Goal: Task Accomplishment & Management: Use online tool/utility

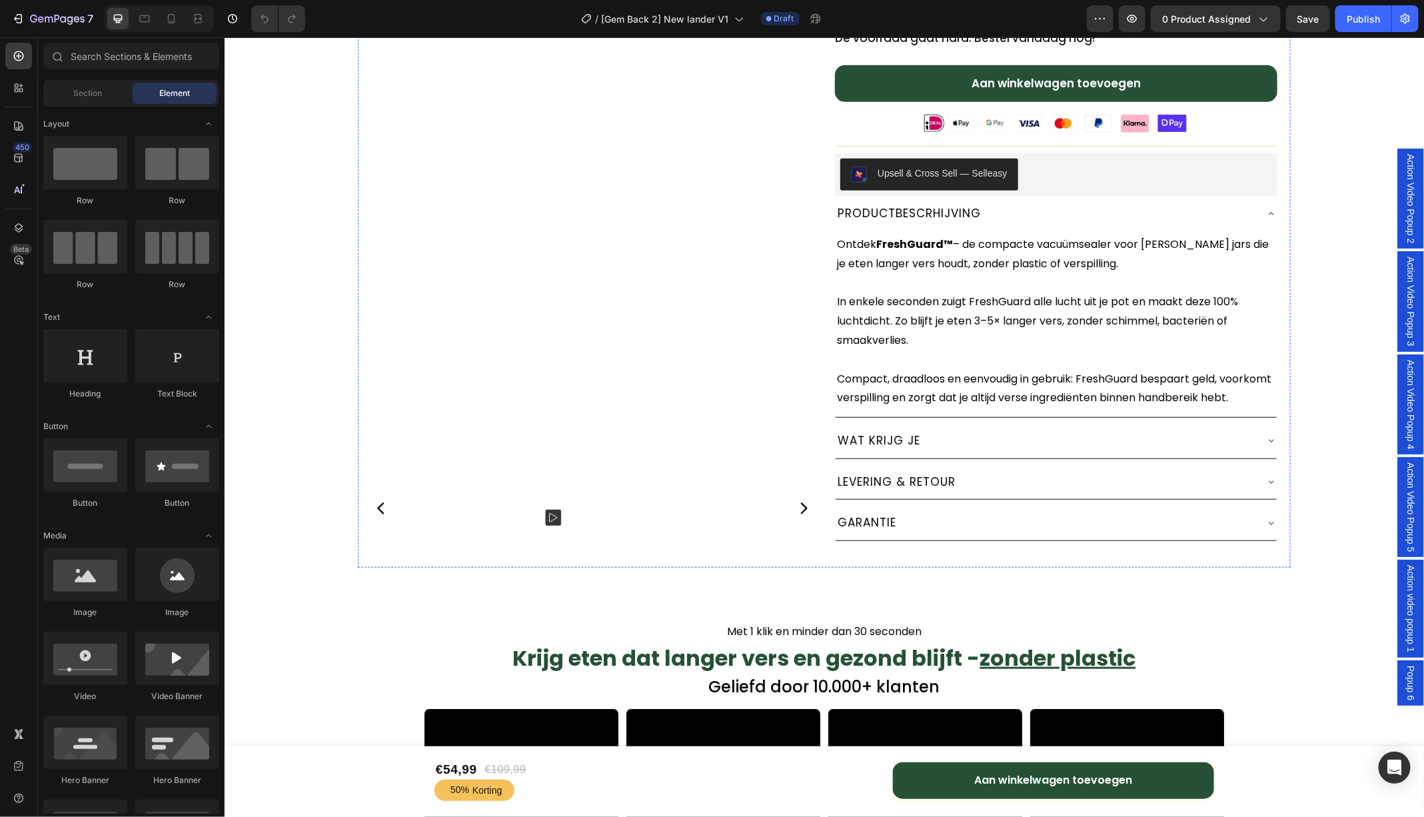
scroll to position [534, 0]
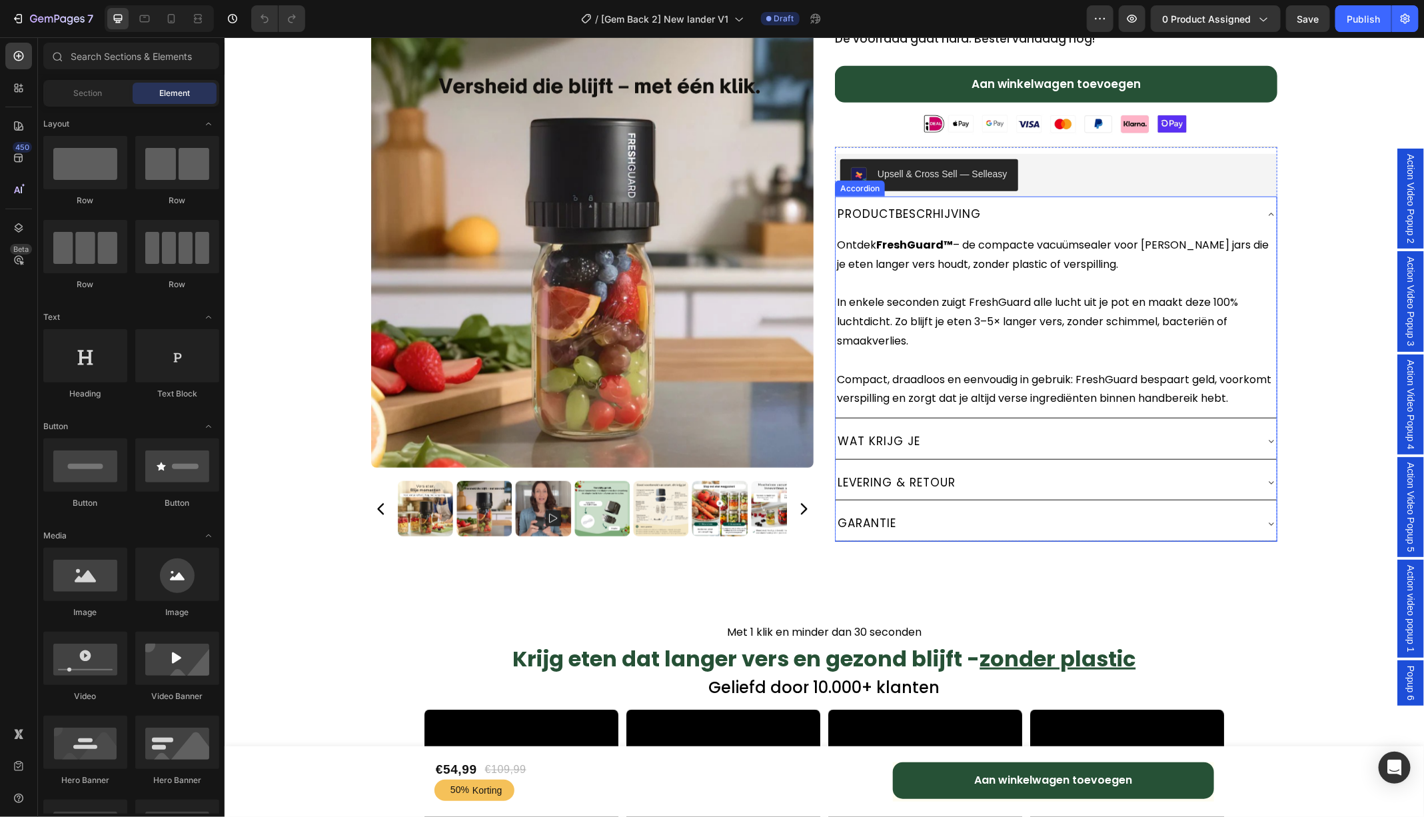
click at [1272, 209] on icon at bounding box center [1270, 214] width 11 height 11
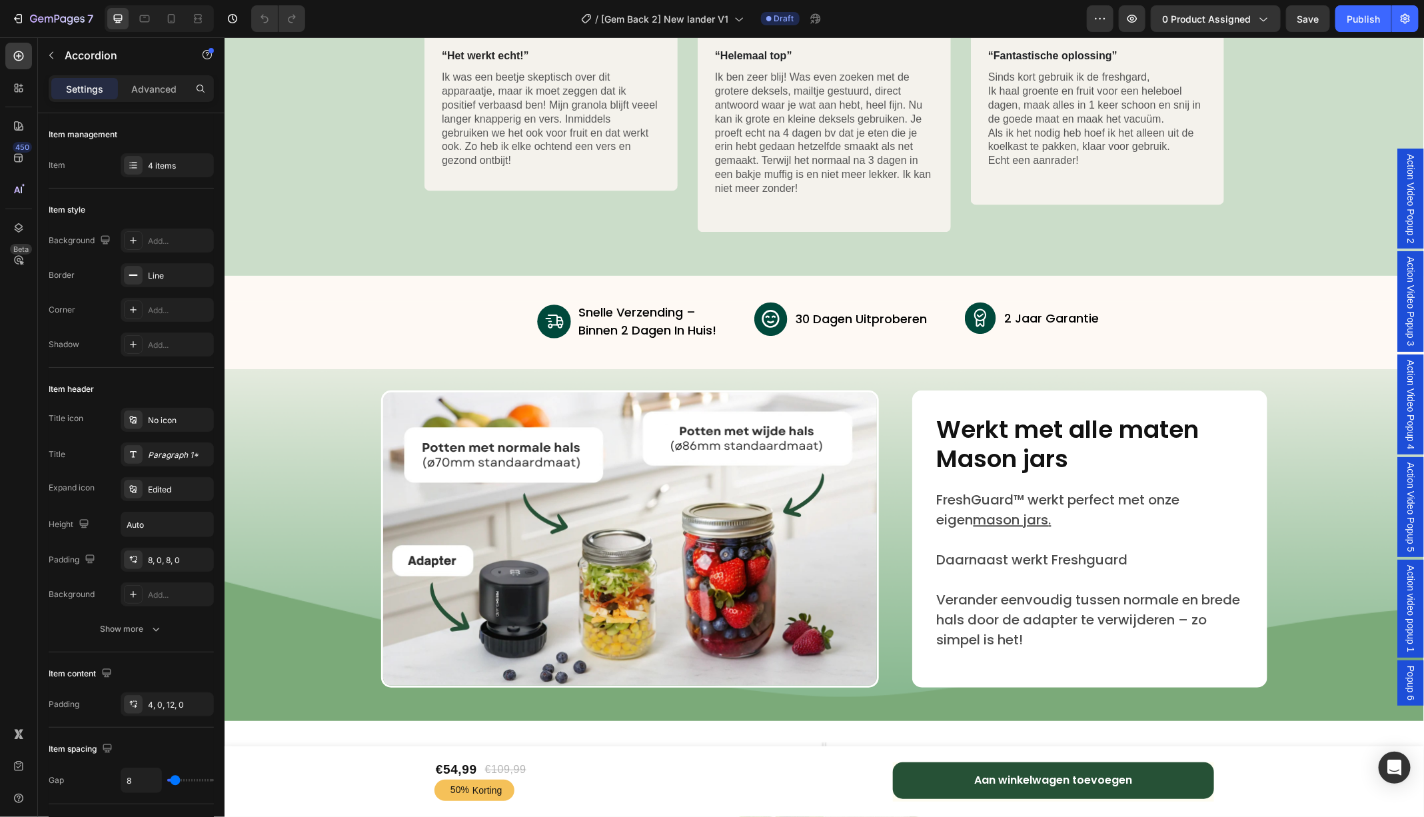
scroll to position [4375, 0]
click at [1153, 557] on p "Daarnaast werkt Freshguard" at bounding box center [1089, 558] width 306 height 20
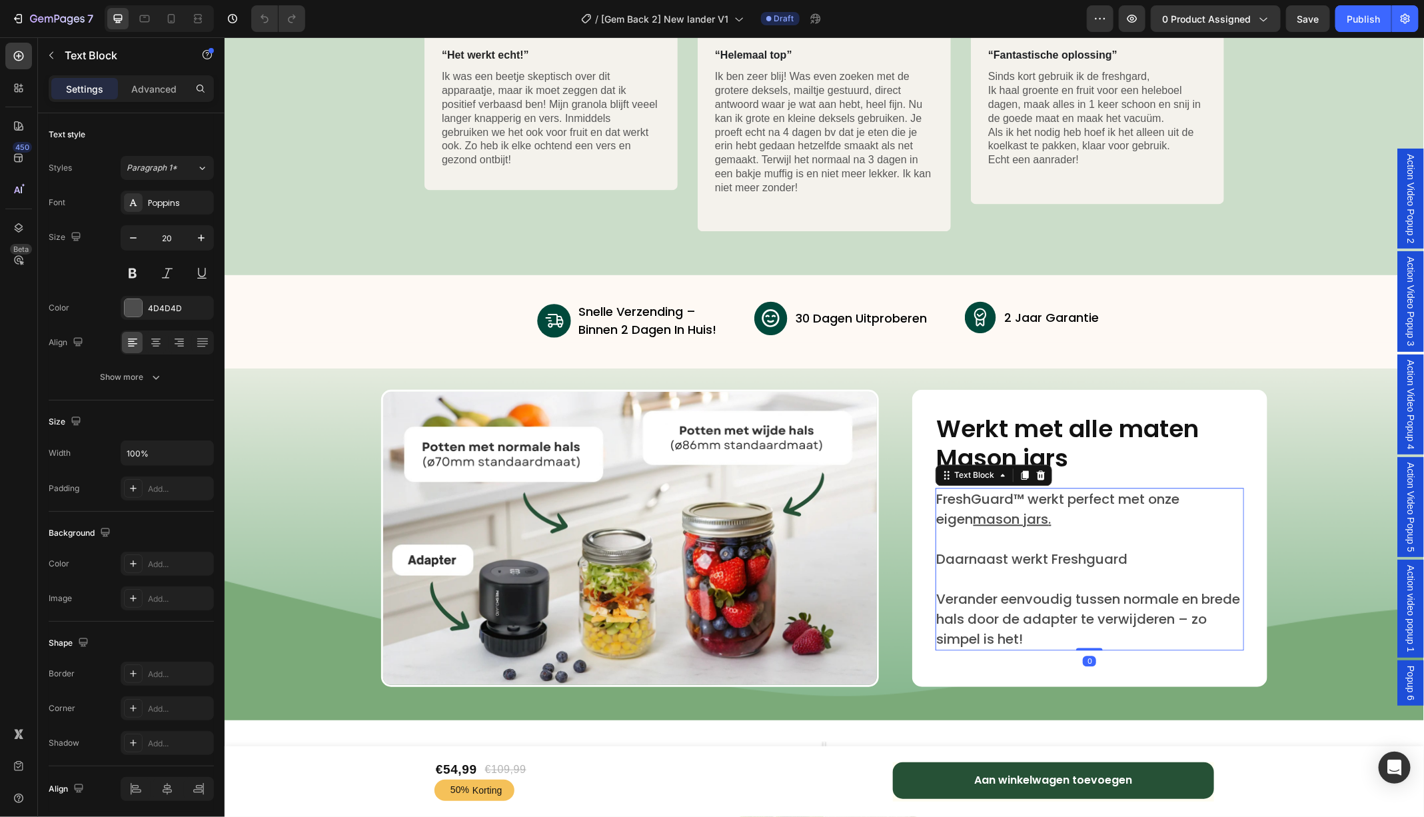
click at [1144, 560] on p "Daarnaast werkt Freshguard" at bounding box center [1089, 558] width 306 height 20
click at [1031, 454] on h2 "Werkt met alle maten Mason jars" at bounding box center [1089, 442] width 308 height 61
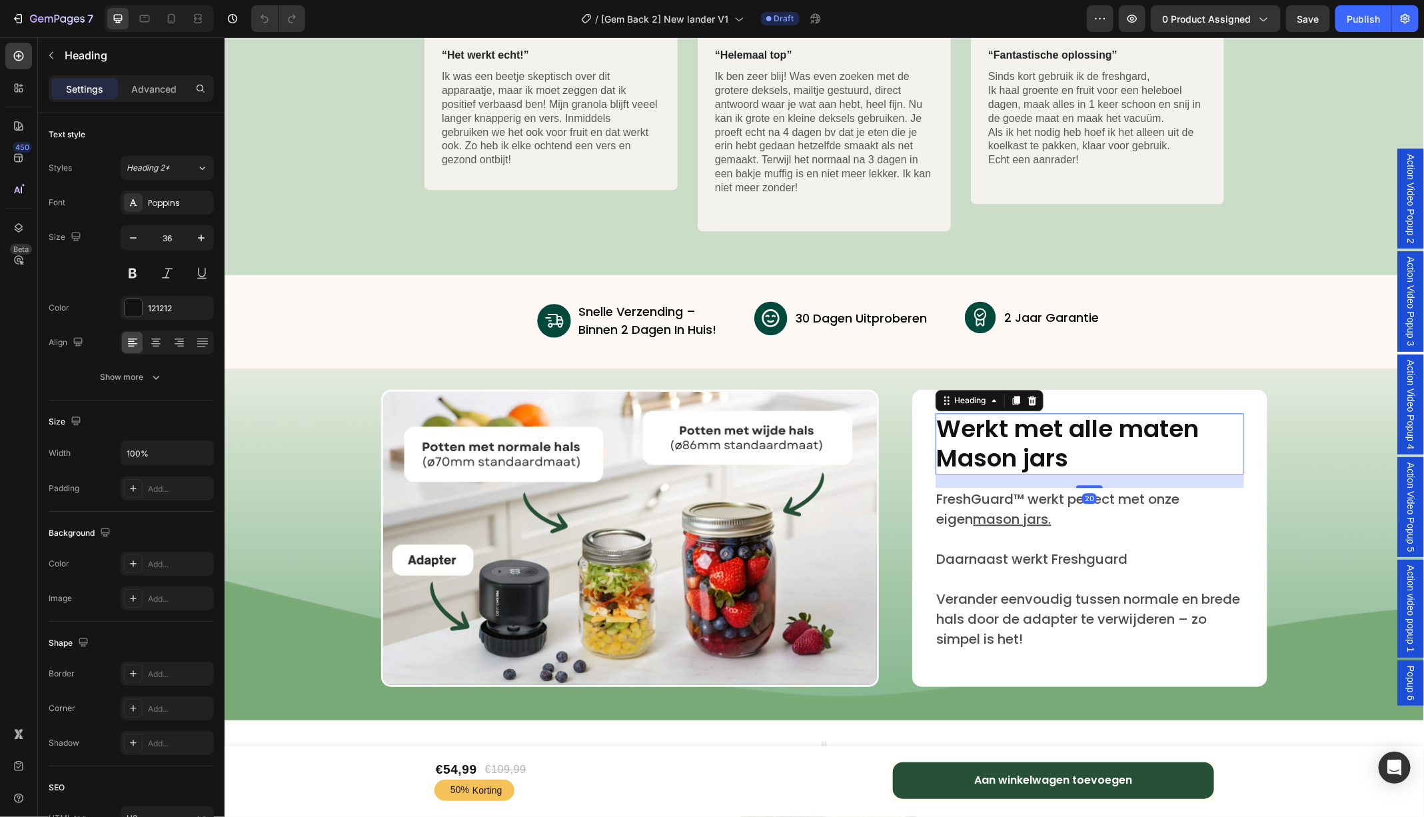
click at [1031, 454] on h2 "Werkt met alle maten Mason jars" at bounding box center [1089, 442] width 308 height 61
click at [1031, 454] on p "Werkt met alle maten Mason jars" at bounding box center [1089, 443] width 306 height 59
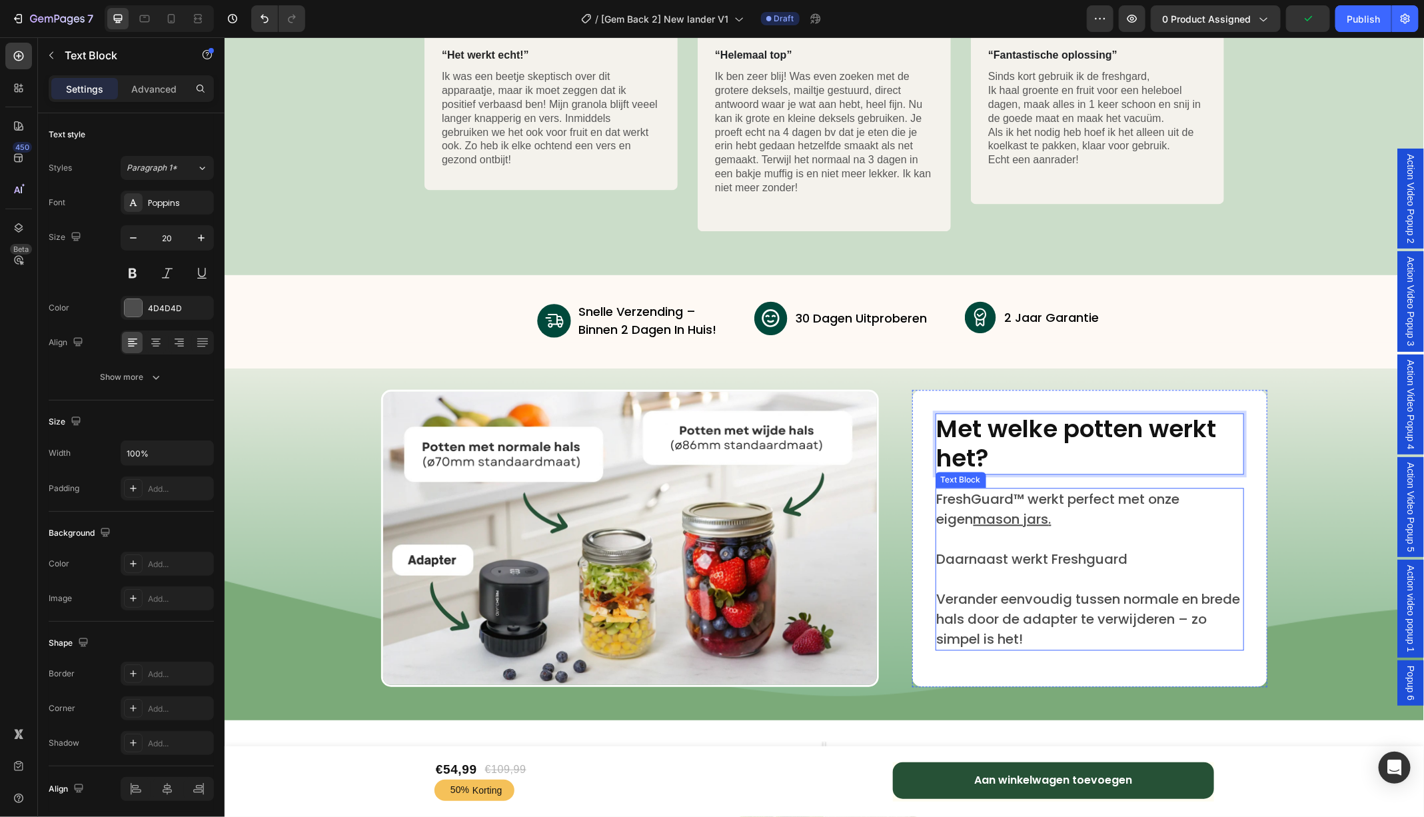
click at [1008, 518] on u "mason jars" at bounding box center [1010, 518] width 75 height 19
drag, startPoint x: 1017, startPoint y: 520, endPoint x: 925, endPoint y: 517, distance: 92.7
click at [925, 517] on div "Met welke potten werkt het? Heading FreshGuard™ werkt perfect met onze eigen ma…" at bounding box center [1088, 537] width 355 height 297
click at [993, 558] on div "FreshGuard™ werkt perfect met onze eigen glazen potten. Daarnaast werkt Freshgu…" at bounding box center [1089, 568] width 308 height 163
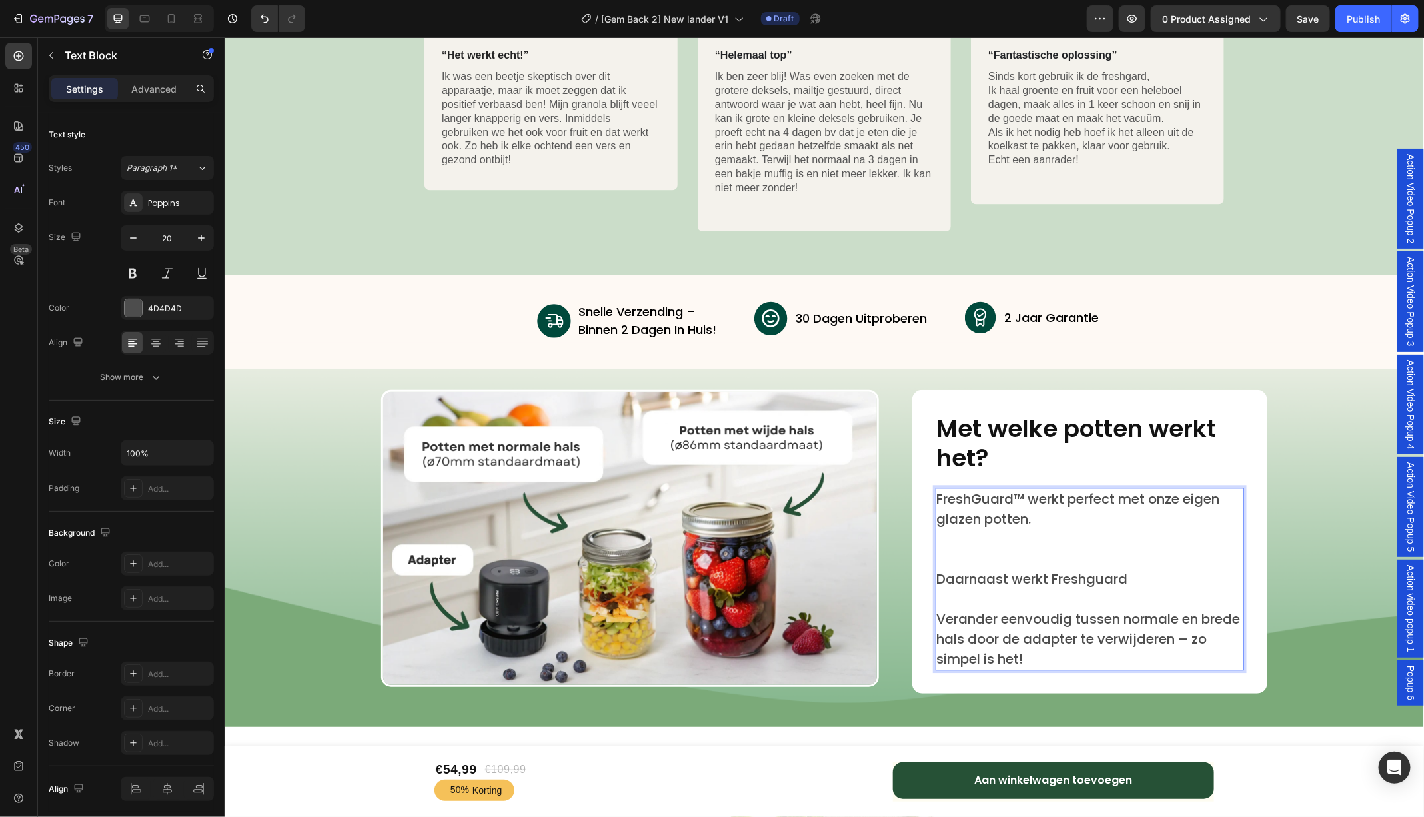
click at [1004, 516] on p "FreshGuard™ werkt perfect met onze eigen glazen potten." at bounding box center [1089, 508] width 306 height 40
drag, startPoint x: 1049, startPoint y: 516, endPoint x: 928, endPoint y: 516, distance: 121.2
click at [928, 516] on div "Met welke potten werkt het? Heading FreshGuard™ werkt perfect met onze eigen gl…" at bounding box center [1088, 541] width 355 height 304
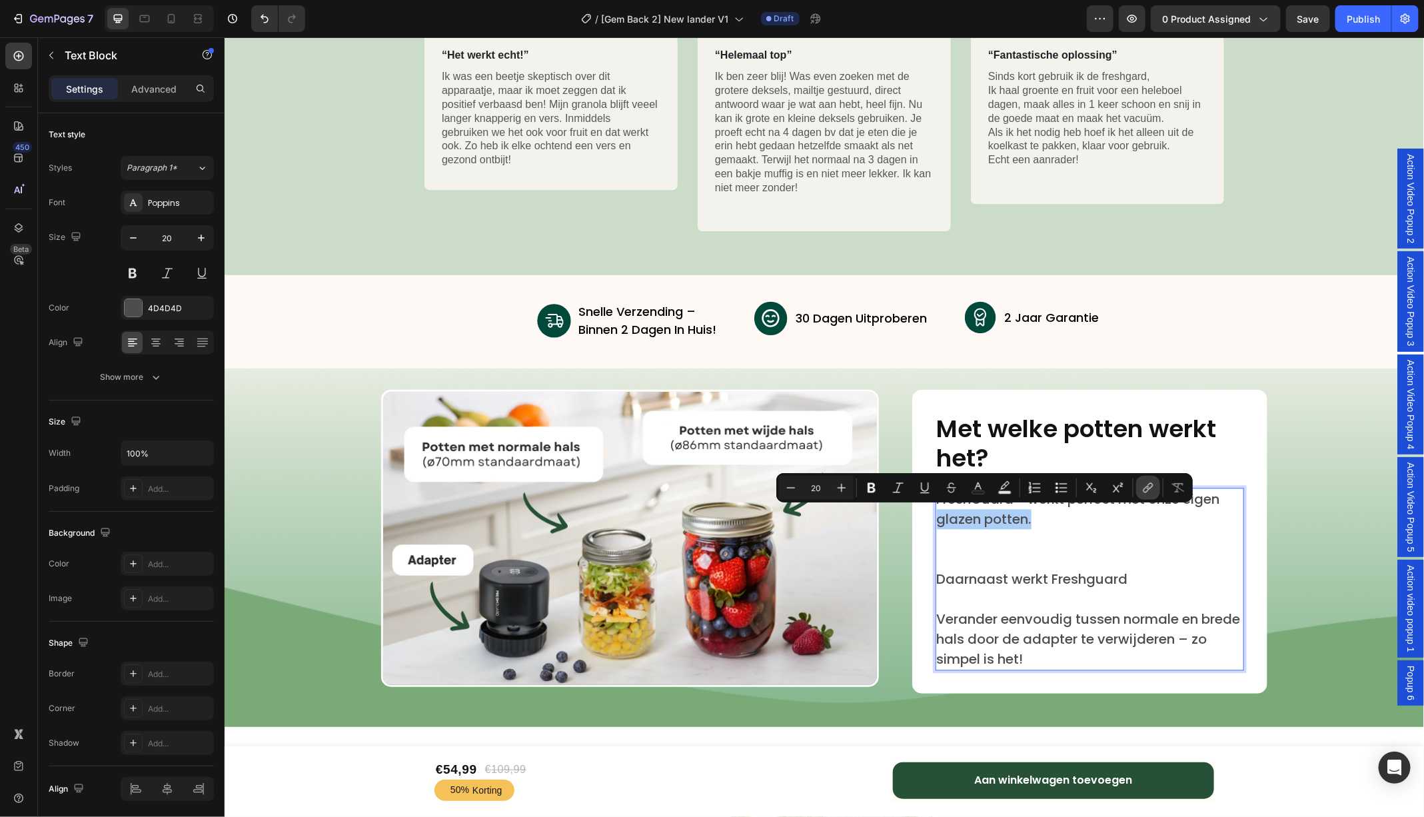
click at [1146, 492] on icon "Editor contextual toolbar" at bounding box center [1147, 487] width 13 height 13
click at [986, 517] on p "FreshGuard™ werkt perfect met onze eigen glazen potten." at bounding box center [1089, 508] width 306 height 40
drag, startPoint x: 1037, startPoint y: 520, endPoint x: 935, endPoint y: 516, distance: 102.0
click at [935, 516] on div "FreshGuard™ werkt perfect met onze eigen glazen potten. Daarnaast werkt Freshgu…" at bounding box center [1089, 578] width 308 height 183
click at [1140, 488] on button "link" at bounding box center [1148, 488] width 24 height 24
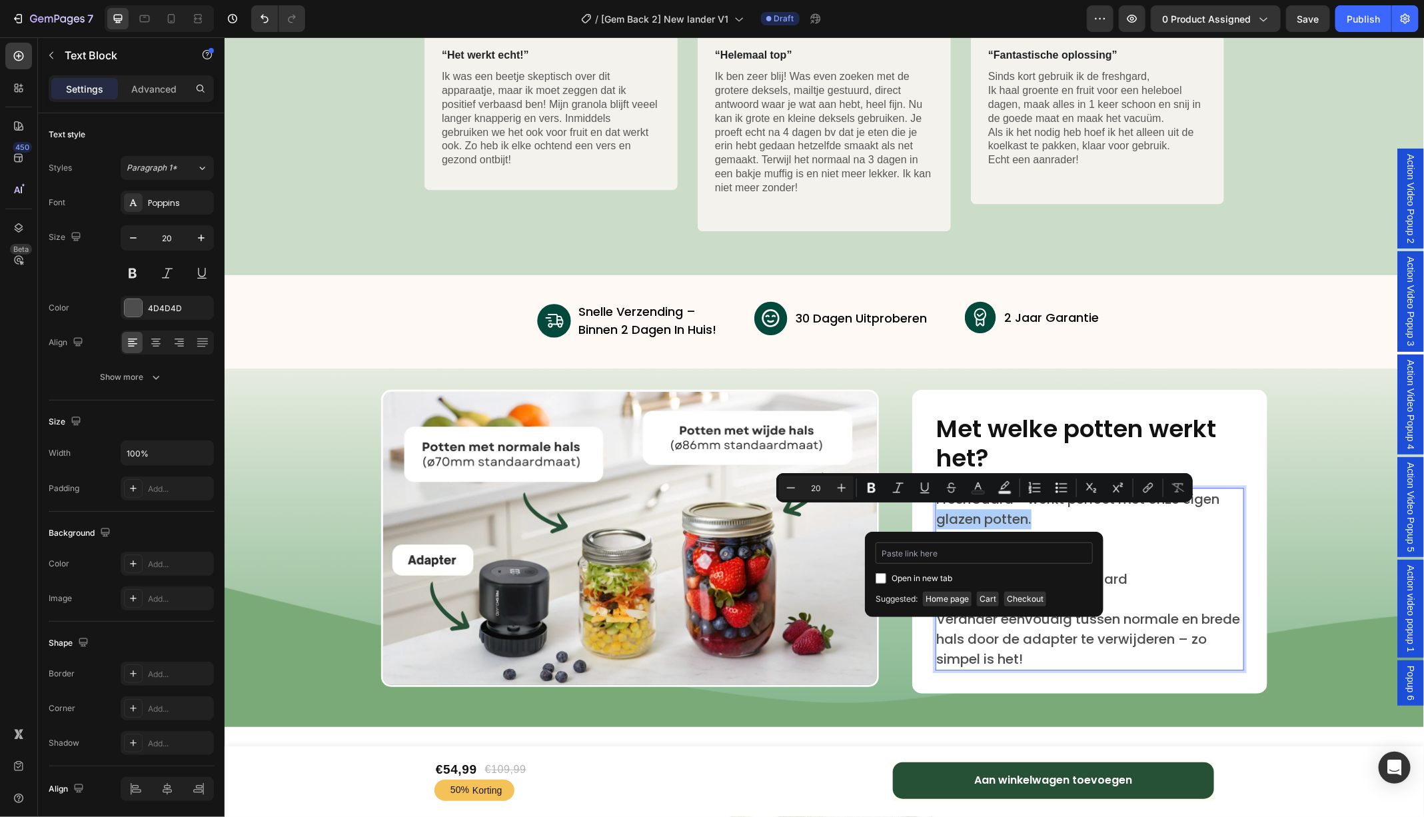
type input "[URL][DOMAIN_NAME]"
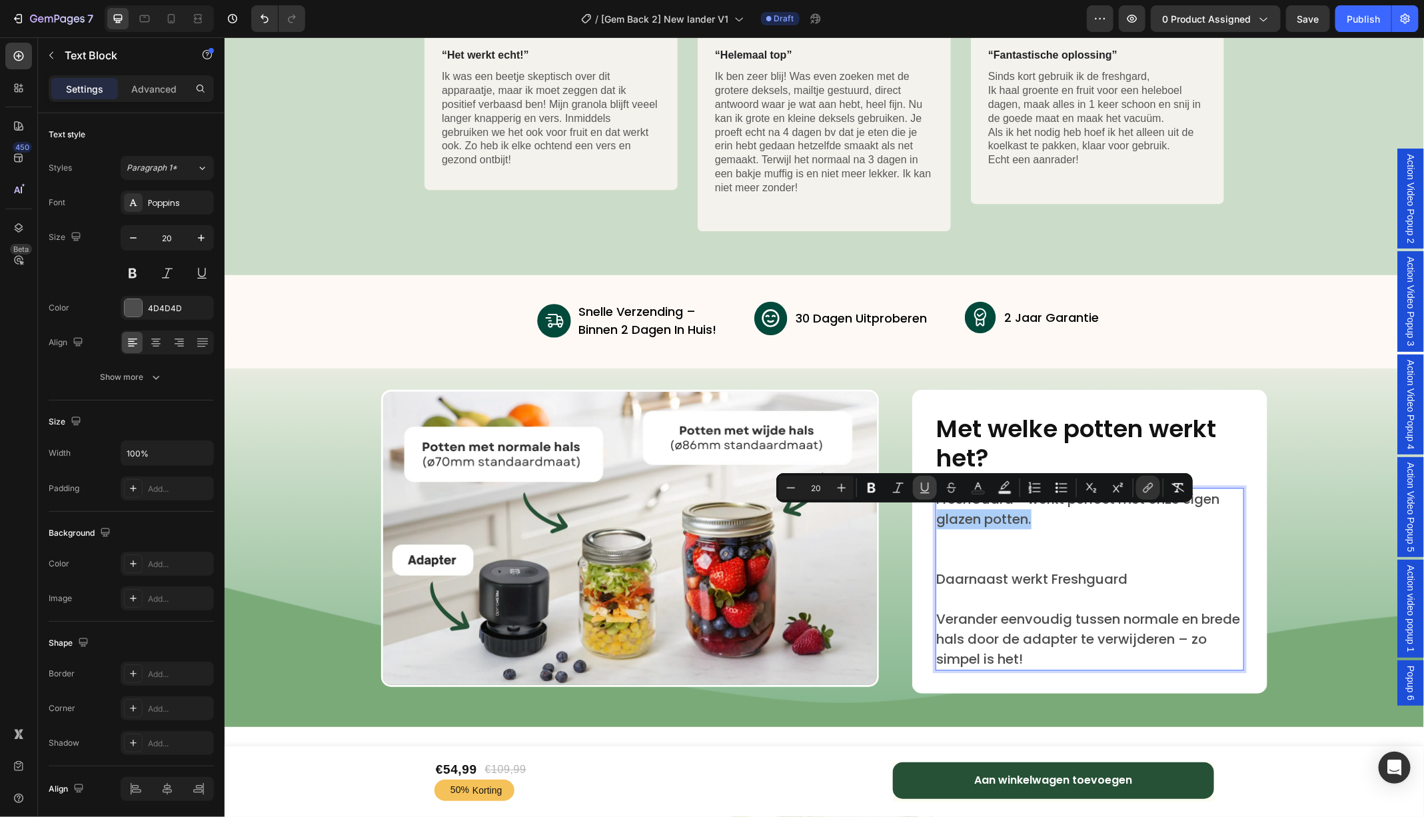
click at [927, 487] on icon "Editor contextual toolbar" at bounding box center [924, 487] width 13 height 13
click at [924, 489] on icon "Editor contextual toolbar" at bounding box center [924, 487] width 13 height 13
click at [1092, 528] on p "Rich Text Editor. Editing area: main" at bounding box center [1089, 538] width 306 height 20
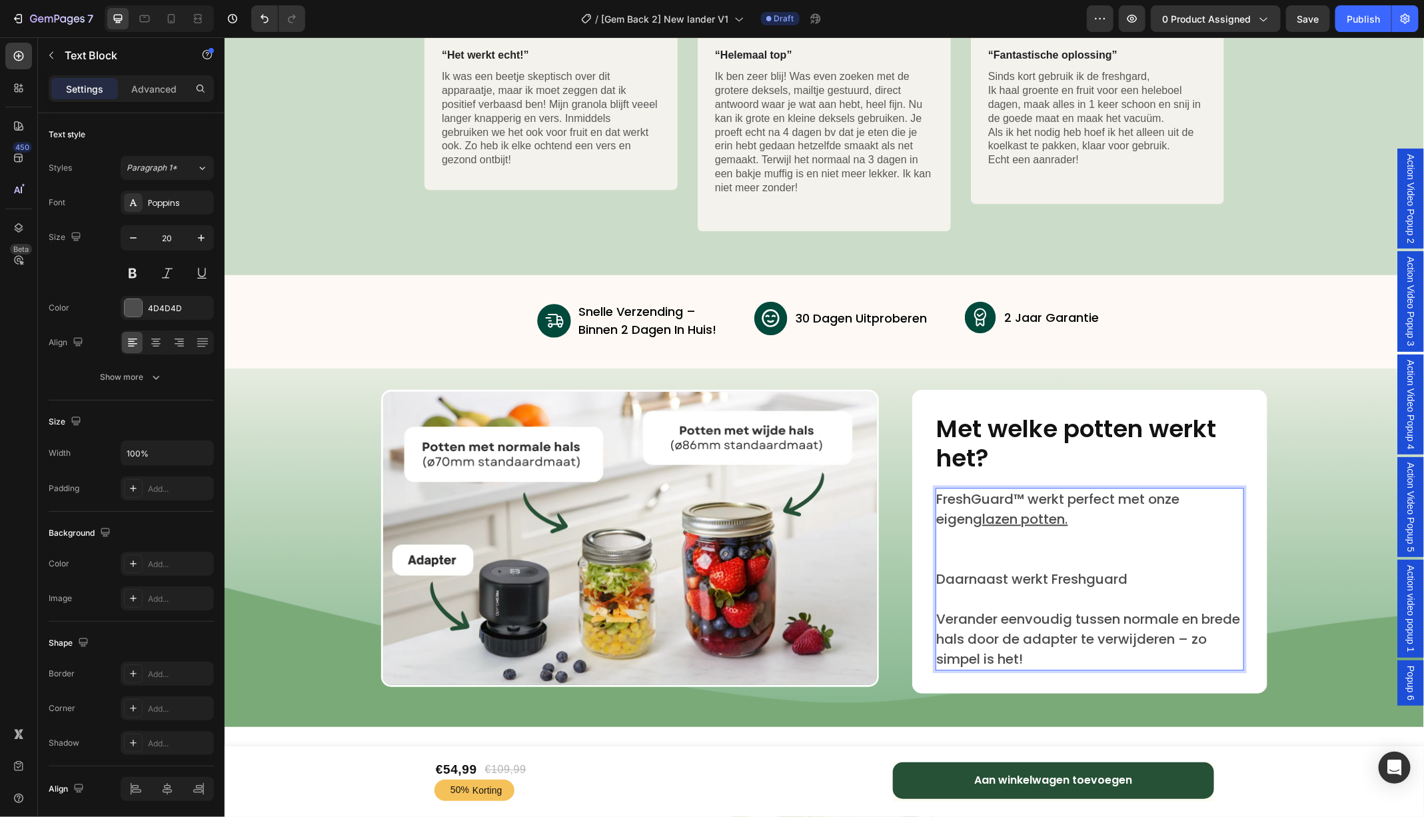
click at [1148, 576] on p "Daarnaast werkt Freshguard" at bounding box center [1089, 578] width 306 height 20
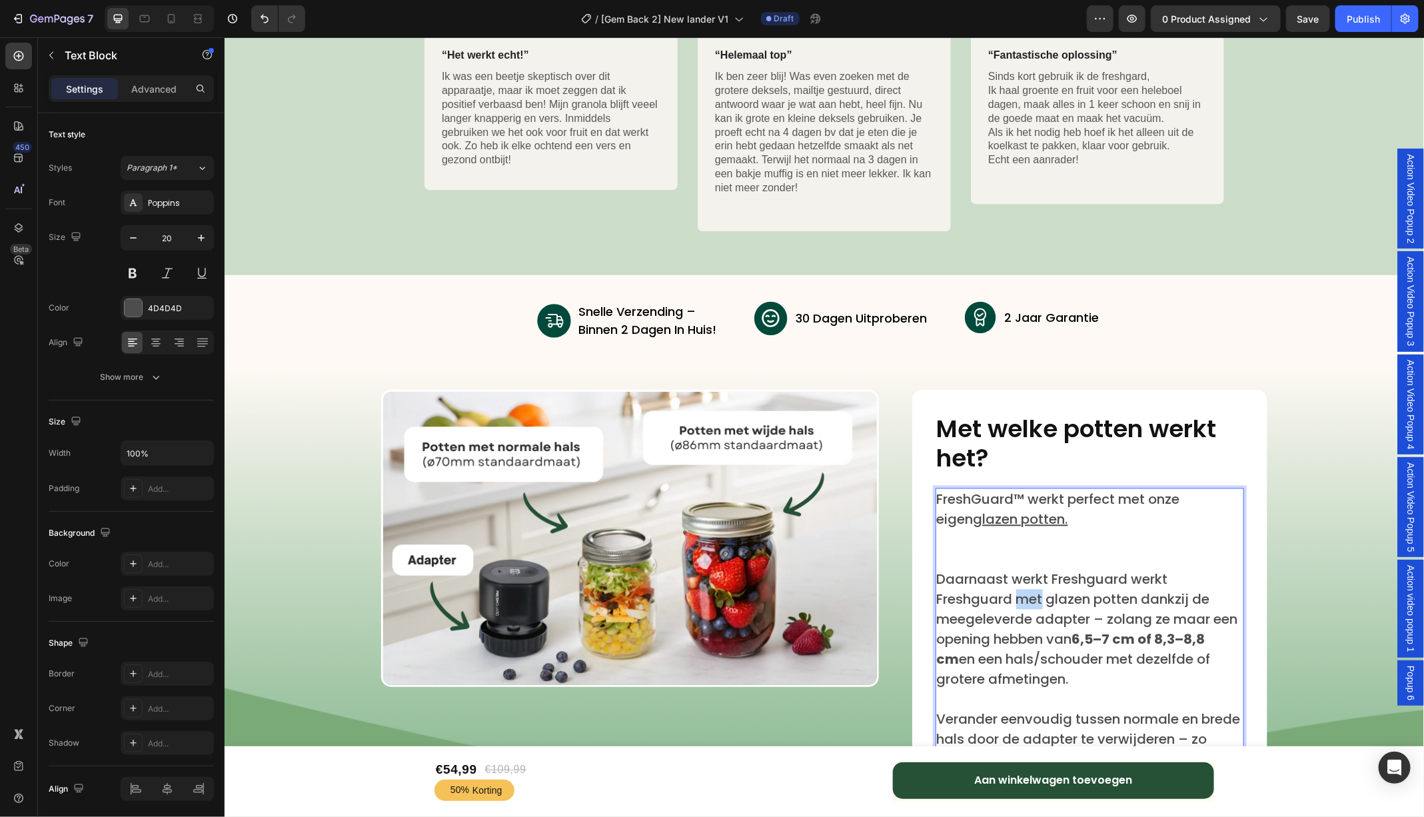
drag, startPoint x: 1043, startPoint y: 598, endPoint x: 1017, endPoint y: 598, distance: 26.6
click at [1017, 598] on p "Daarnaast werkt Freshguard werkt Freshguard met glazen potten dankzij de meegel…" at bounding box center [1089, 628] width 306 height 120
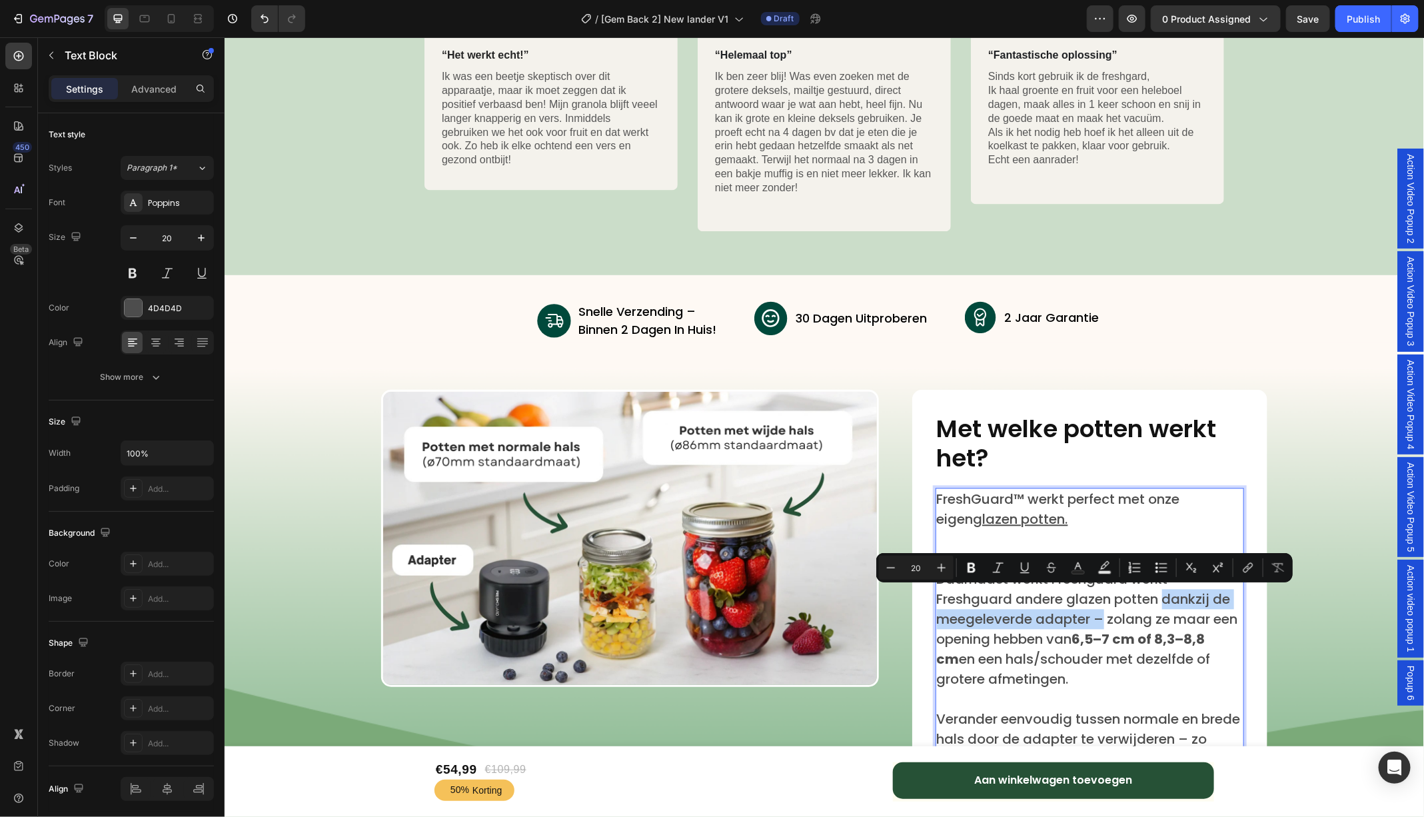
drag, startPoint x: 1163, startPoint y: 598, endPoint x: 1103, endPoint y: 619, distance: 63.6
click at [1103, 619] on p "Daarnaast werkt Freshguard werkt Freshguard andere glazen potten dankzij de mee…" at bounding box center [1089, 628] width 306 height 120
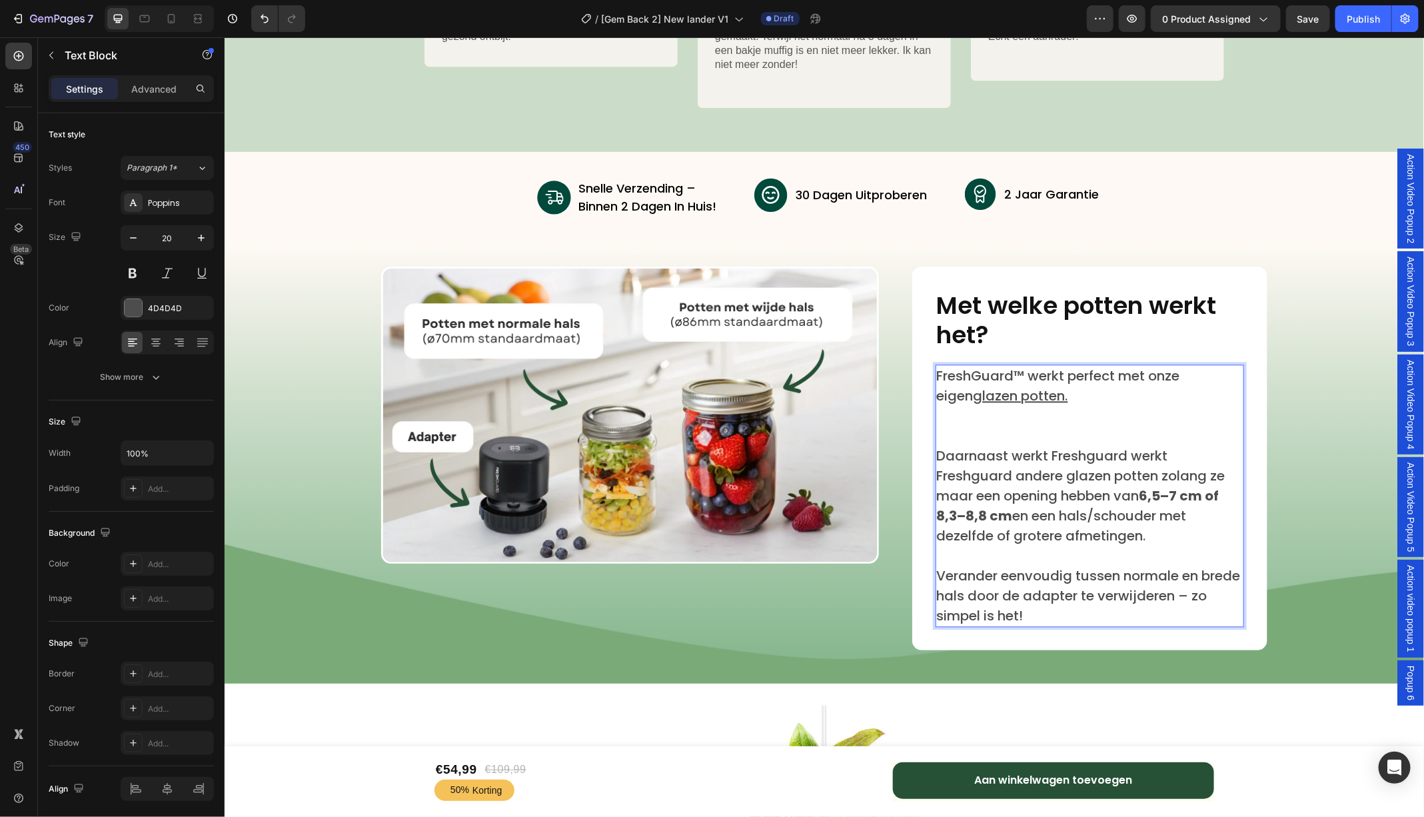
scroll to position [4500, 0]
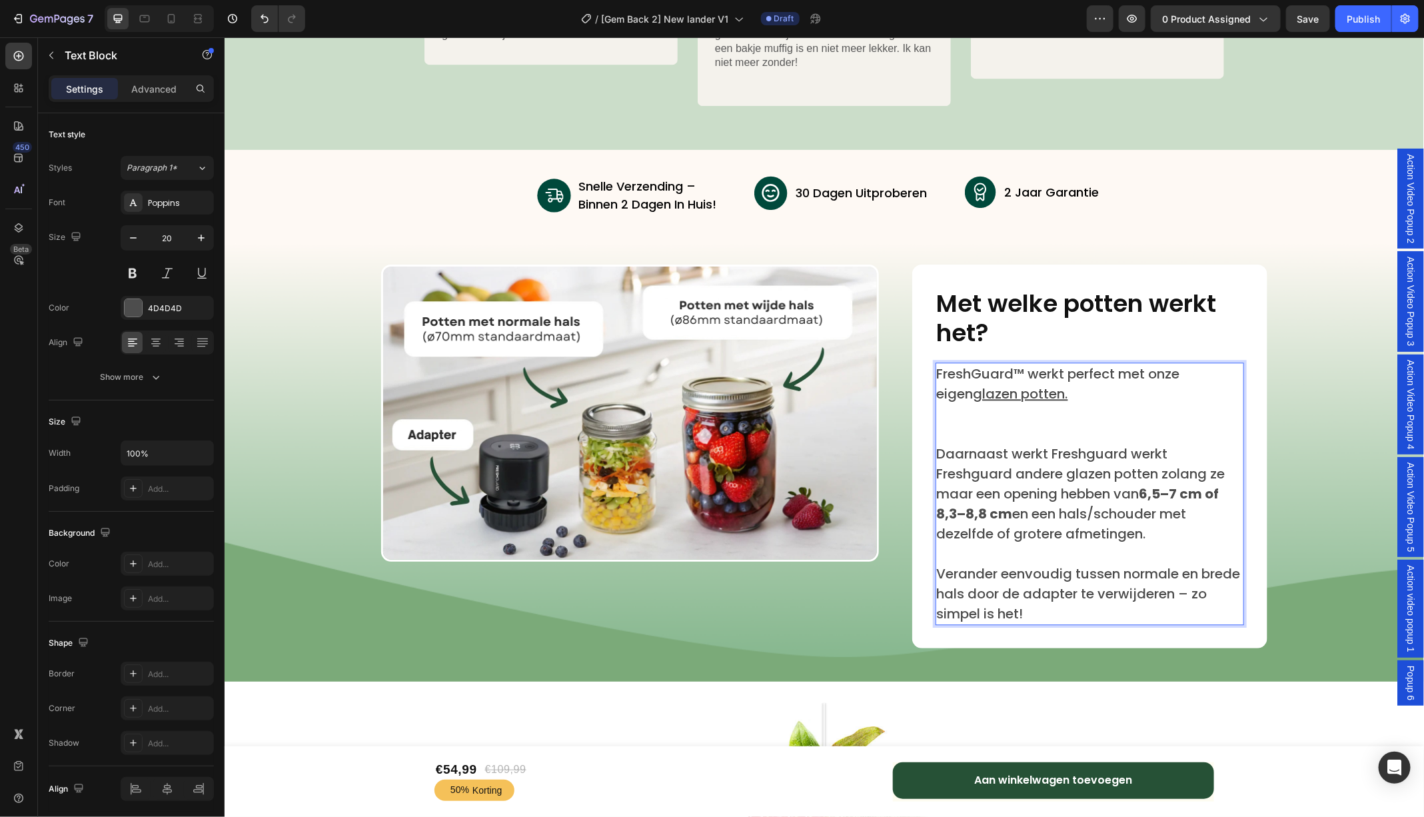
click at [1012, 475] on p "Daarnaast werkt Freshguard werkt Freshguard andere glazen potten zolang ze maar…" at bounding box center [1089, 493] width 306 height 100
click at [170, 12] on icon at bounding box center [171, 18] width 13 height 13
type input "16"
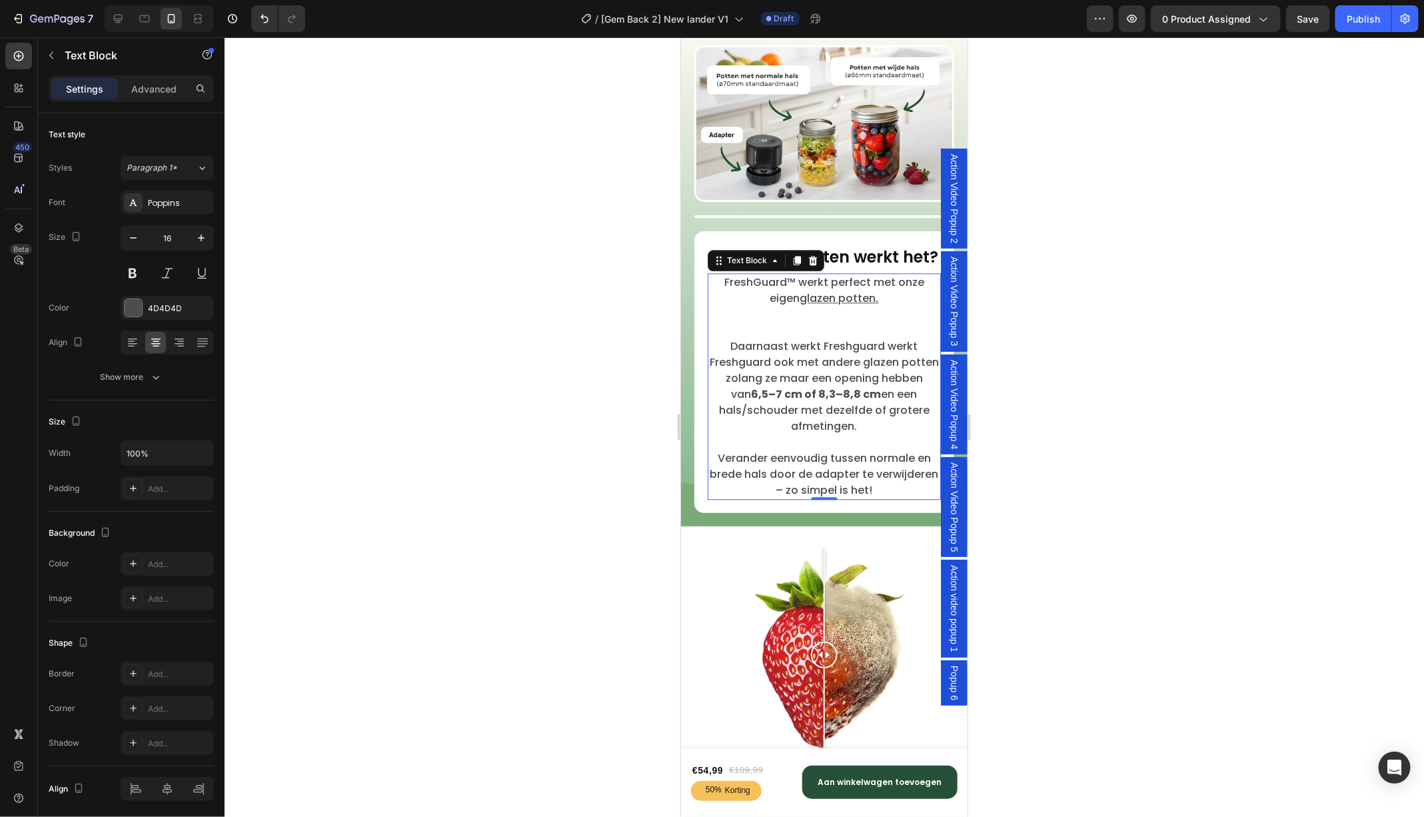
scroll to position [4567, 0]
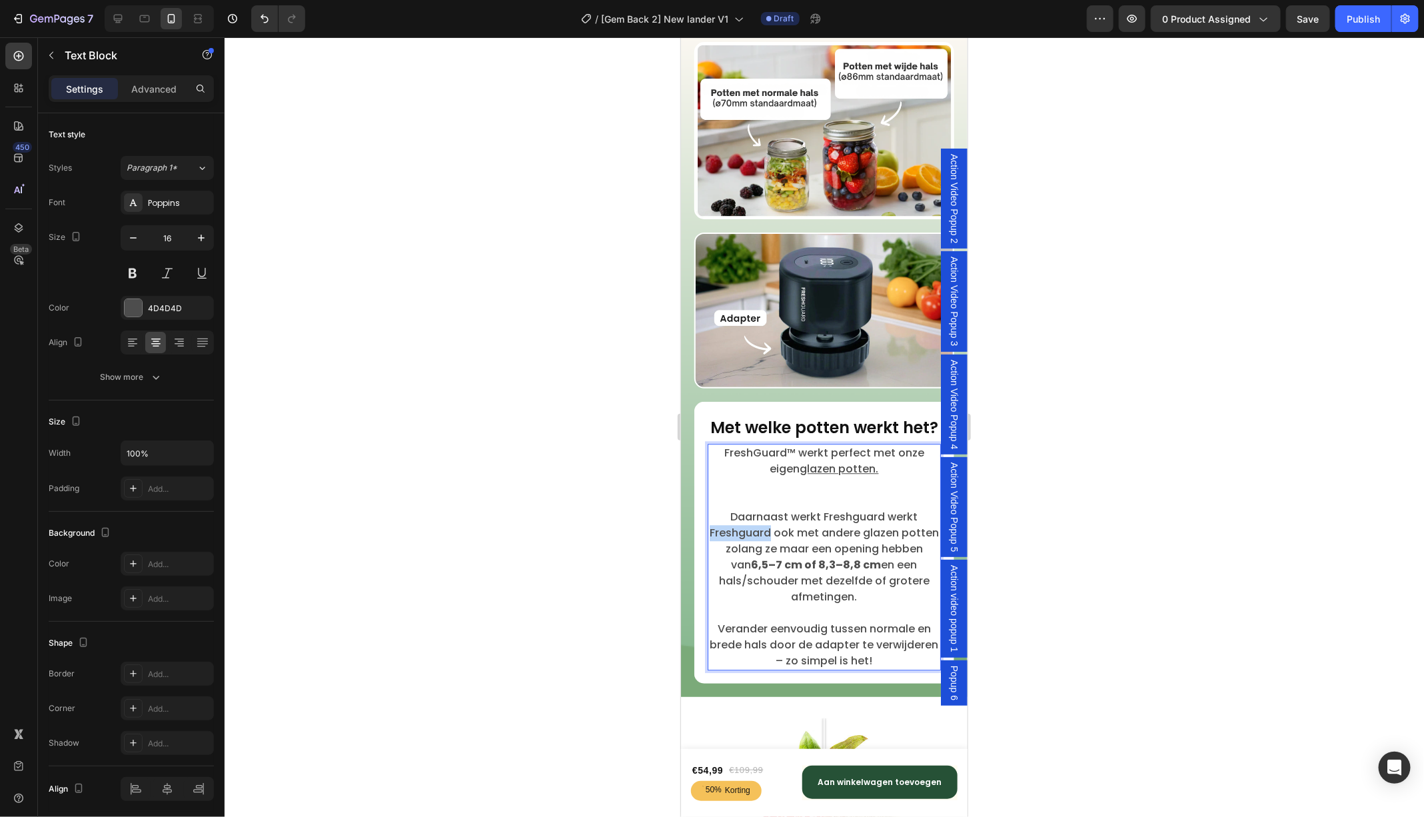
drag, startPoint x: 773, startPoint y: 530, endPoint x: 703, endPoint y: 532, distance: 70.0
click at [703, 532] on div "Met welke potten werkt het? Heading FreshGuard™ werkt perfect met onze eigen gl…" at bounding box center [823, 542] width 260 height 282
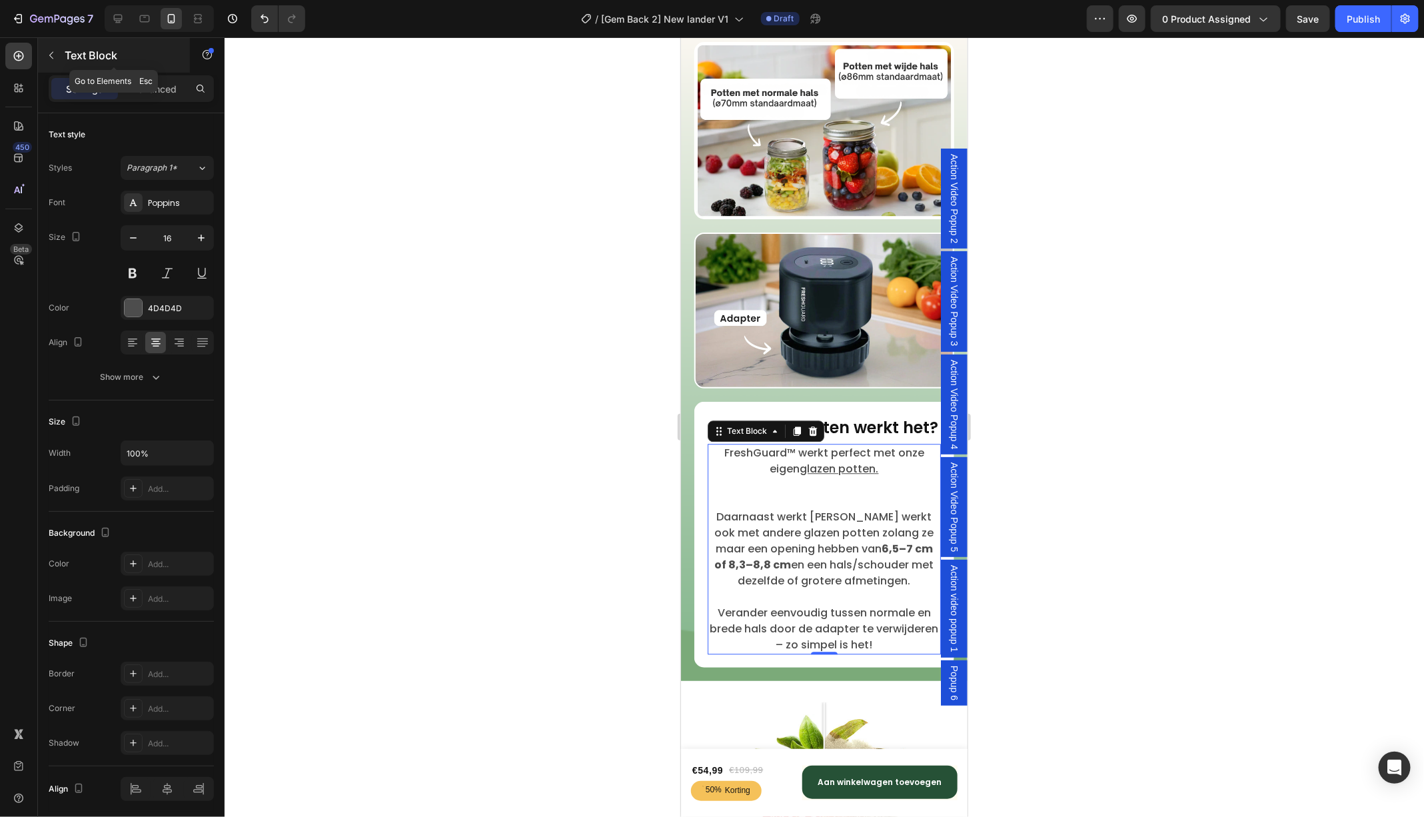
click at [51, 55] on icon "button" at bounding box center [51, 55] width 11 height 11
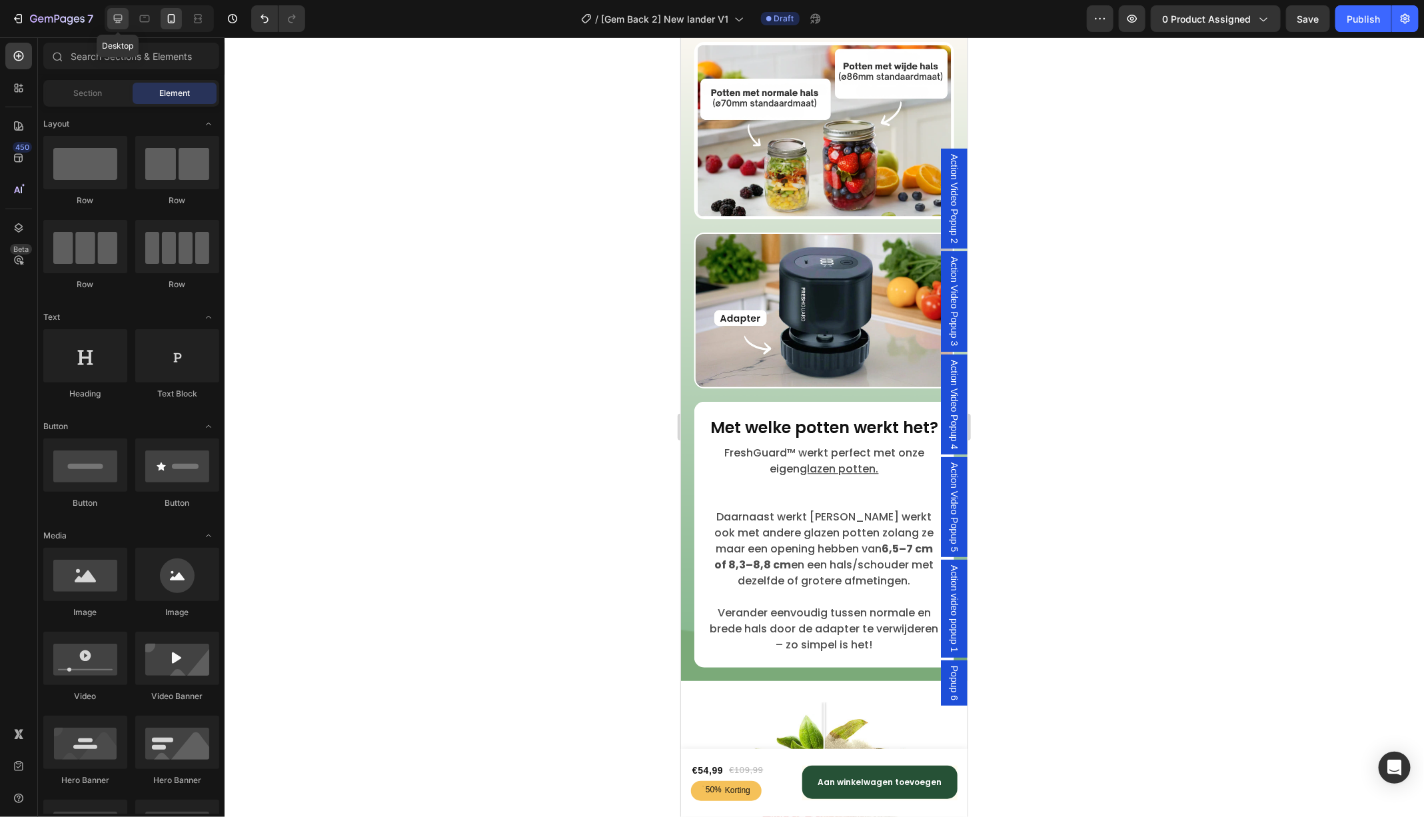
click at [111, 18] on div at bounding box center [117, 18] width 21 height 21
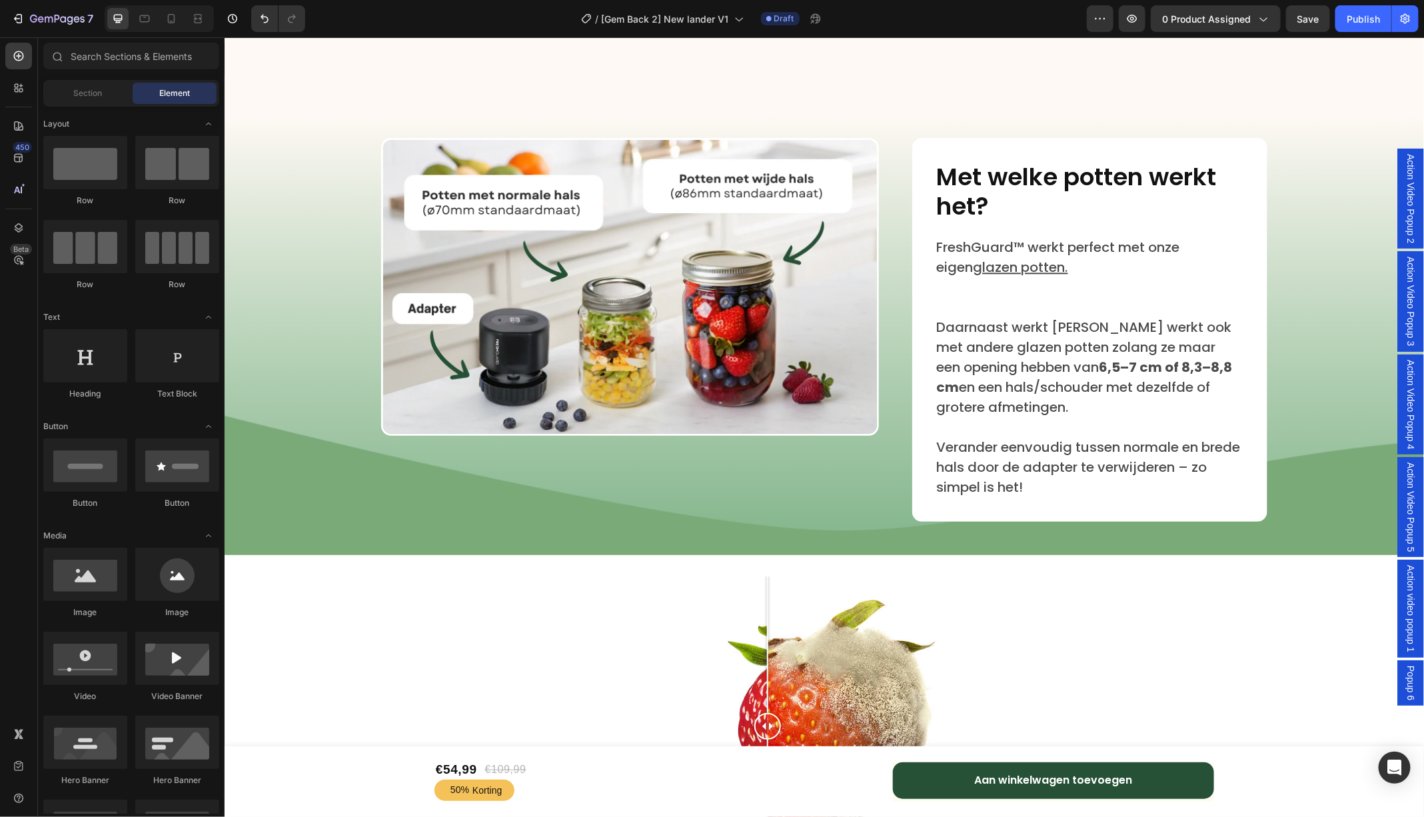
scroll to position [4528, 0]
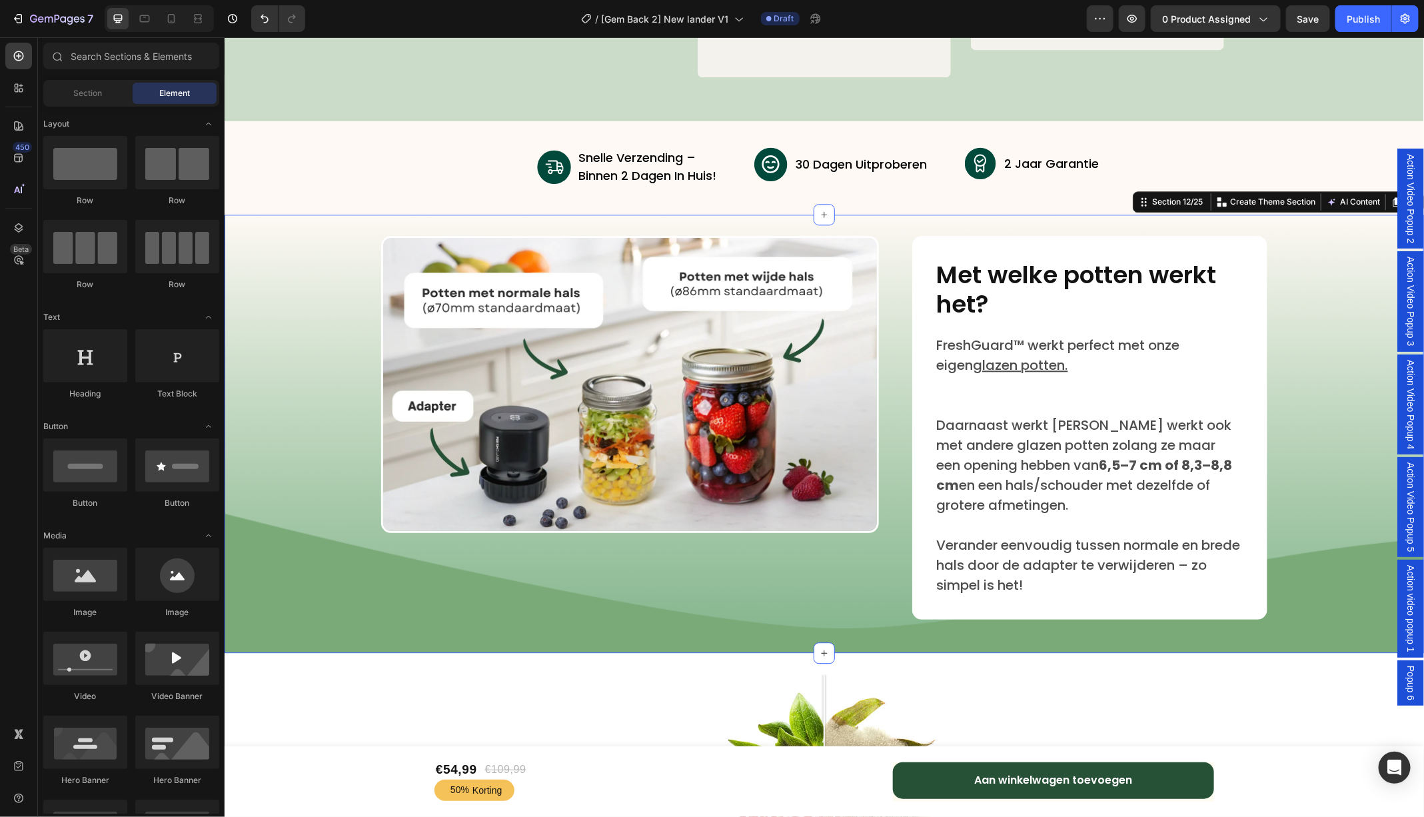
click at [1312, 226] on div "Image Image Met welke potten werkt het? Heading FreshGuard™ werkt perfect met o…" at bounding box center [823, 433] width 1199 height 438
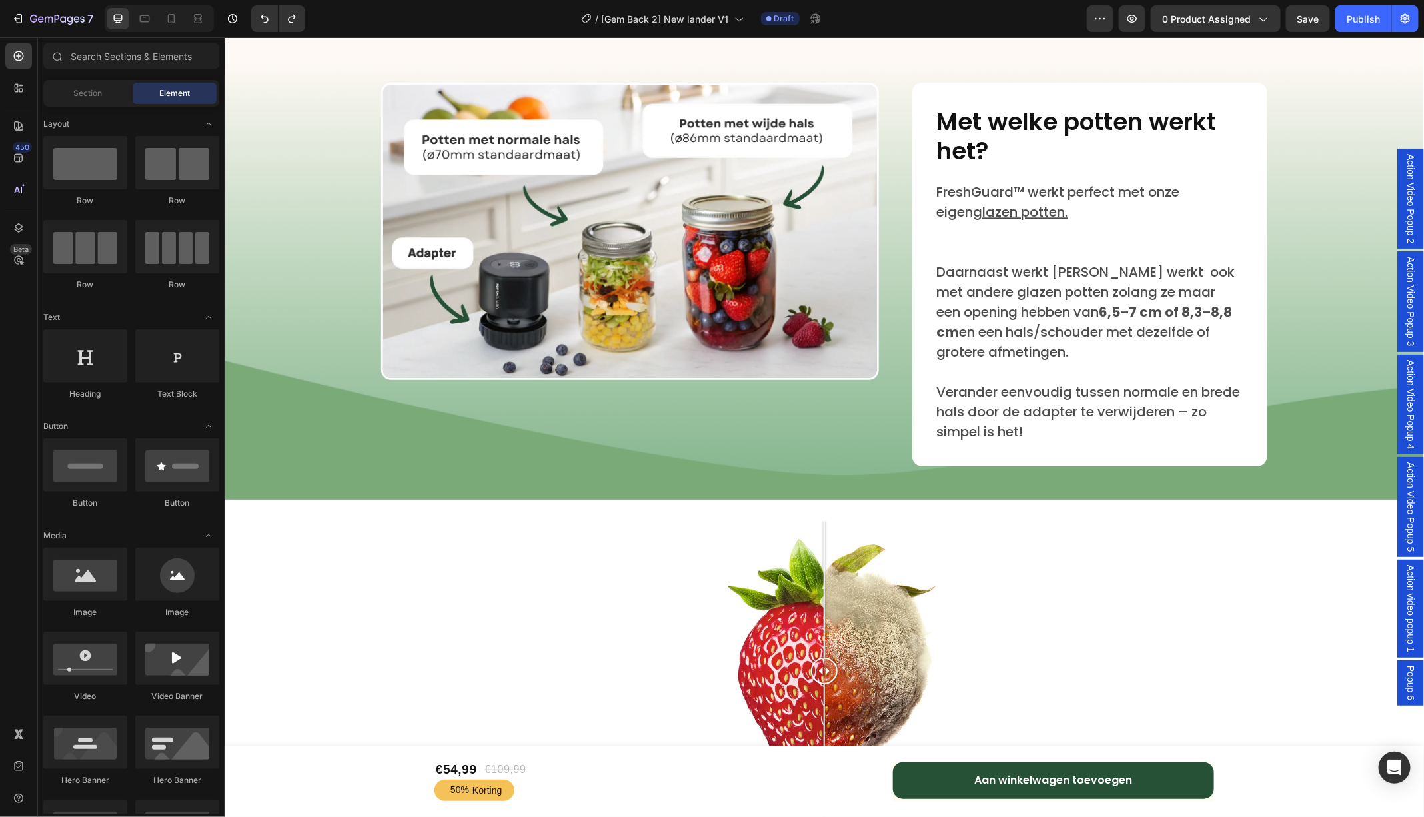
scroll to position [4490, 0]
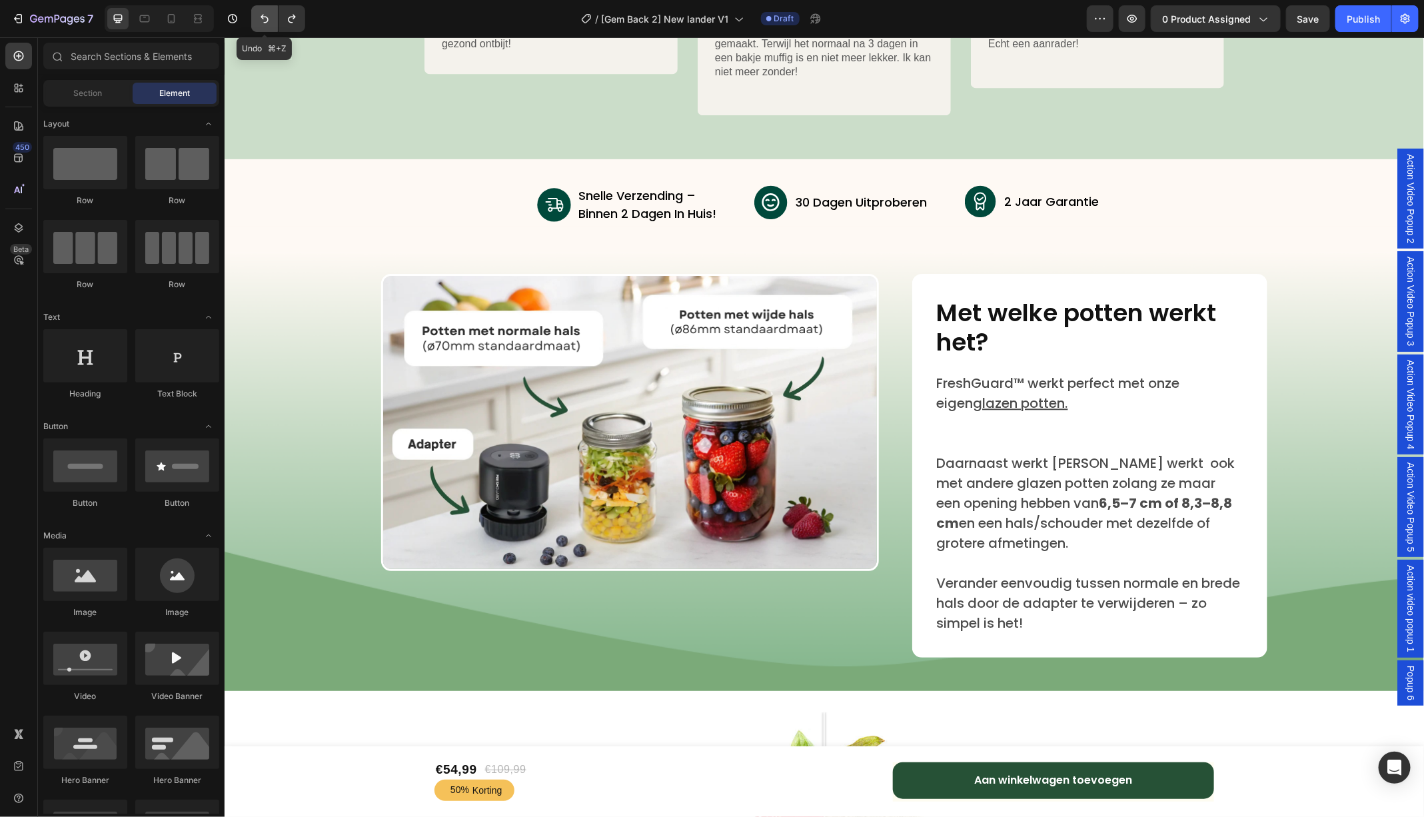
click at [261, 19] on icon "Undo/Redo" at bounding box center [264, 18] width 13 height 13
click at [295, 20] on icon "Undo/Redo" at bounding box center [291, 18] width 13 height 13
click at [272, 21] on button "Undo/Redo" at bounding box center [264, 18] width 27 height 27
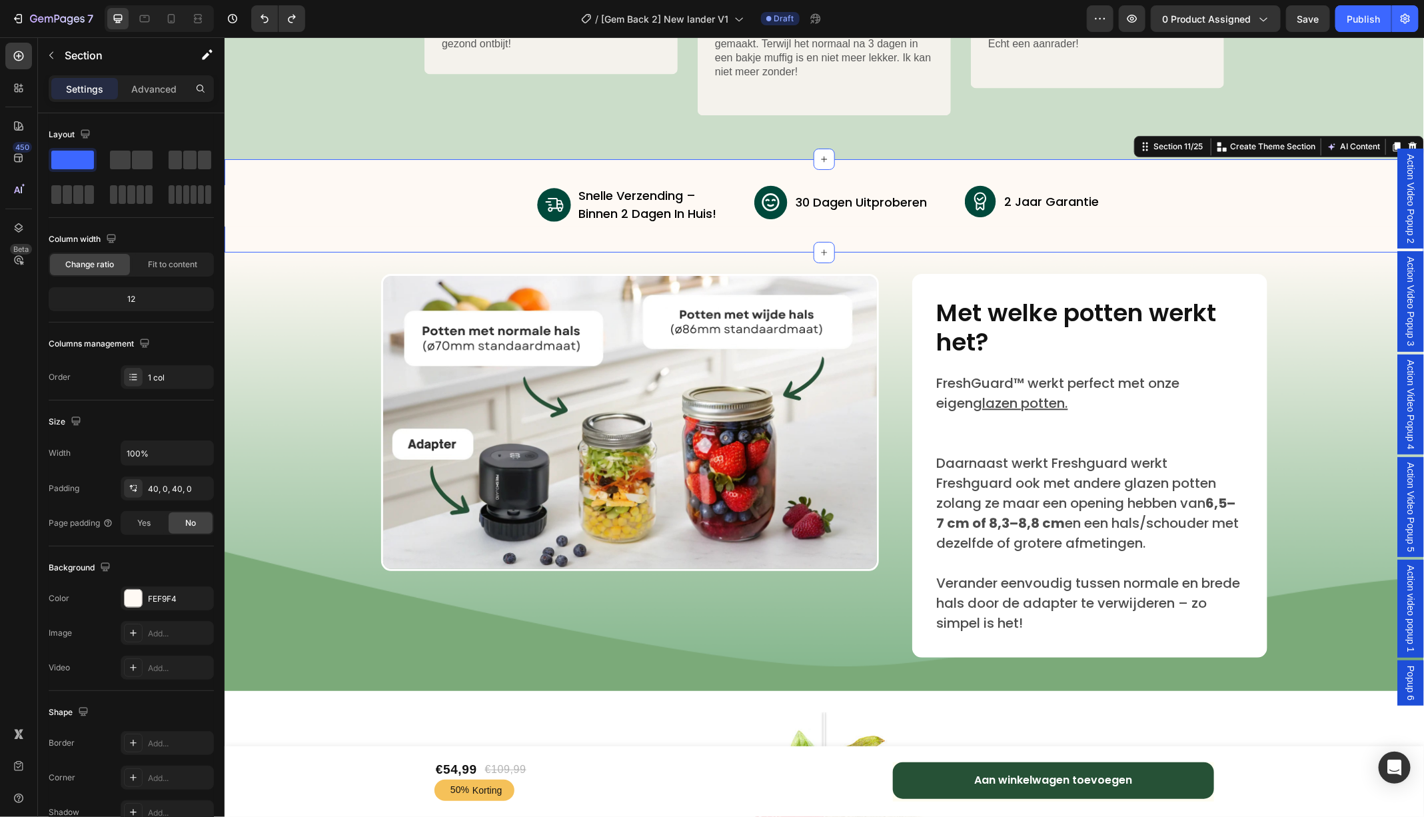
click at [1242, 172] on div "Image snelle verzending – binnen 2 dagen in huis! Text Block Advanced List Imag…" at bounding box center [823, 205] width 1199 height 93
click at [1302, 273] on div "Image Image Met welke potten werkt het? Heading FreshGuard™ werkt perfect met o…" at bounding box center [823, 465] width 1199 height 384
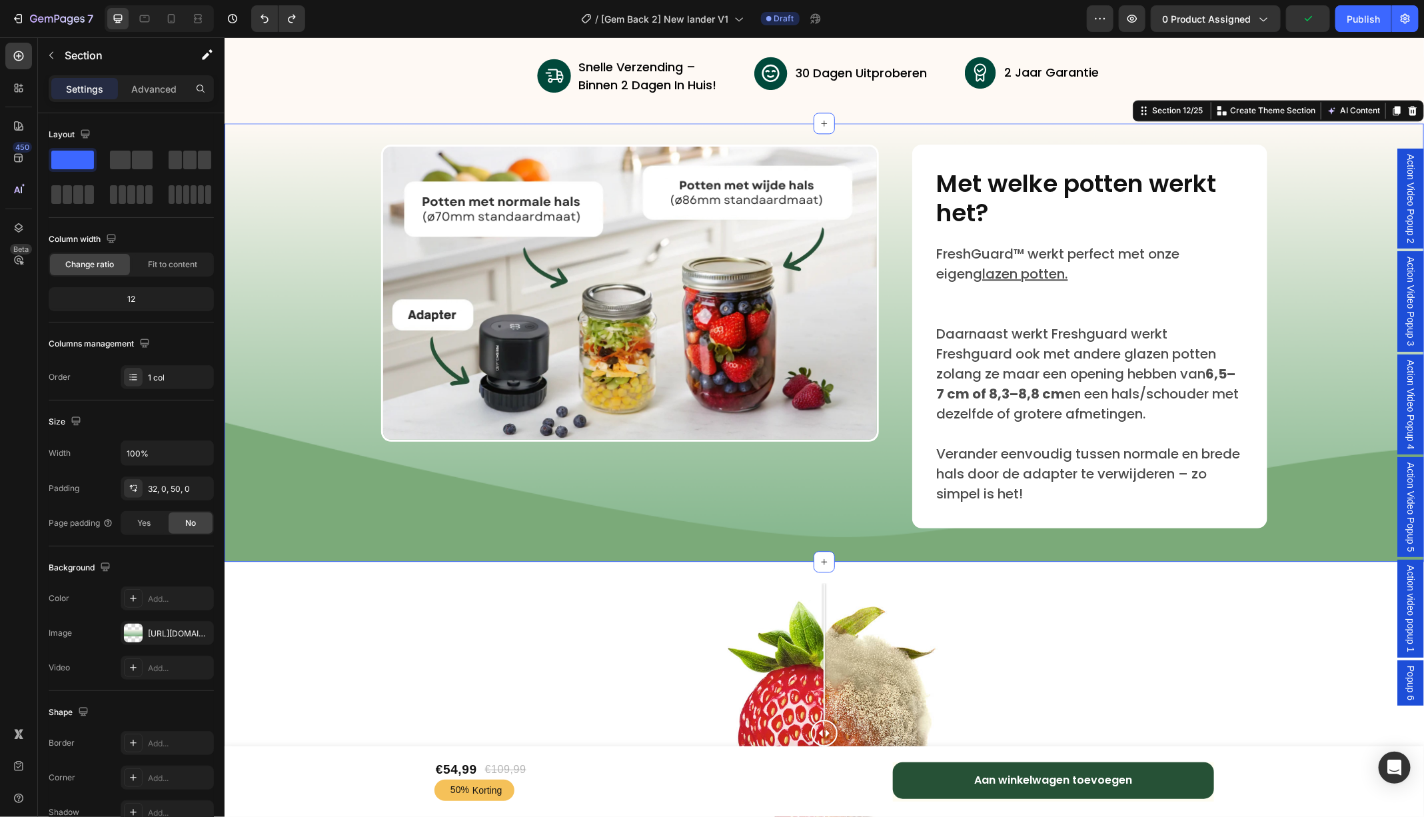
scroll to position [4628, 0]
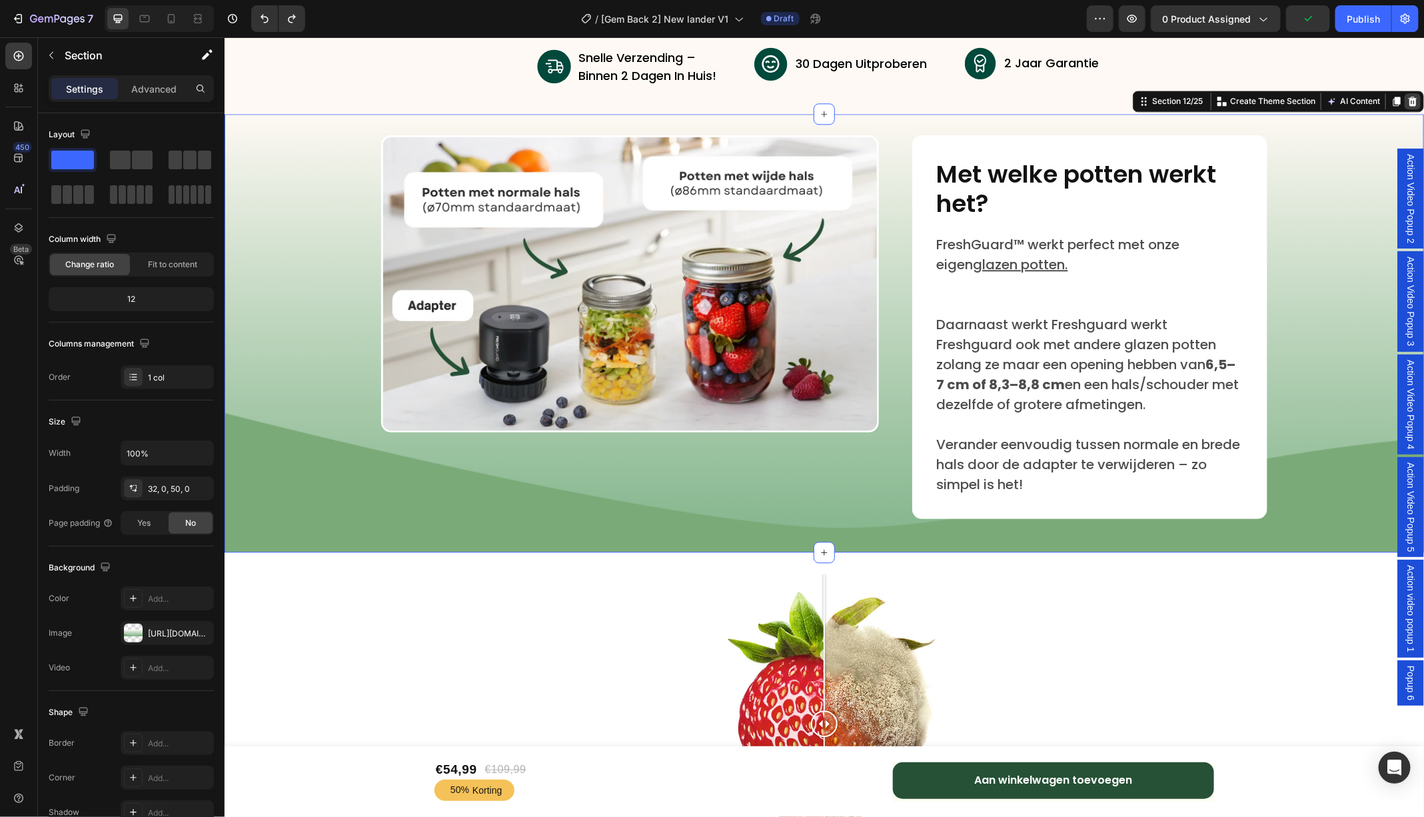
click at [1414, 103] on icon at bounding box center [1412, 100] width 9 height 9
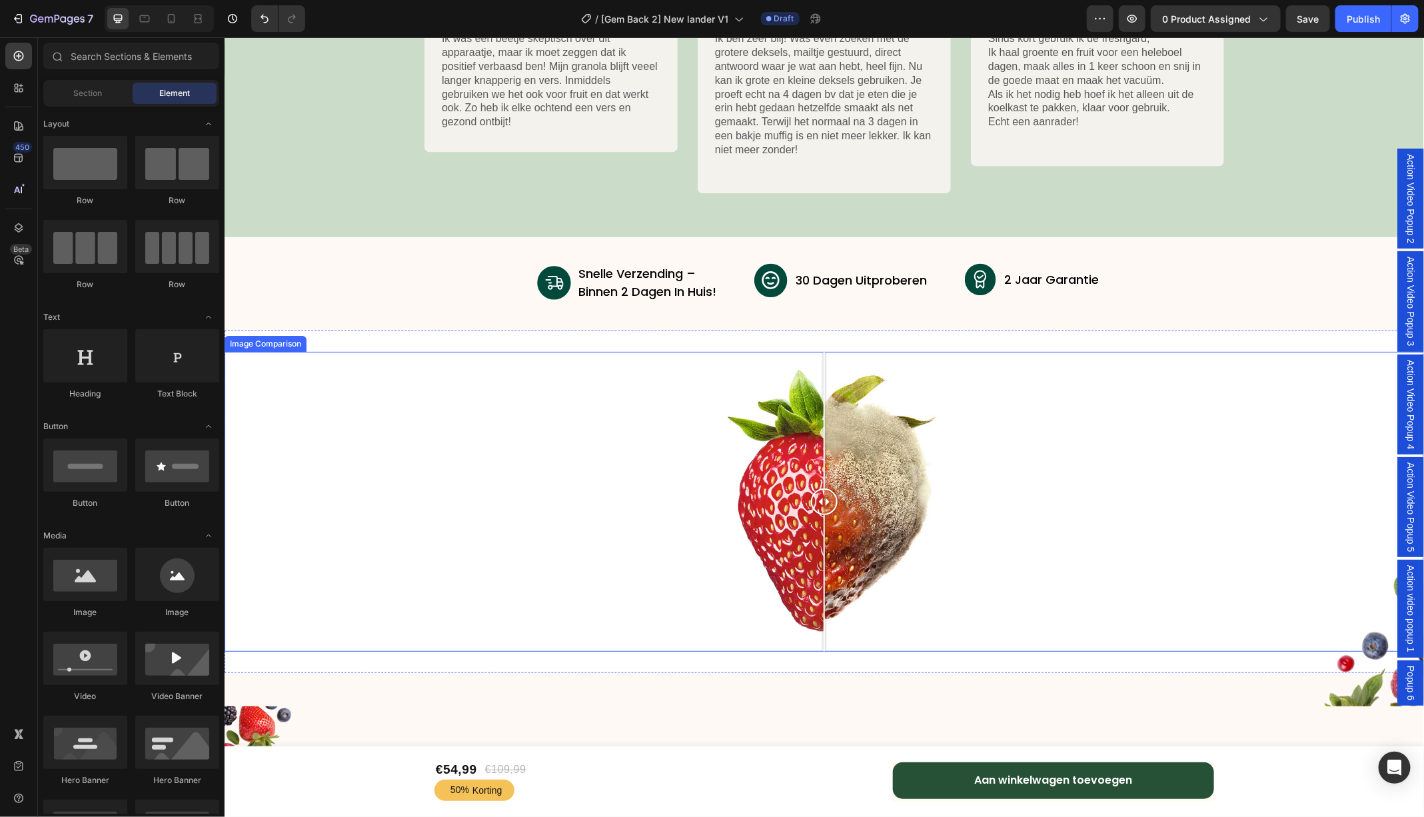
scroll to position [4400, 0]
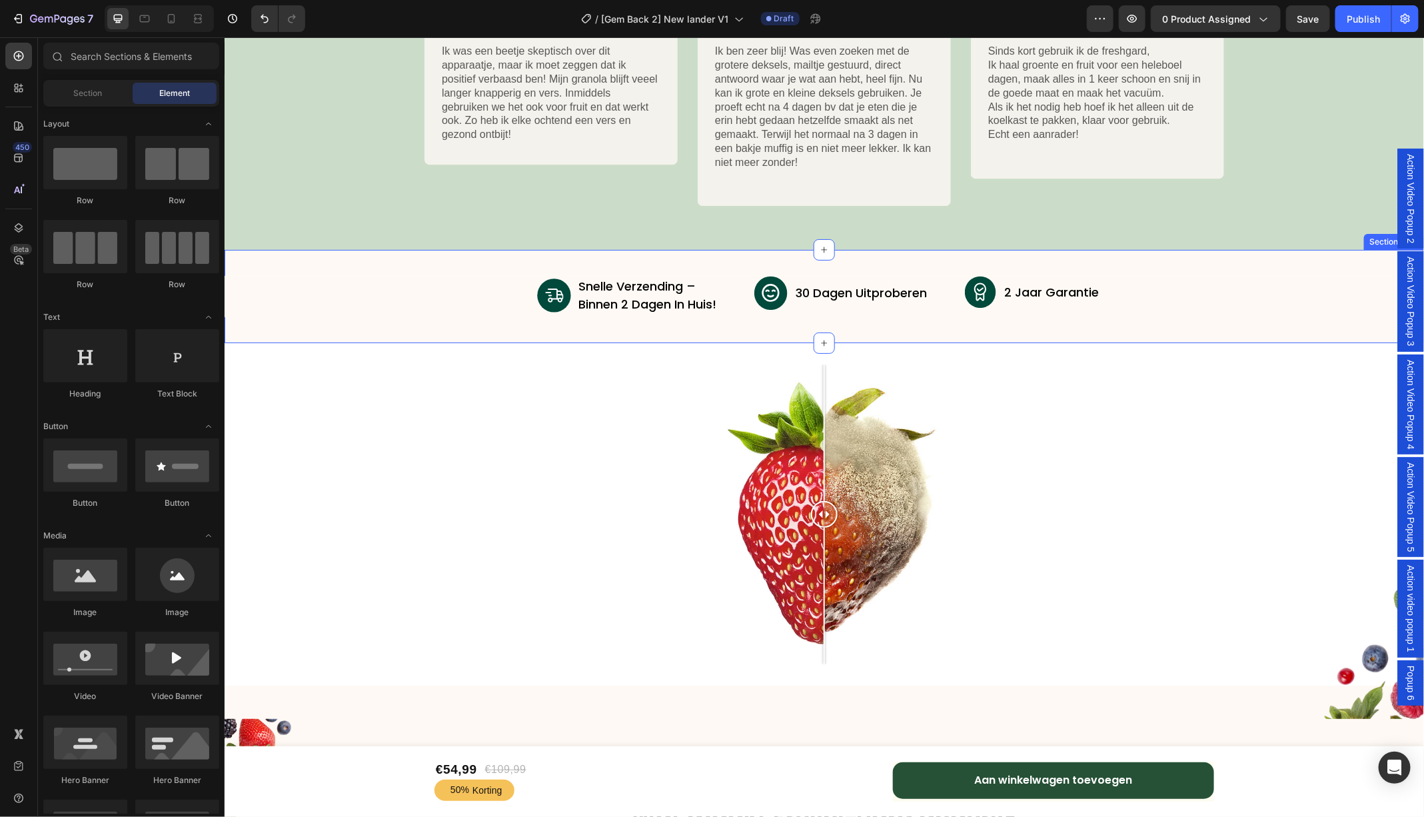
click at [787, 250] on div "Image snelle verzending – binnen 2 dagen in huis! Text Block Advanced List Imag…" at bounding box center [823, 295] width 1199 height 93
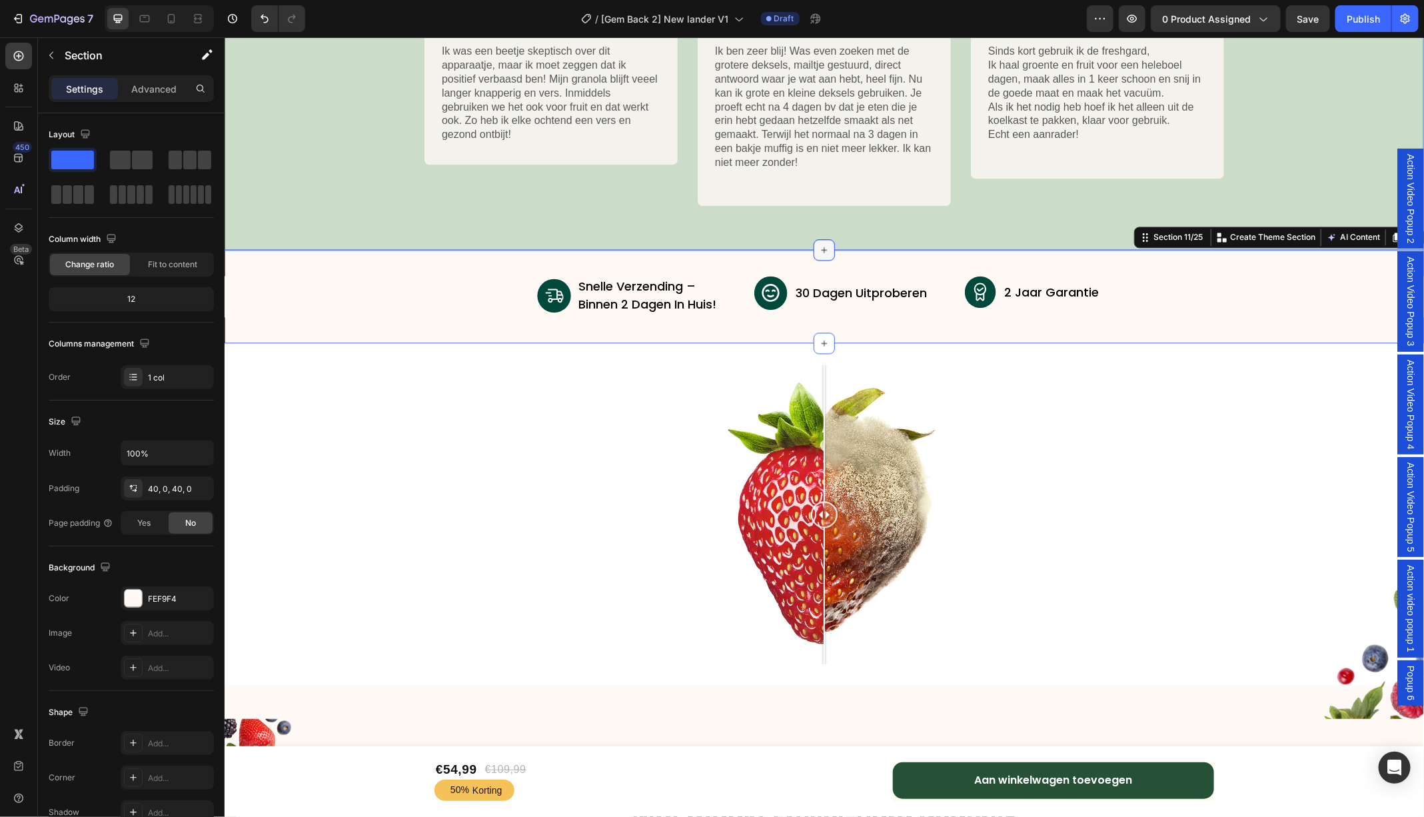
click at [826, 245] on icon at bounding box center [823, 249] width 11 height 11
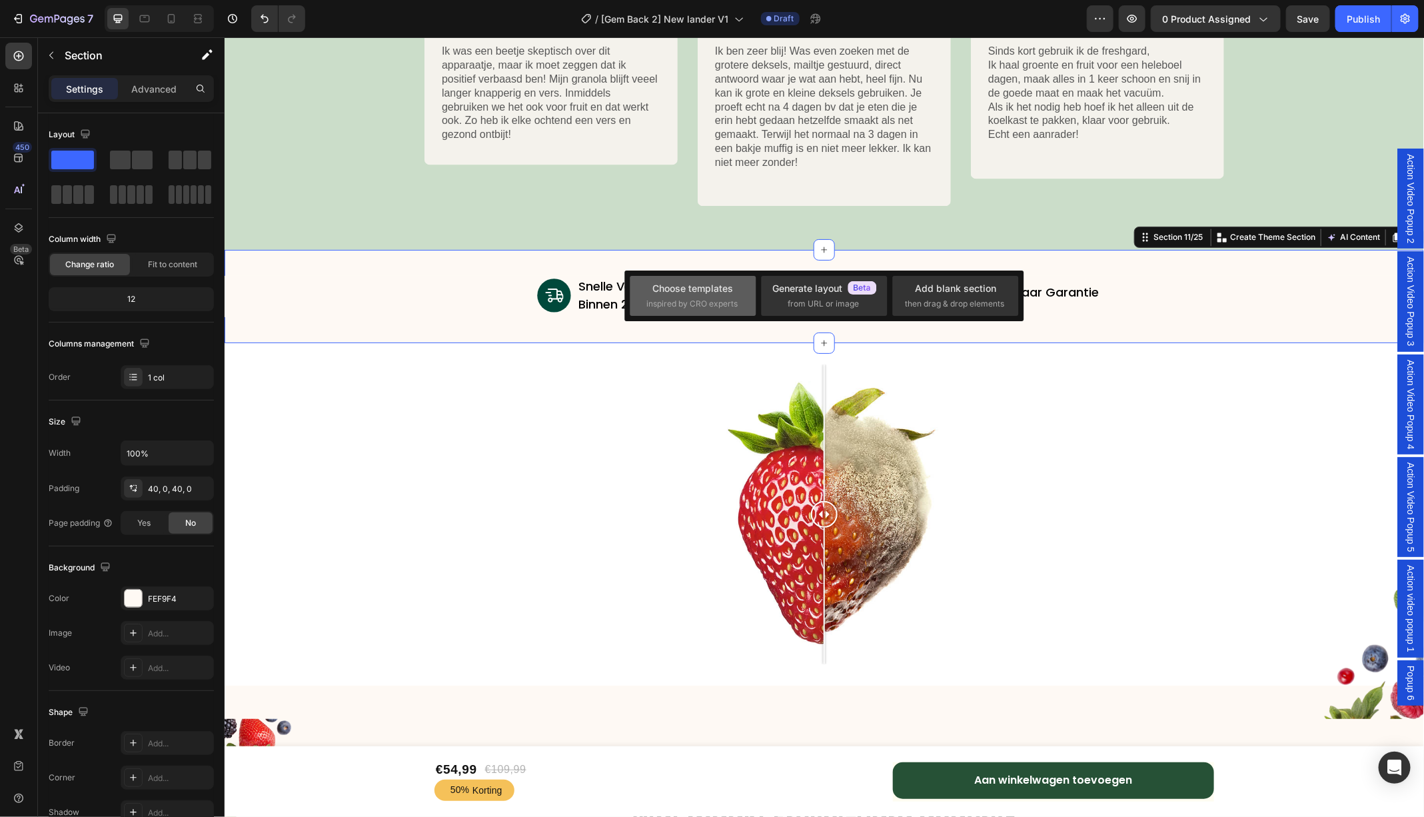
click at [717, 290] on div "Choose templates" at bounding box center [693, 288] width 81 height 14
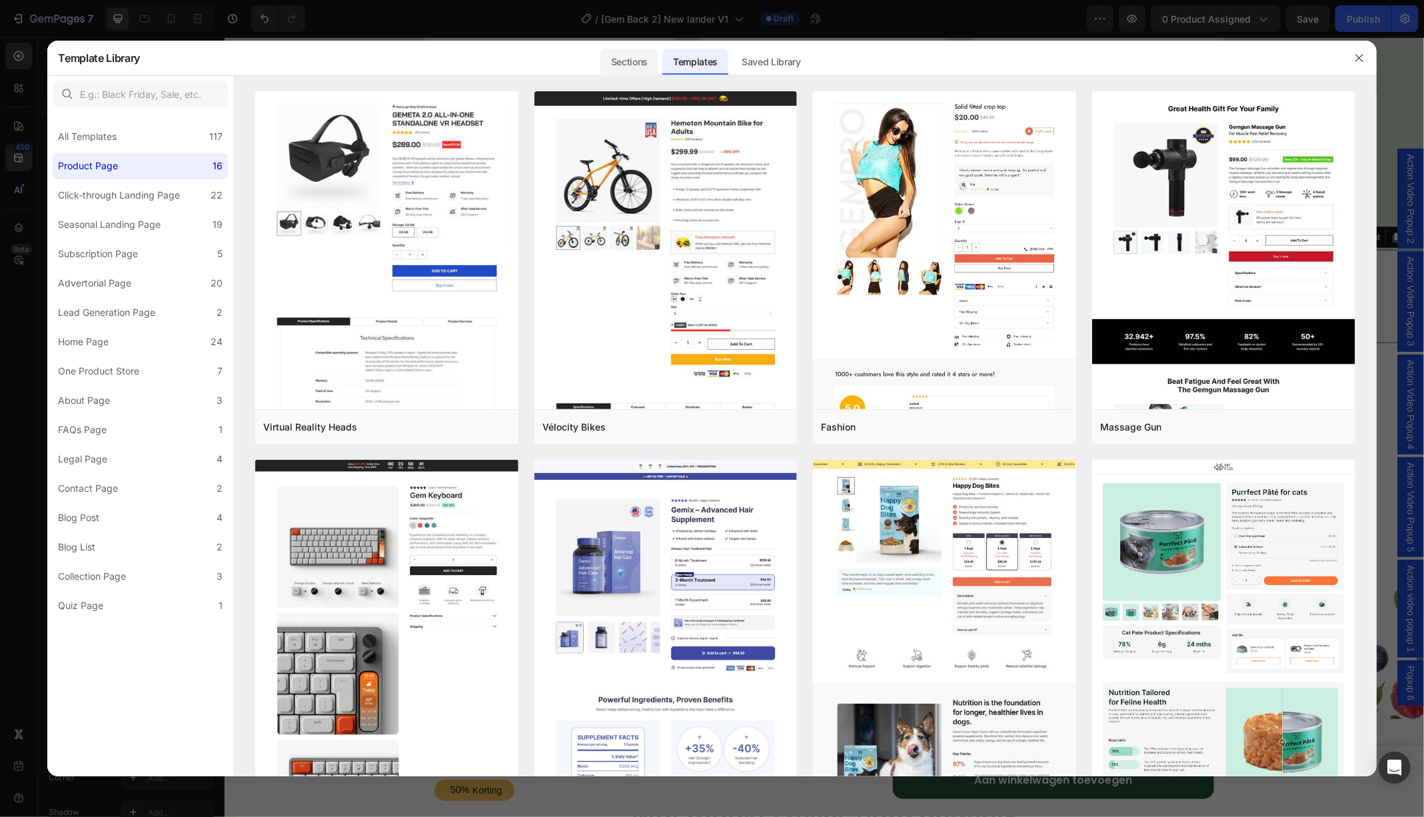
click at [626, 57] on div "Sections" at bounding box center [629, 62] width 58 height 27
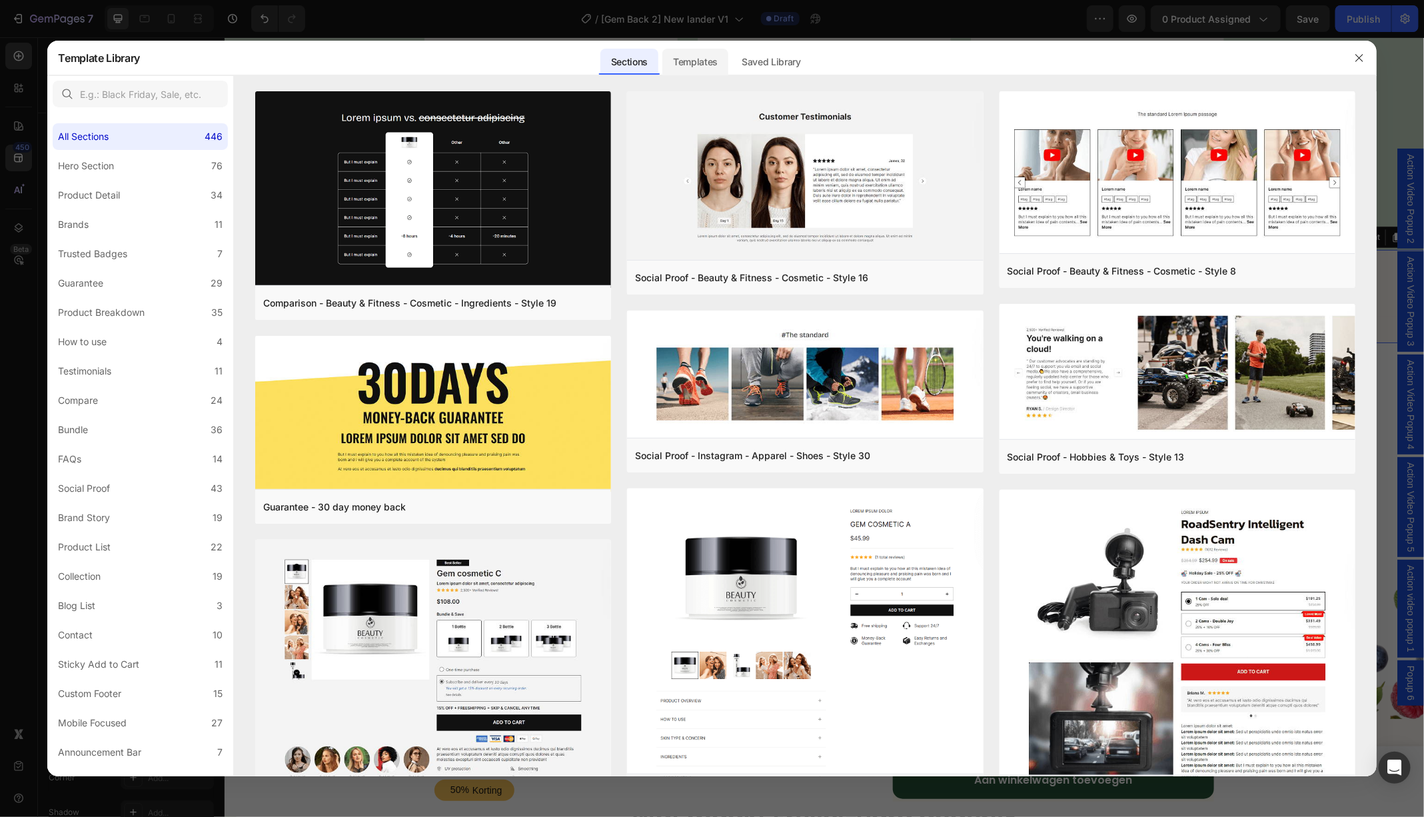
click at [686, 61] on div "Templates" at bounding box center [695, 62] width 66 height 27
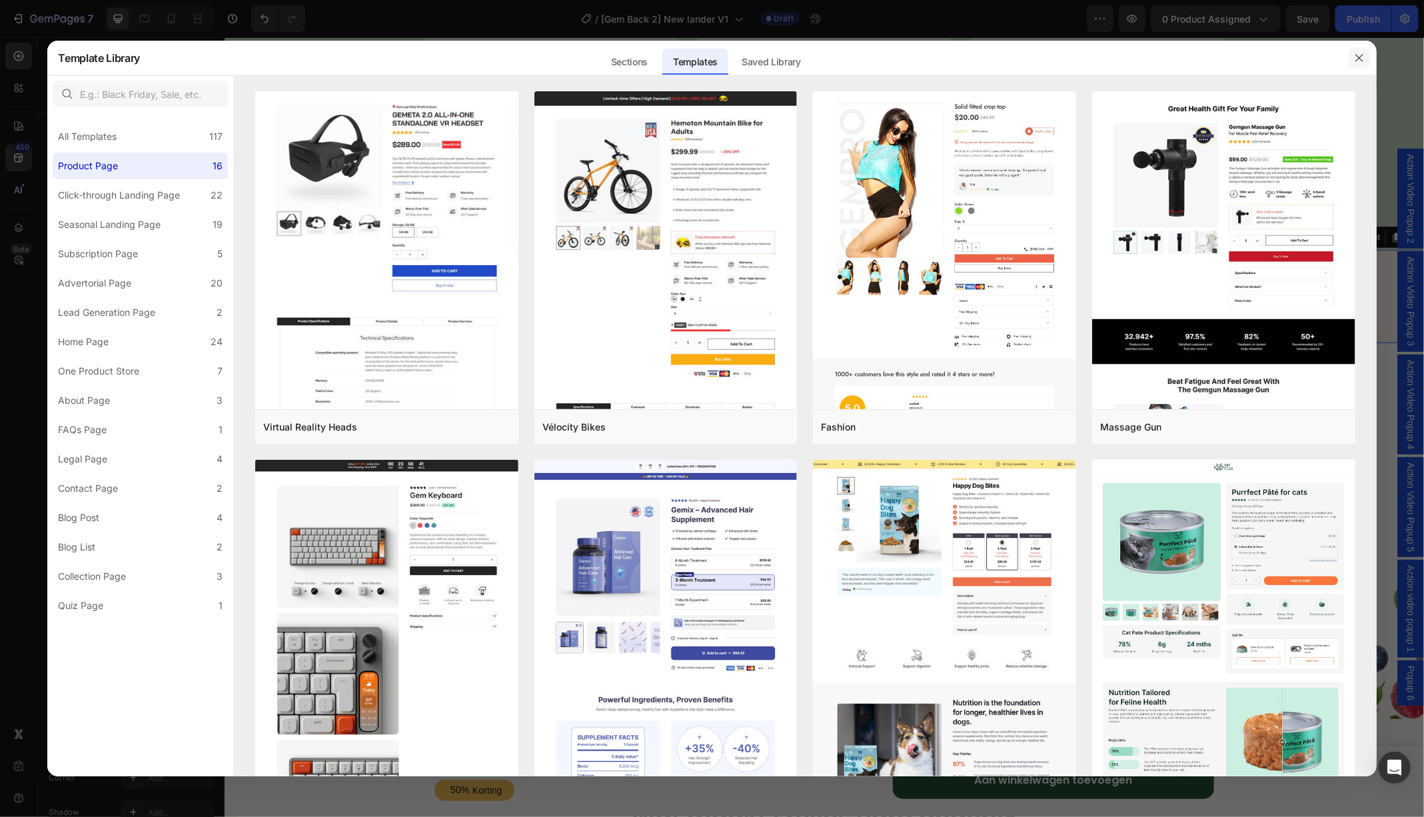
click at [1351, 58] on button "button" at bounding box center [1358, 57] width 21 height 21
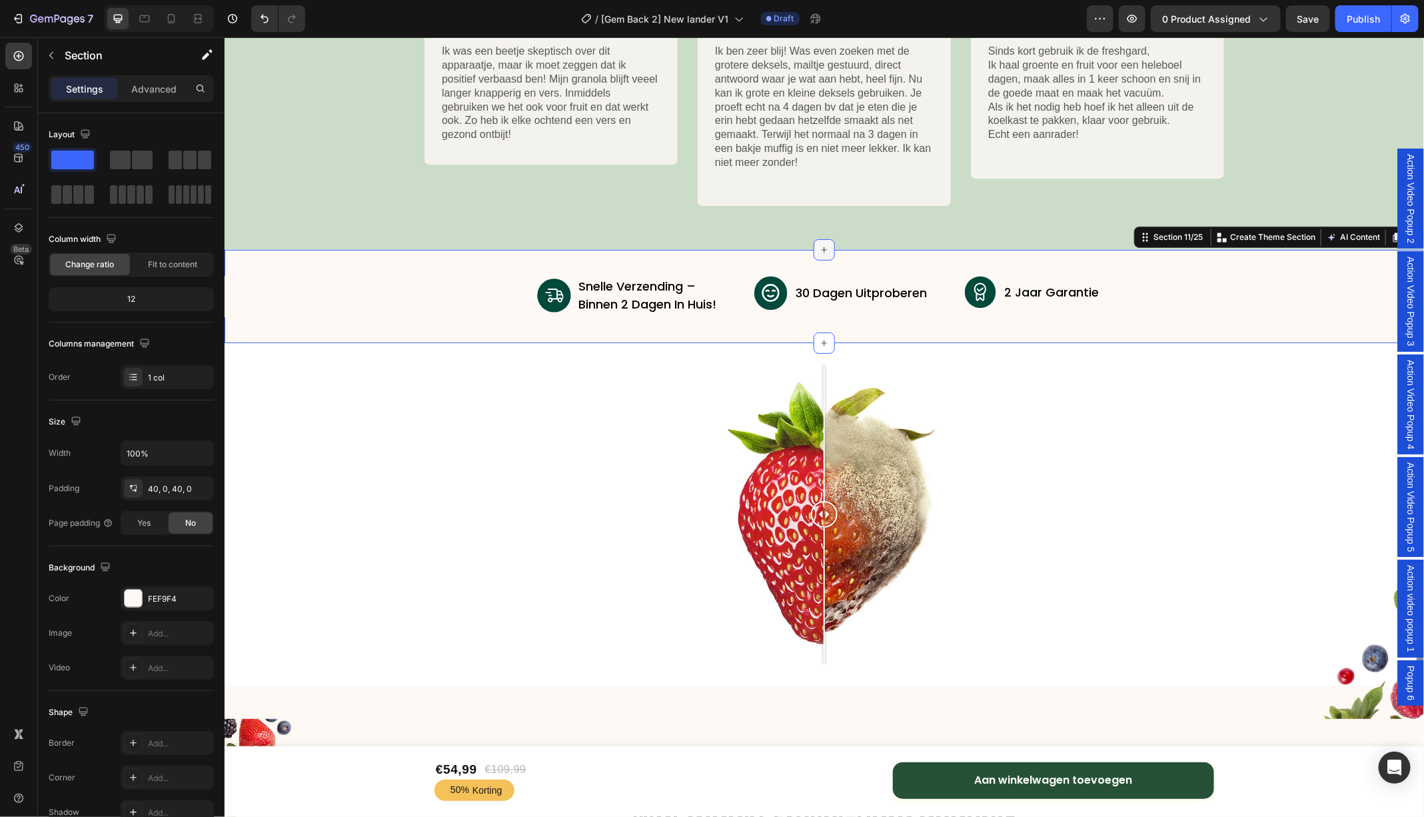
click at [825, 253] on icon at bounding box center [823, 249] width 11 height 11
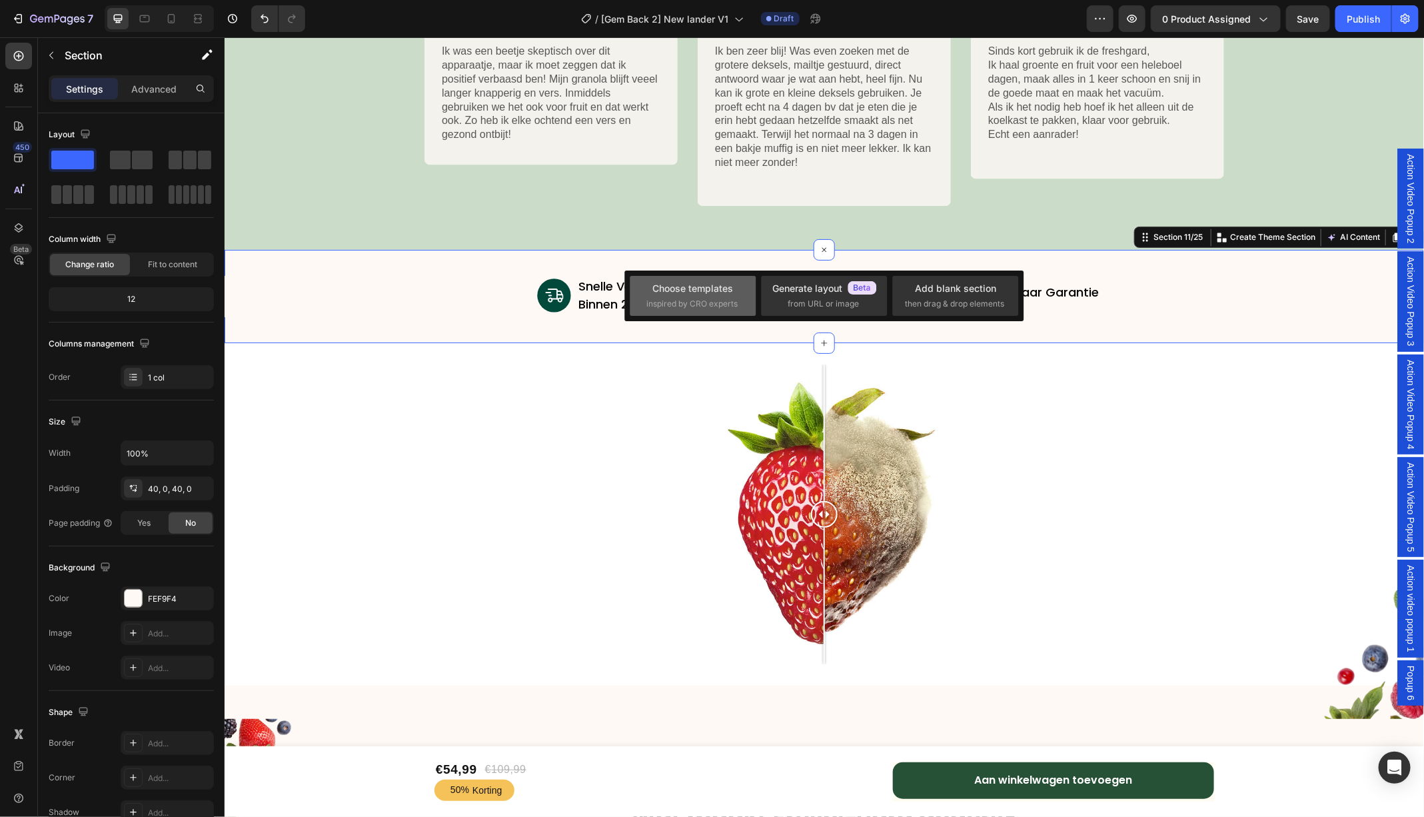
click at [719, 298] on span "inspired by CRO experts" at bounding box center [691, 304] width 91 height 12
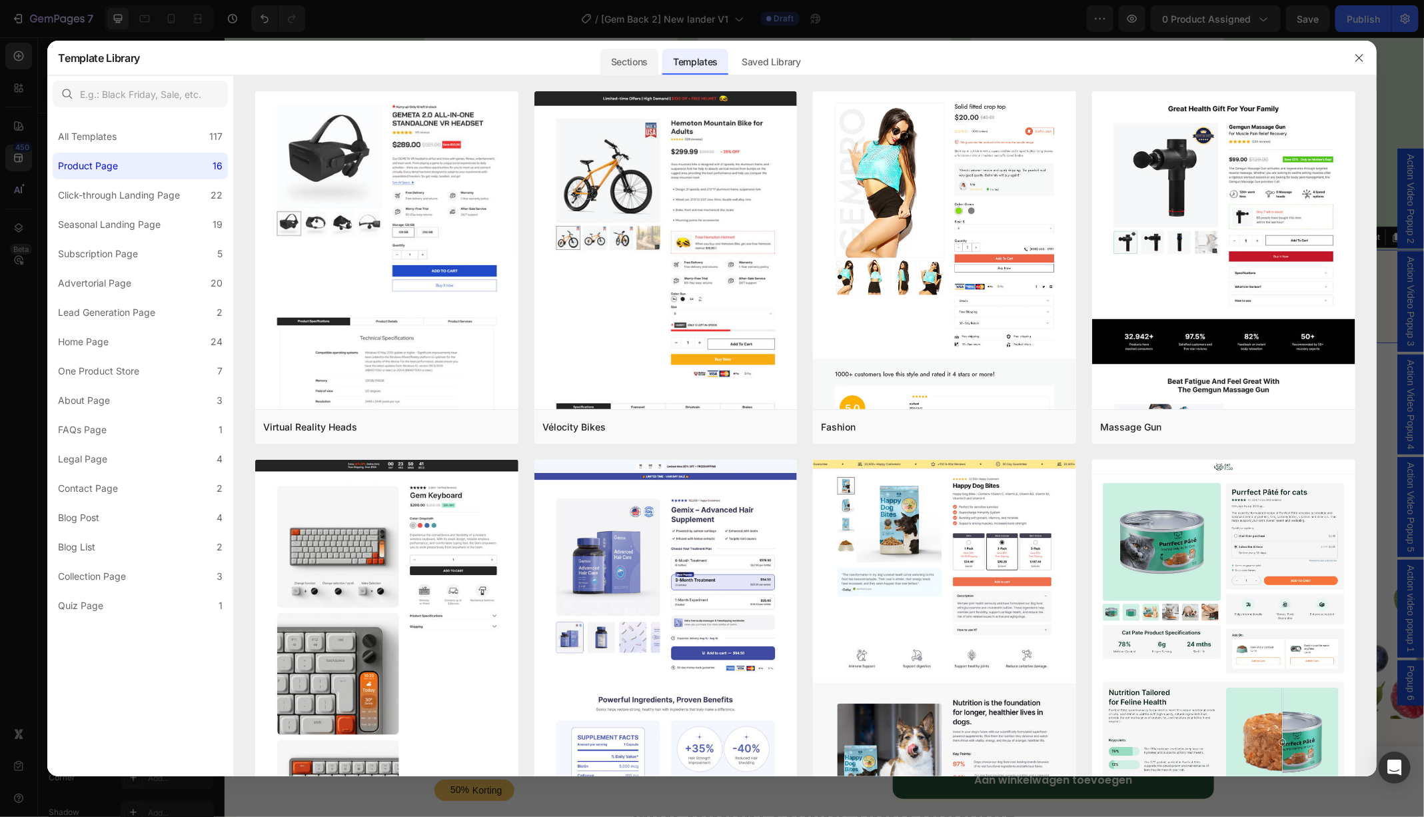
click at [640, 63] on div "Sections" at bounding box center [629, 62] width 58 height 27
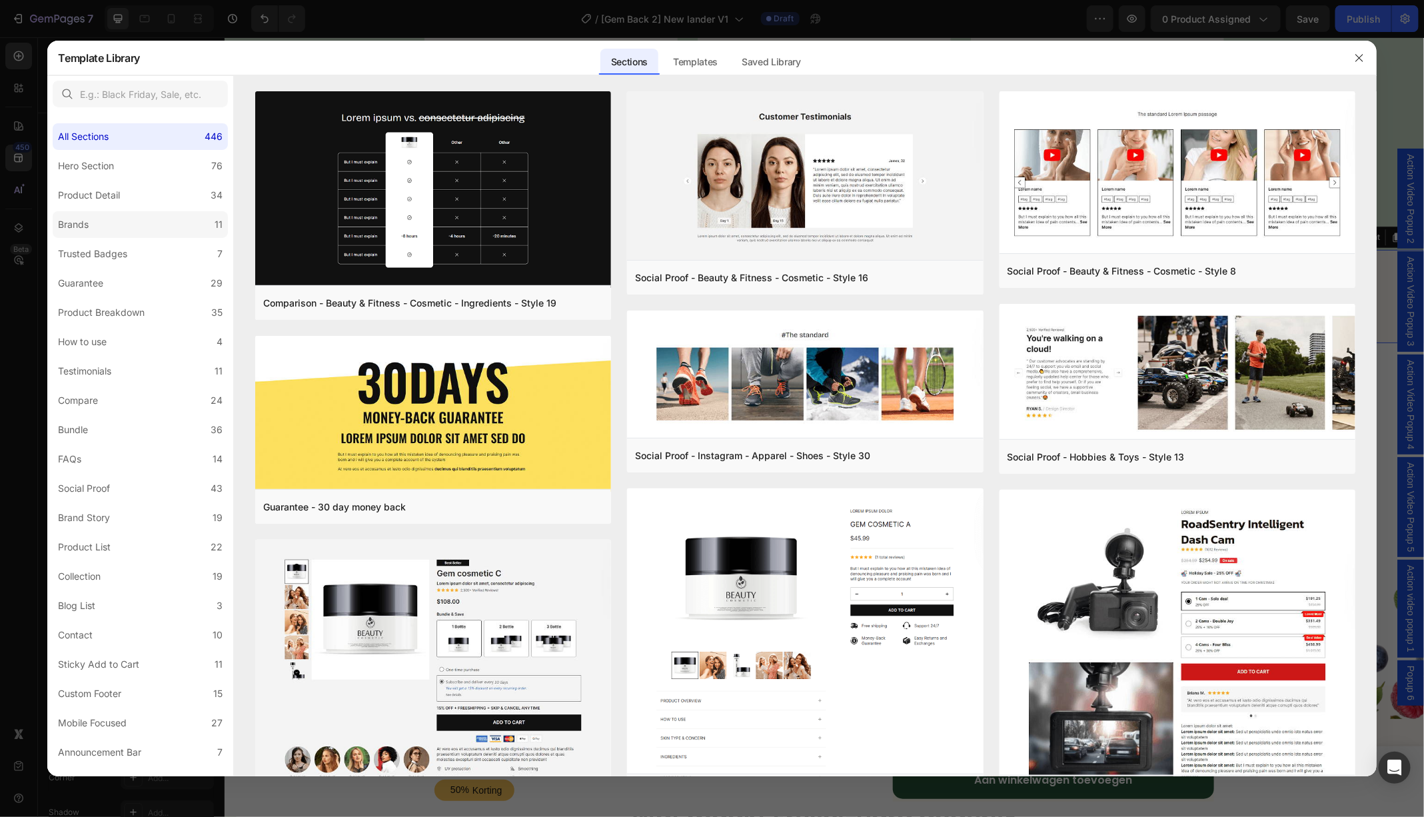
click at [91, 224] on div "Brands" at bounding box center [76, 224] width 36 height 16
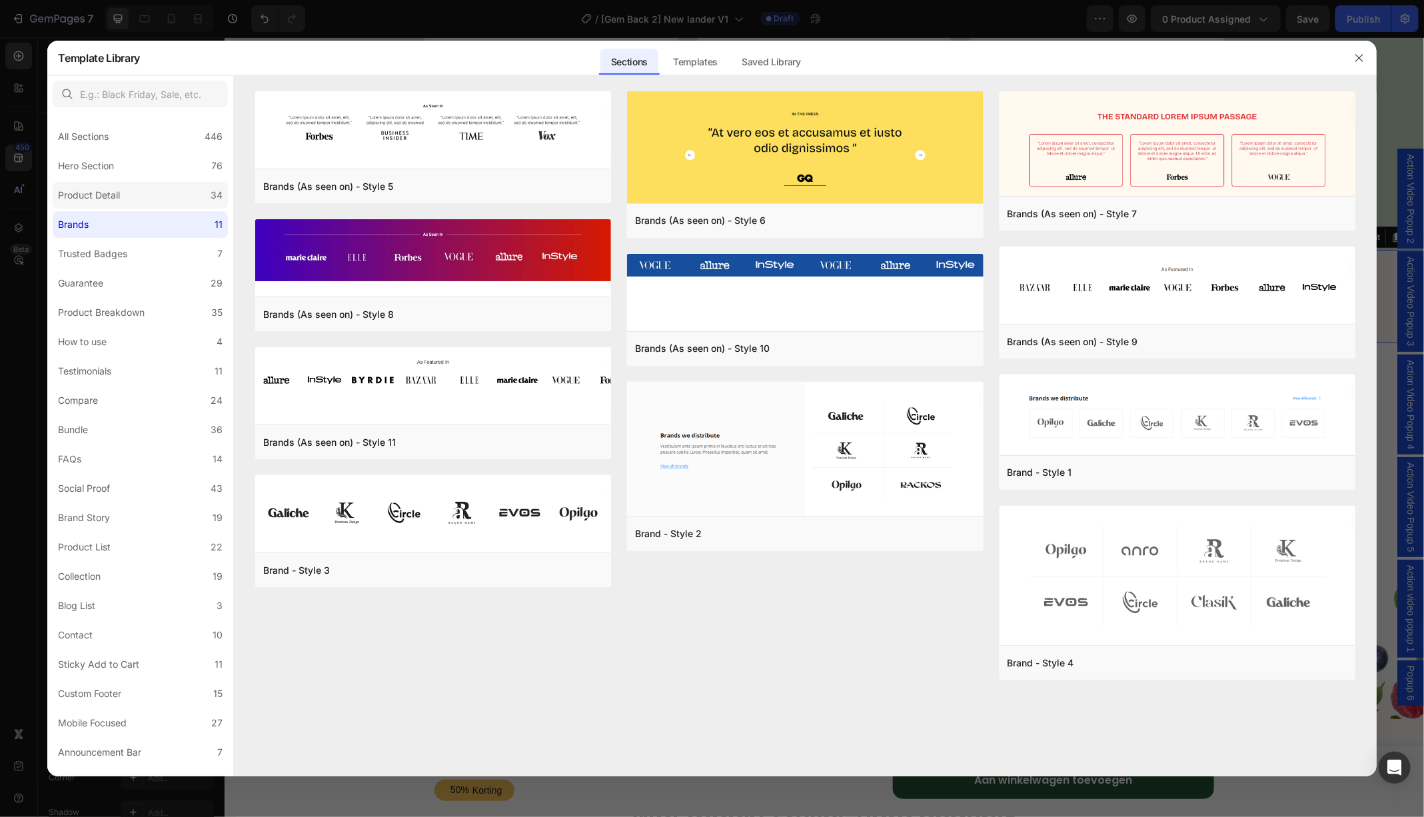
click at [95, 192] on div "Product Detail" at bounding box center [89, 195] width 62 height 16
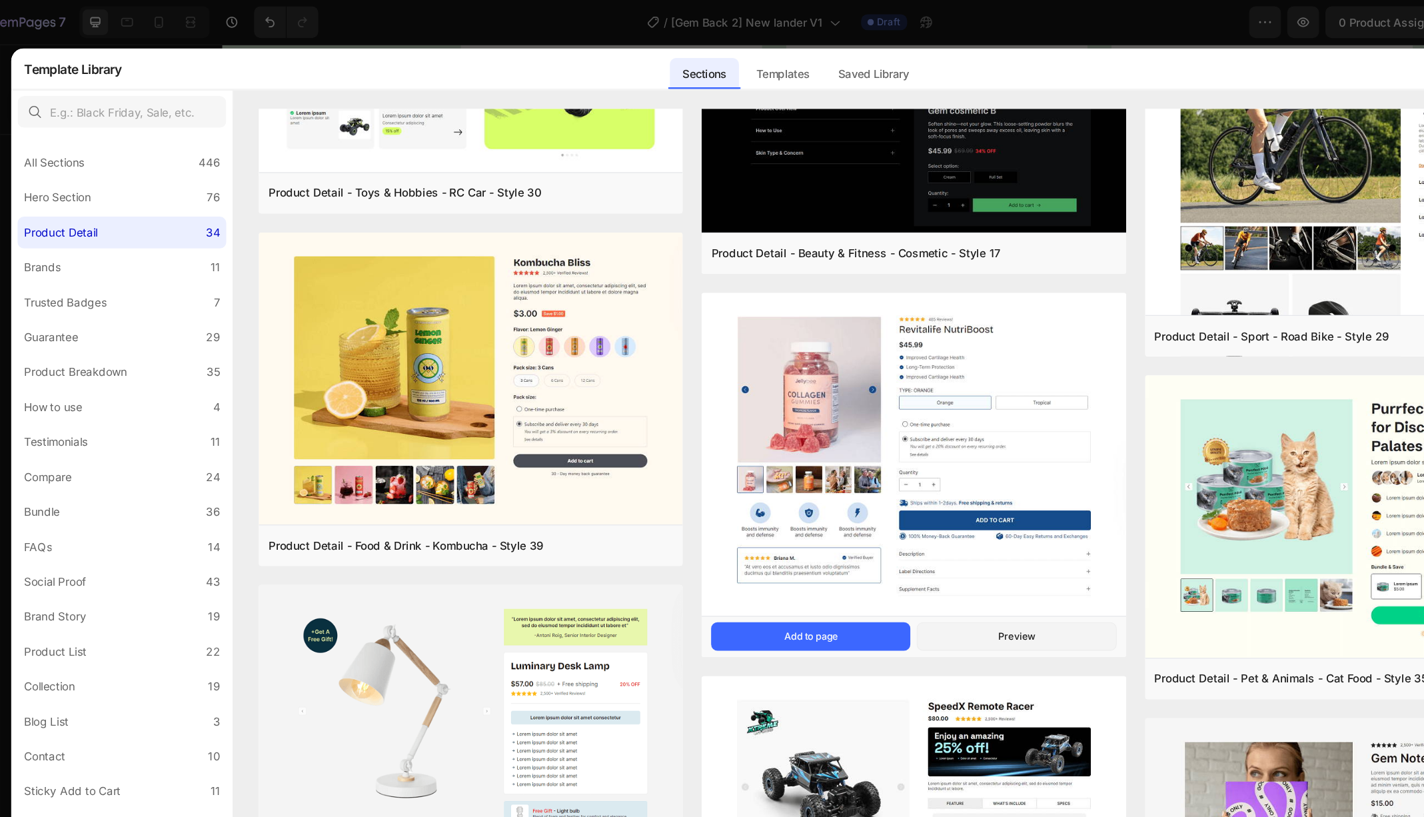
scroll to position [442, 0]
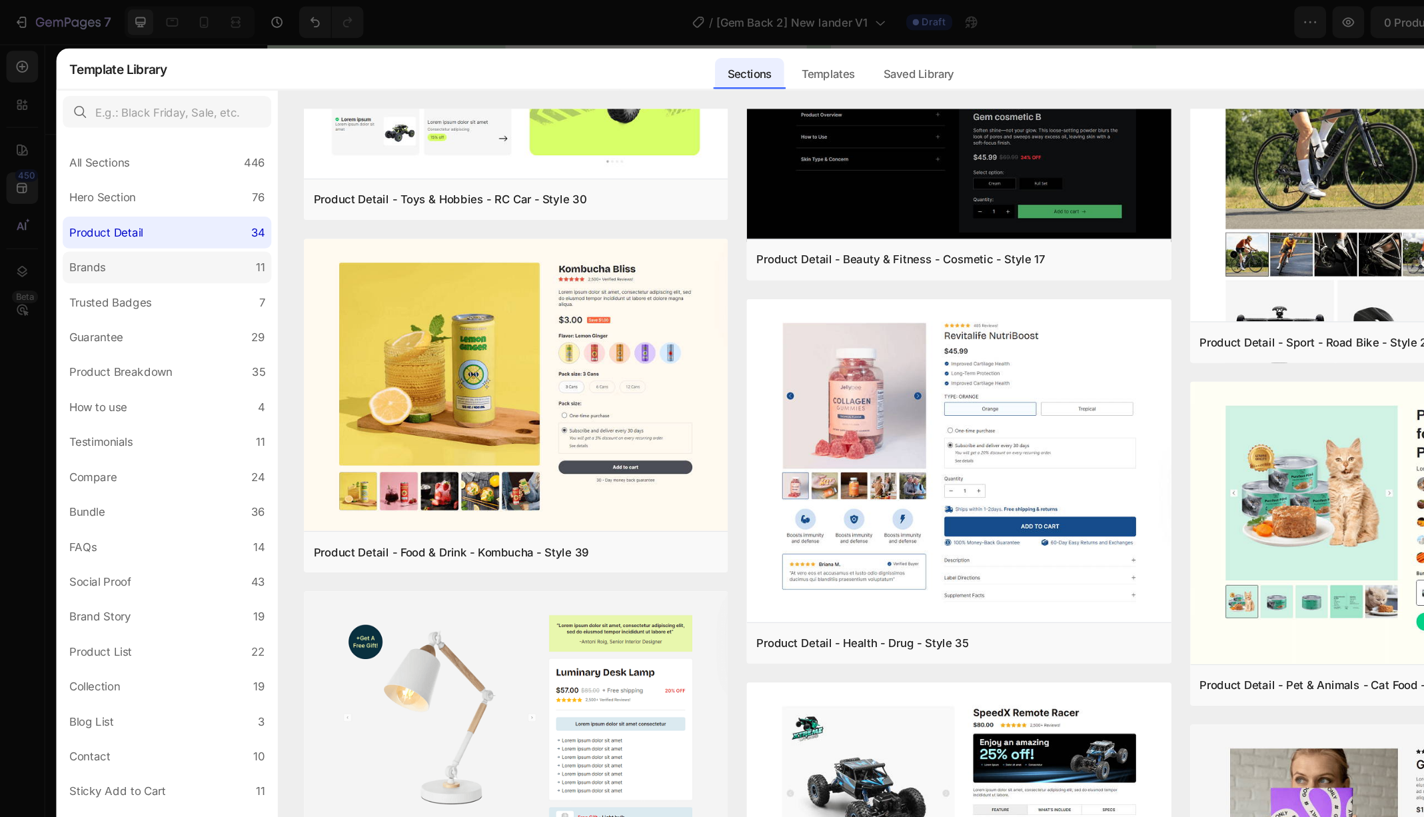
click at [133, 215] on label "Brands 11" at bounding box center [140, 224] width 175 height 27
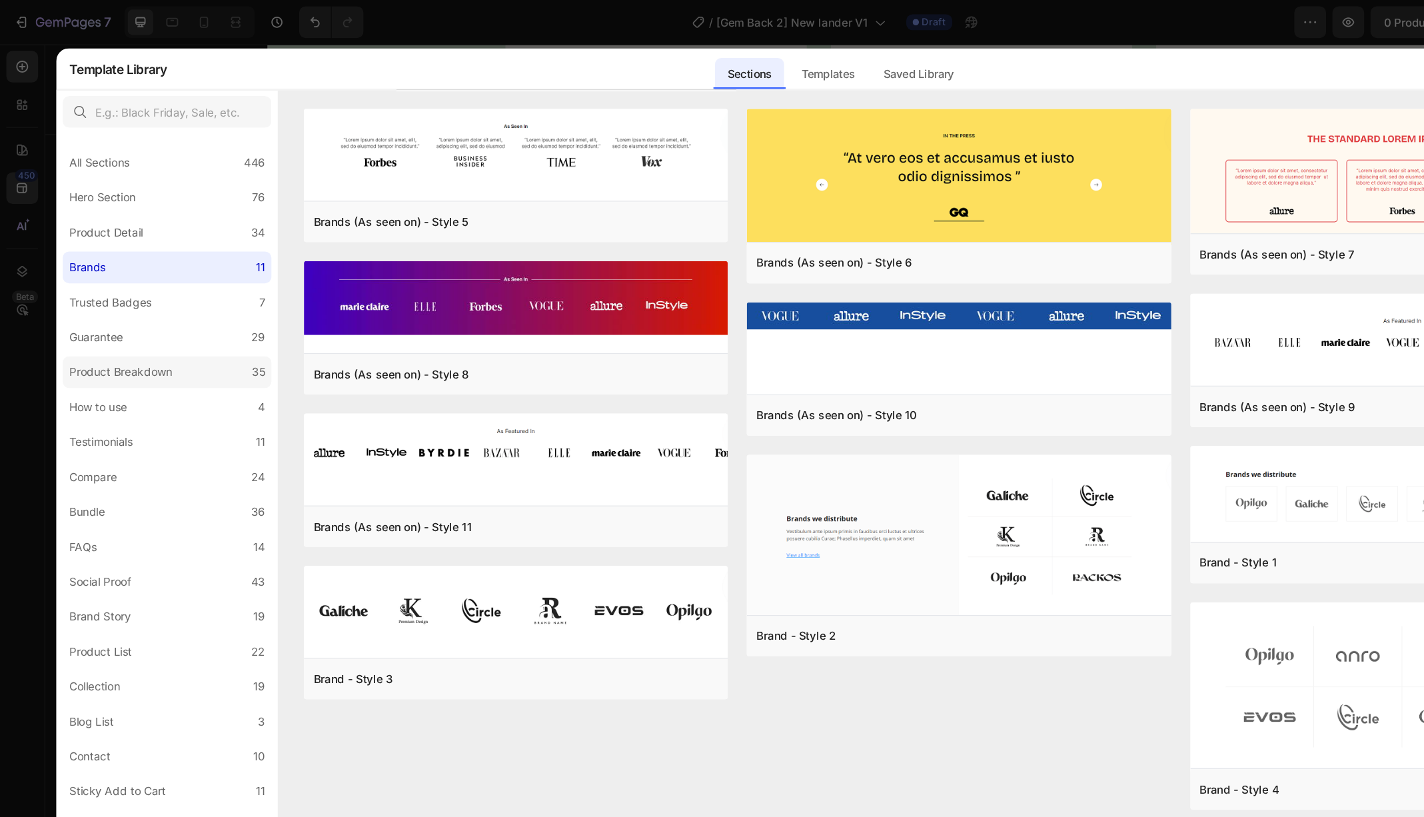
click at [121, 306] on div "Product Breakdown" at bounding box center [101, 312] width 87 height 16
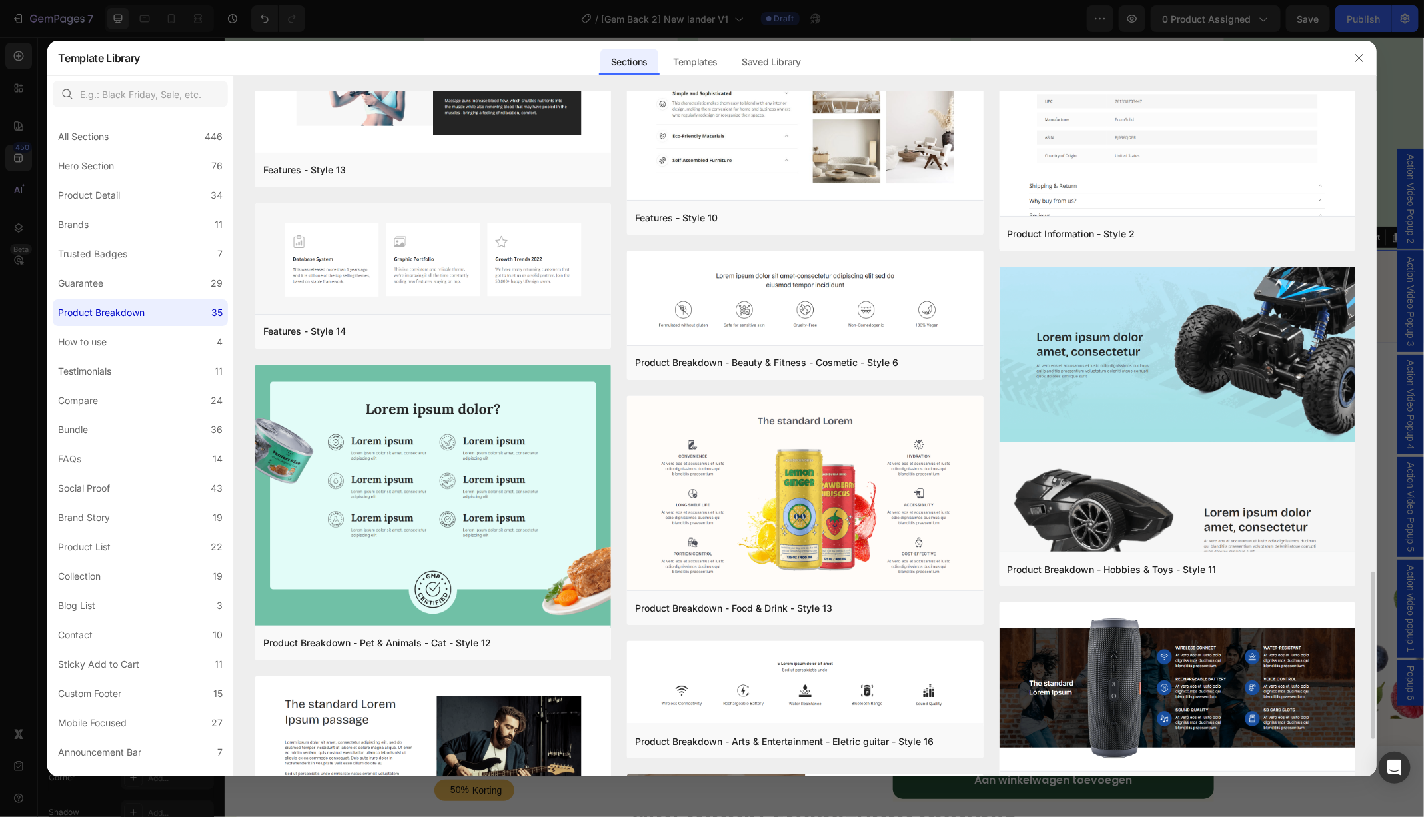
scroll to position [2117, 0]
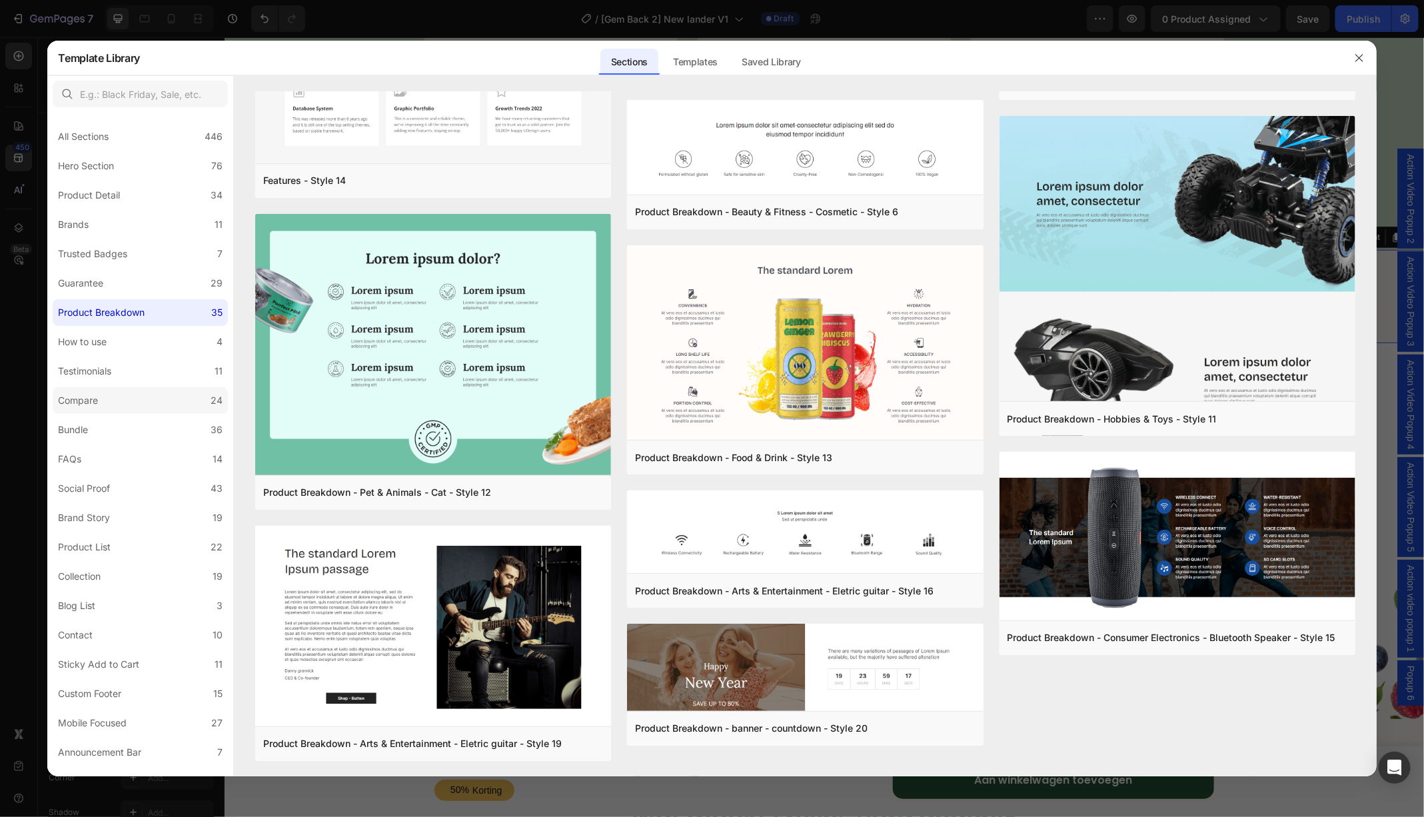
click at [163, 404] on label "Compare 24" at bounding box center [140, 400] width 175 height 27
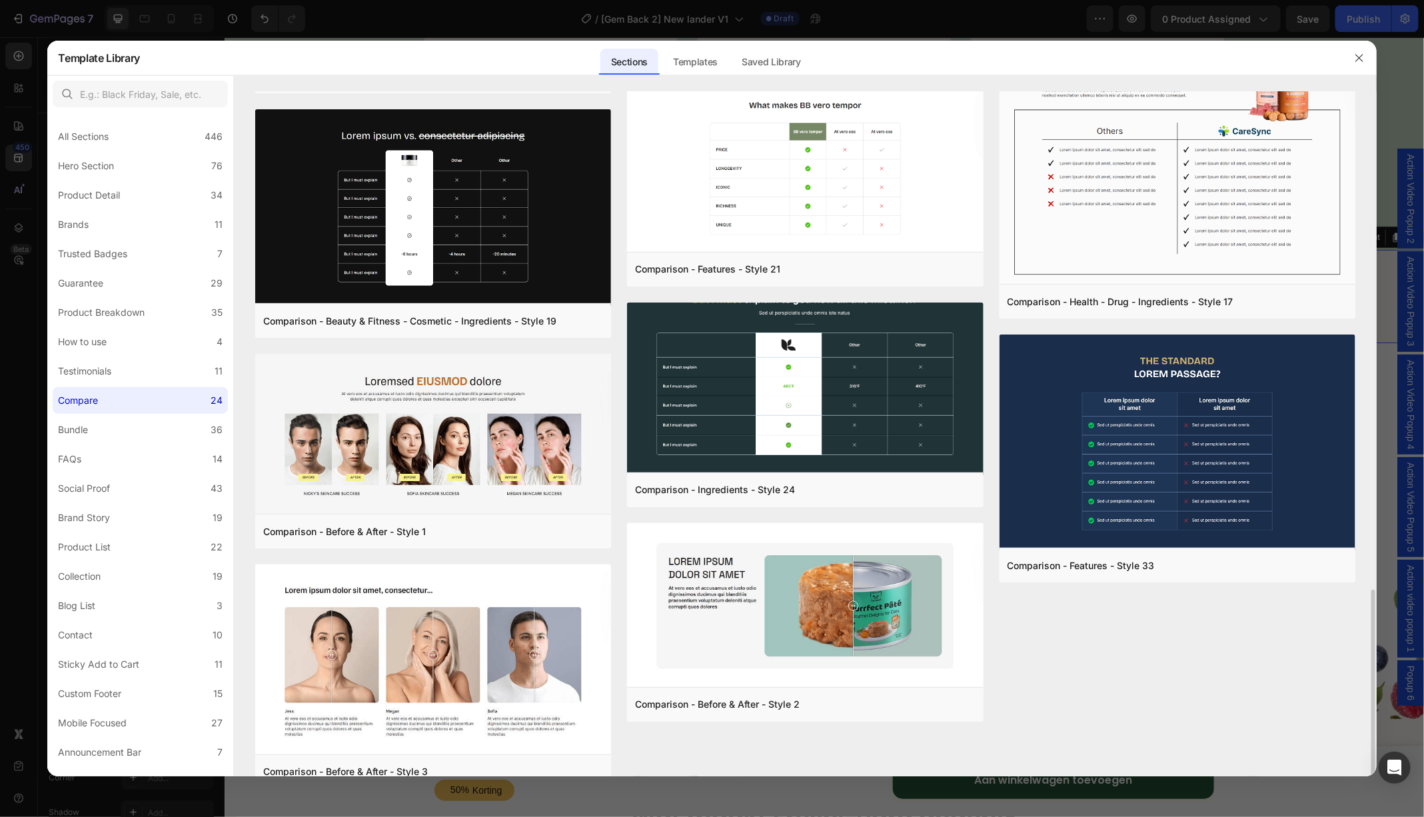
scroll to position [1495, 0]
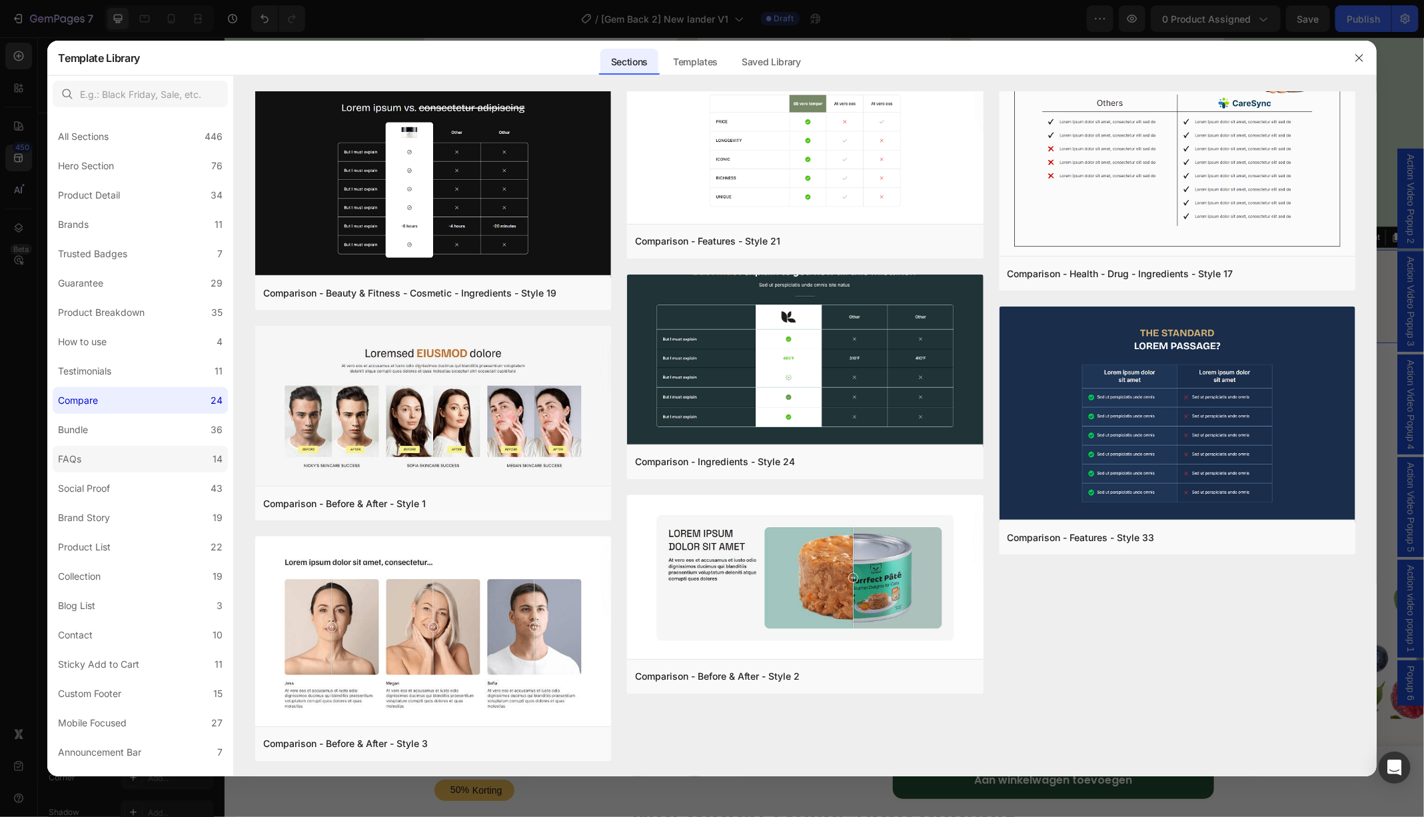
click at [111, 463] on label "FAQs 14" at bounding box center [140, 459] width 175 height 27
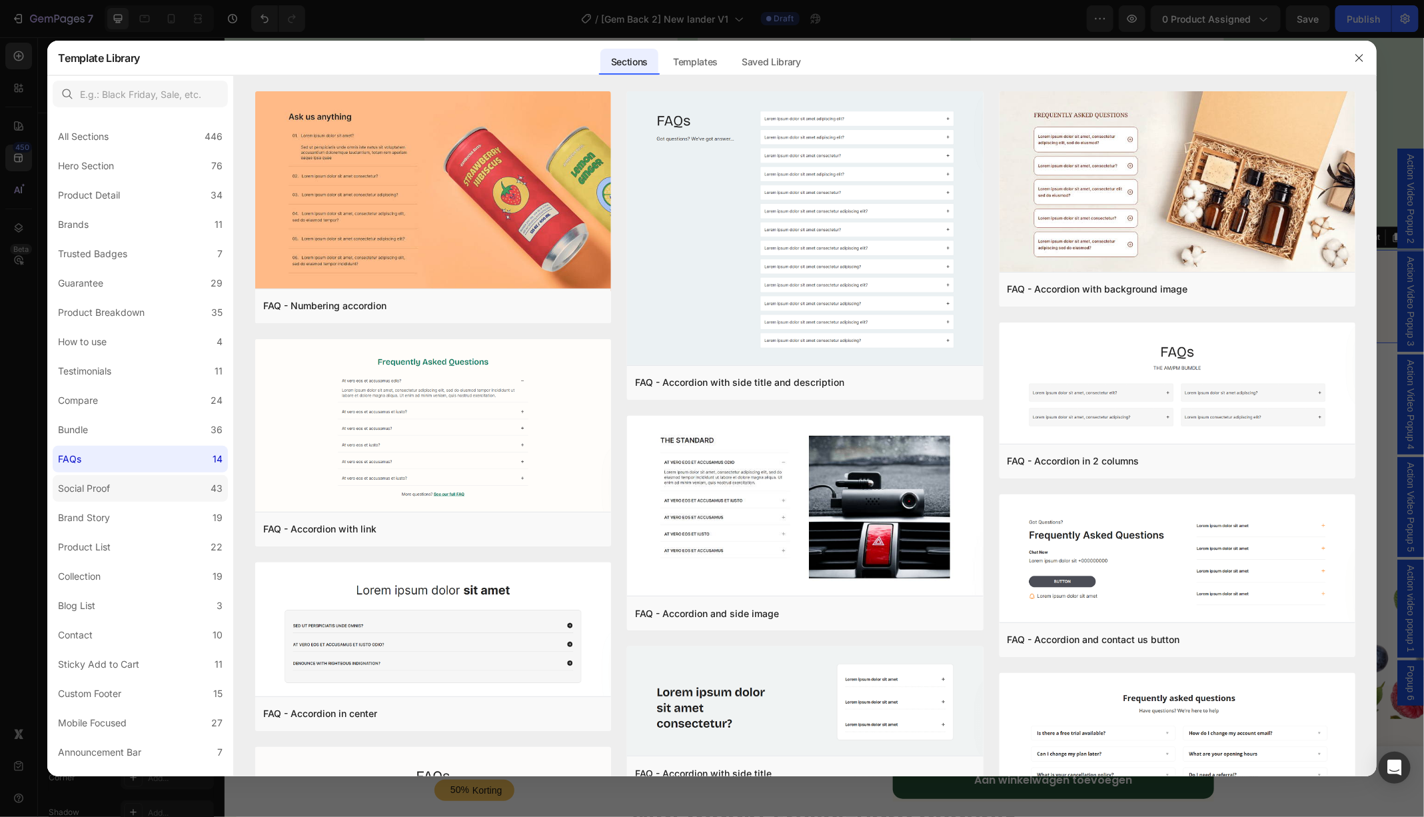
click at [110, 480] on div "Social Proof" at bounding box center [84, 488] width 52 height 16
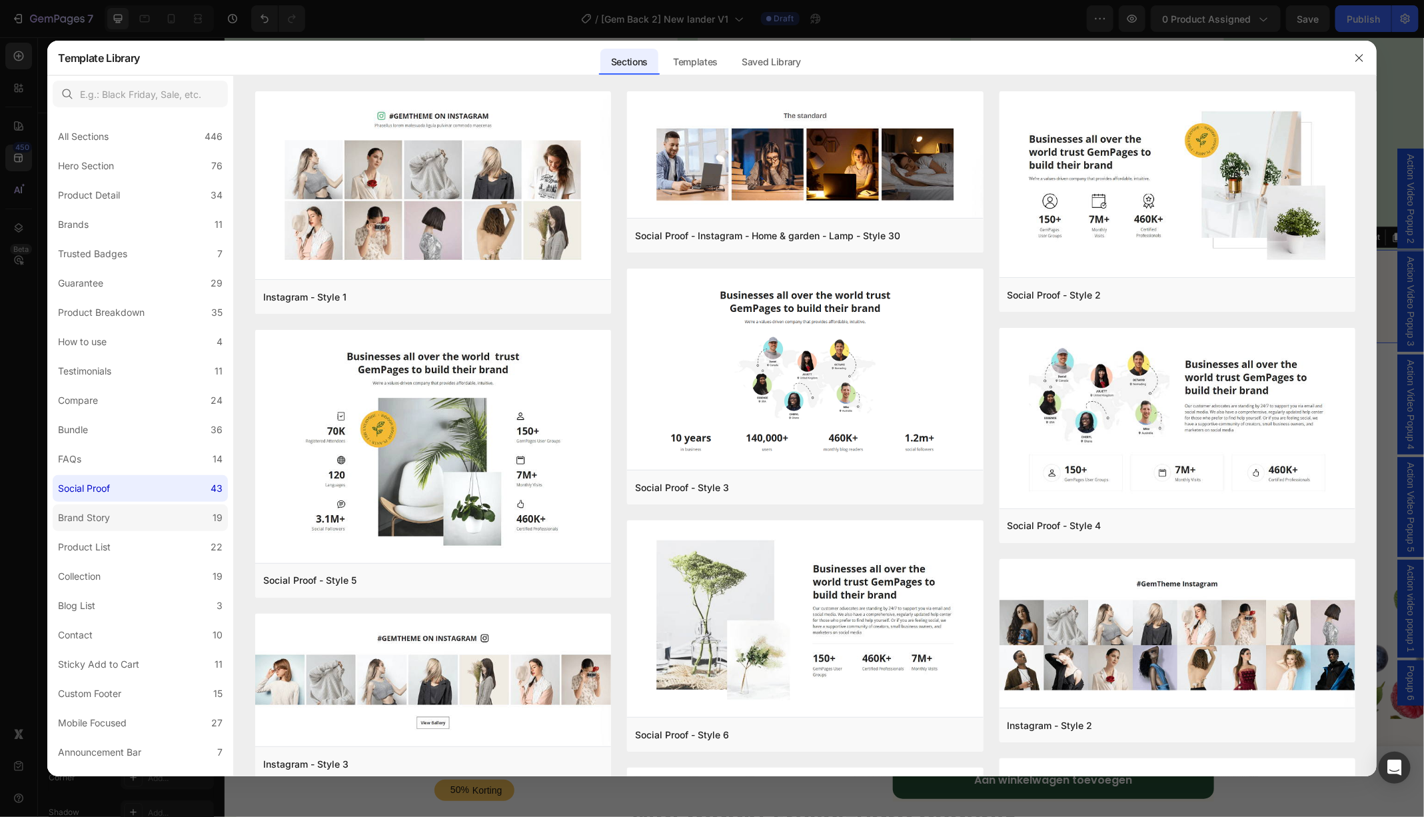
click at [109, 514] on div "Brand Story" at bounding box center [84, 518] width 52 height 16
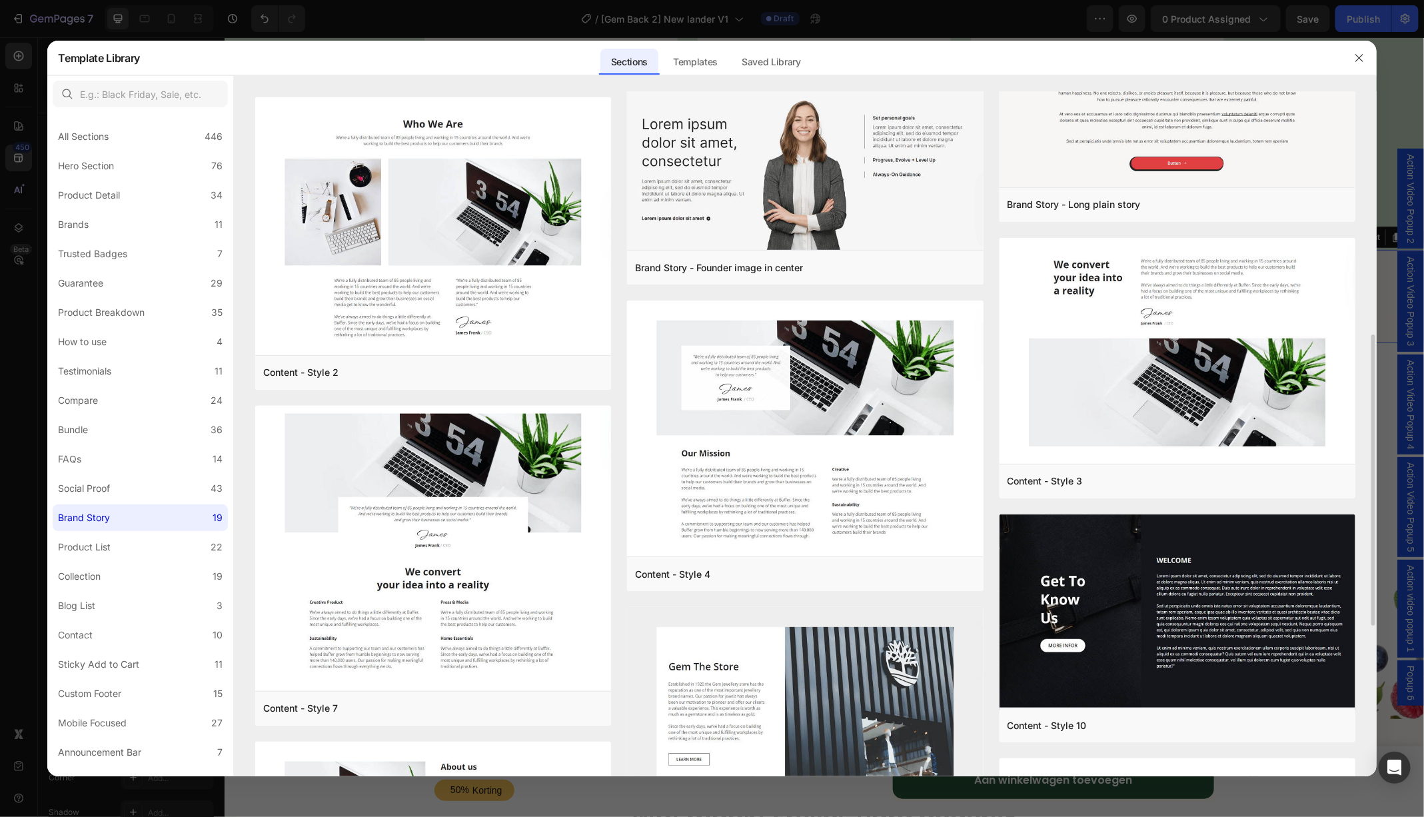
scroll to position [575, 0]
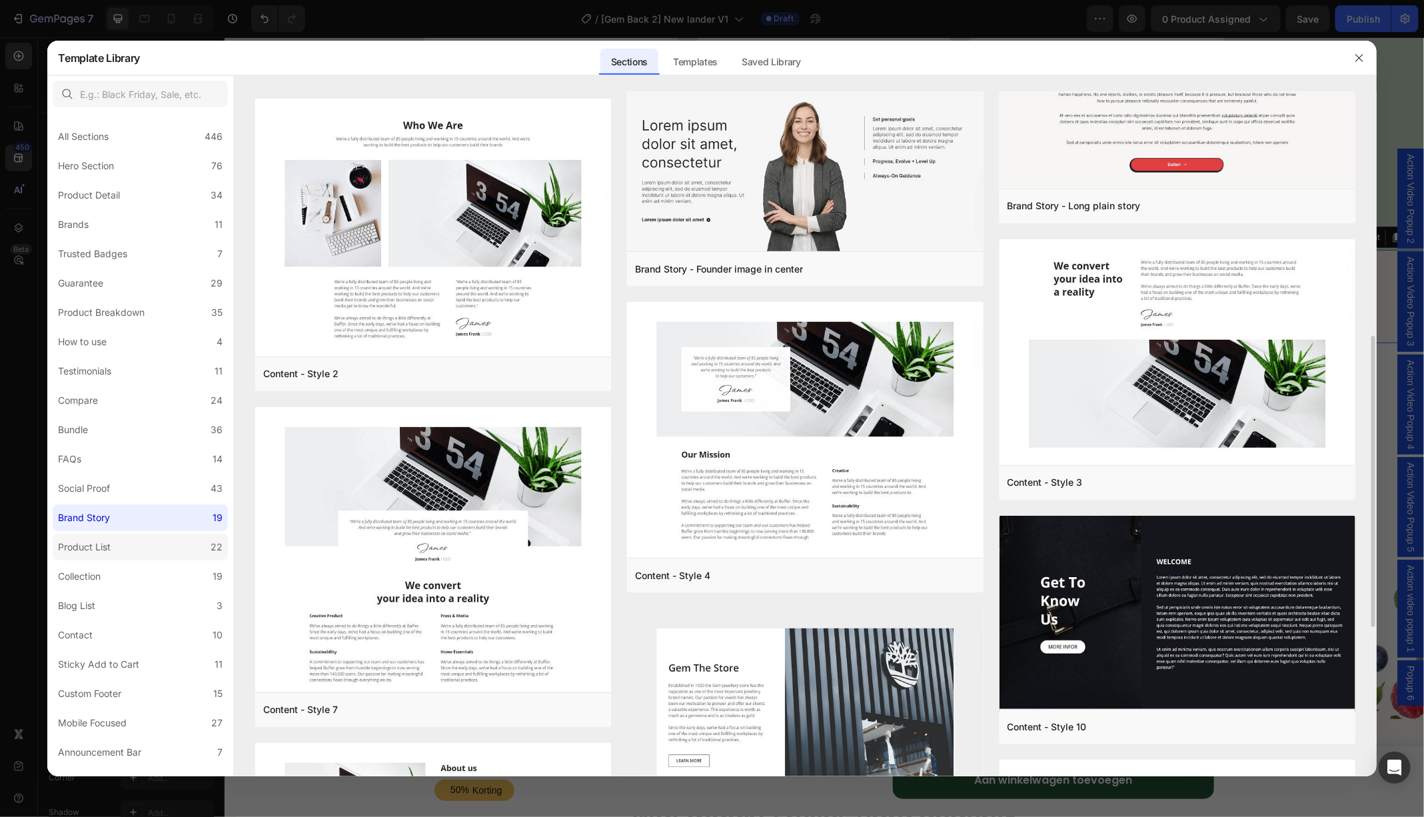
click at [172, 549] on label "Product List 22" at bounding box center [140, 547] width 175 height 27
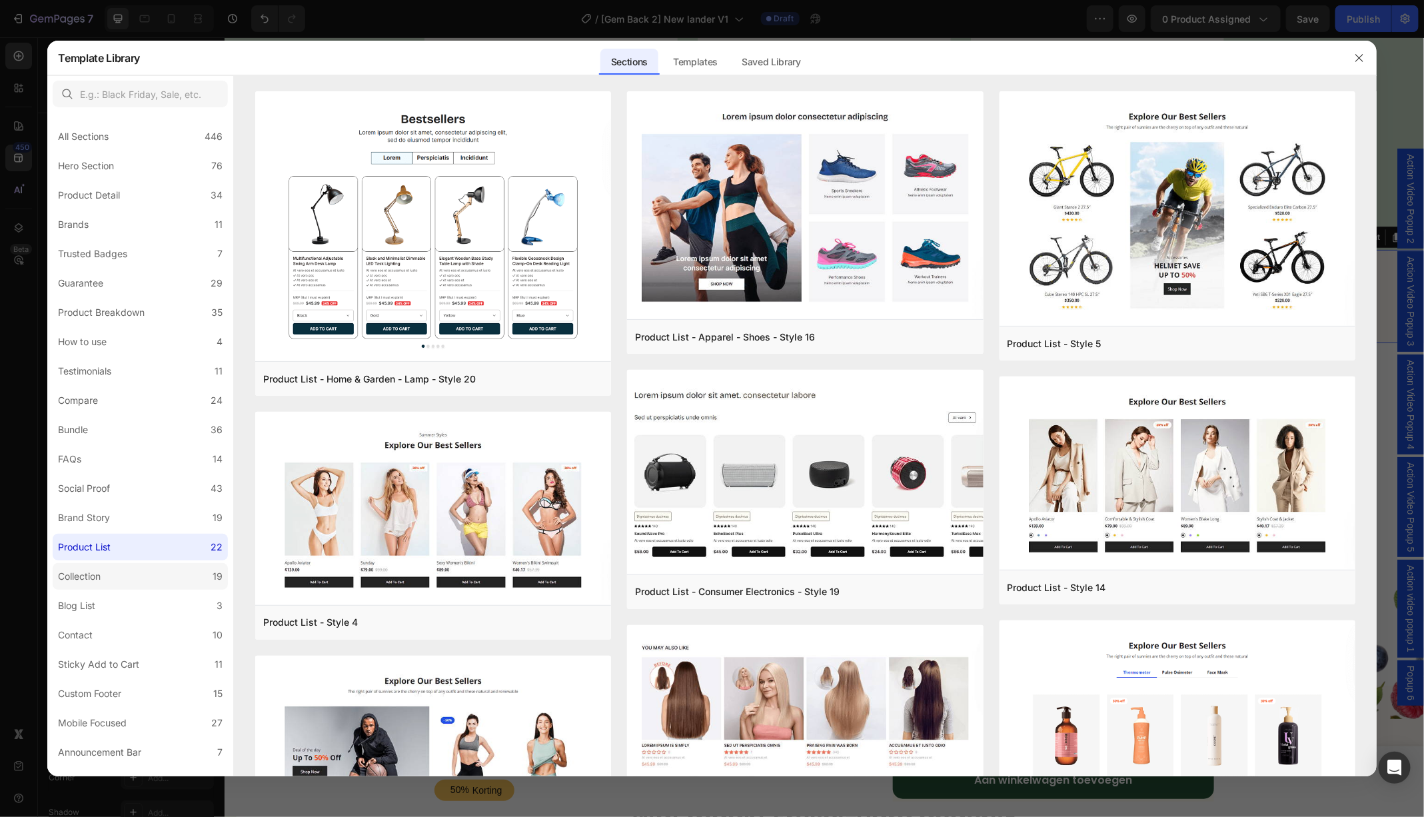
click at [157, 565] on label "Collection 19" at bounding box center [140, 576] width 175 height 27
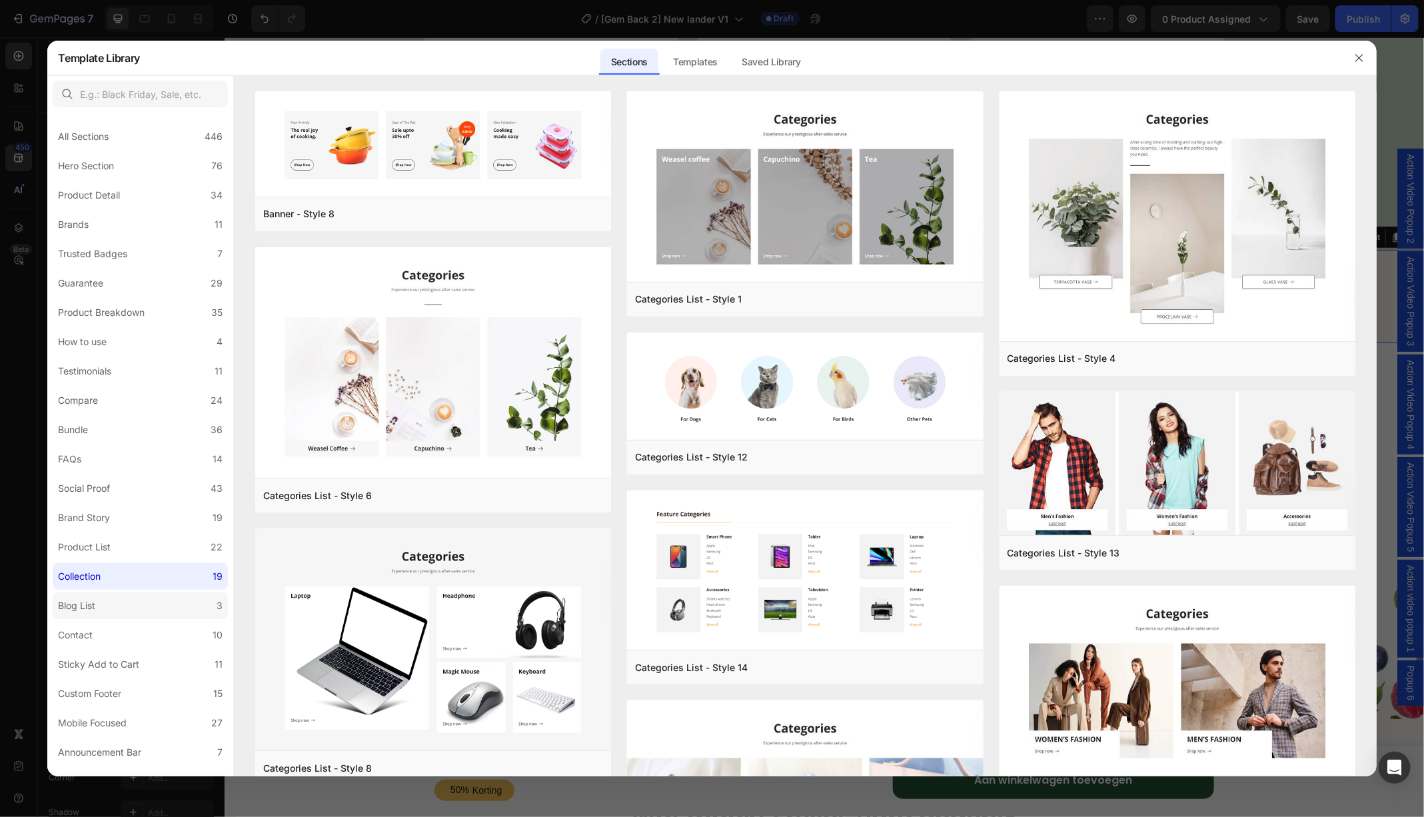
click at [134, 601] on label "Blog List 3" at bounding box center [140, 605] width 175 height 27
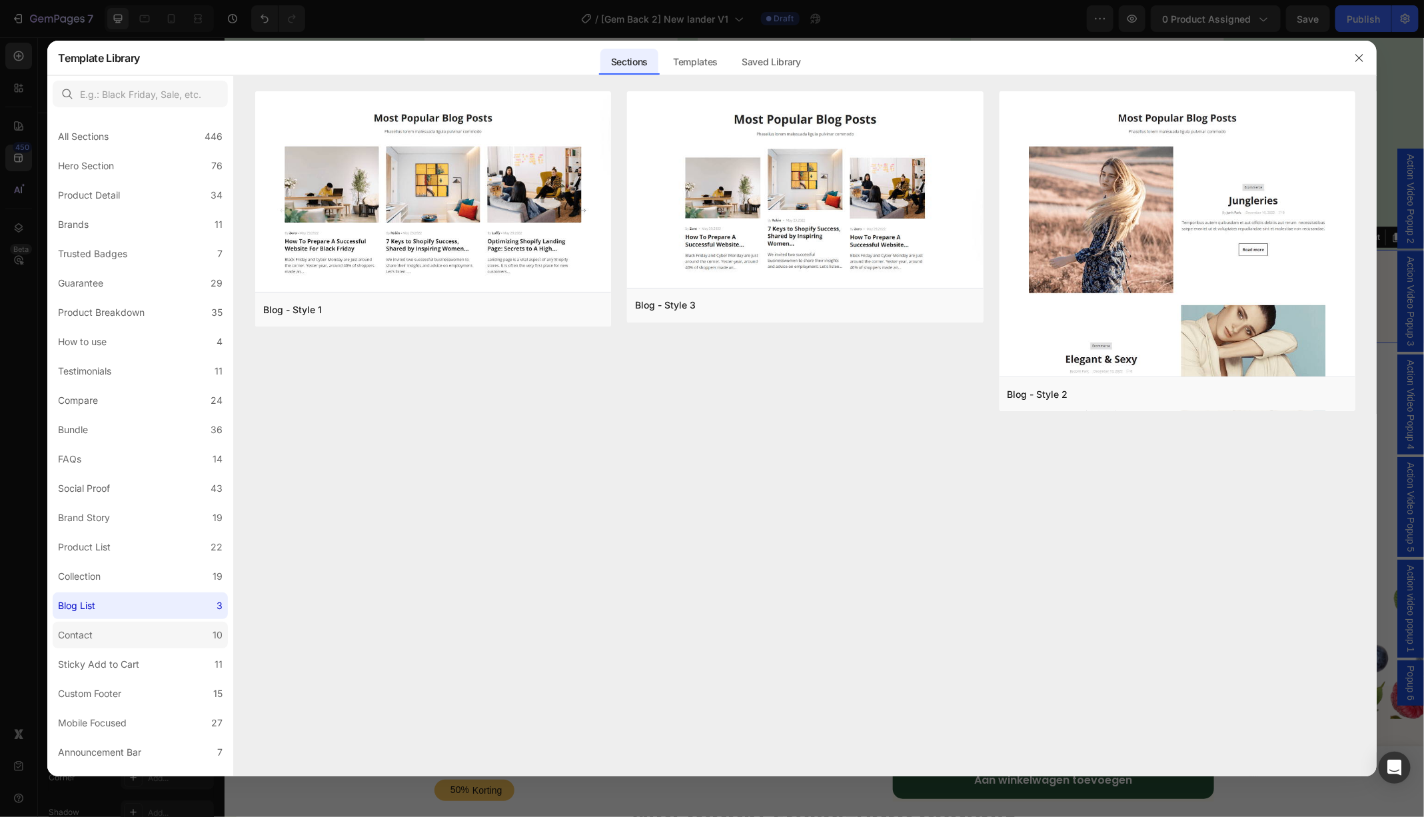
click at [119, 629] on label "Contact 10" at bounding box center [140, 635] width 175 height 27
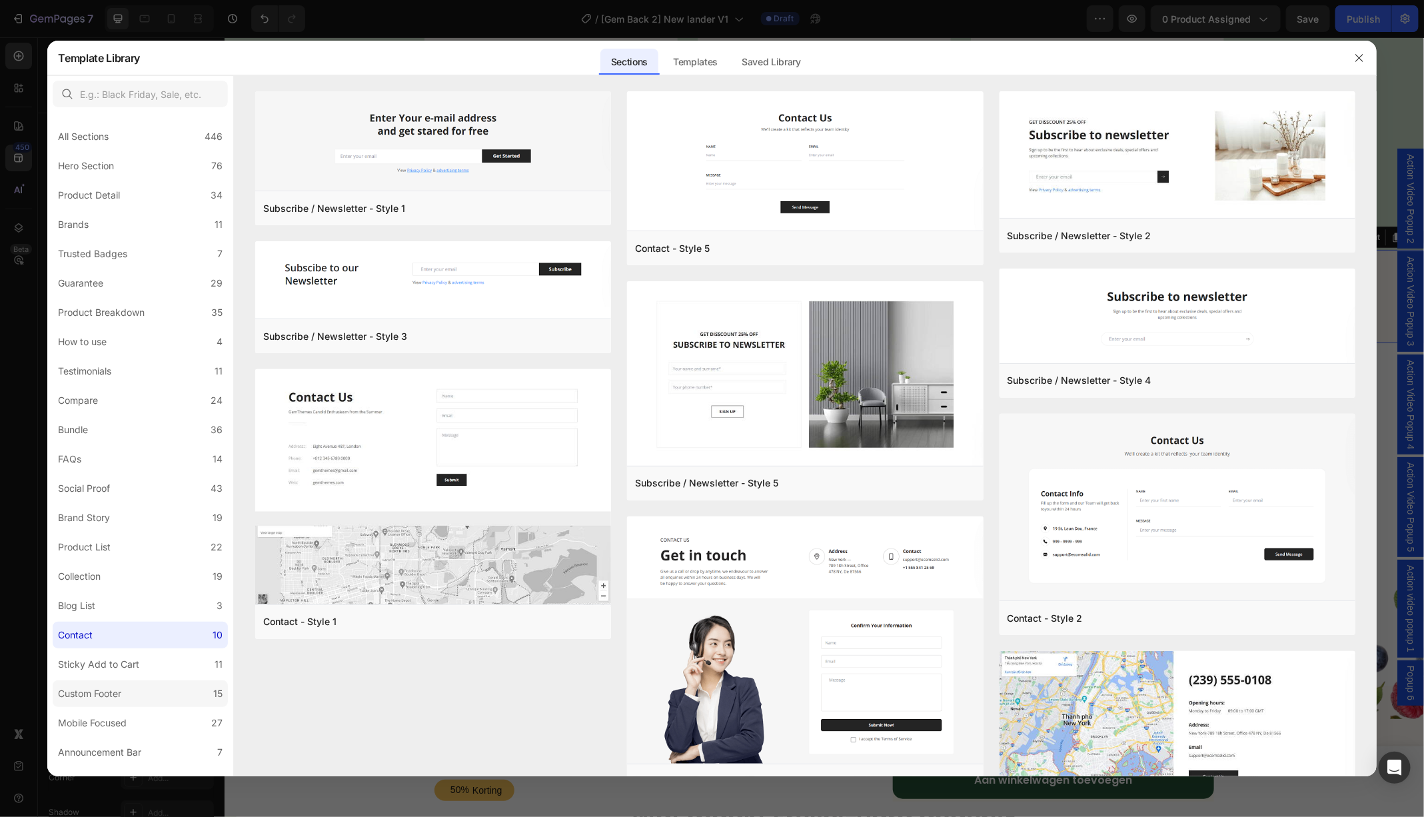
click at [113, 696] on div "Custom Footer" at bounding box center [89, 693] width 63 height 16
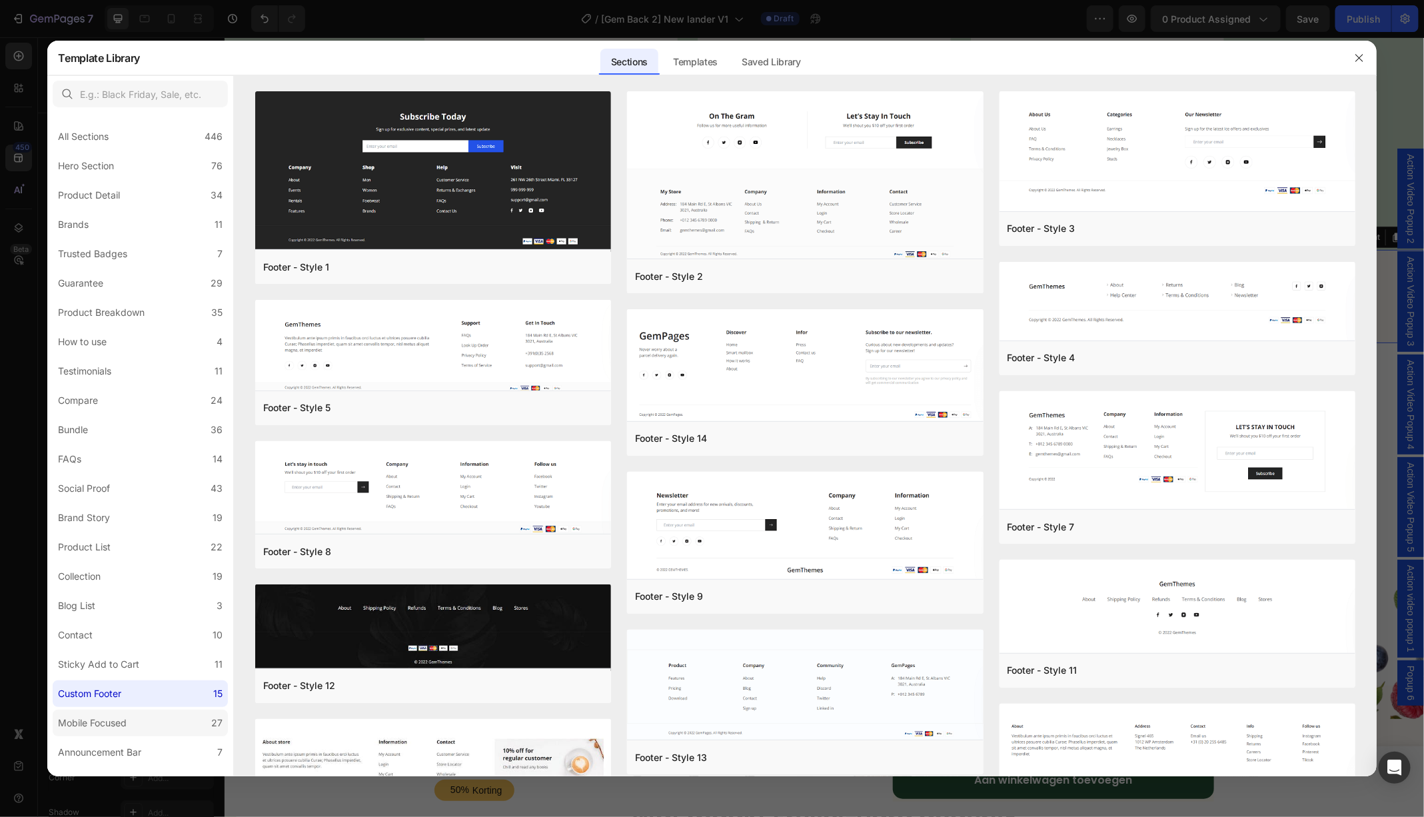
click at [115, 717] on div "Mobile Focused" at bounding box center [92, 723] width 69 height 16
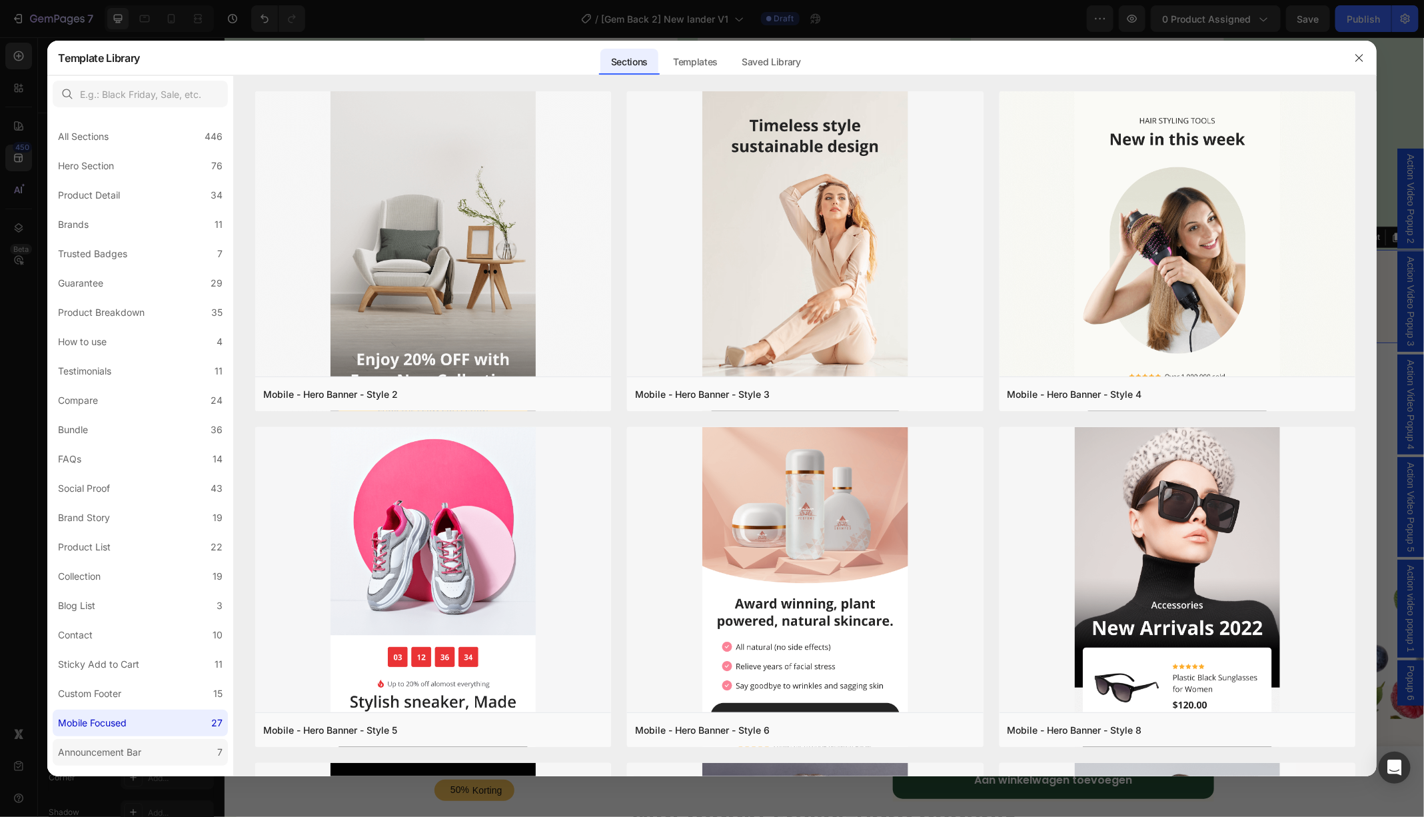
click at [122, 744] on div "Announcement Bar" at bounding box center [99, 752] width 83 height 16
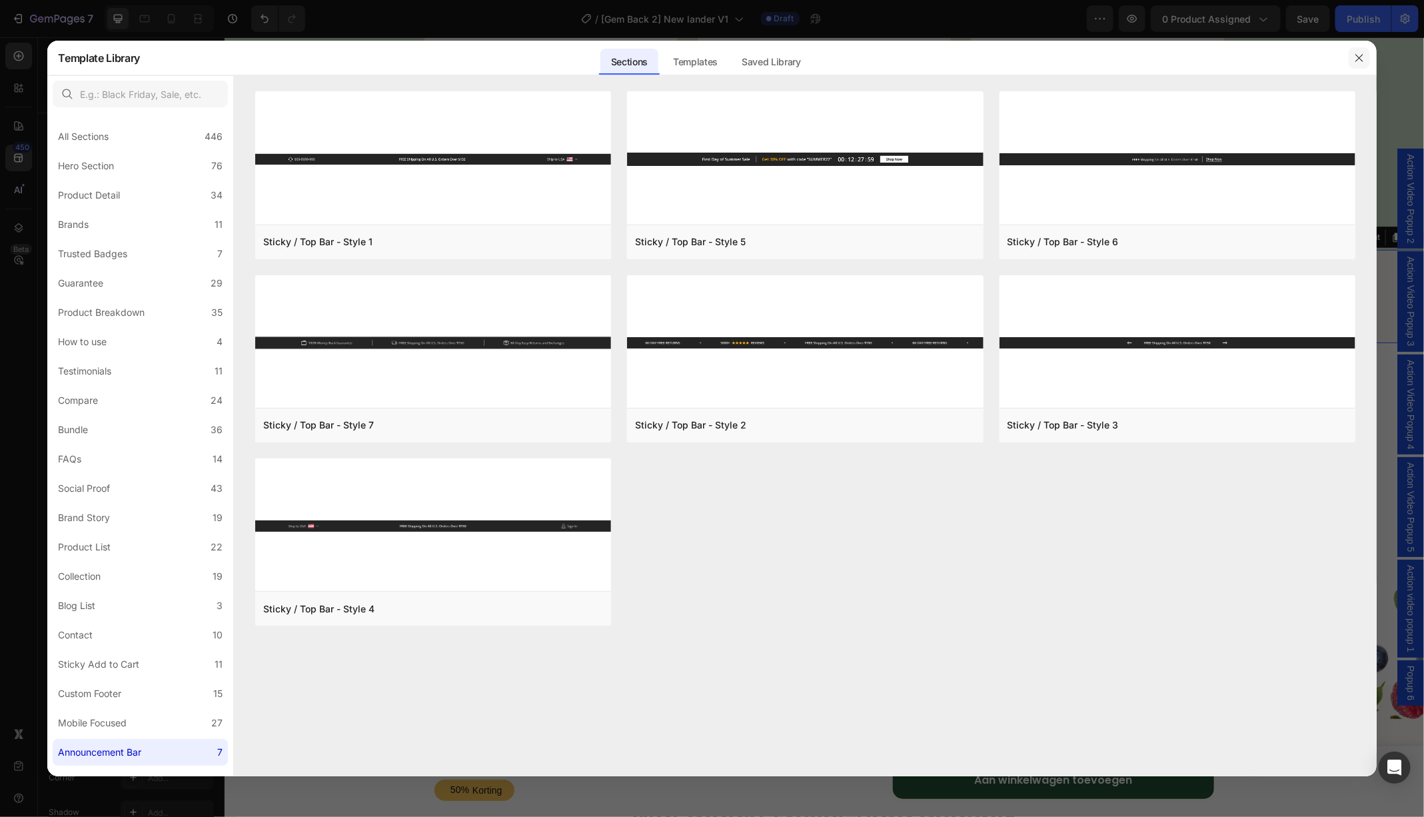
click at [1360, 59] on icon "button" at bounding box center [1358, 57] width 7 height 7
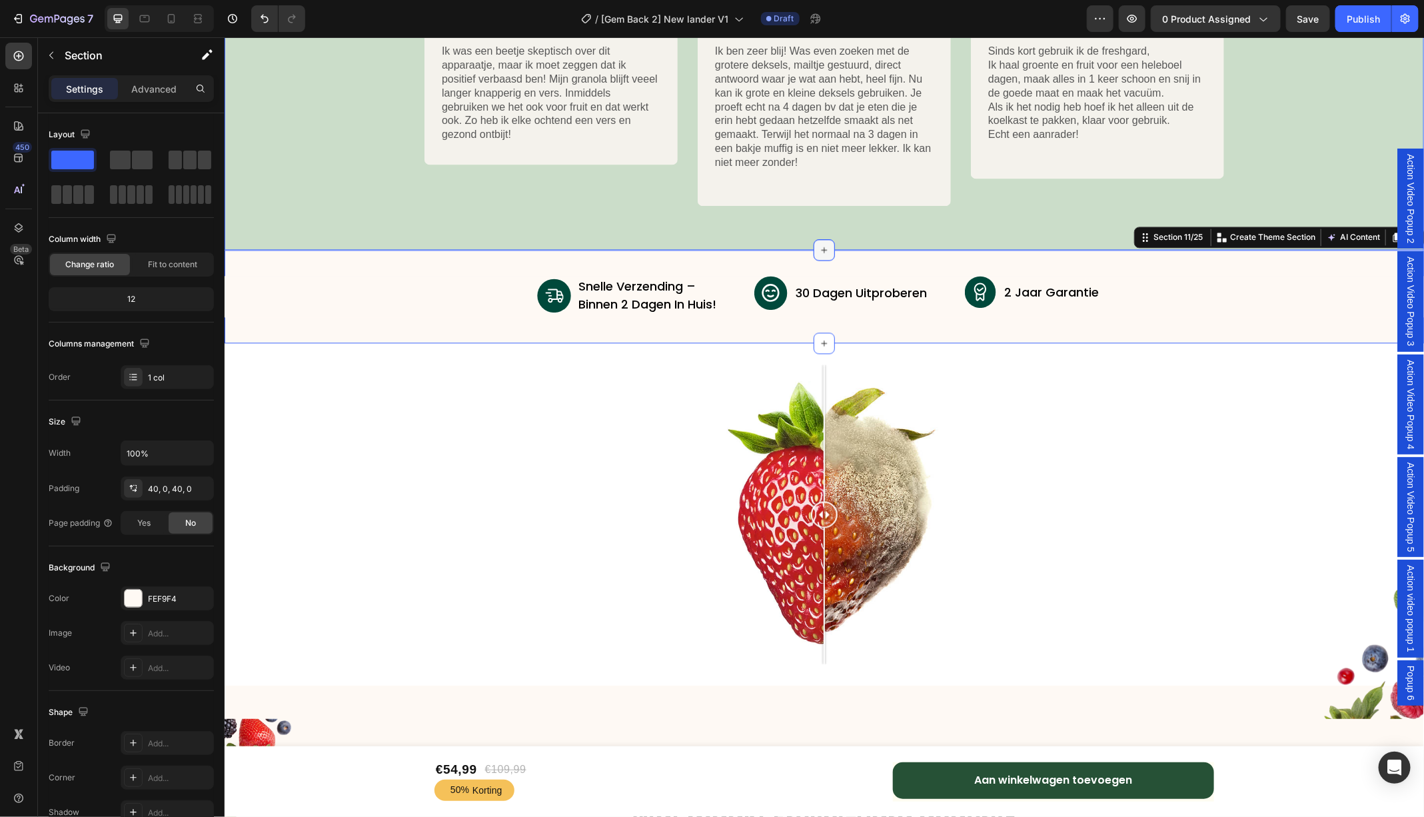
click at [826, 246] on icon at bounding box center [823, 249] width 11 height 11
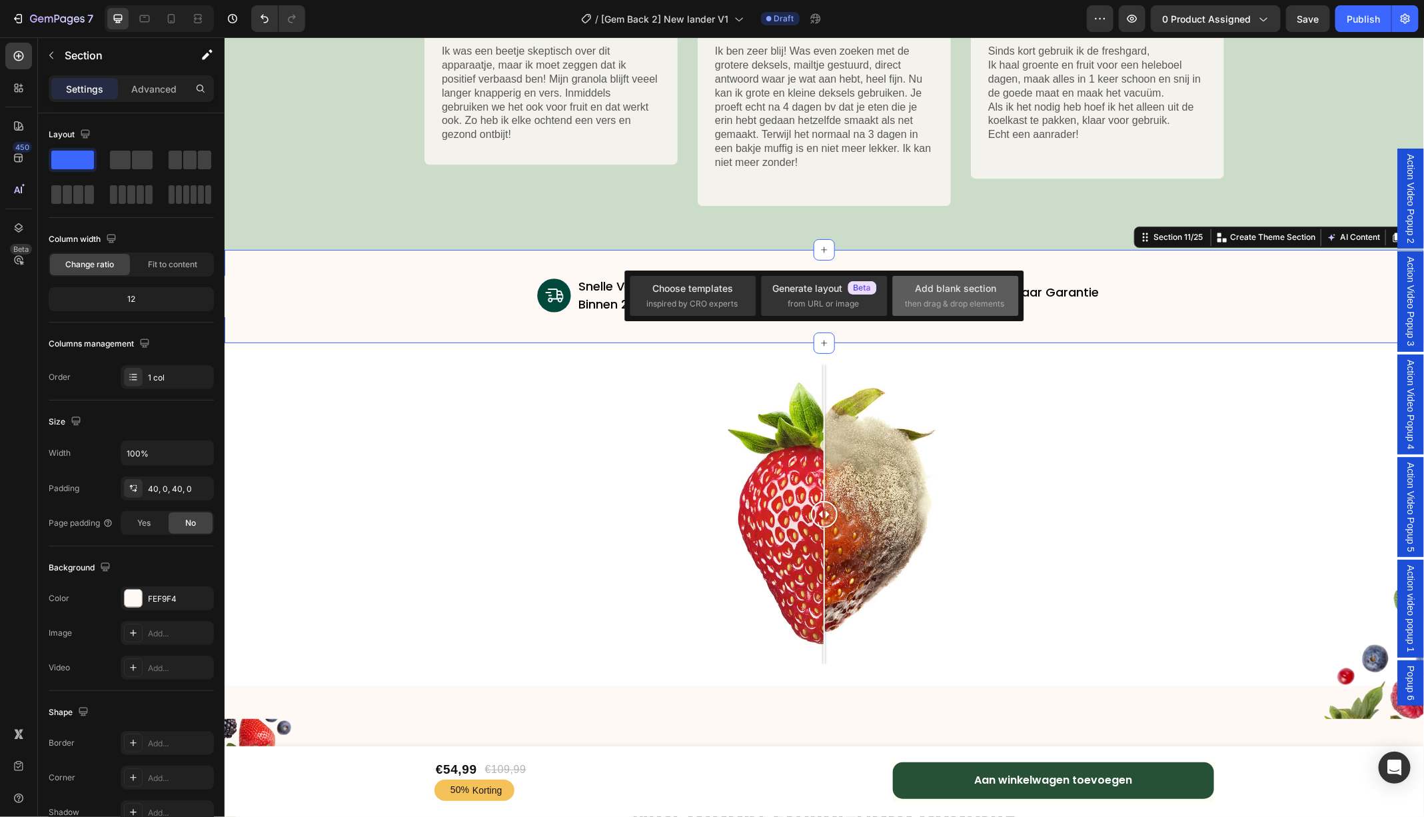
click at [962, 300] on span "then drag & drop elements" at bounding box center [954, 304] width 99 height 12
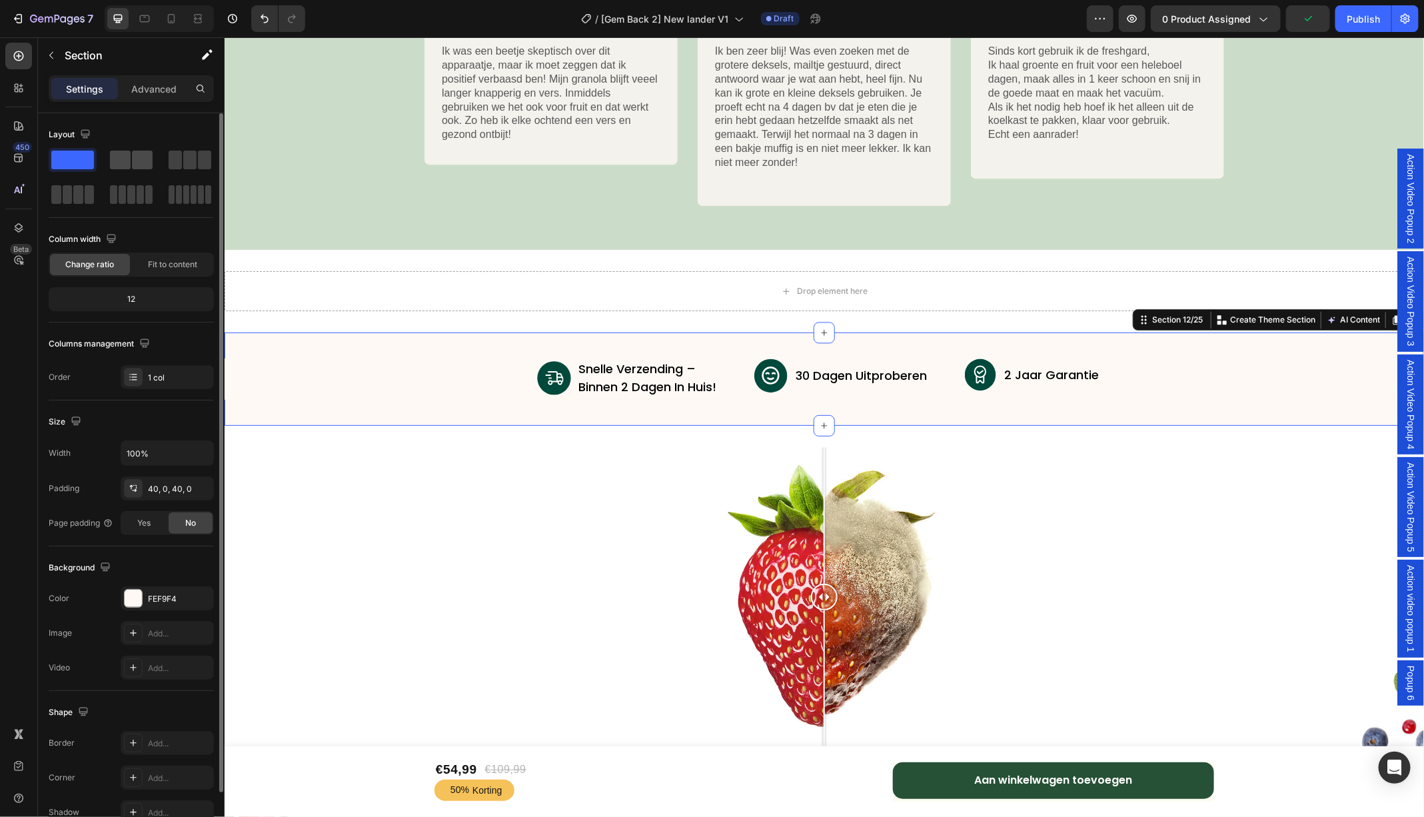
click at [147, 165] on span at bounding box center [142, 160] width 21 height 19
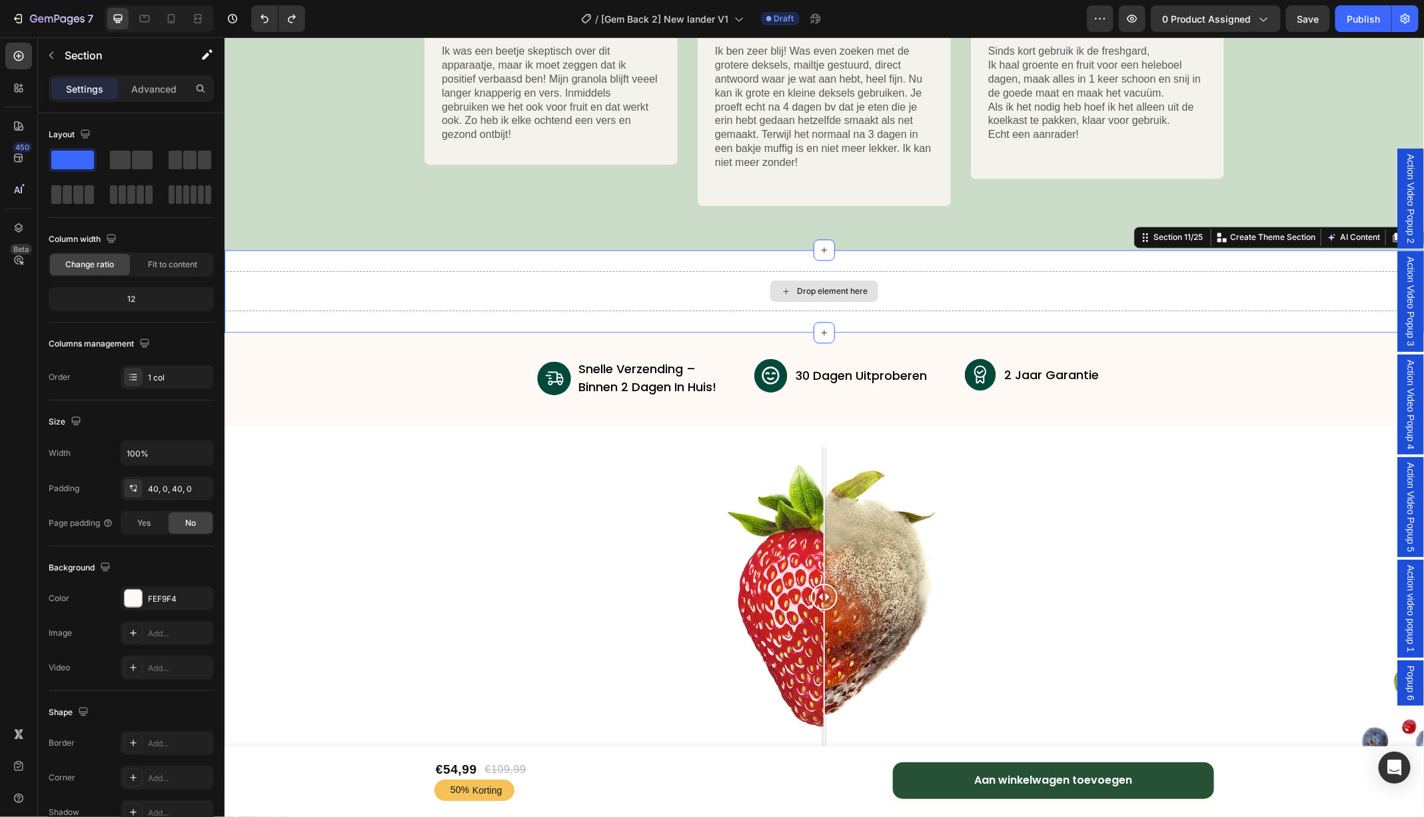
click at [583, 290] on div "Drop element here" at bounding box center [823, 290] width 1199 height 40
click at [687, 283] on div "Drop element here" at bounding box center [823, 290] width 1199 height 40
click at [54, 60] on icon "button" at bounding box center [51, 55] width 11 height 11
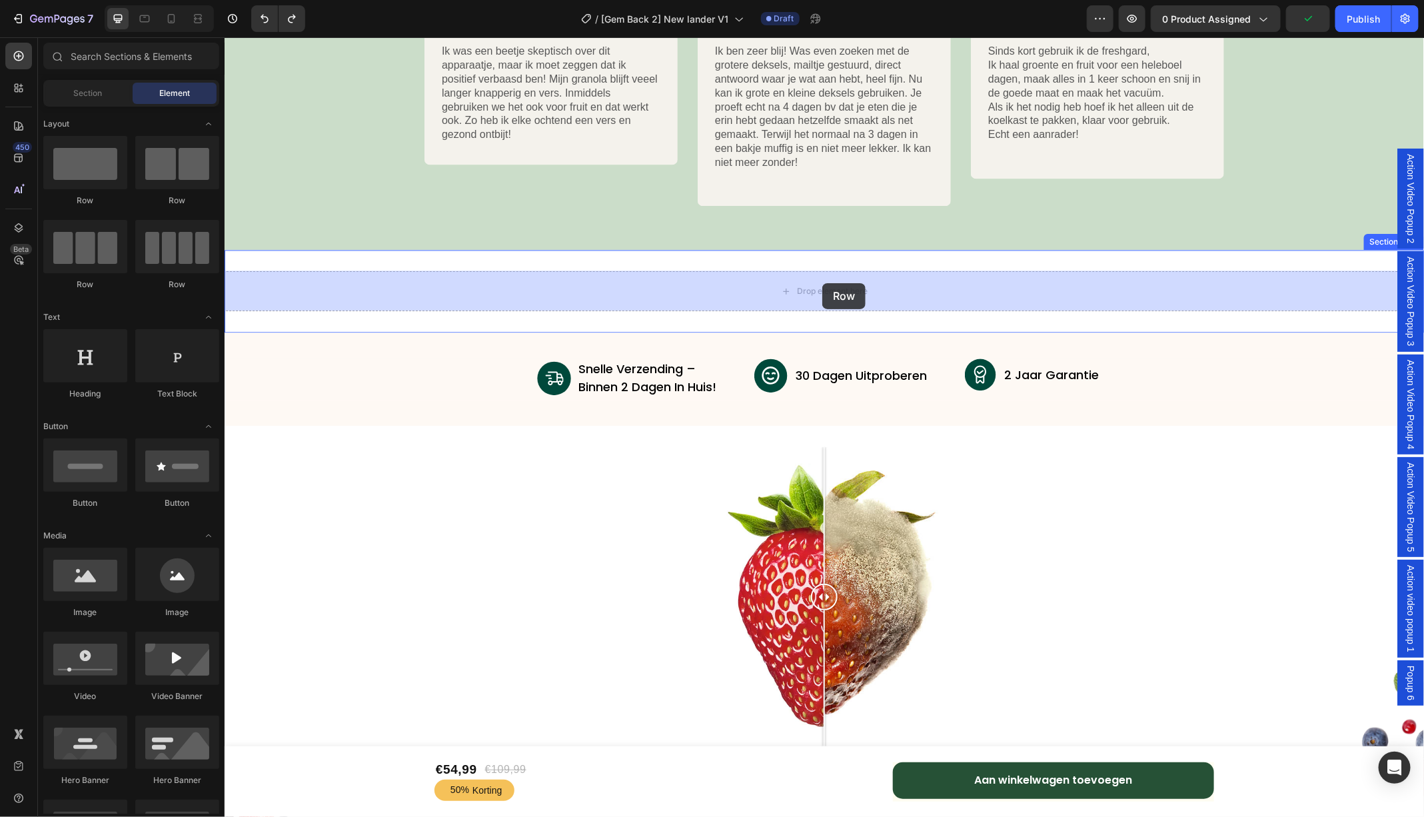
drag, startPoint x: 314, startPoint y: 198, endPoint x: 821, endPoint y: 282, distance: 514.6
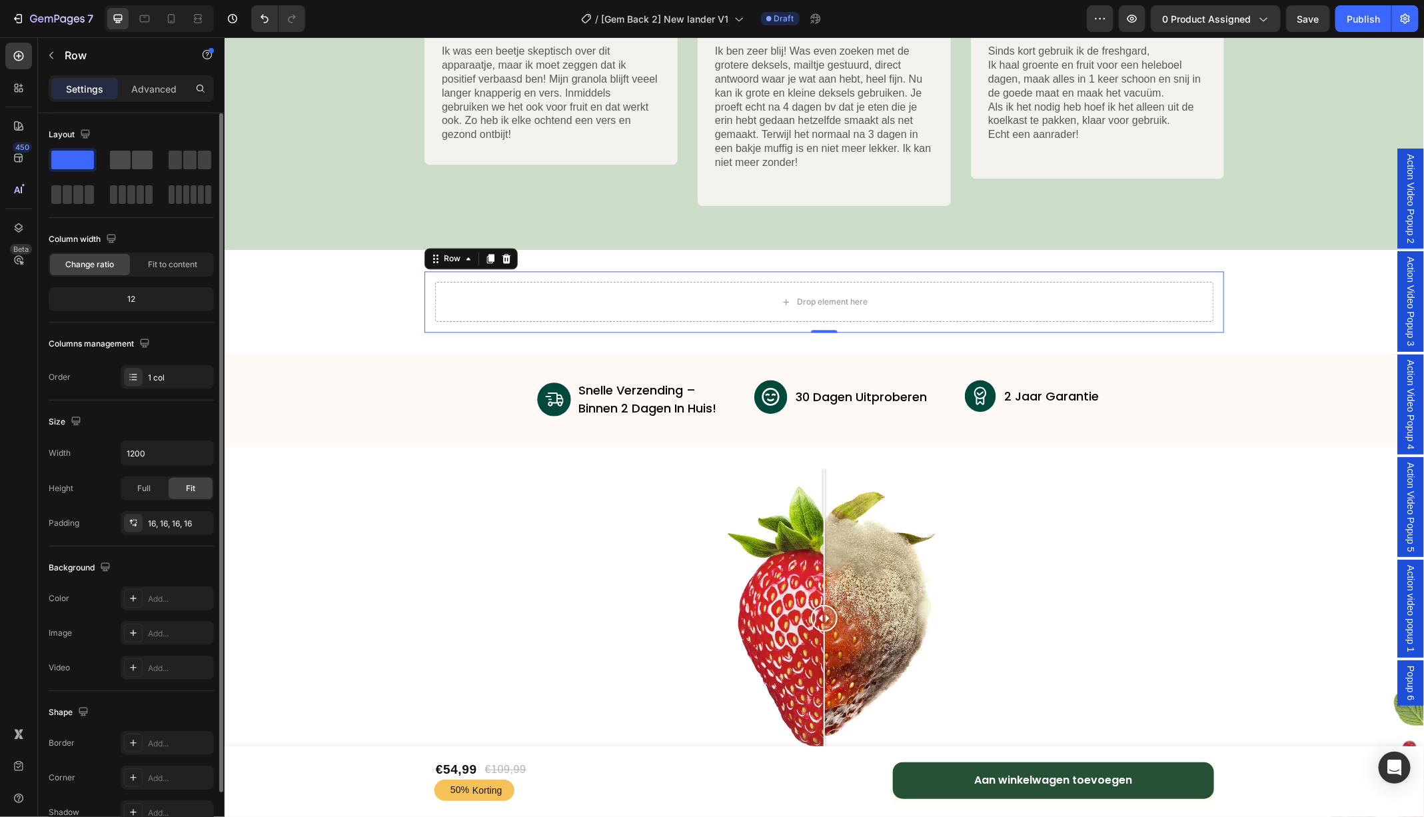
drag, startPoint x: 123, startPoint y: 162, endPoint x: 134, endPoint y: 169, distance: 12.9
click at [166, 169] on div at bounding box center [190, 160] width 48 height 24
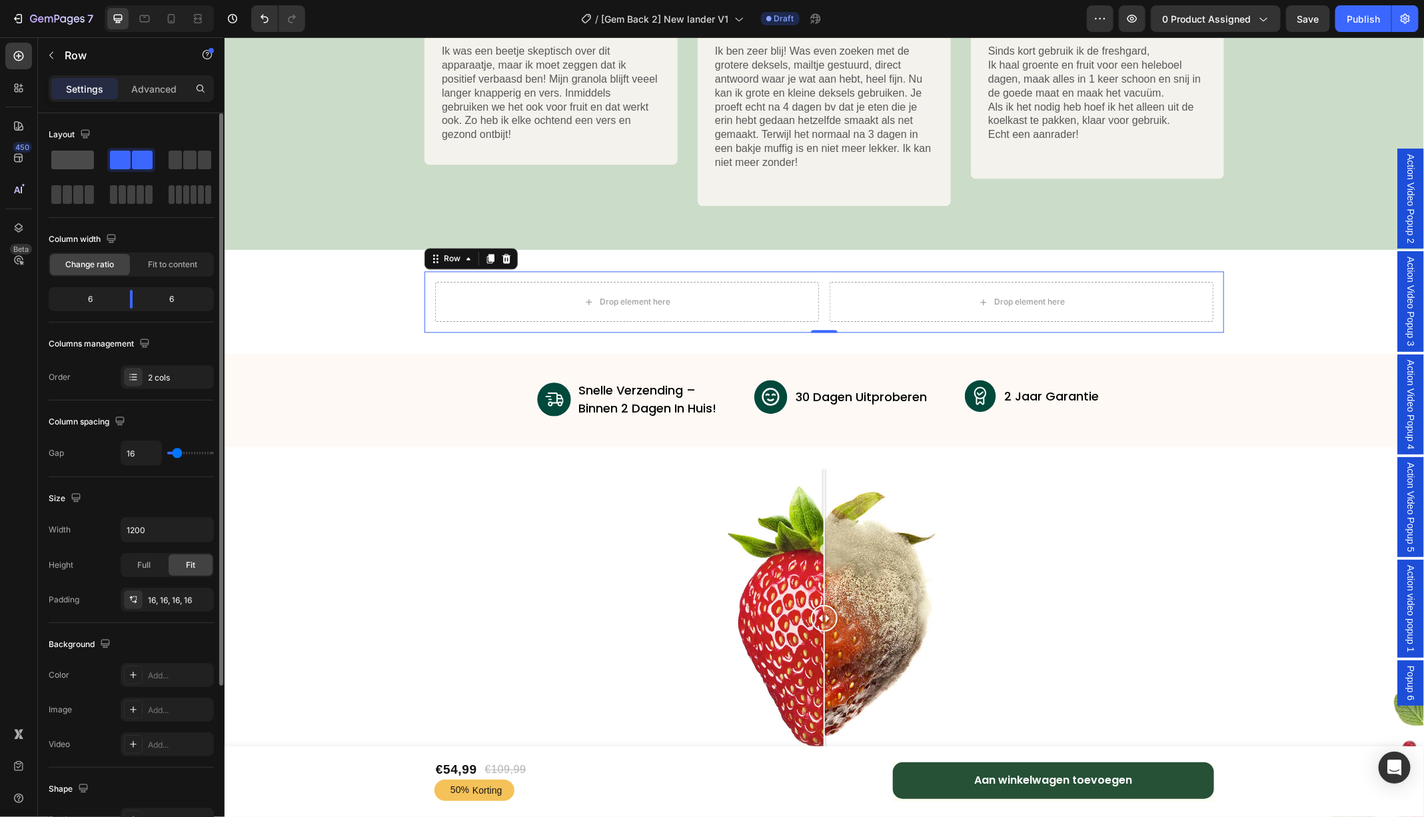
click at [74, 161] on span at bounding box center [72, 160] width 43 height 19
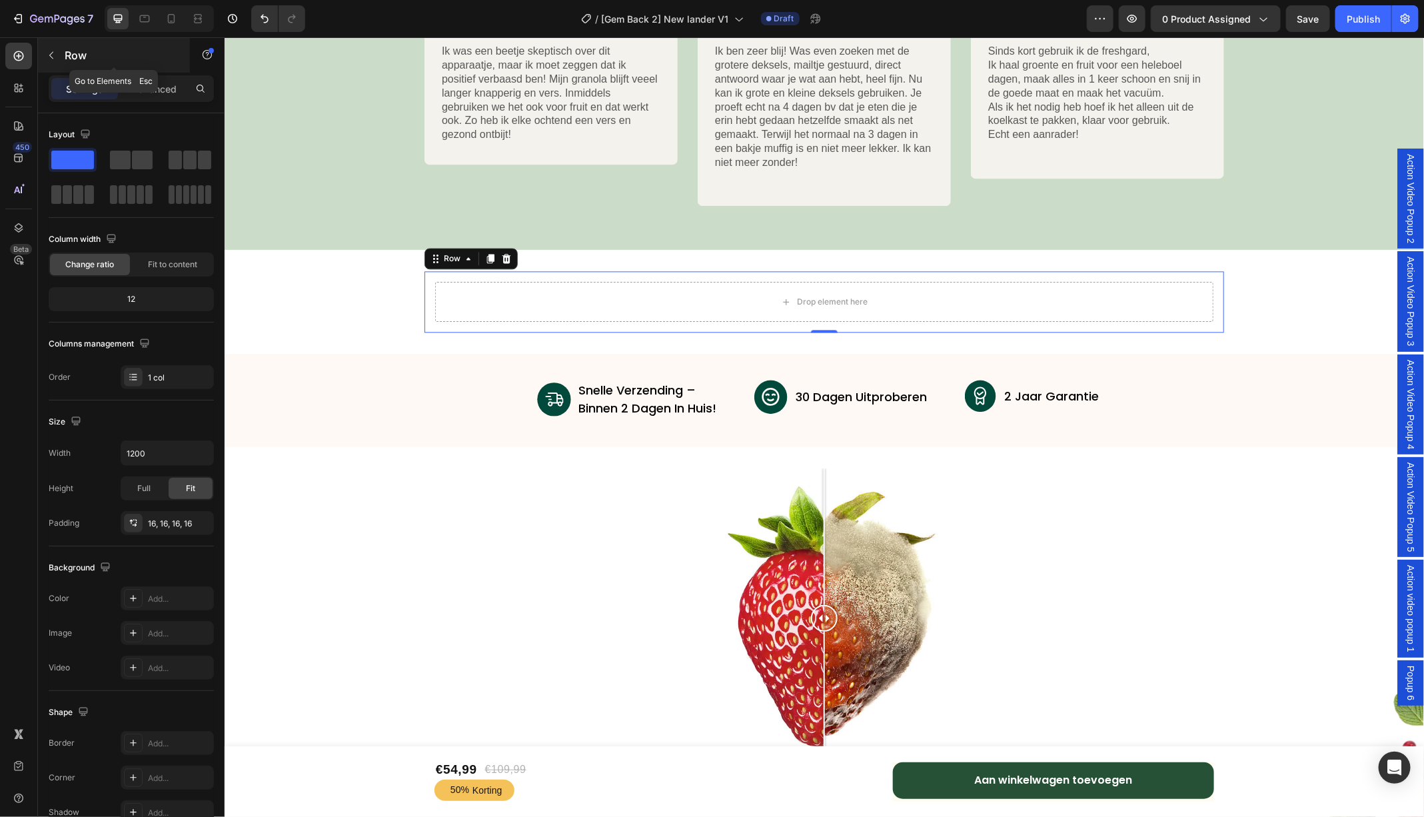
click at [54, 53] on icon "button" at bounding box center [51, 55] width 11 height 11
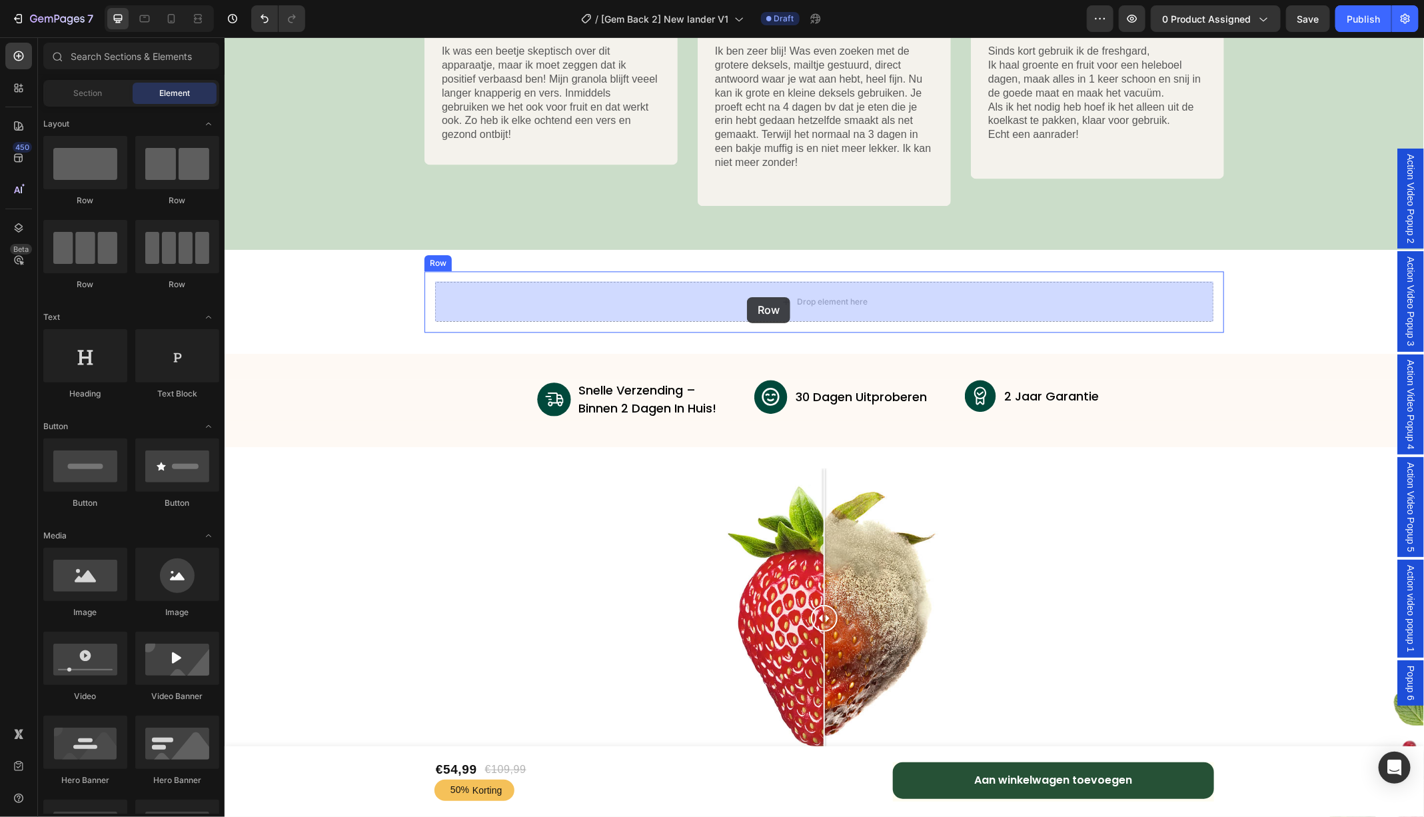
drag, startPoint x: 380, startPoint y: 191, endPoint x: 756, endPoint y: 300, distance: 391.9
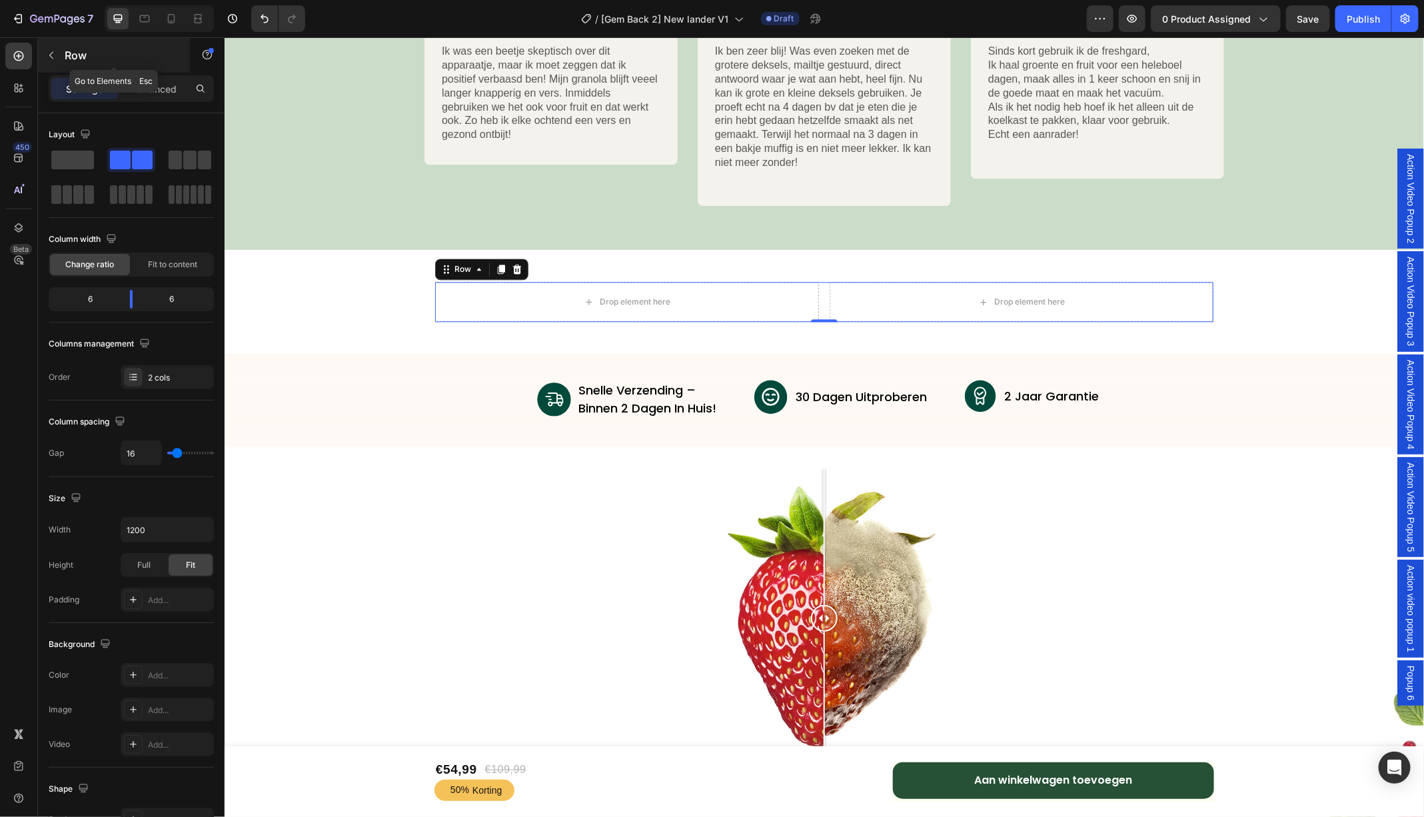
click at [50, 50] on icon "button" at bounding box center [51, 55] width 11 height 11
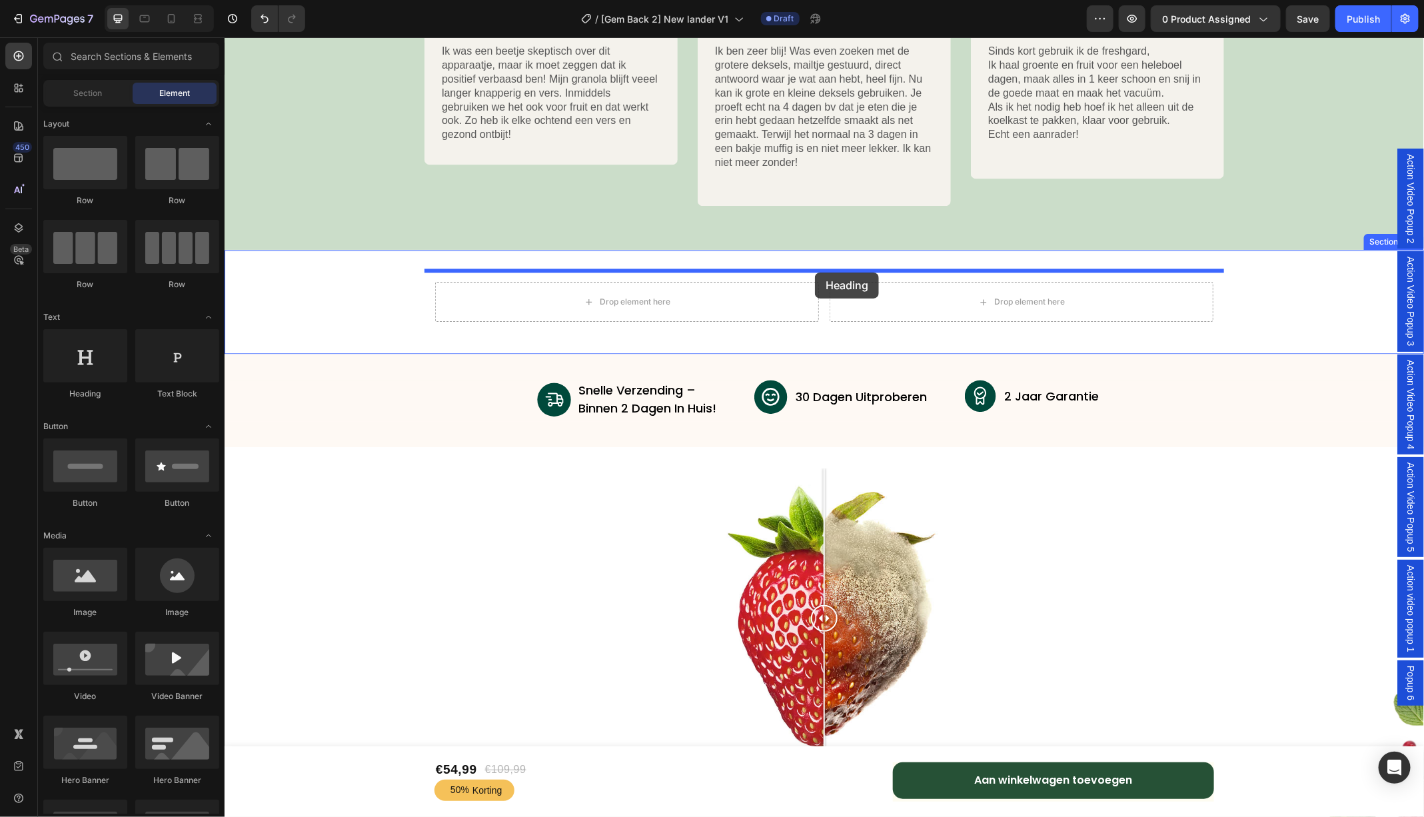
drag, startPoint x: 303, startPoint y: 396, endPoint x: 814, endPoint y: 272, distance: 525.7
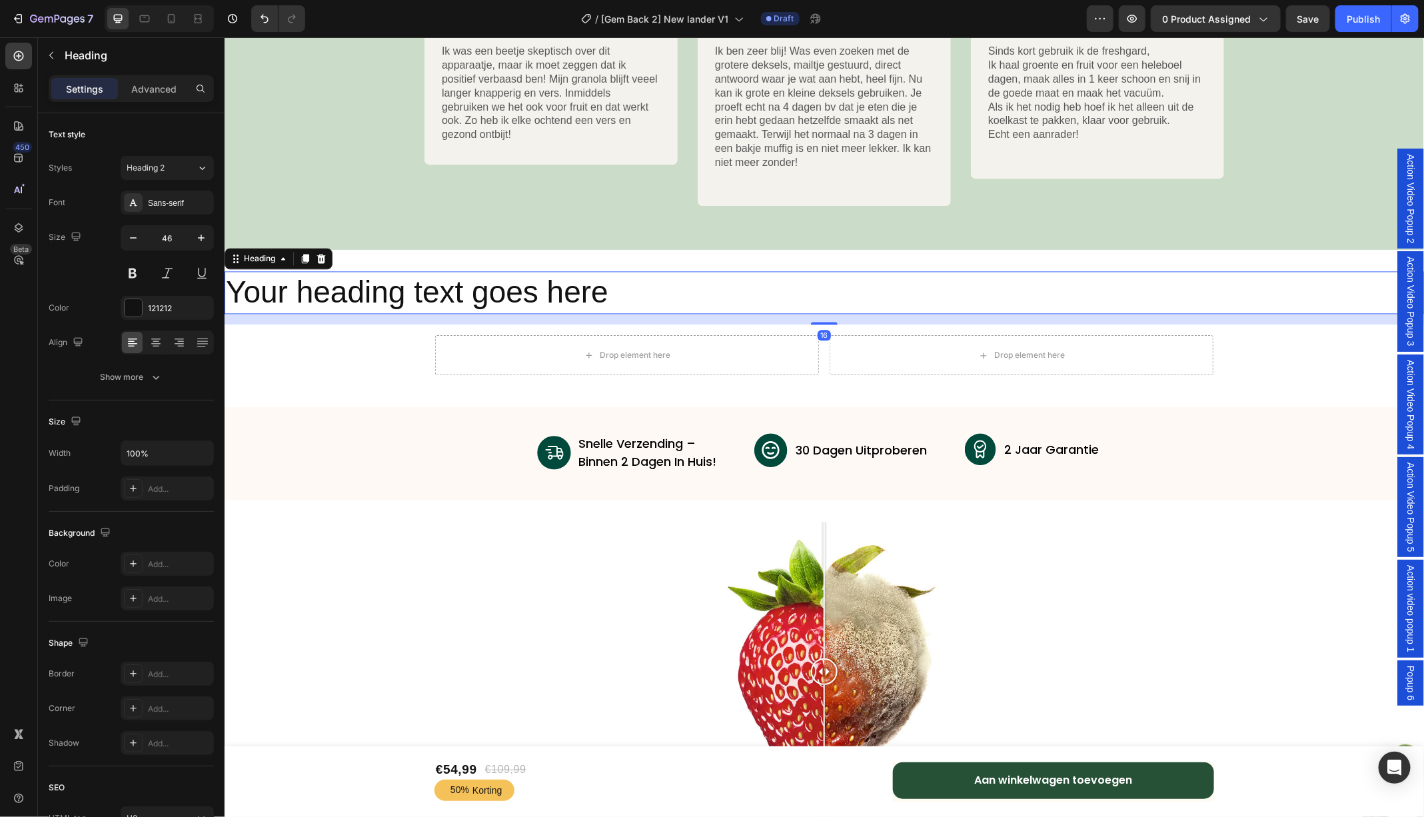
click at [661, 292] on h2 "Your heading text goes here" at bounding box center [823, 291] width 1199 height 43
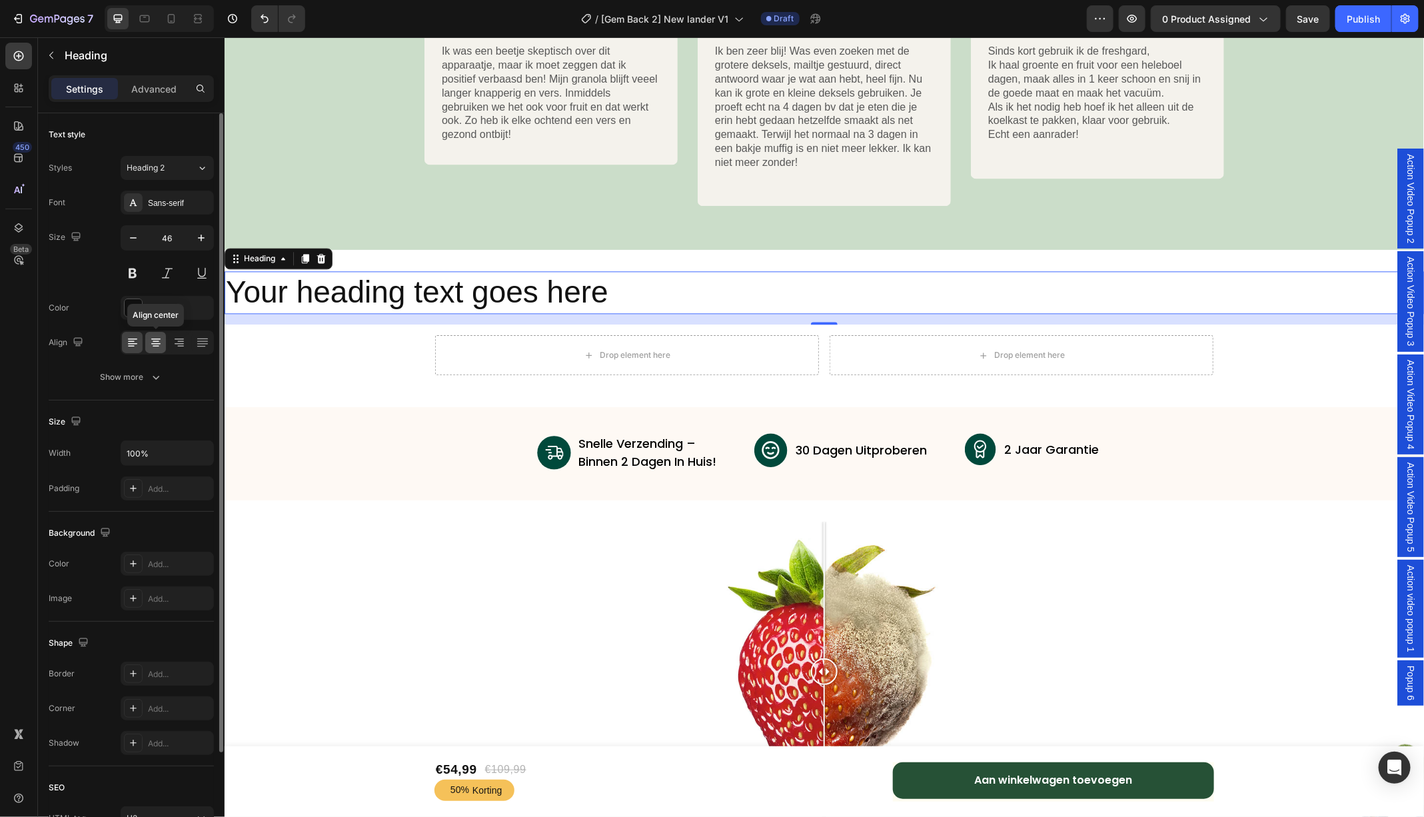
click at [163, 342] on div at bounding box center [155, 342] width 21 height 21
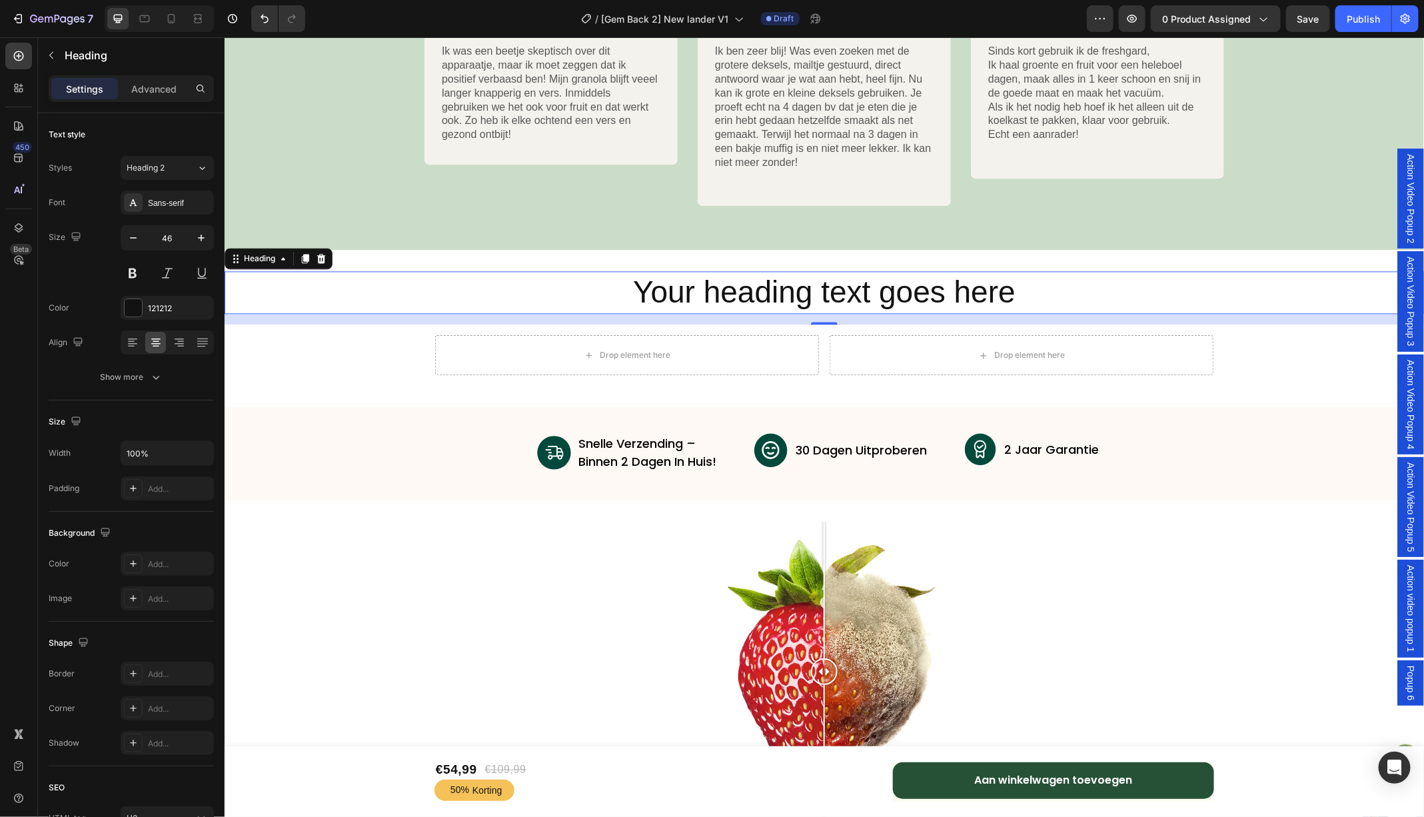
click at [761, 288] on p "Your heading text goes here" at bounding box center [823, 292] width 1196 height 40
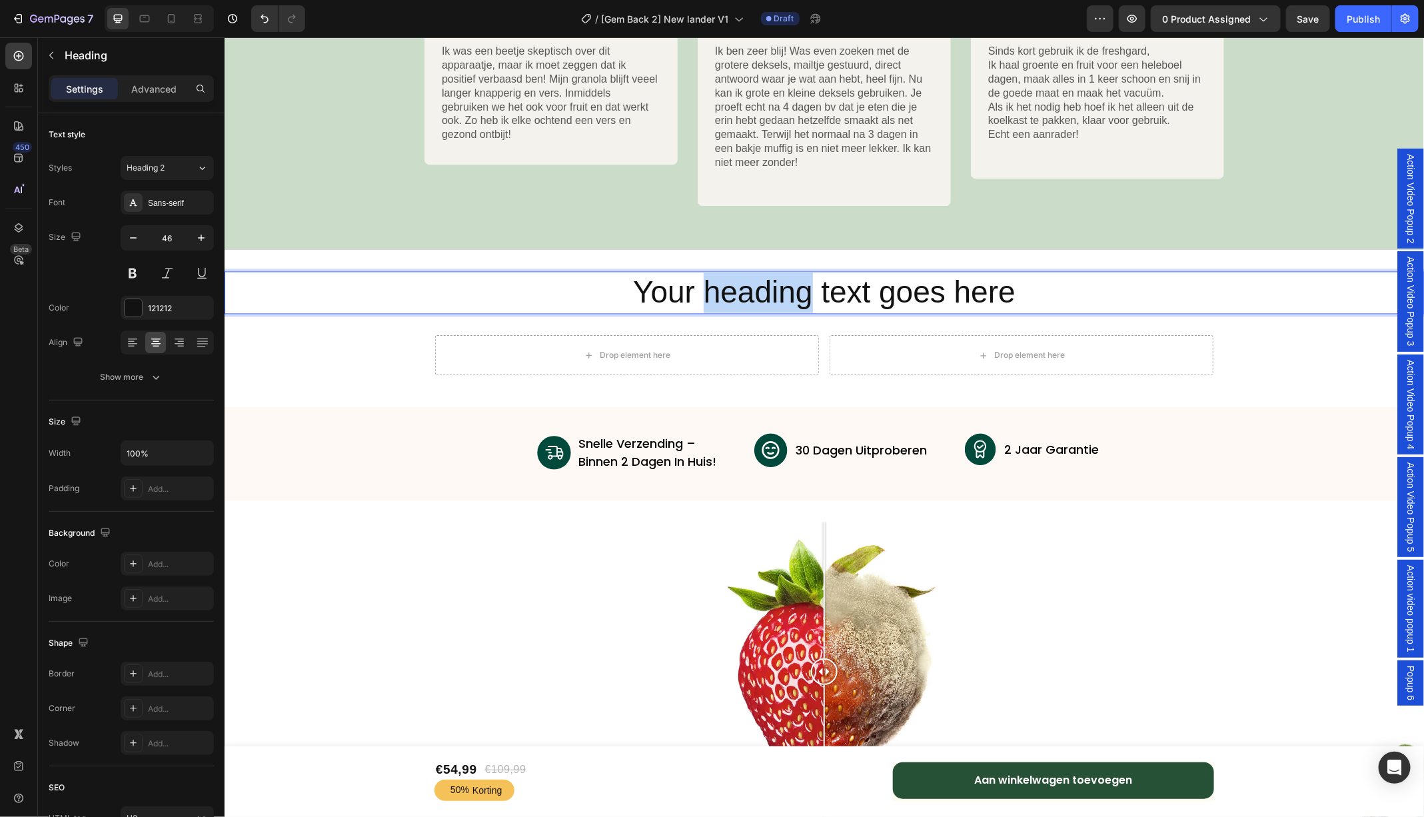
click at [761, 288] on p "Your heading text goes here" at bounding box center [823, 292] width 1196 height 40
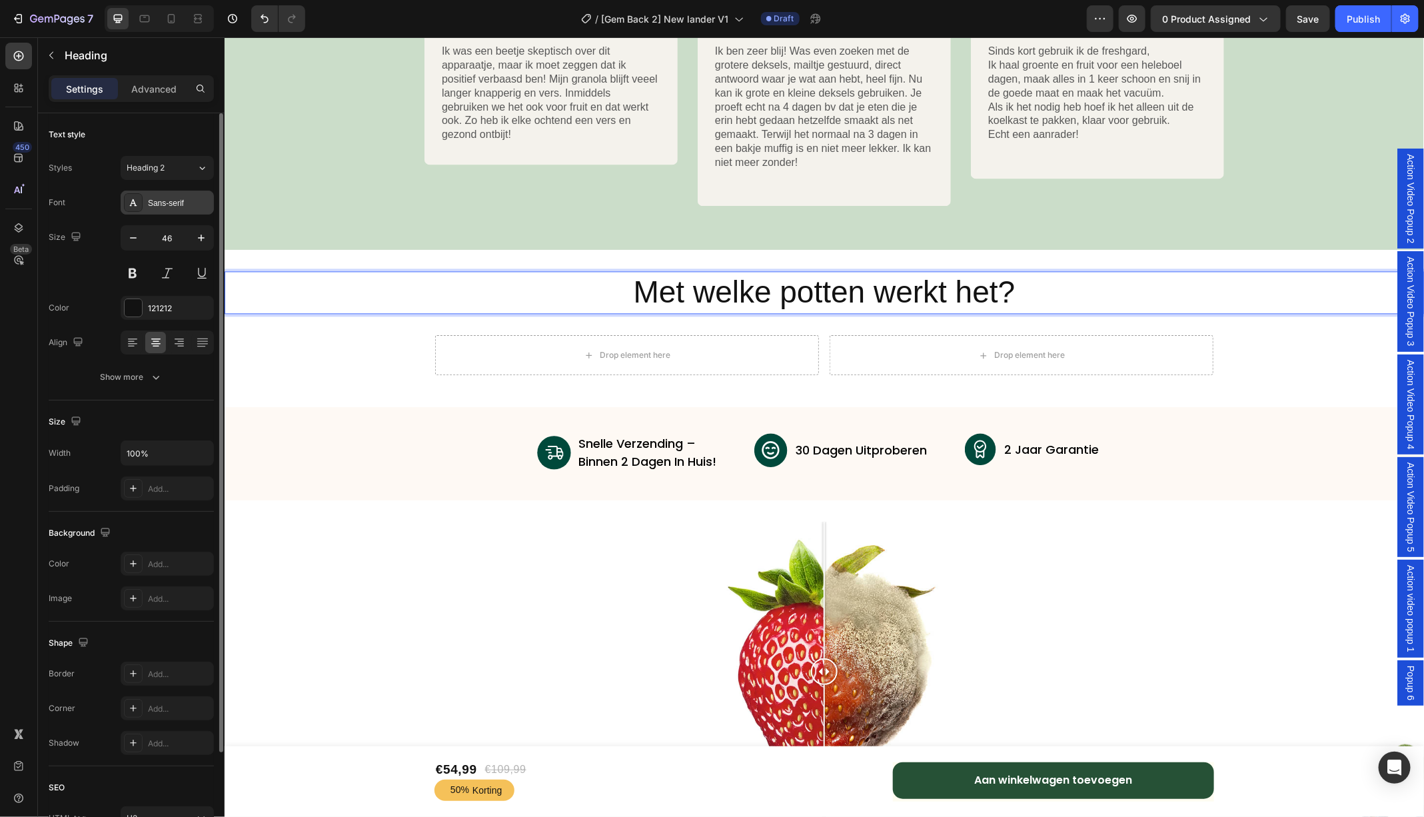
click at [167, 203] on div "Sans-serif" at bounding box center [179, 203] width 63 height 12
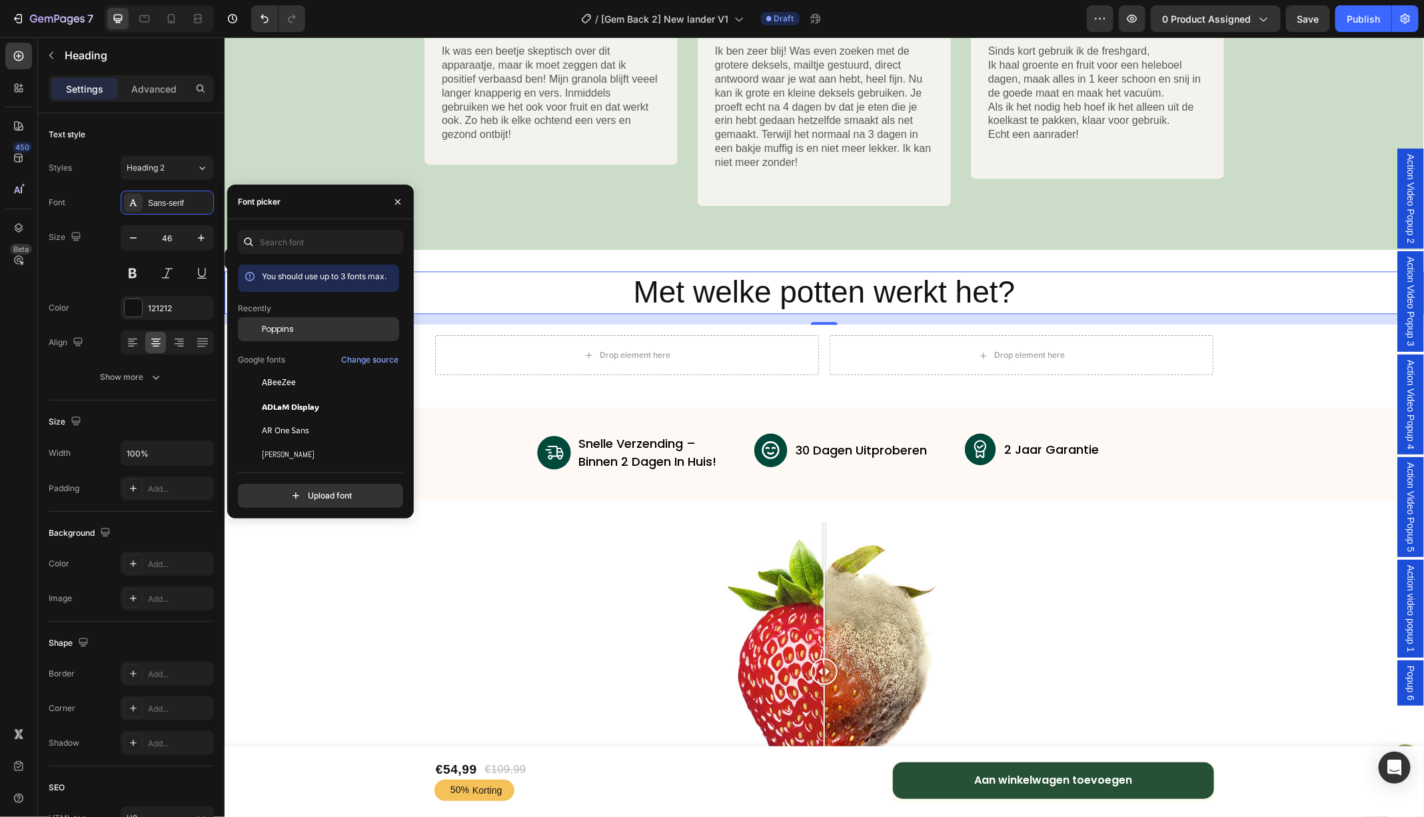
click at [266, 324] on span "Poppins" at bounding box center [278, 329] width 32 height 12
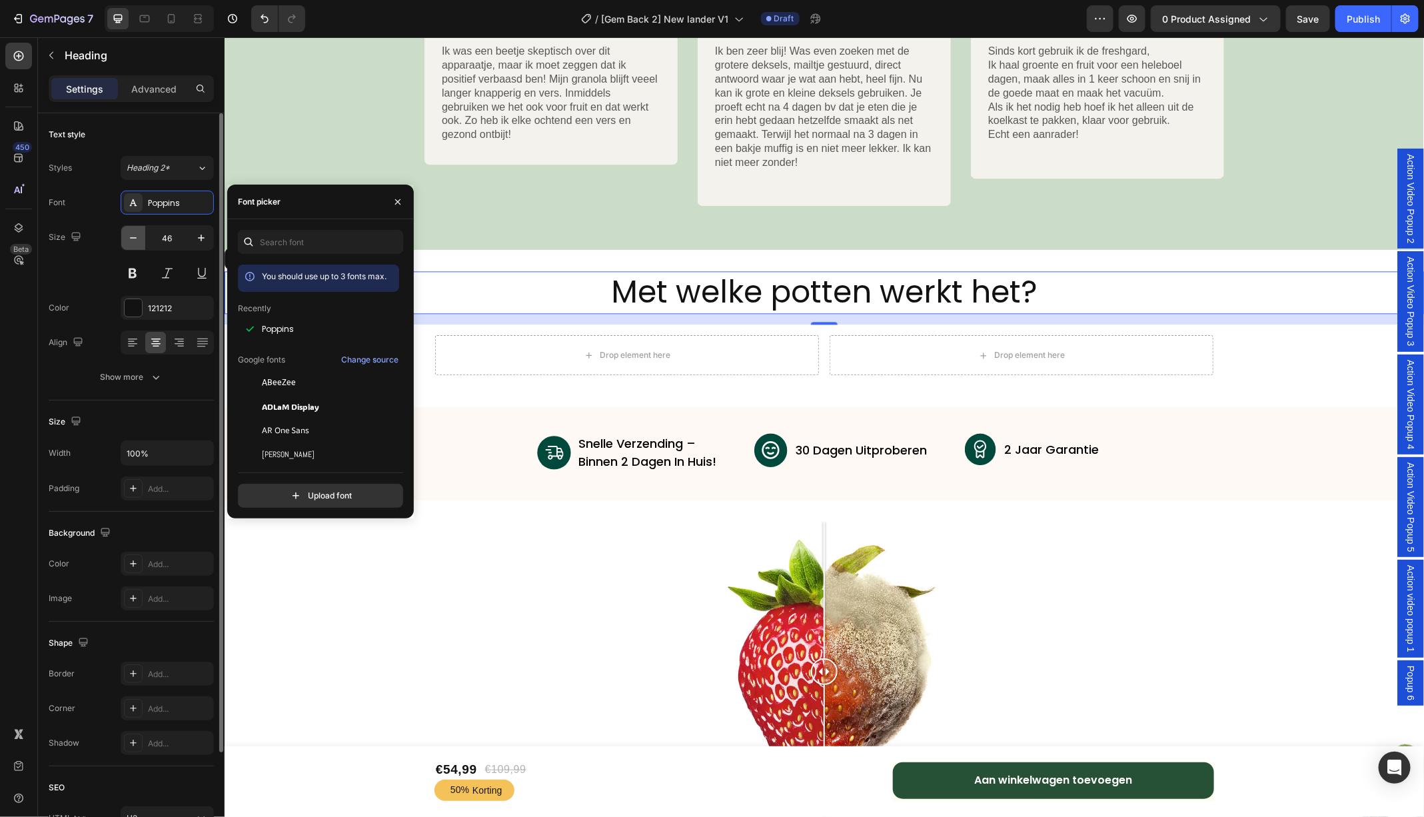
click at [141, 240] on button "button" at bounding box center [133, 238] width 24 height 24
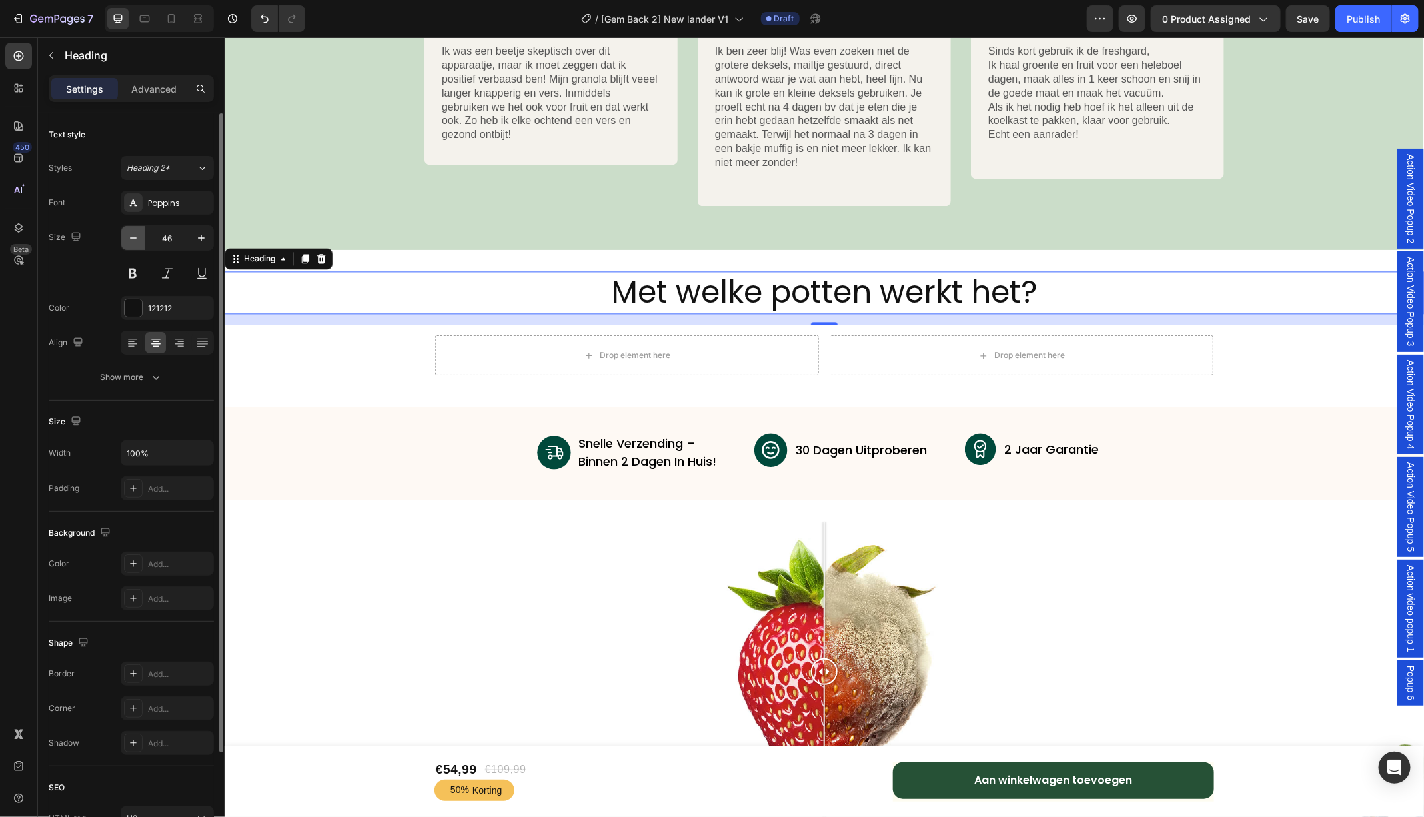
click at [141, 240] on button "button" at bounding box center [133, 238] width 24 height 24
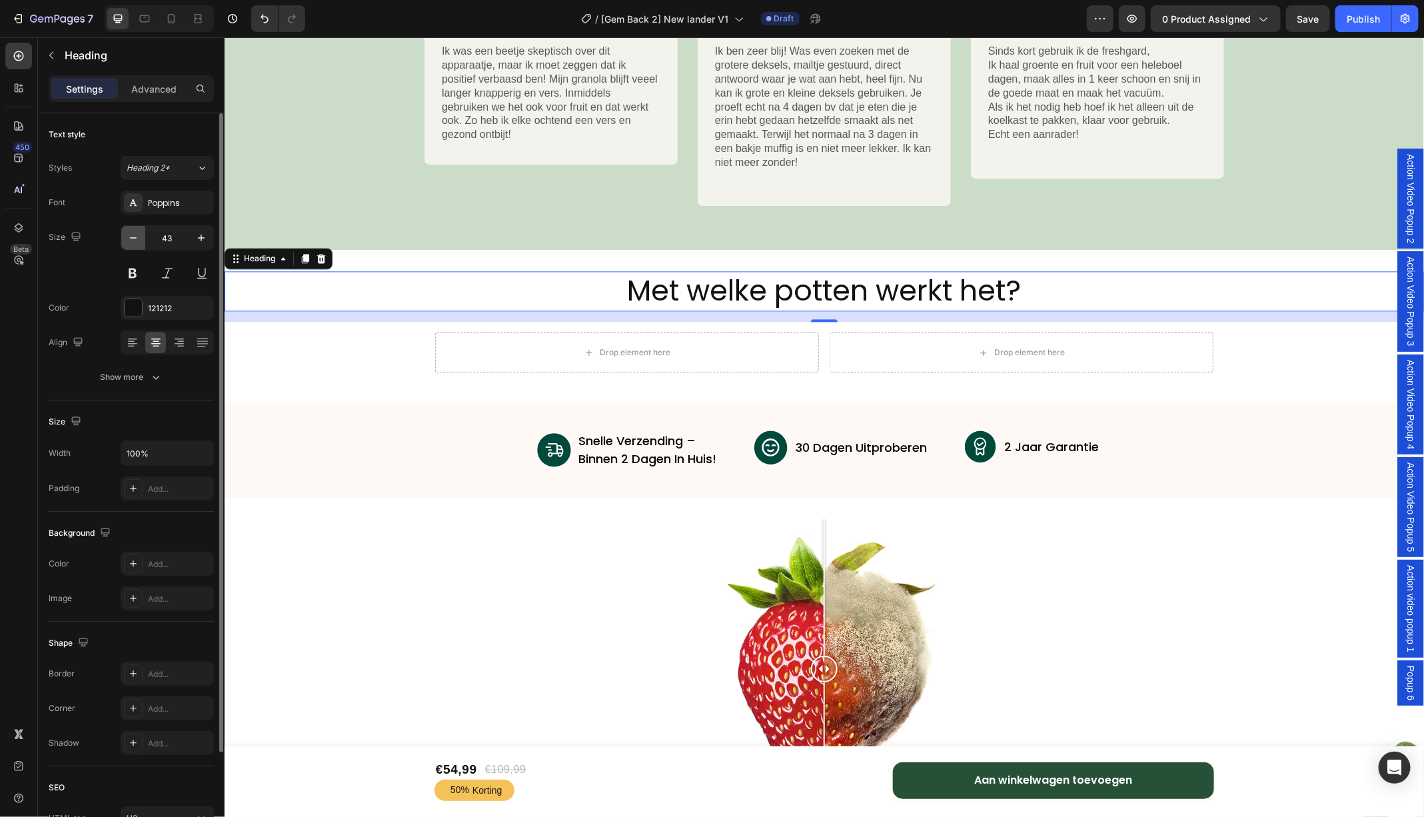
click at [141, 240] on button "button" at bounding box center [133, 238] width 24 height 24
type input "41"
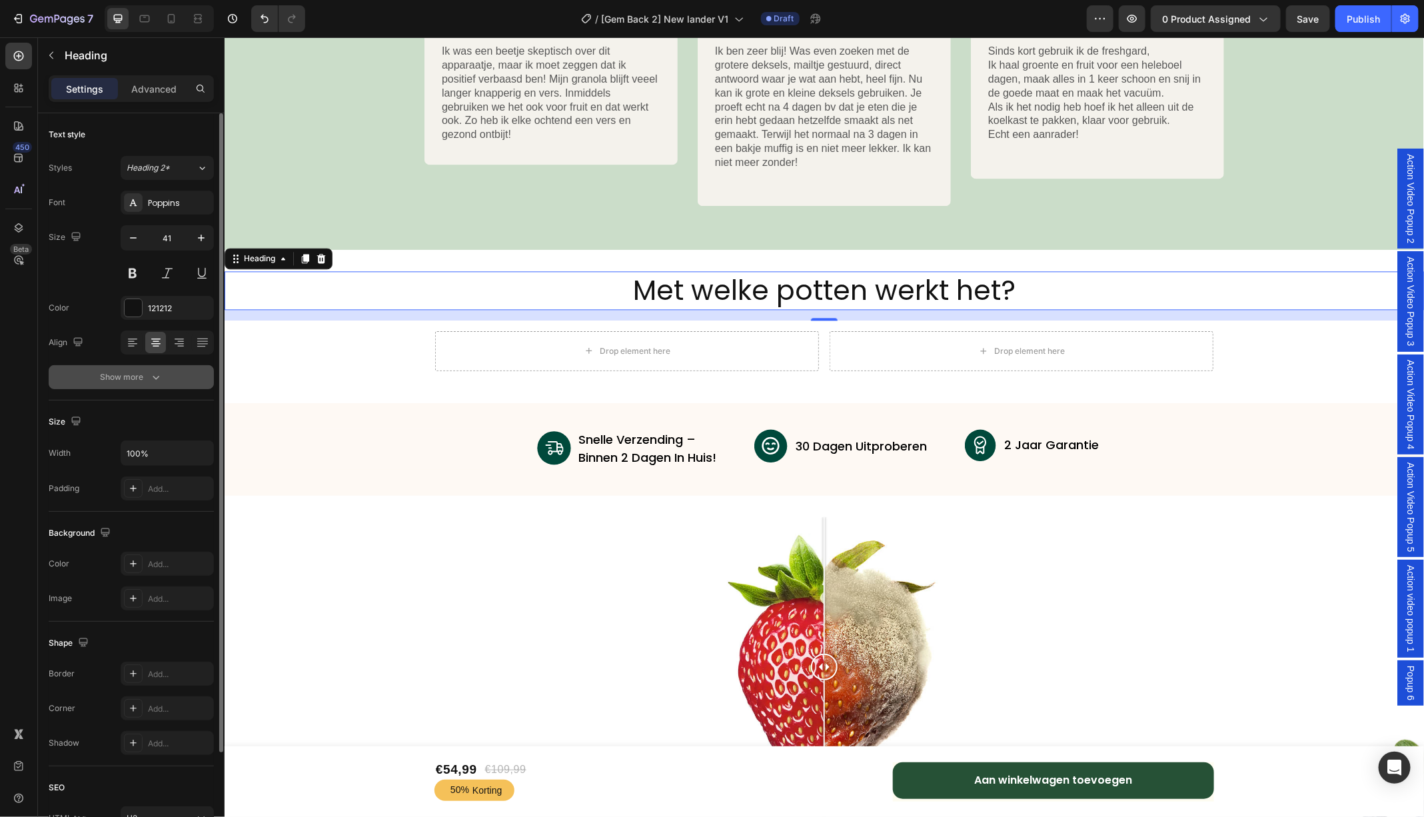
click at [156, 376] on icon "button" at bounding box center [155, 376] width 13 height 13
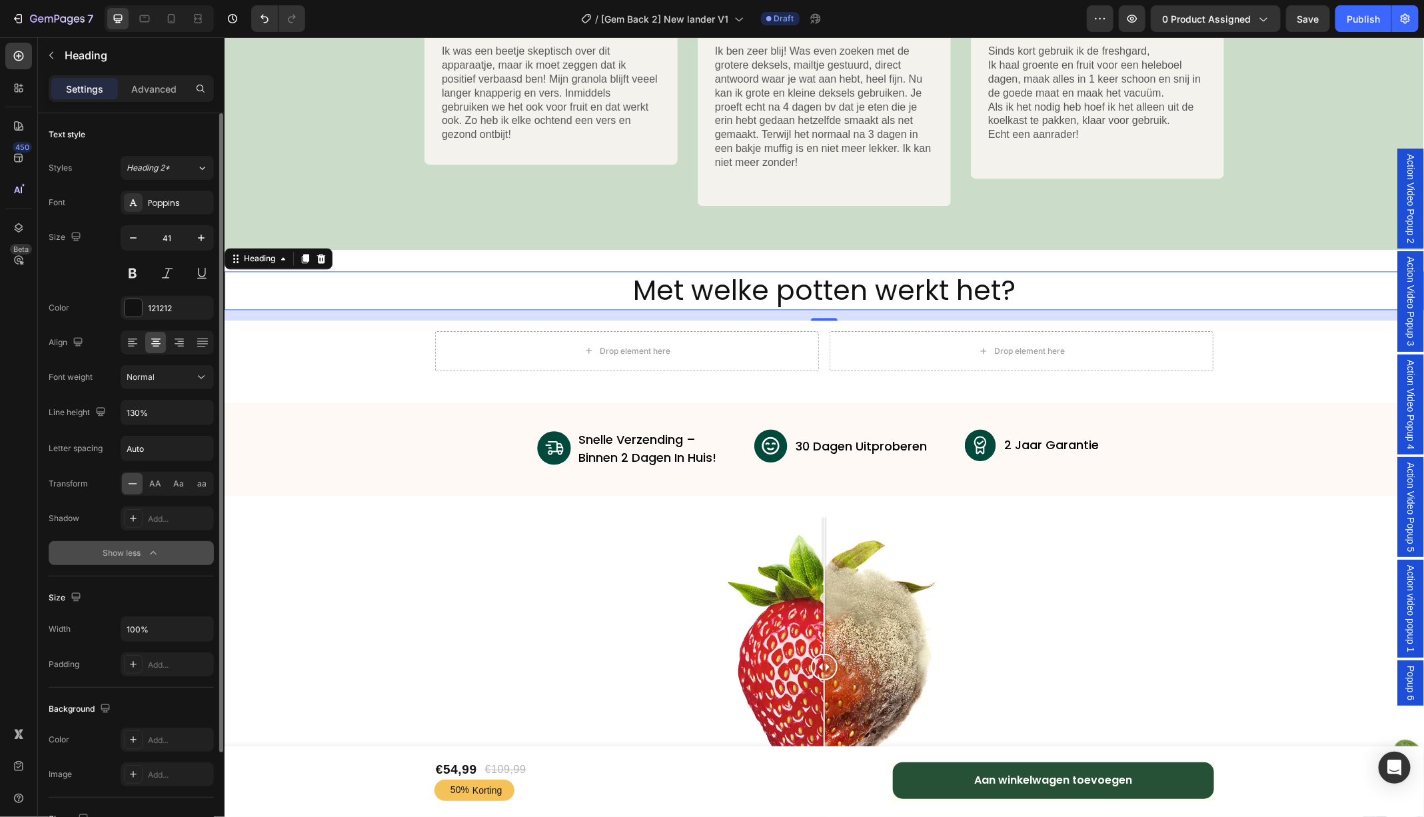
click at [156, 376] on div "Normal" at bounding box center [161, 377] width 68 height 12
click at [47, 58] on icon "button" at bounding box center [51, 55] width 11 height 11
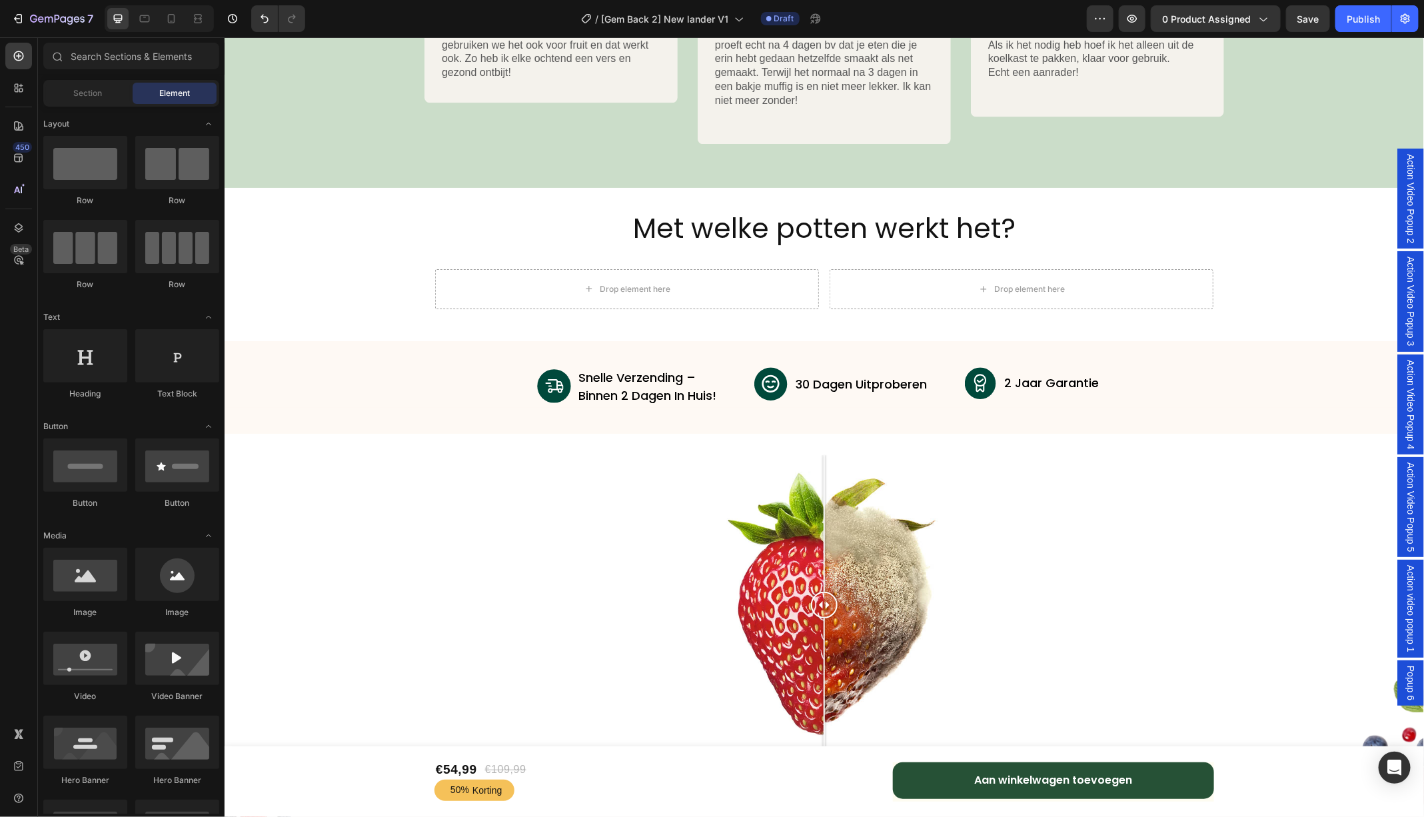
scroll to position [4714, 0]
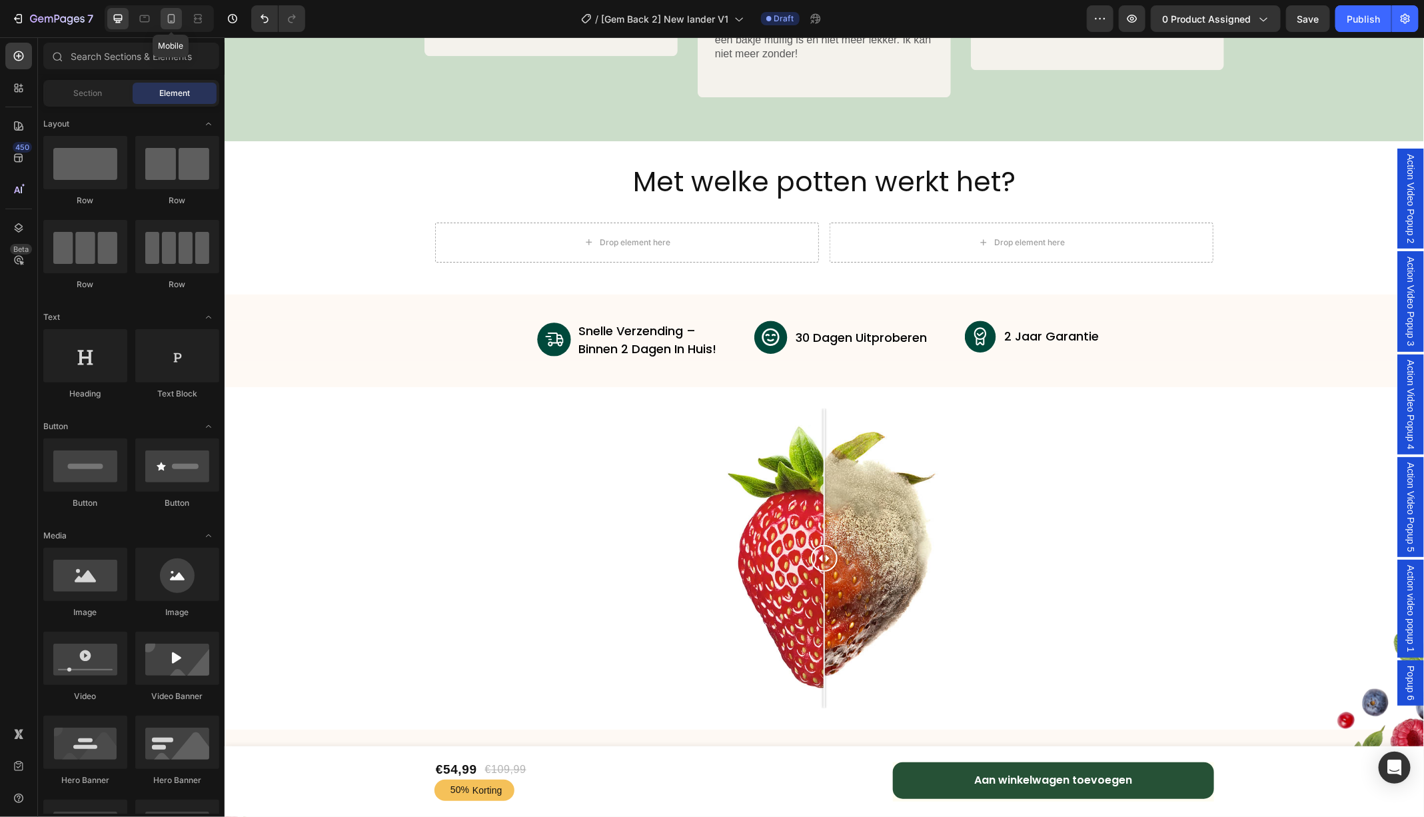
click at [169, 18] on icon at bounding box center [171, 18] width 13 height 13
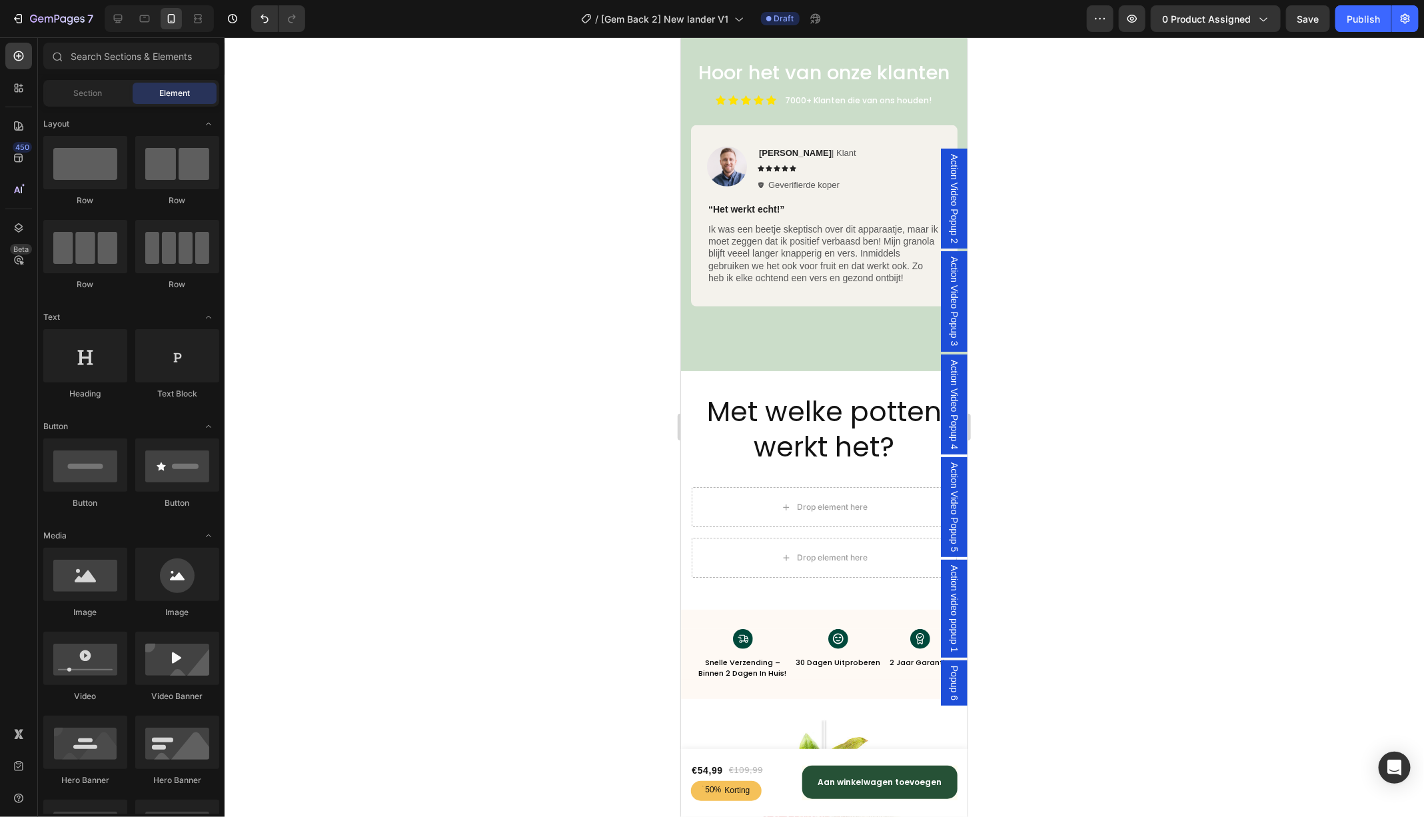
scroll to position [6305, 0]
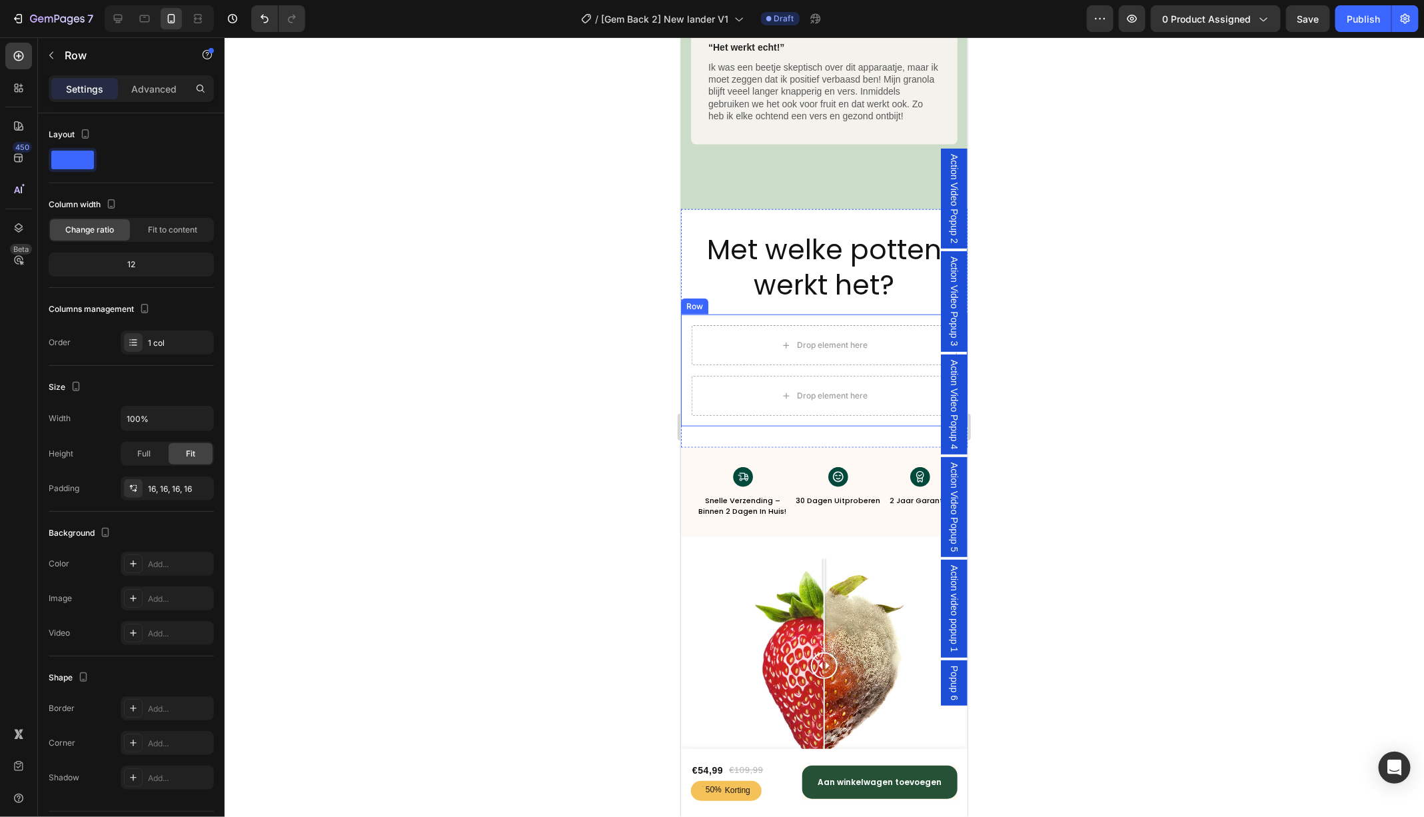
click at [685, 322] on div "Drop element here Drop element here Row Row" at bounding box center [823, 370] width 286 height 112
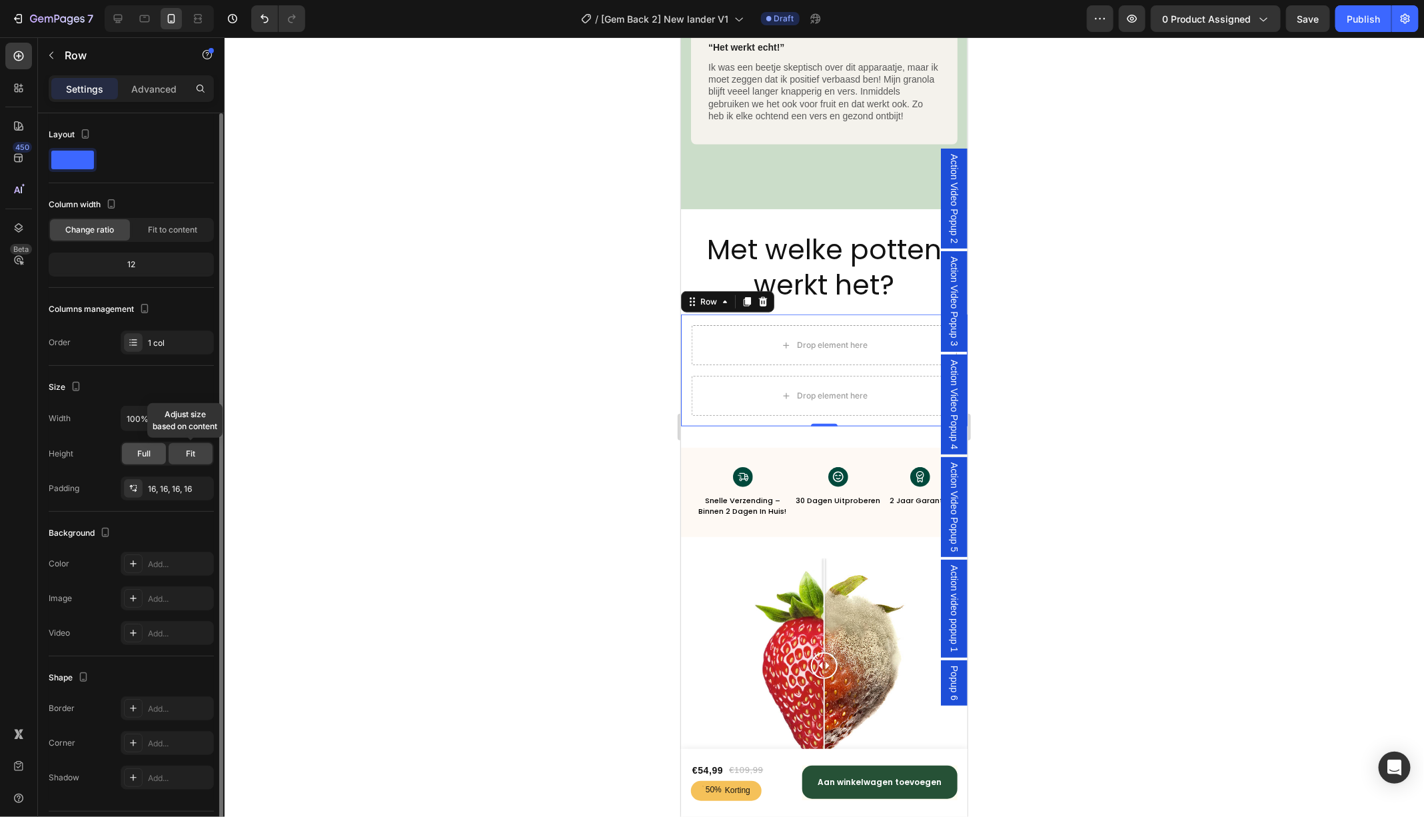
click at [152, 451] on div "Full" at bounding box center [144, 453] width 44 height 21
click at [182, 451] on div "Fit" at bounding box center [191, 453] width 44 height 21
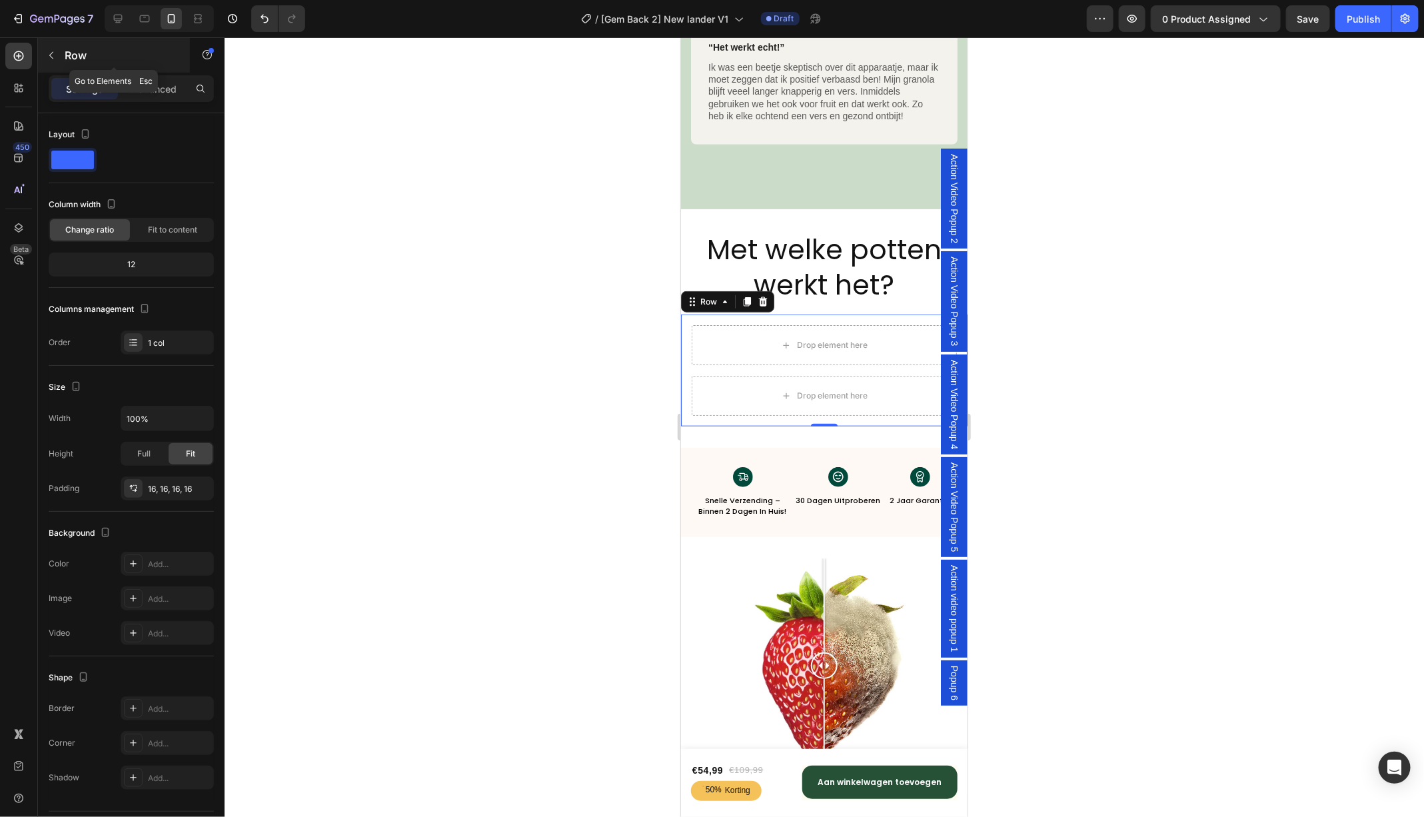
click at [42, 57] on button "button" at bounding box center [51, 55] width 21 height 21
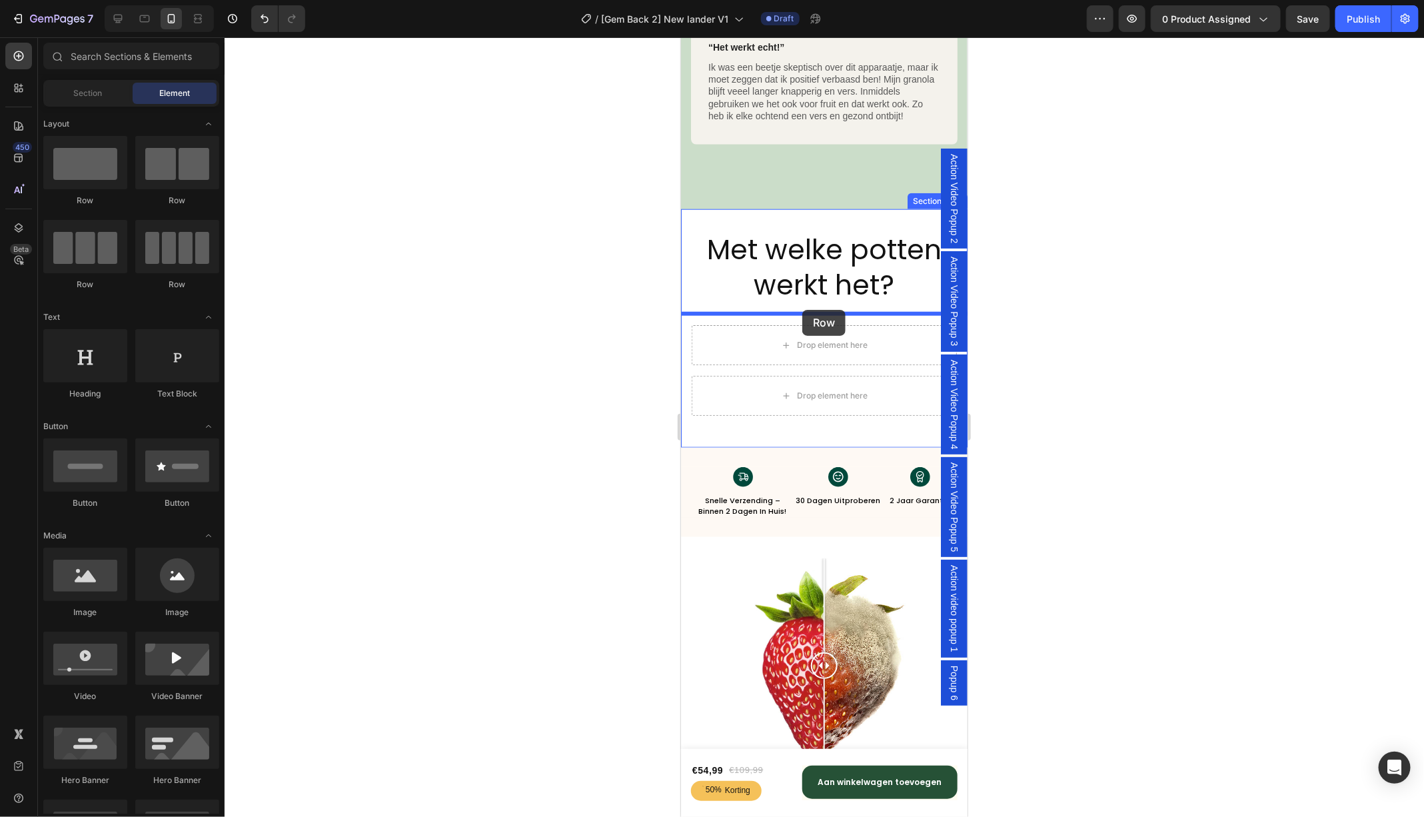
drag, startPoint x: 865, startPoint y: 207, endPoint x: 801, endPoint y: 309, distance: 120.5
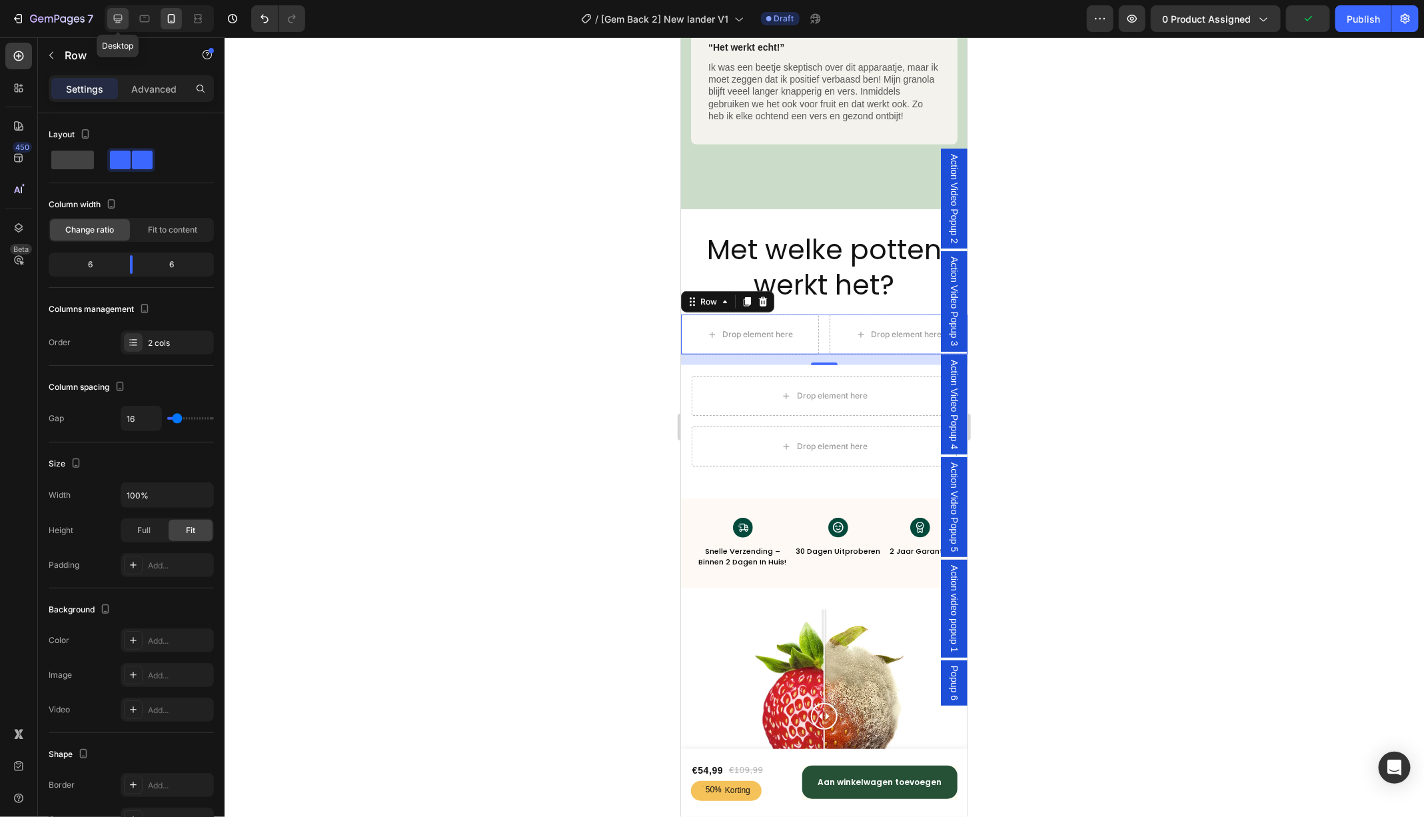
click at [111, 11] on div at bounding box center [117, 18] width 21 height 21
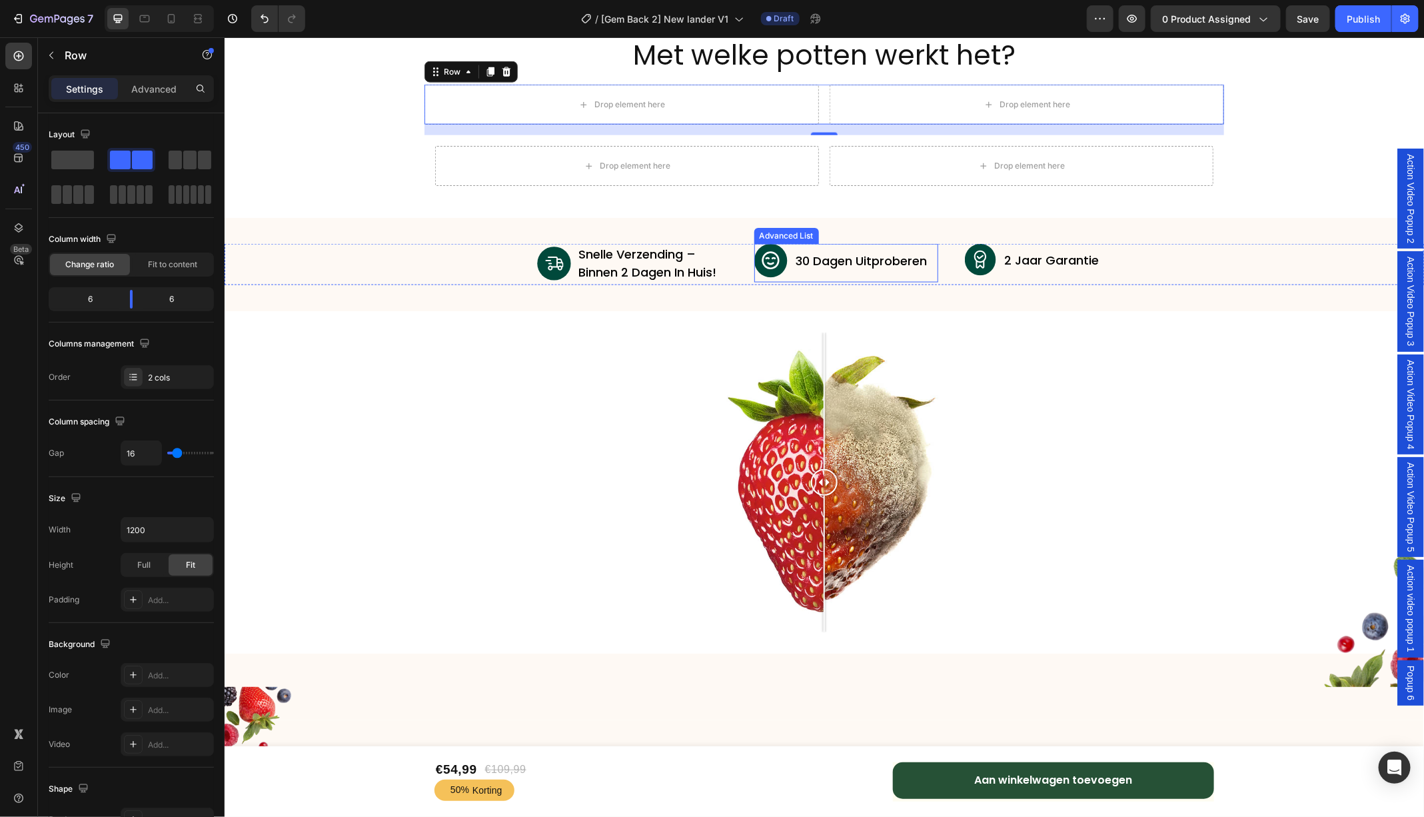
scroll to position [6504, 0]
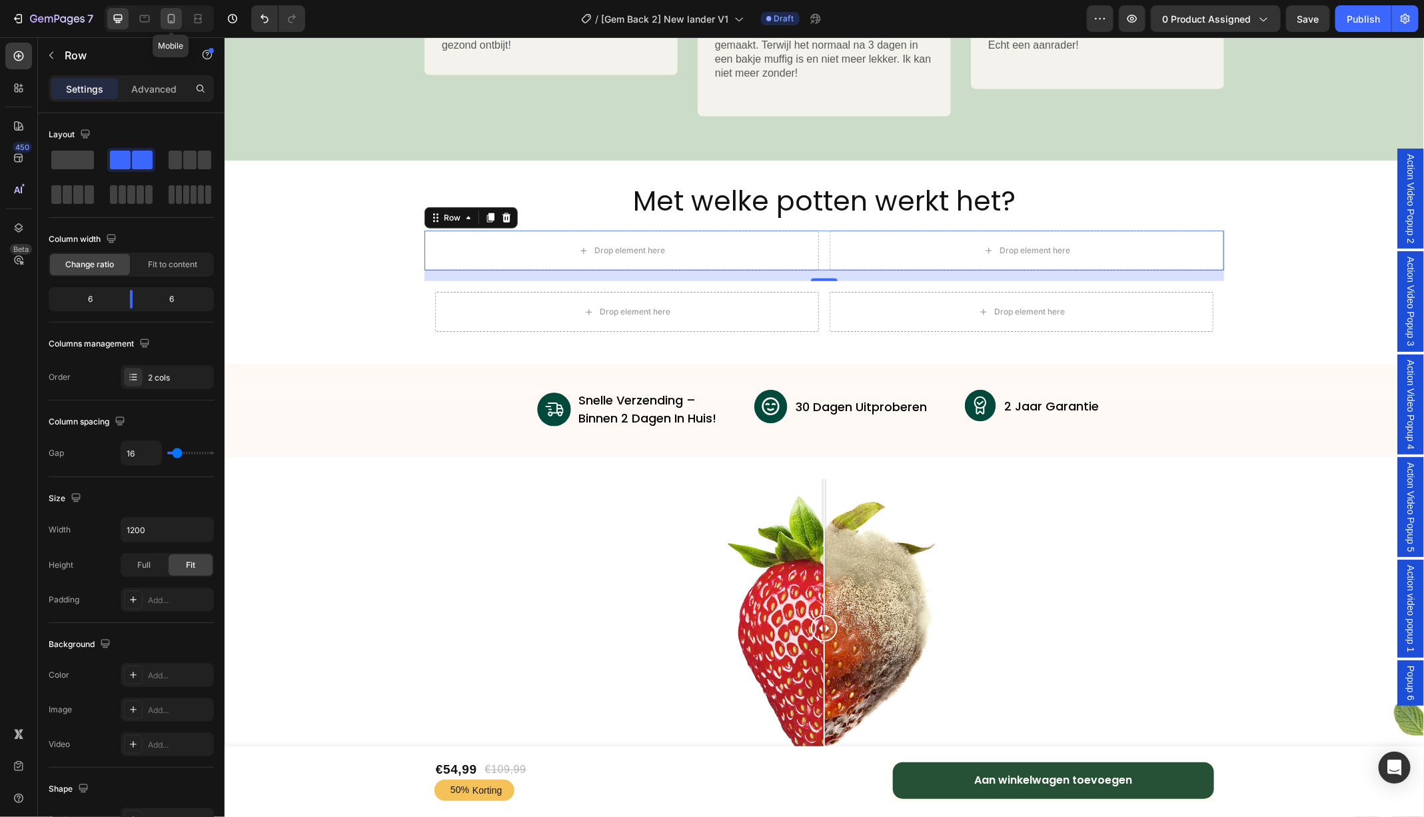
click at [170, 22] on icon at bounding box center [171, 18] width 13 height 13
type input "100%"
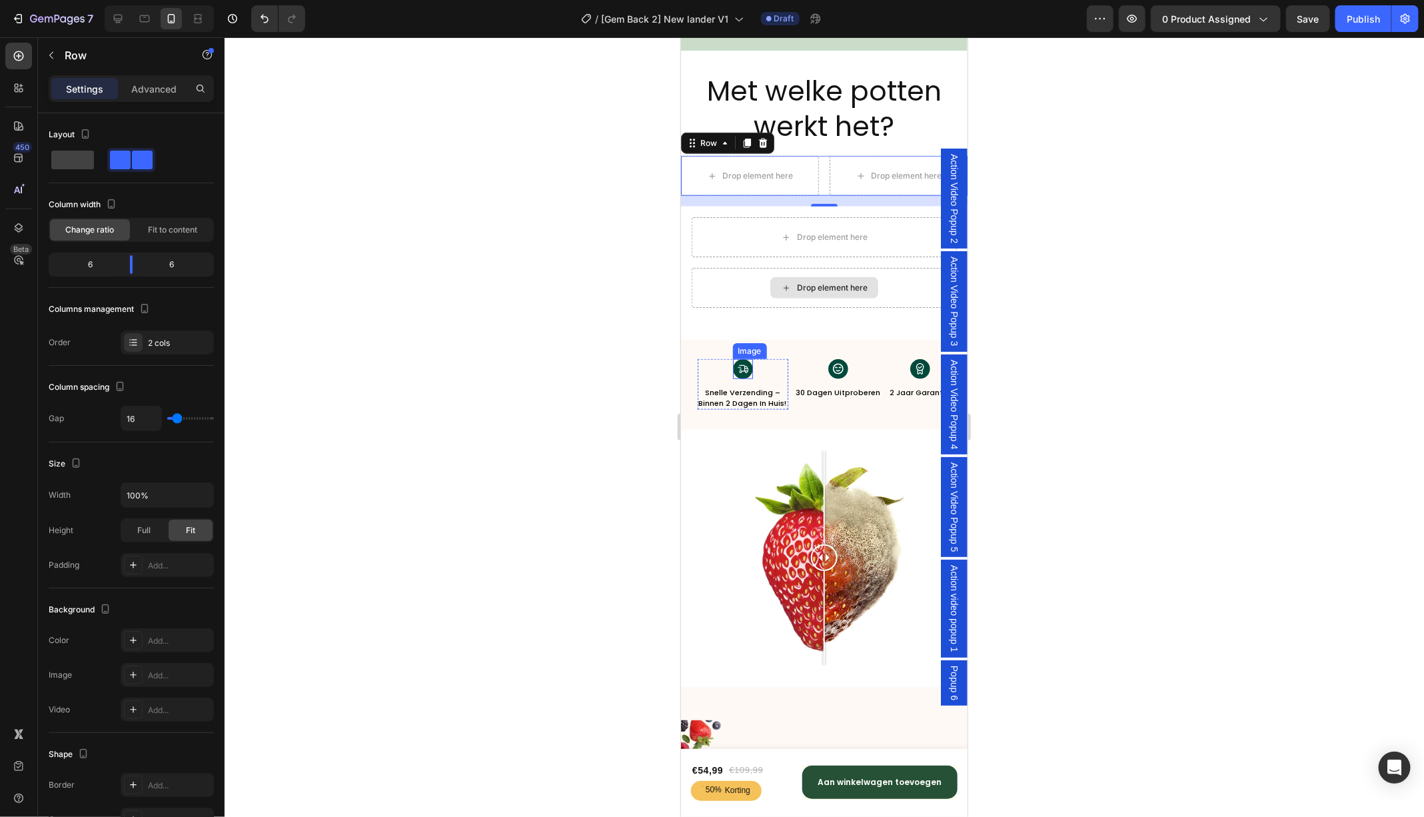
scroll to position [6384, 0]
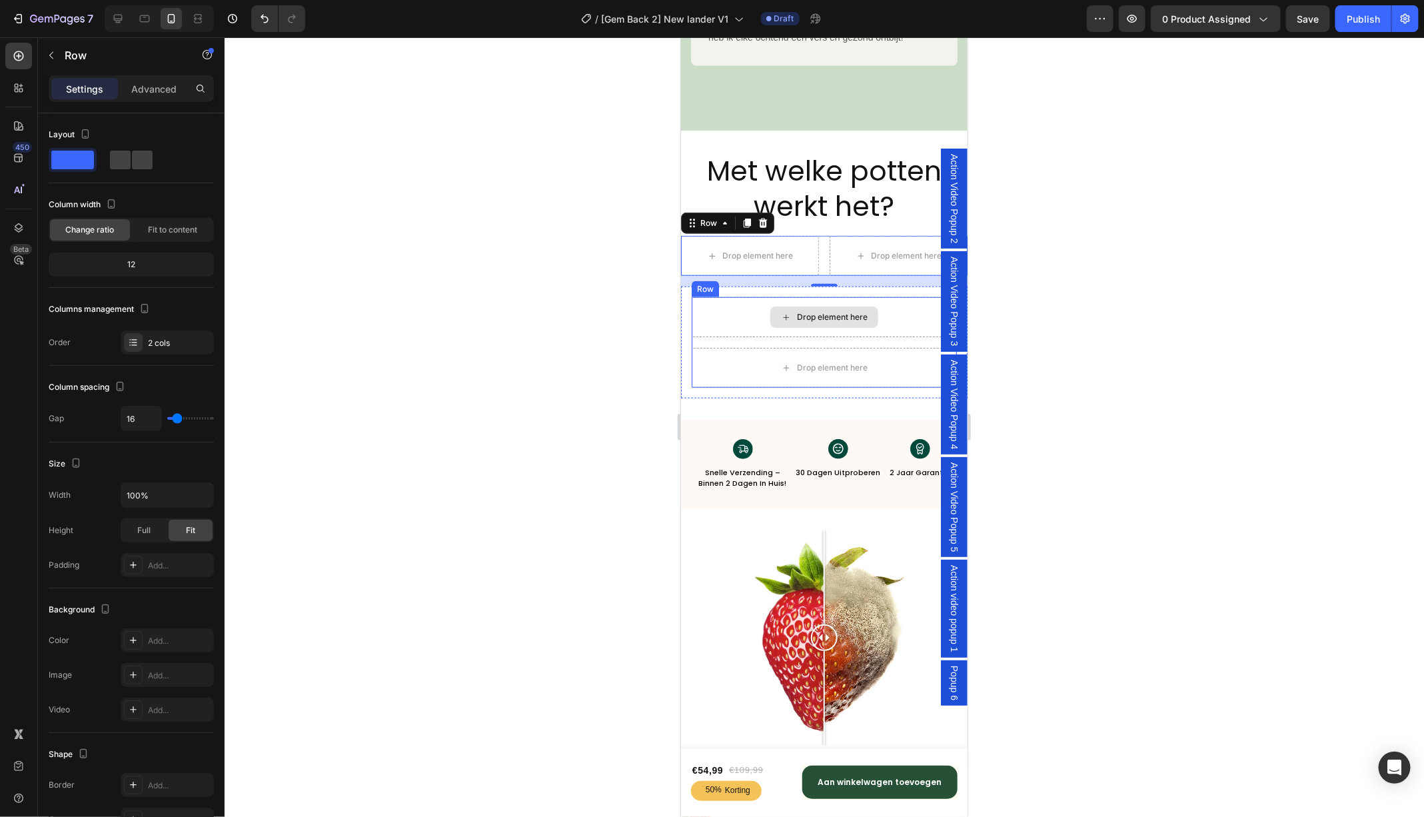
click at [694, 303] on div "Drop element here" at bounding box center [823, 316] width 265 height 40
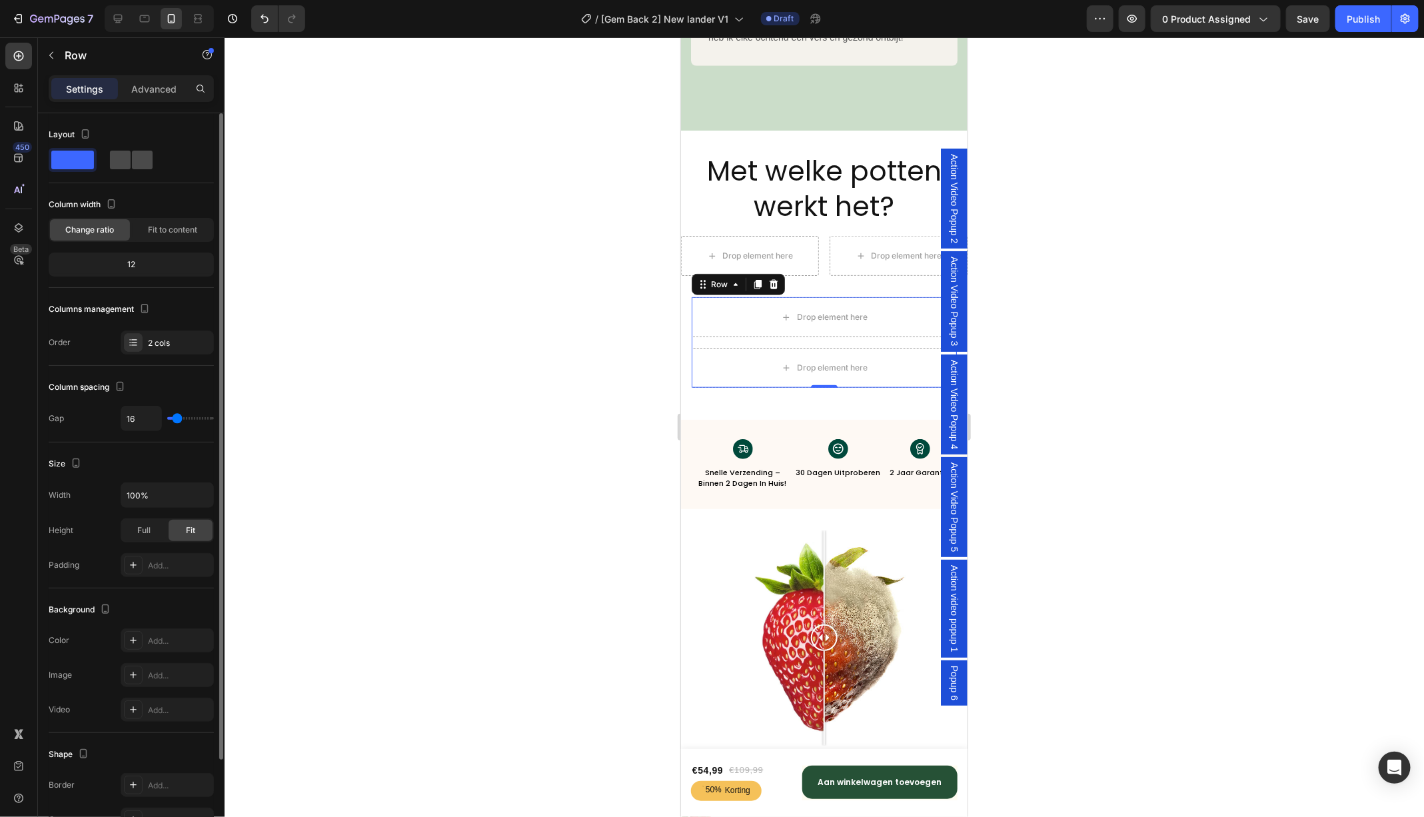
click at [132, 155] on span at bounding box center [142, 160] width 21 height 19
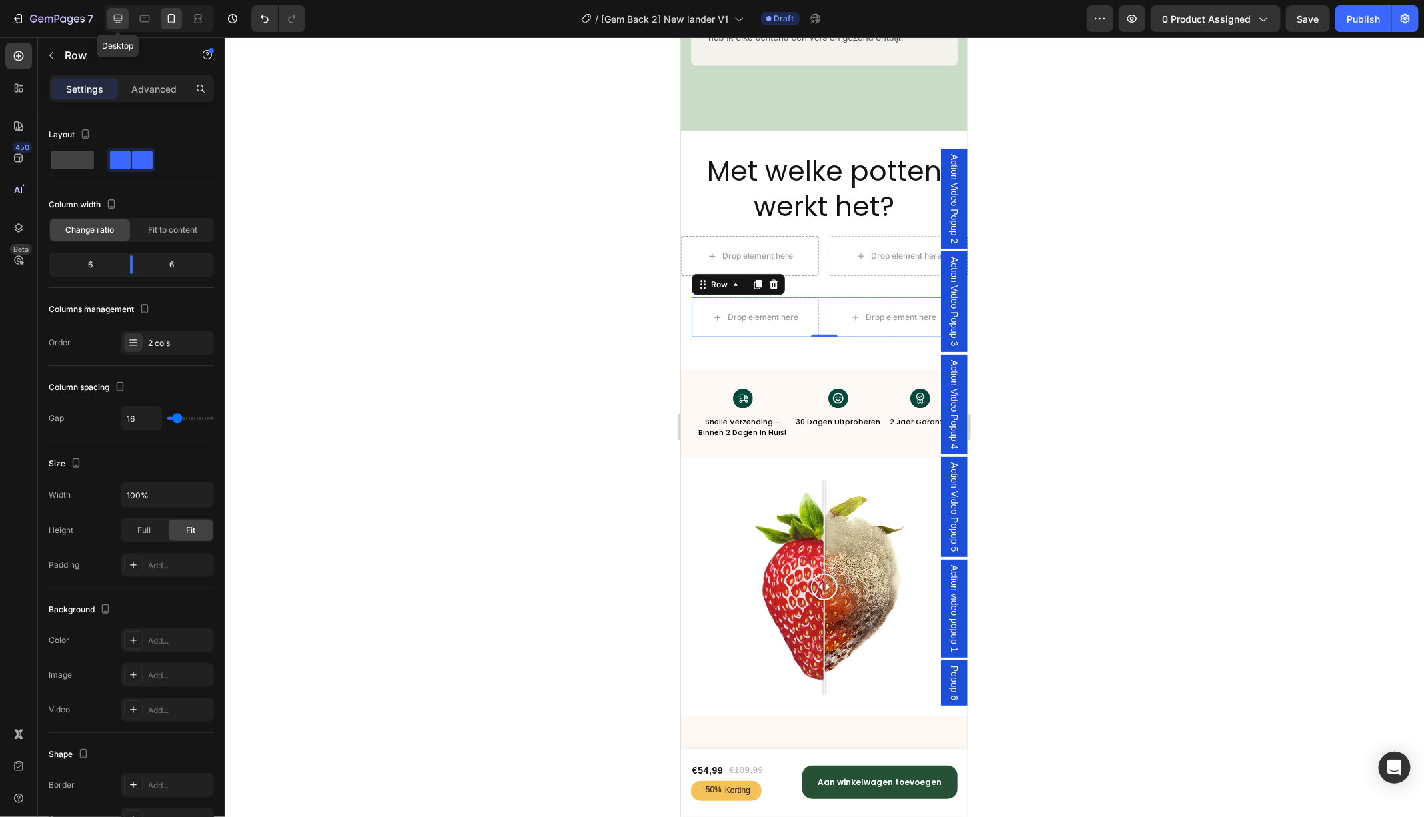
click at [113, 23] on icon at bounding box center [117, 18] width 13 height 13
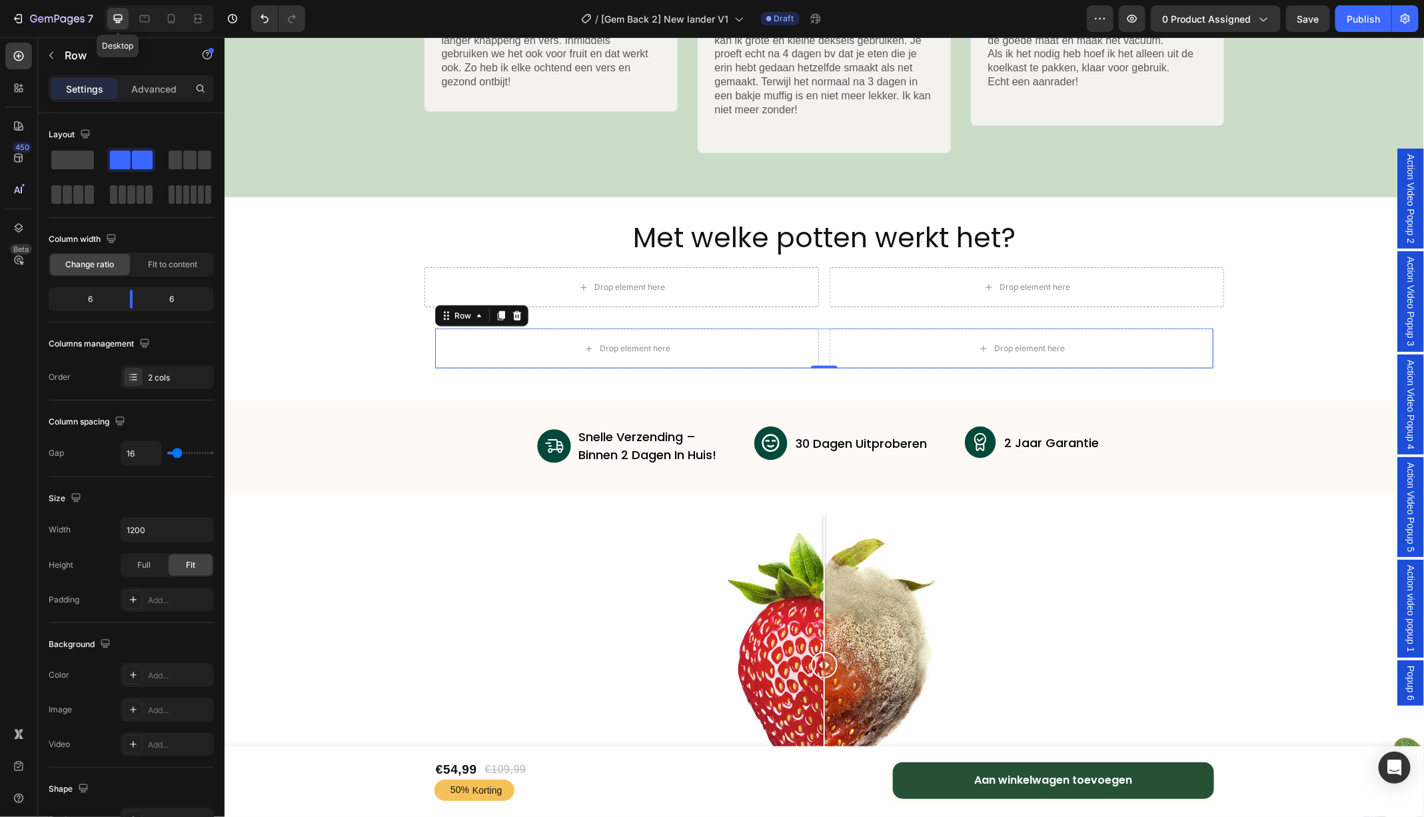
scroll to position [6711, 0]
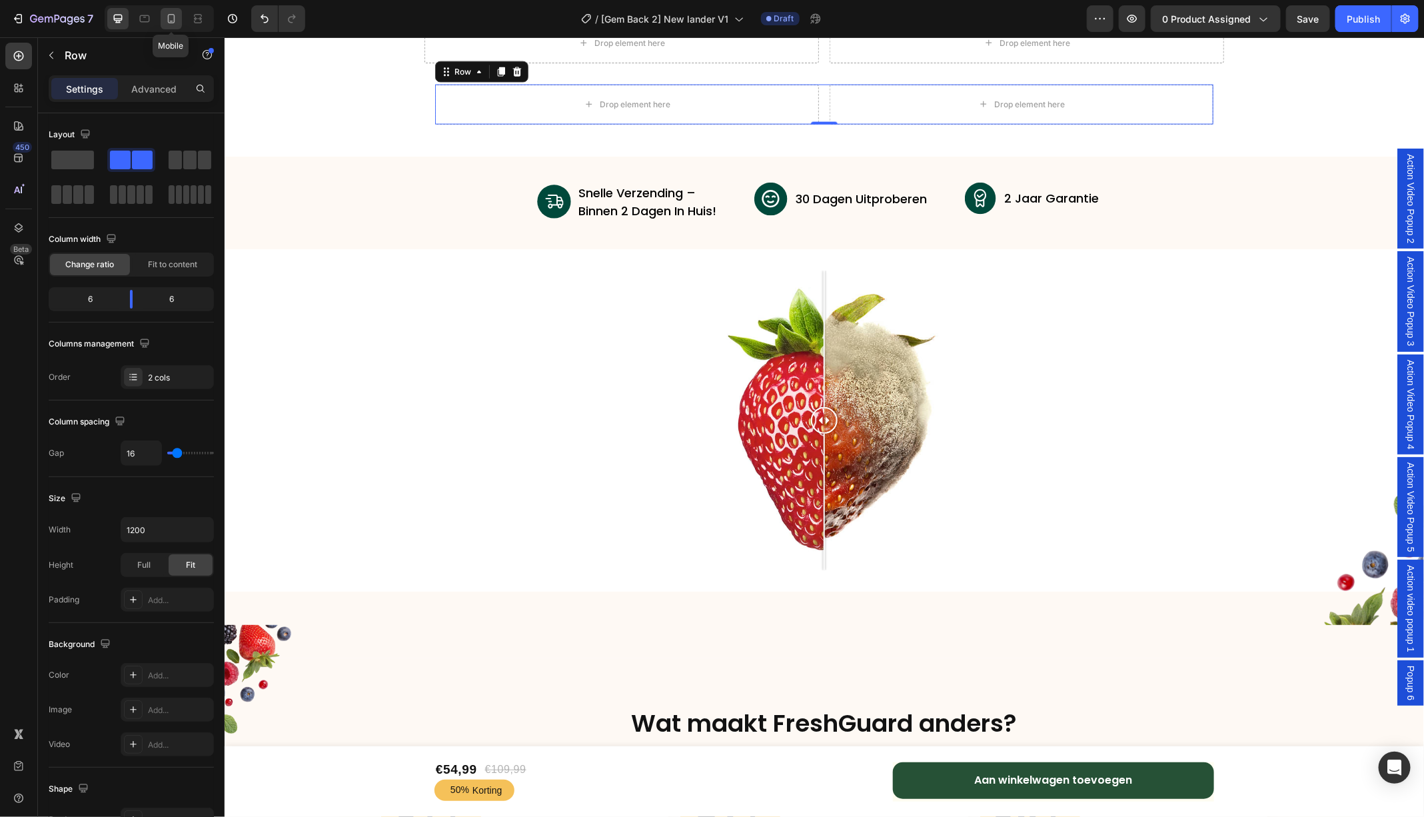
click at [173, 22] on icon at bounding box center [171, 18] width 7 height 9
type input "100%"
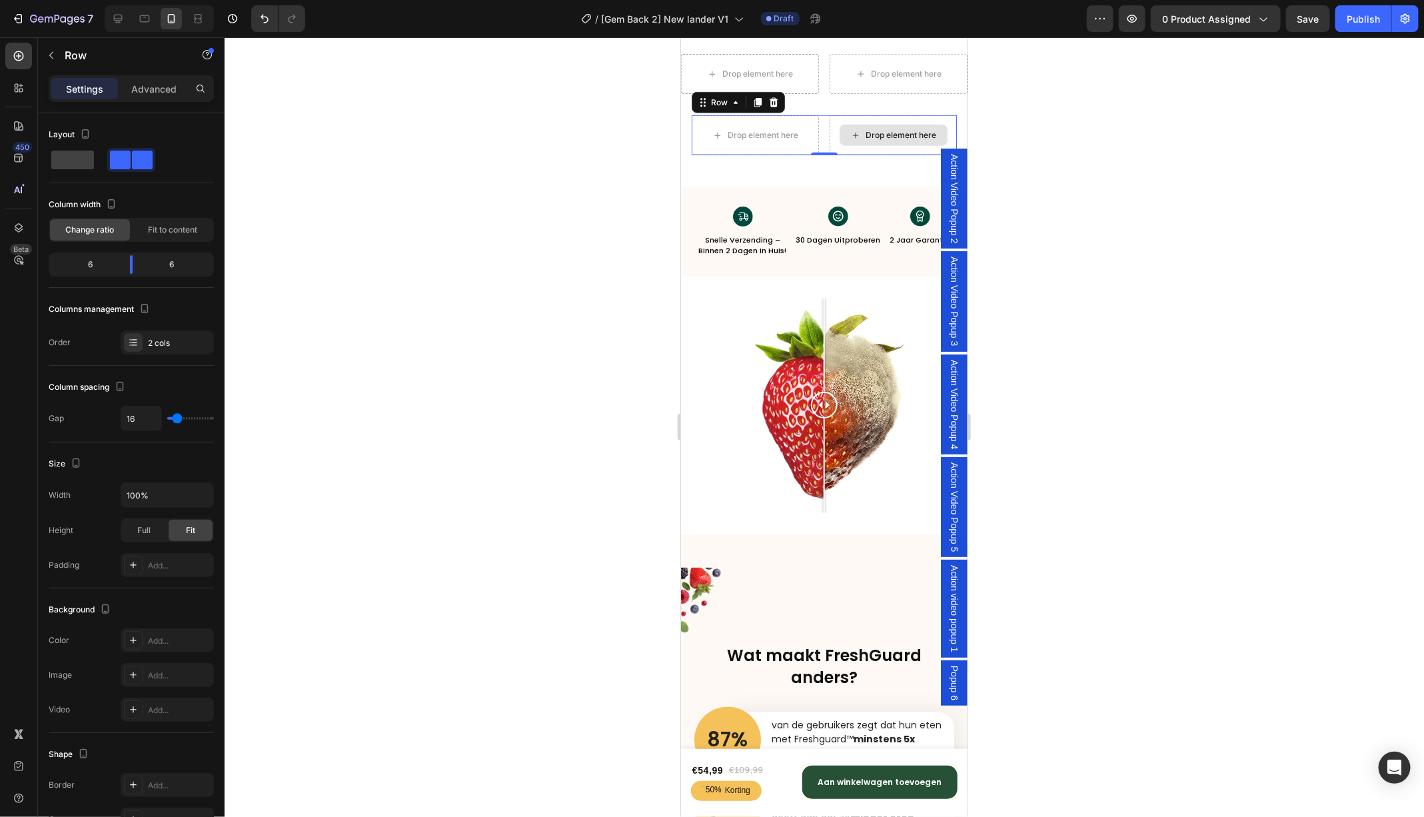
scroll to position [6472, 0]
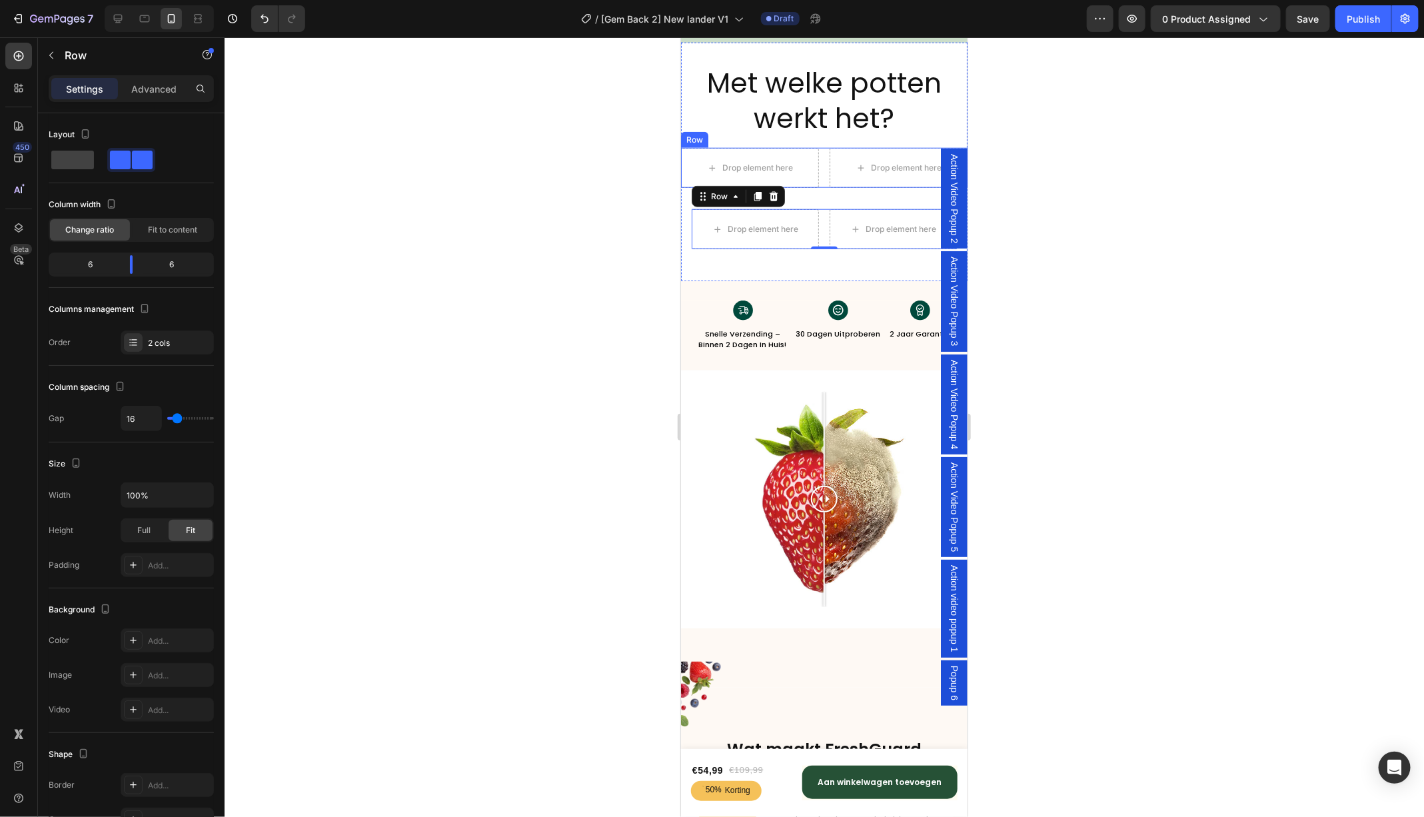
click at [820, 150] on div "Drop element here Drop element here Row" at bounding box center [823, 167] width 286 height 40
click at [758, 135] on icon at bounding box center [762, 134] width 11 height 11
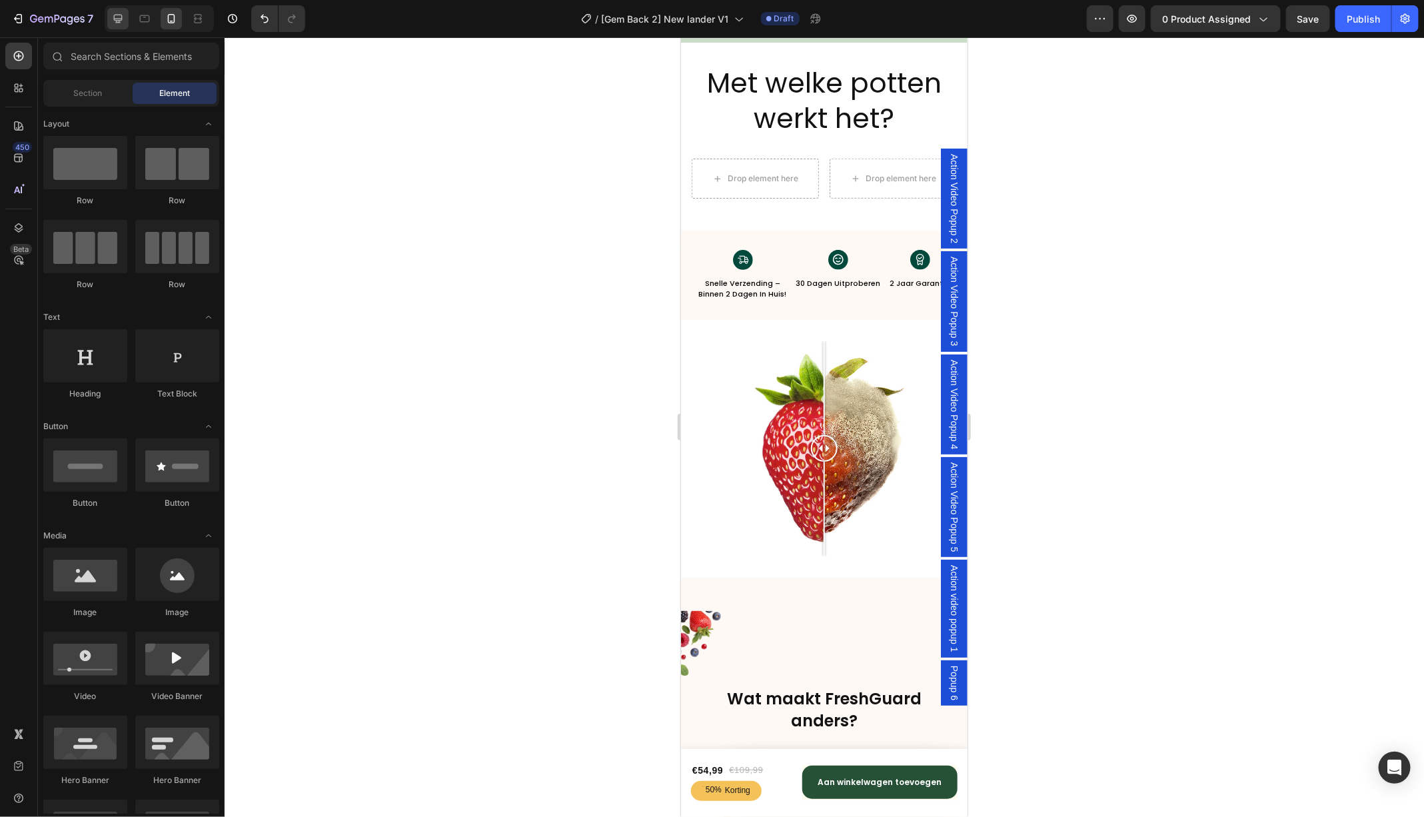
click at [114, 22] on icon at bounding box center [117, 18] width 13 height 13
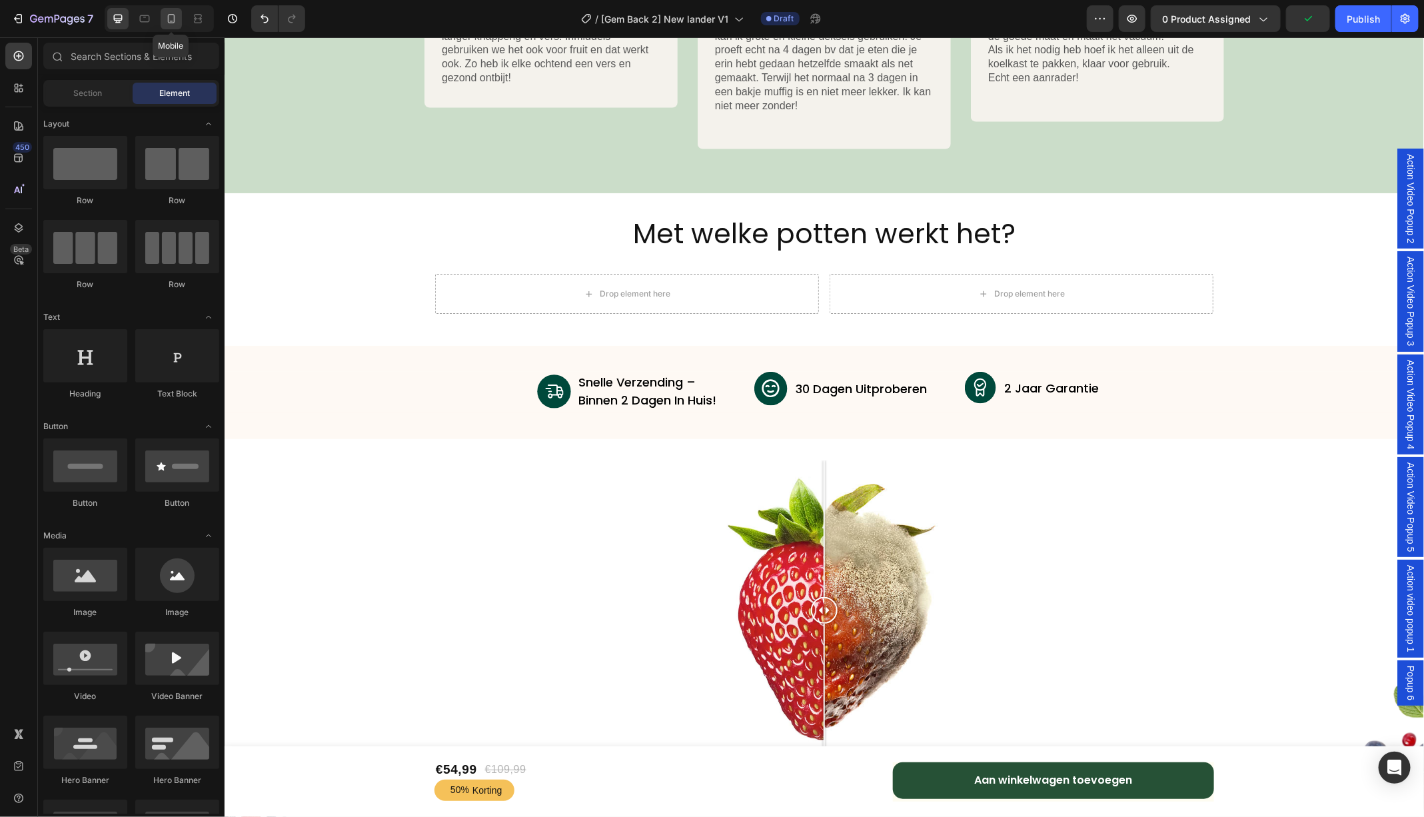
click at [172, 21] on icon at bounding box center [171, 18] width 13 height 13
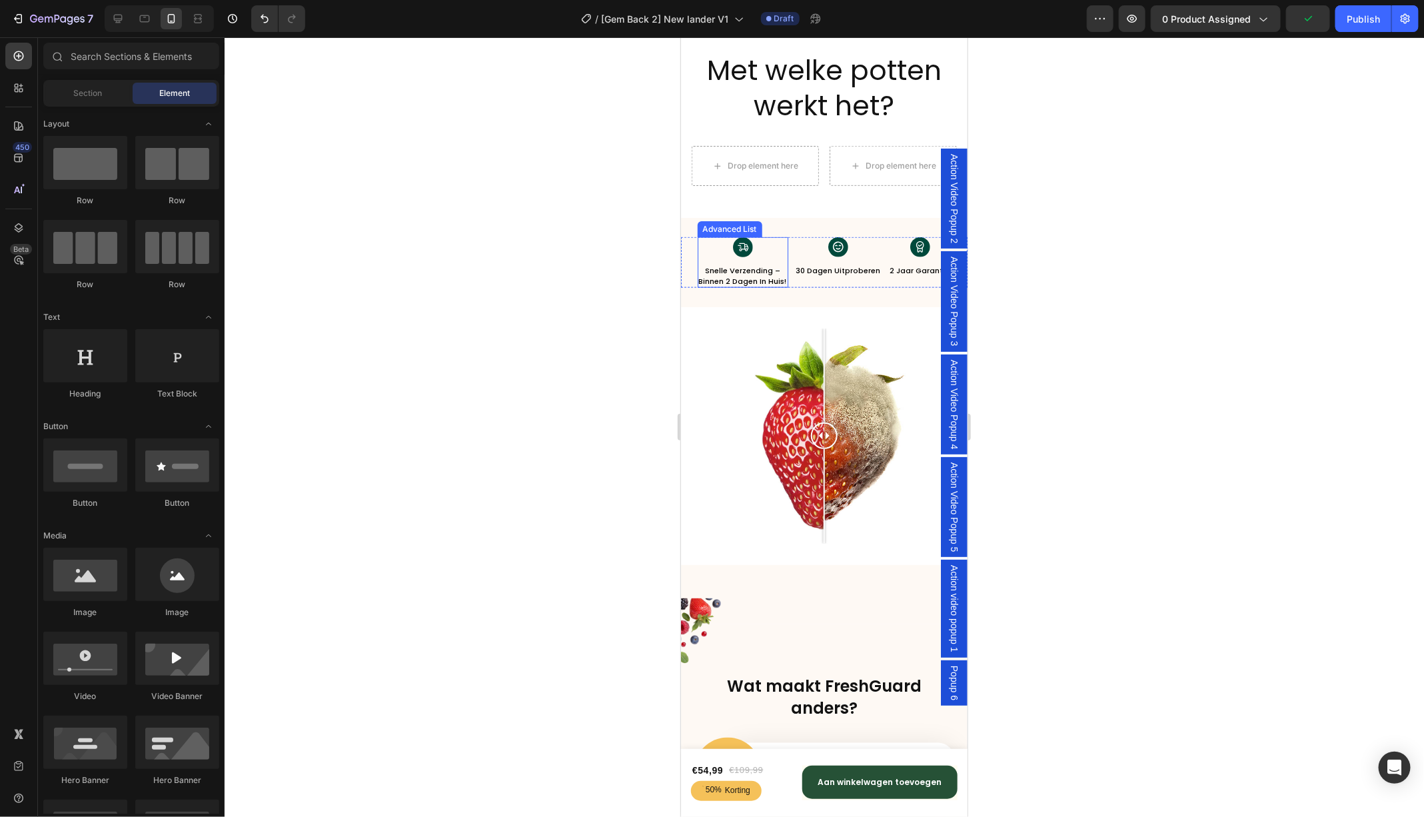
scroll to position [6340, 0]
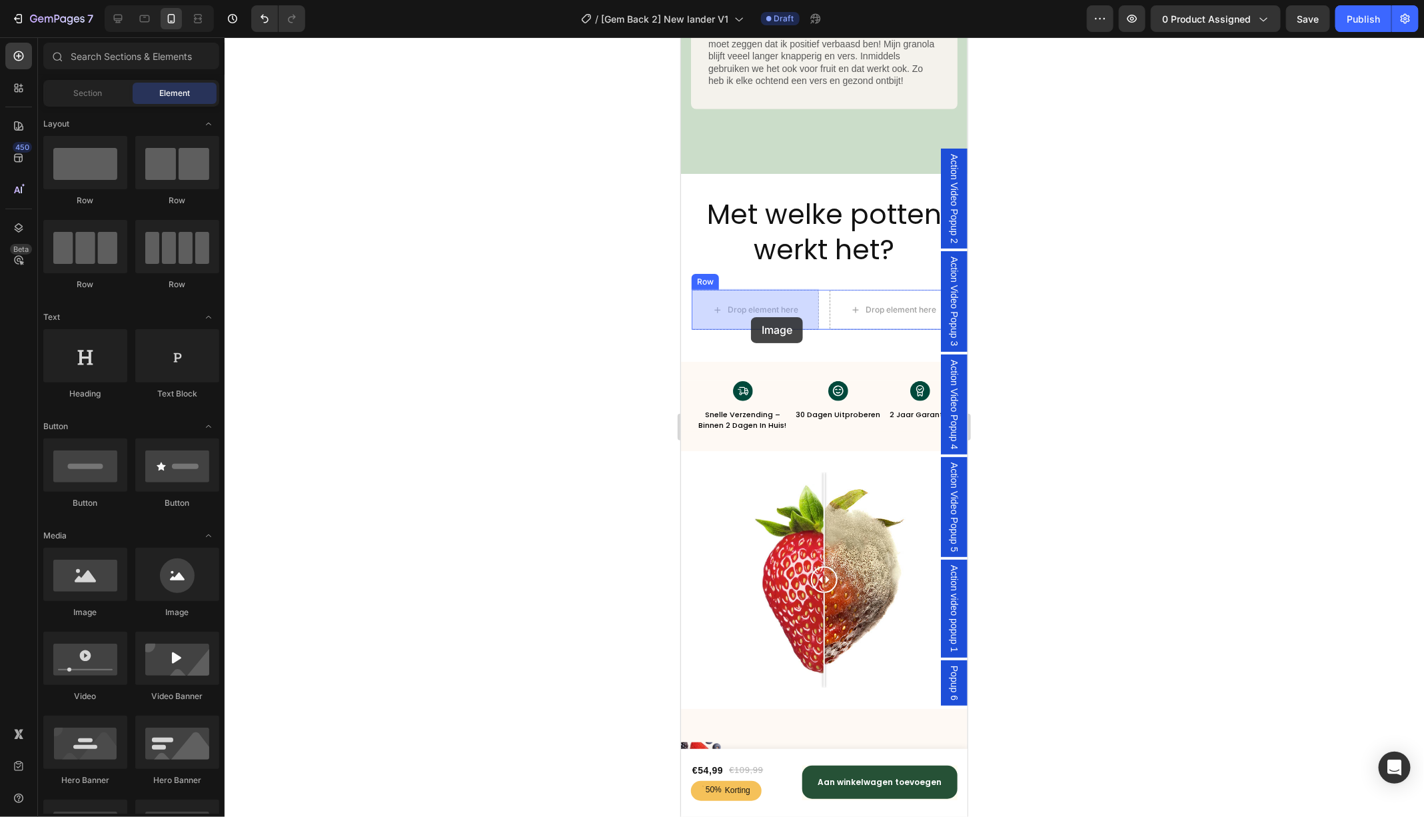
drag, startPoint x: 755, startPoint y: 630, endPoint x: 750, endPoint y: 317, distance: 312.5
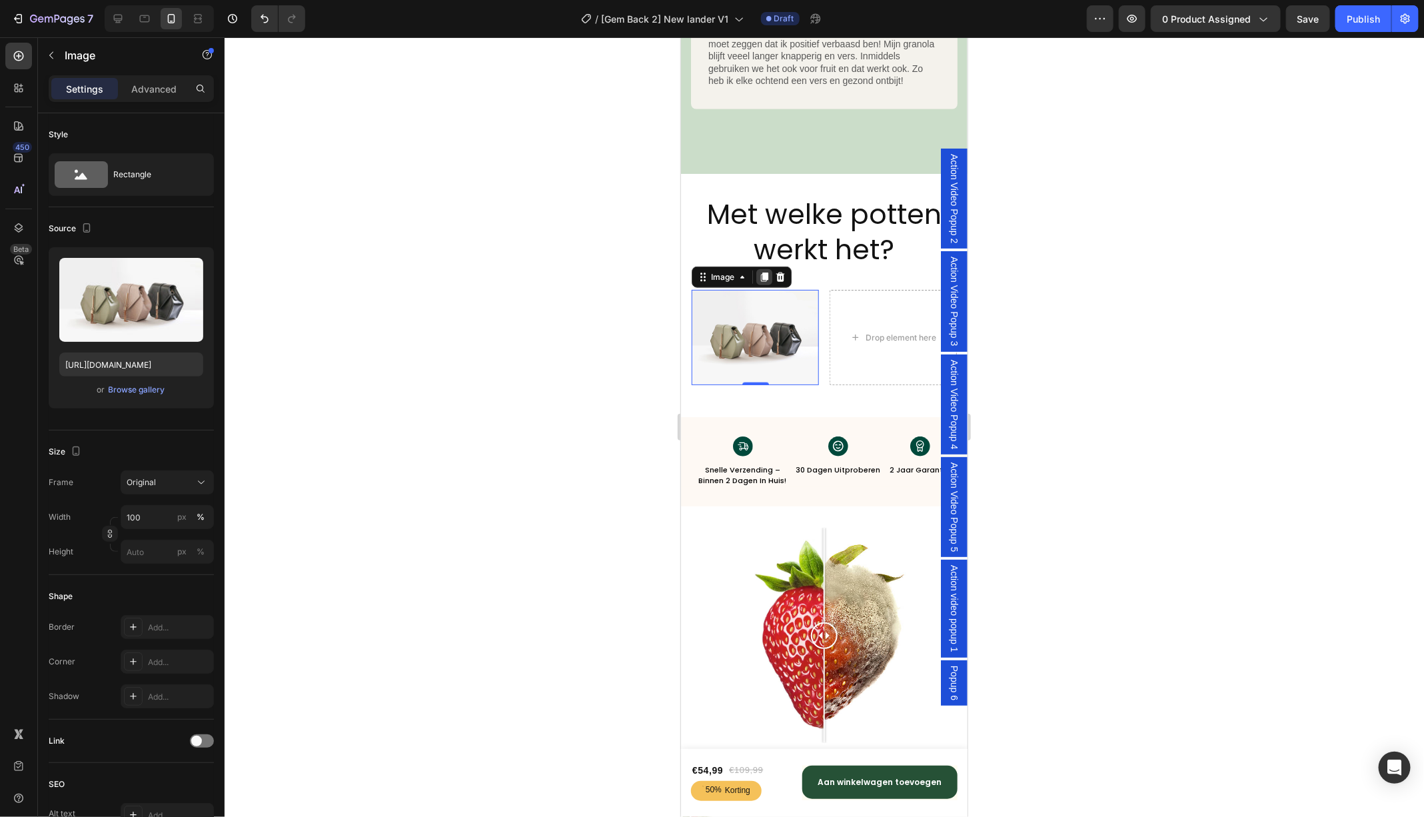
click at [764, 274] on icon at bounding box center [763, 276] width 7 height 9
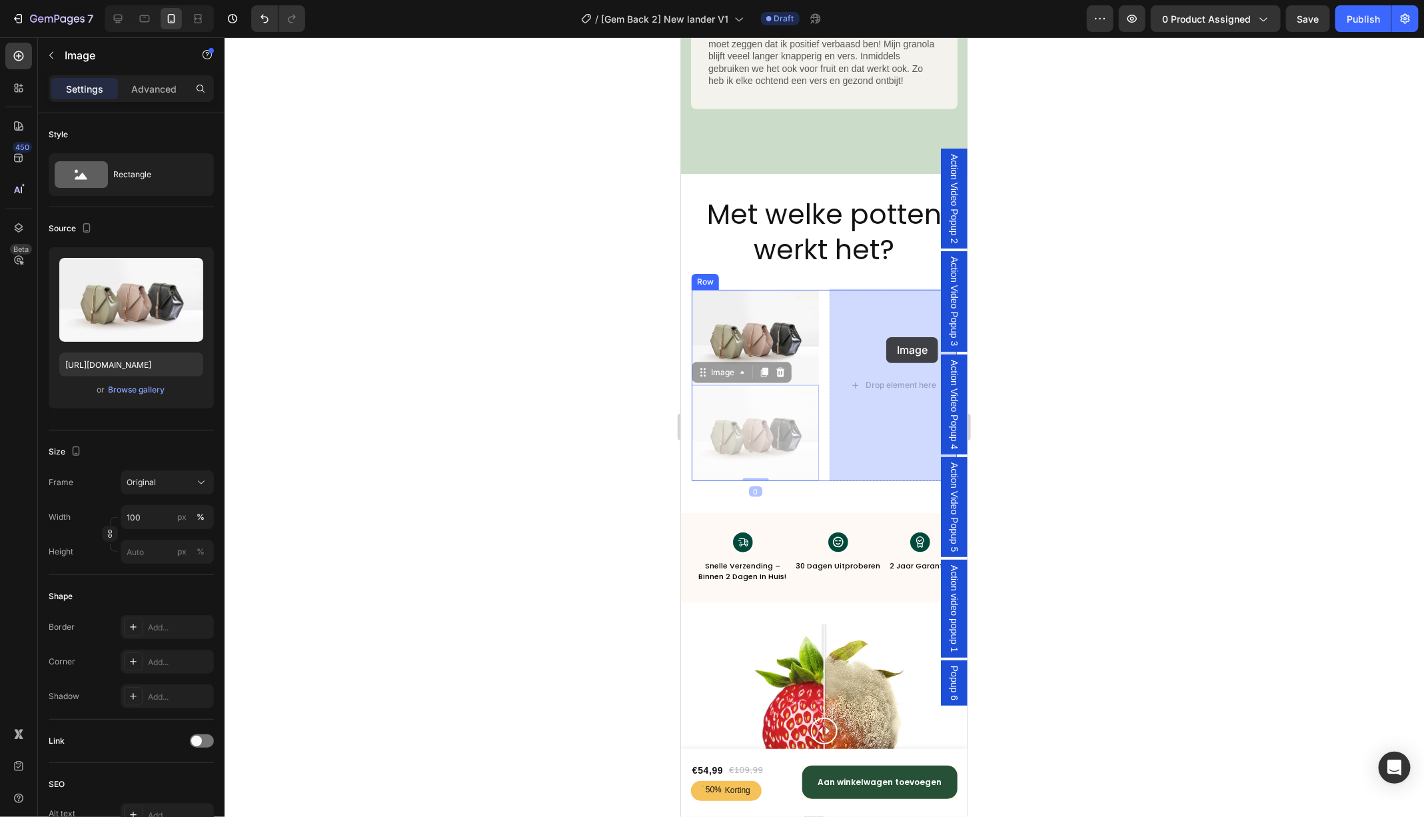
drag, startPoint x: 710, startPoint y: 377, endPoint x: 886, endPoint y: 336, distance: 180.5
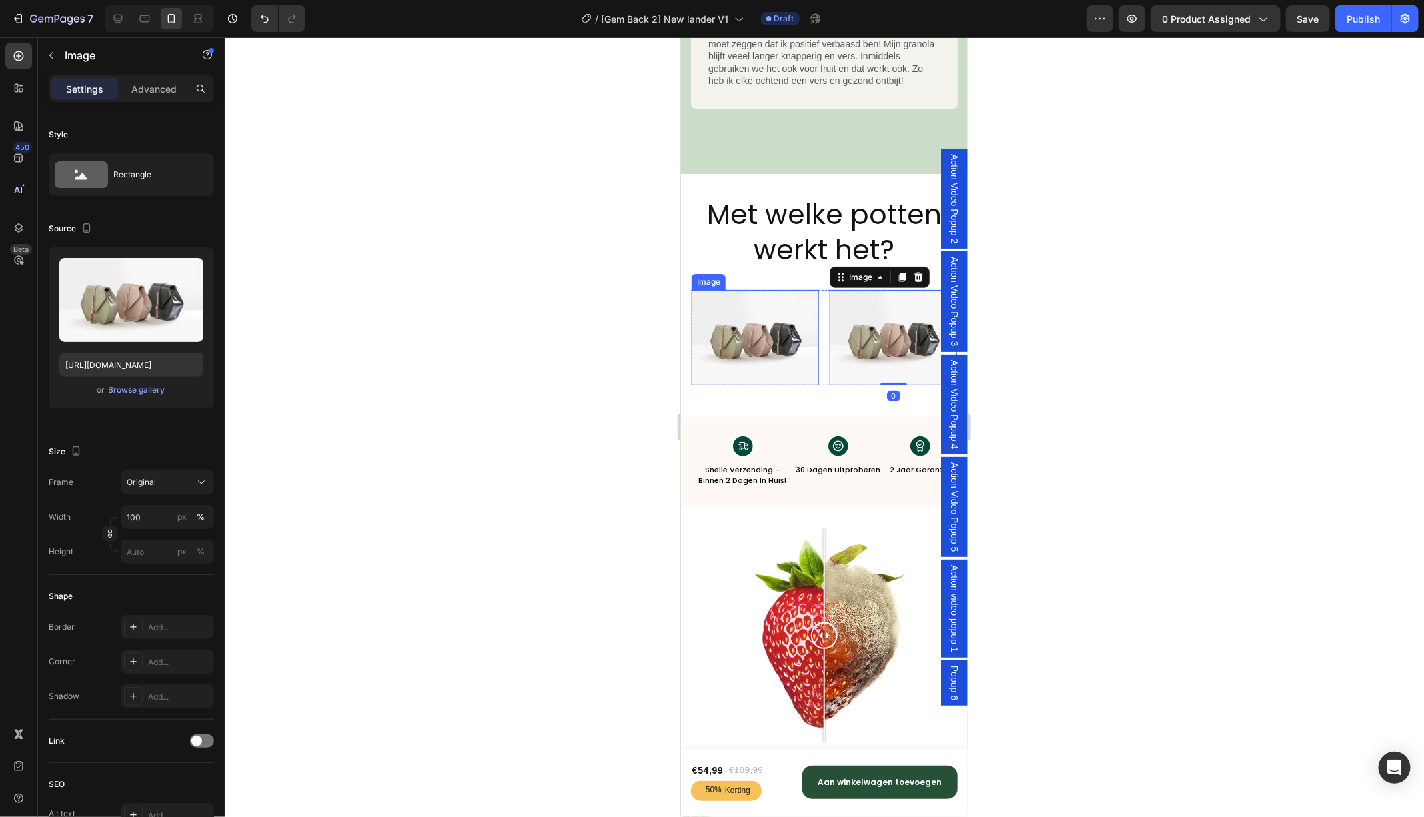
click at [778, 323] on img at bounding box center [754, 336] width 127 height 95
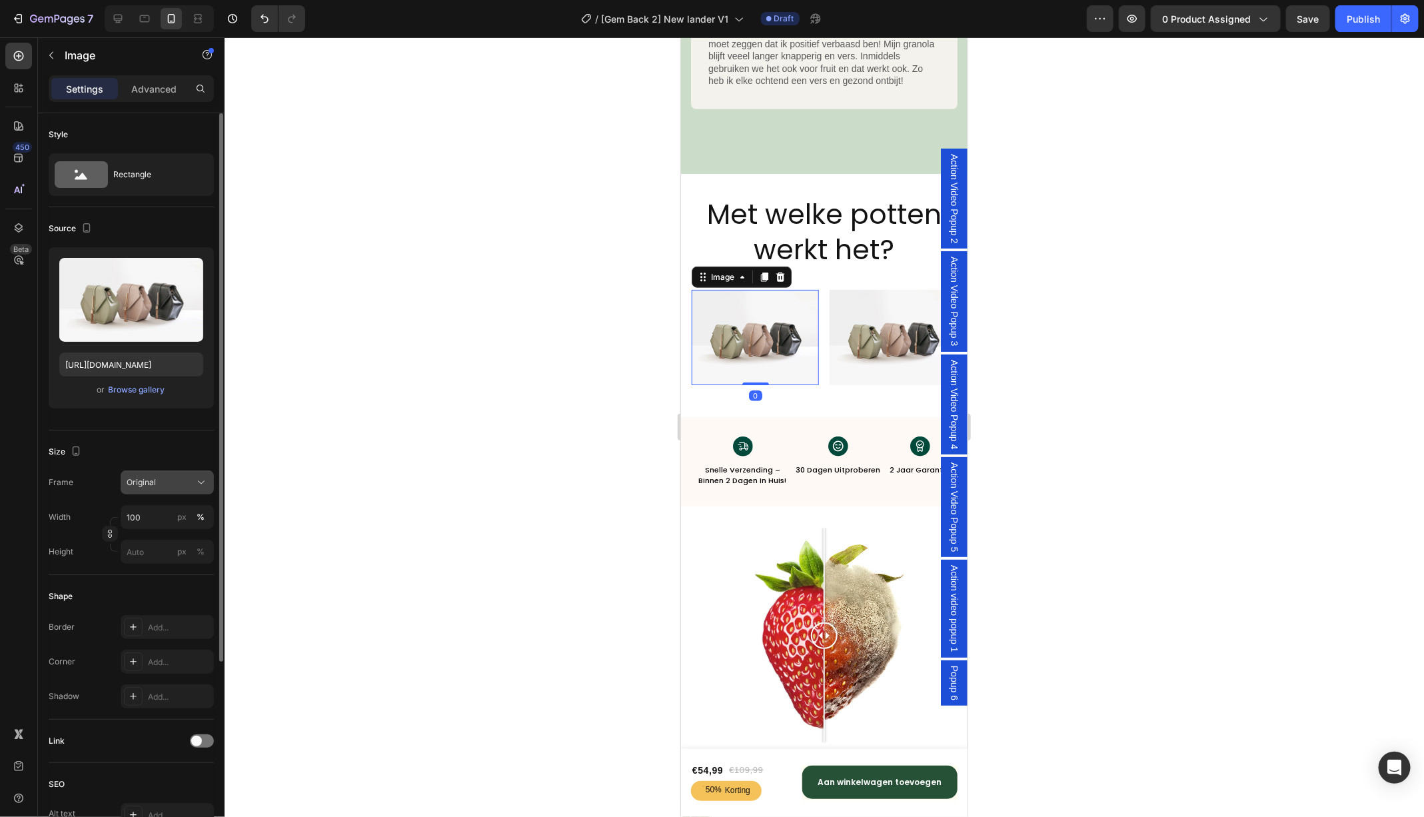
click at [205, 478] on icon at bounding box center [201, 482] width 13 height 13
click at [173, 512] on div "Square" at bounding box center [164, 514] width 77 height 13
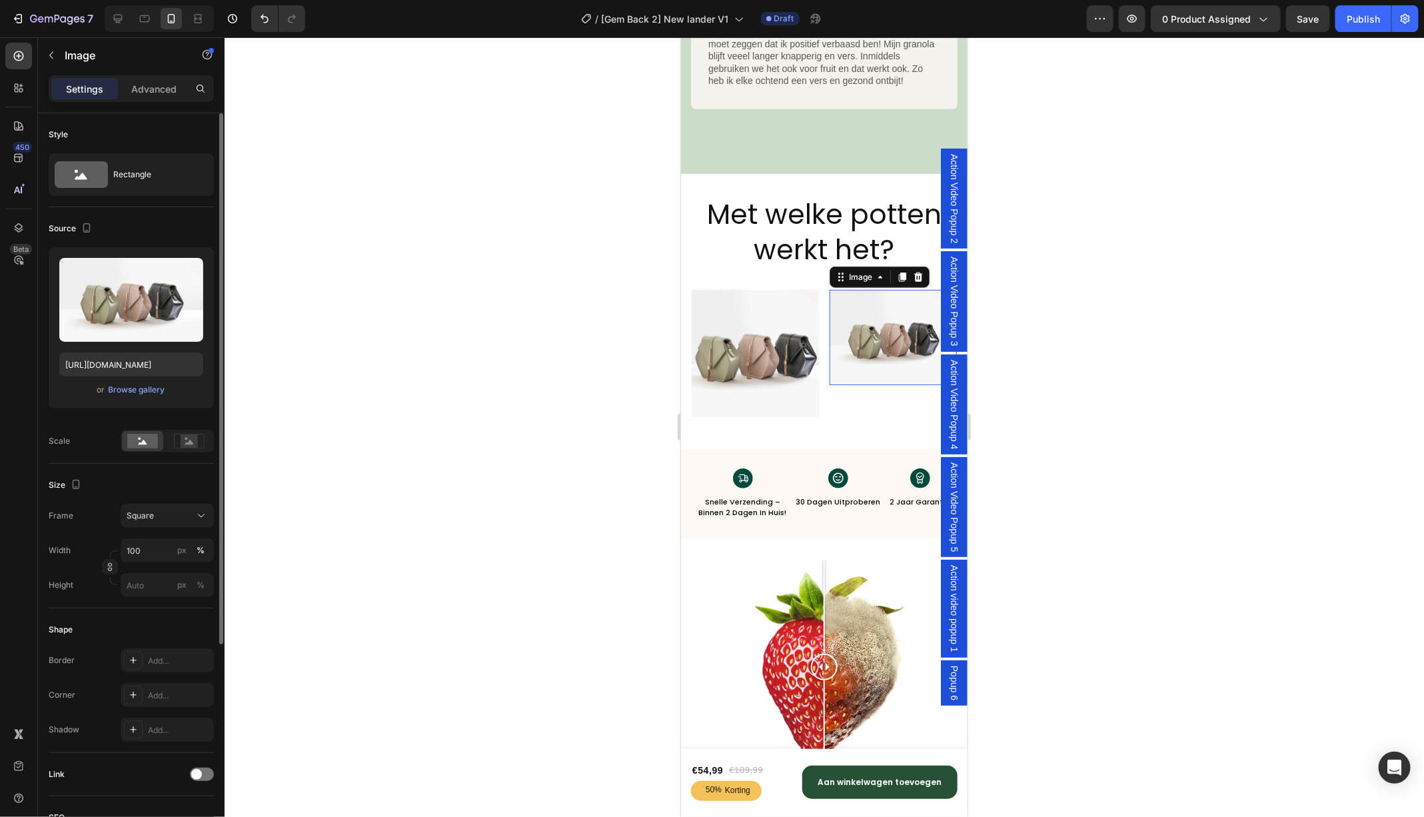
click at [859, 355] on img at bounding box center [892, 336] width 127 height 95
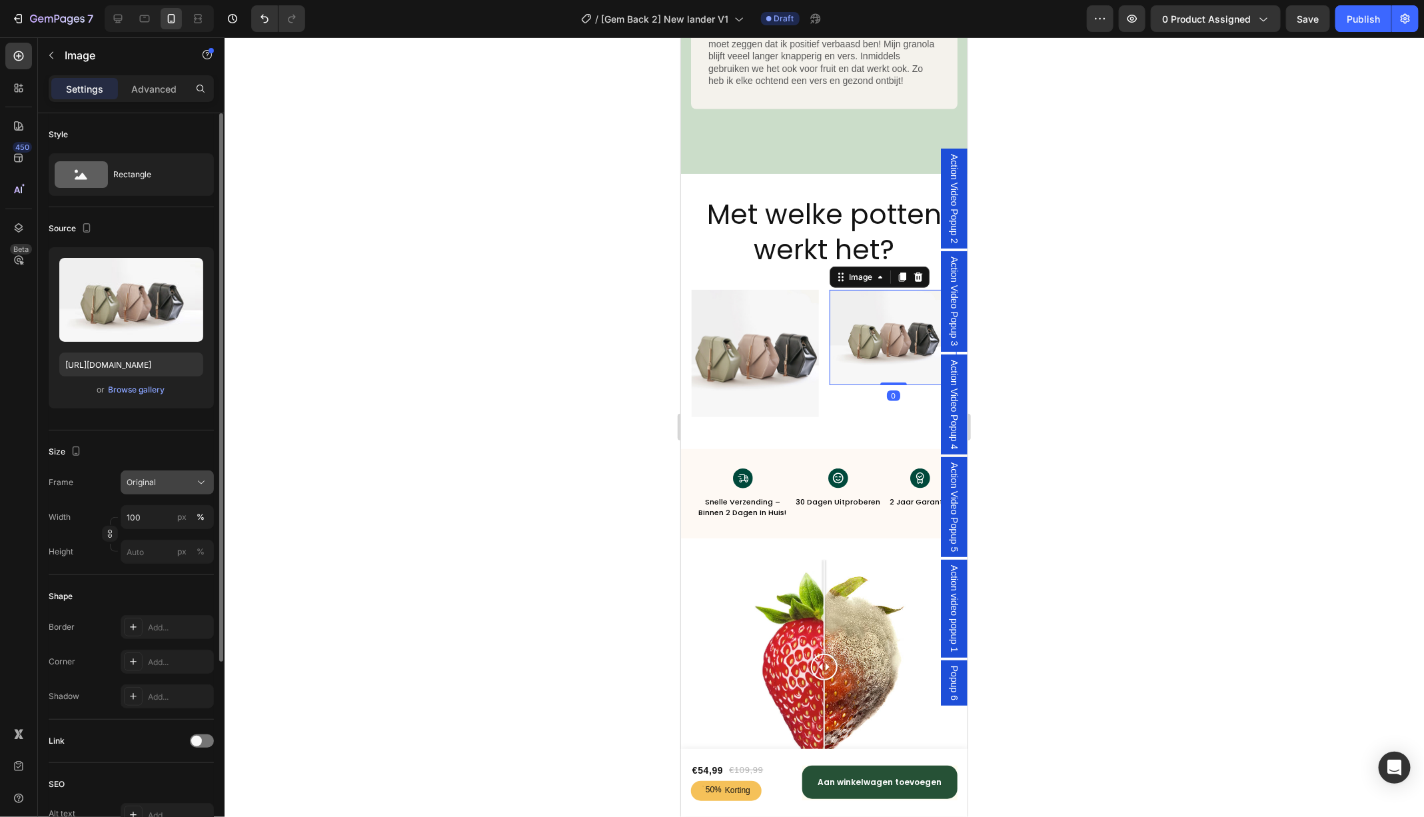
click at [179, 476] on div "Original" at bounding box center [159, 482] width 65 height 12
click at [163, 514] on div "Square" at bounding box center [164, 514] width 77 height 13
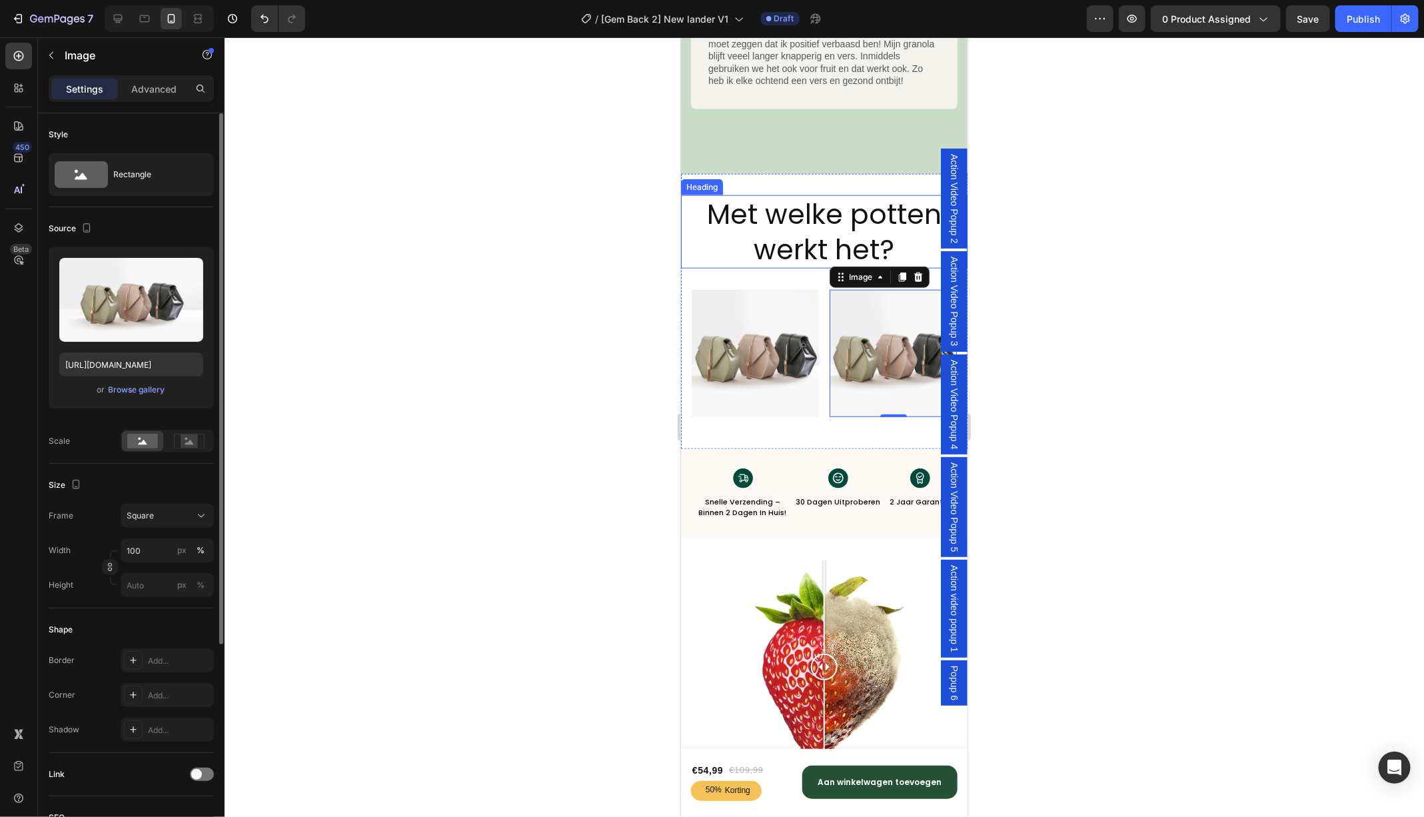
click at [809, 242] on h2 "Met welke potten werkt het?" at bounding box center [823, 232] width 286 height 74
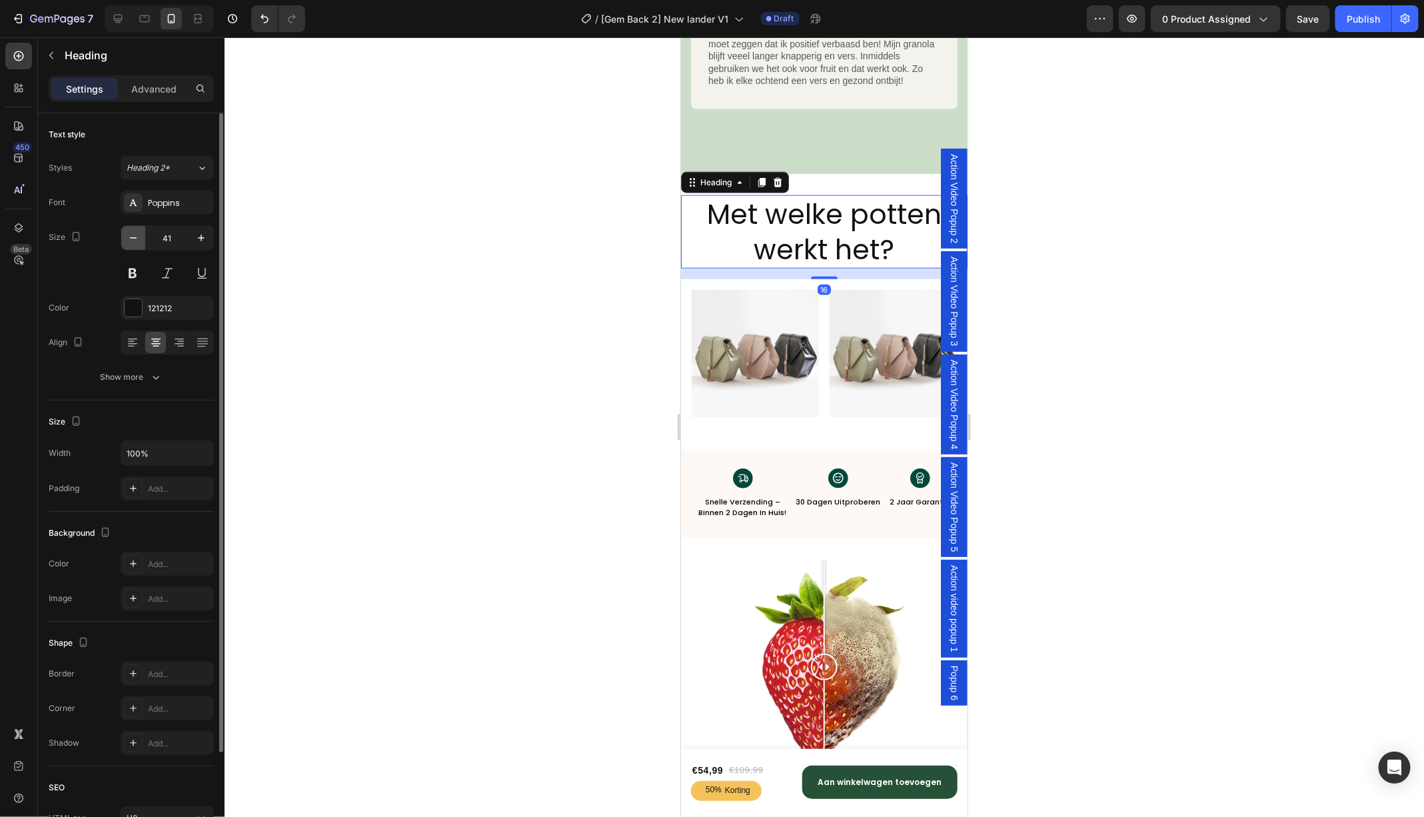
click at [140, 235] on button "button" at bounding box center [133, 238] width 24 height 24
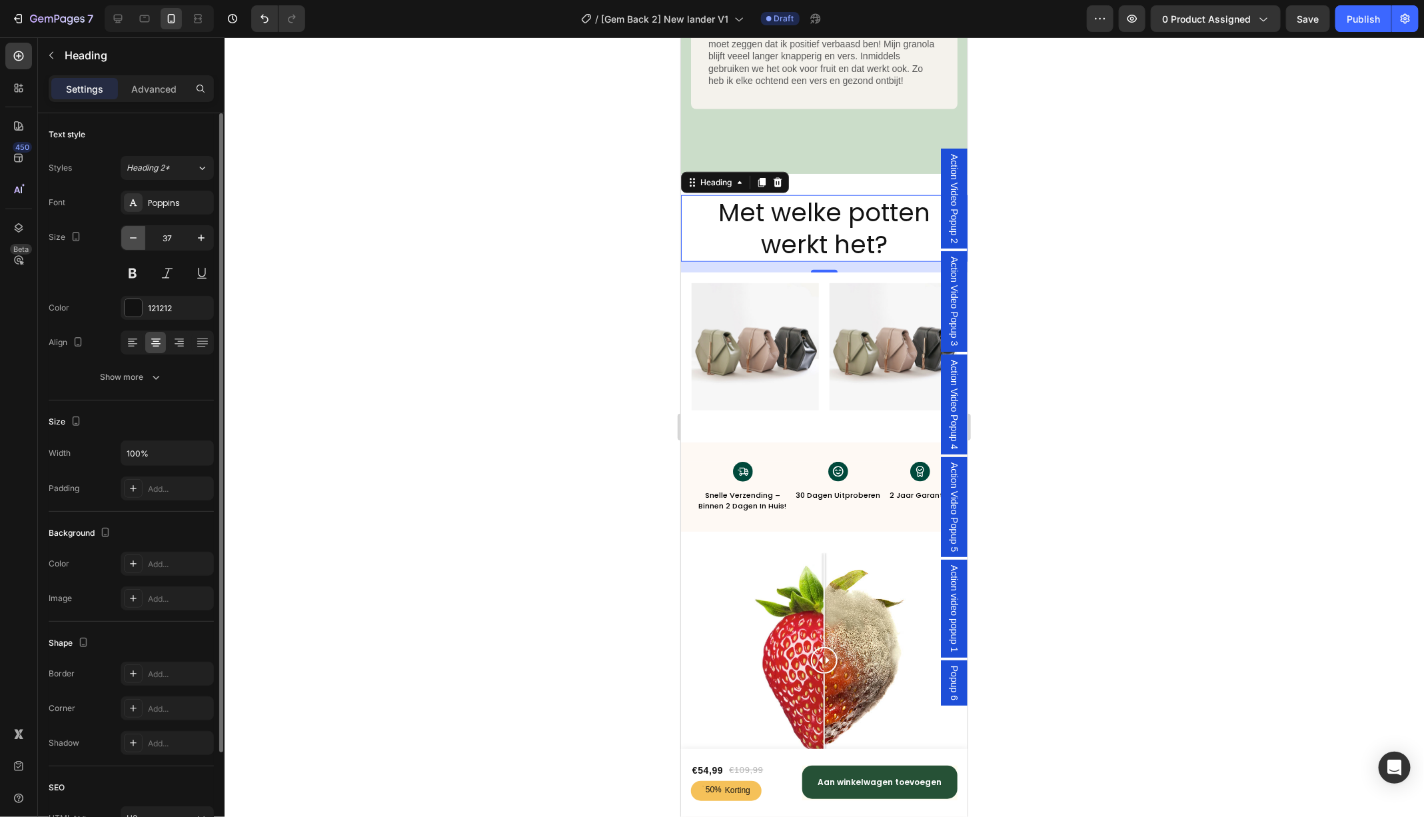
click at [140, 235] on button "button" at bounding box center [133, 238] width 24 height 24
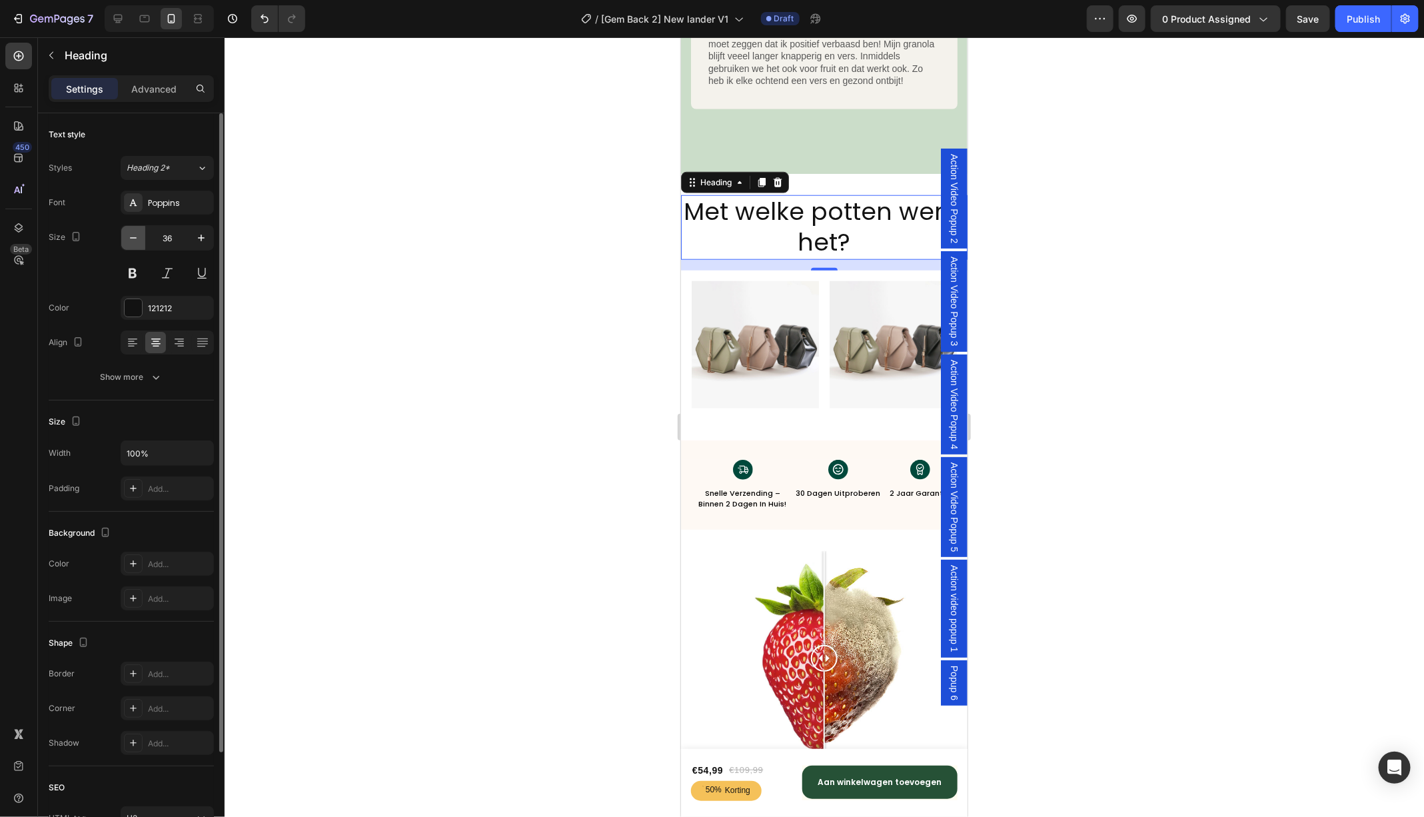
click at [140, 235] on button "button" at bounding box center [133, 238] width 24 height 24
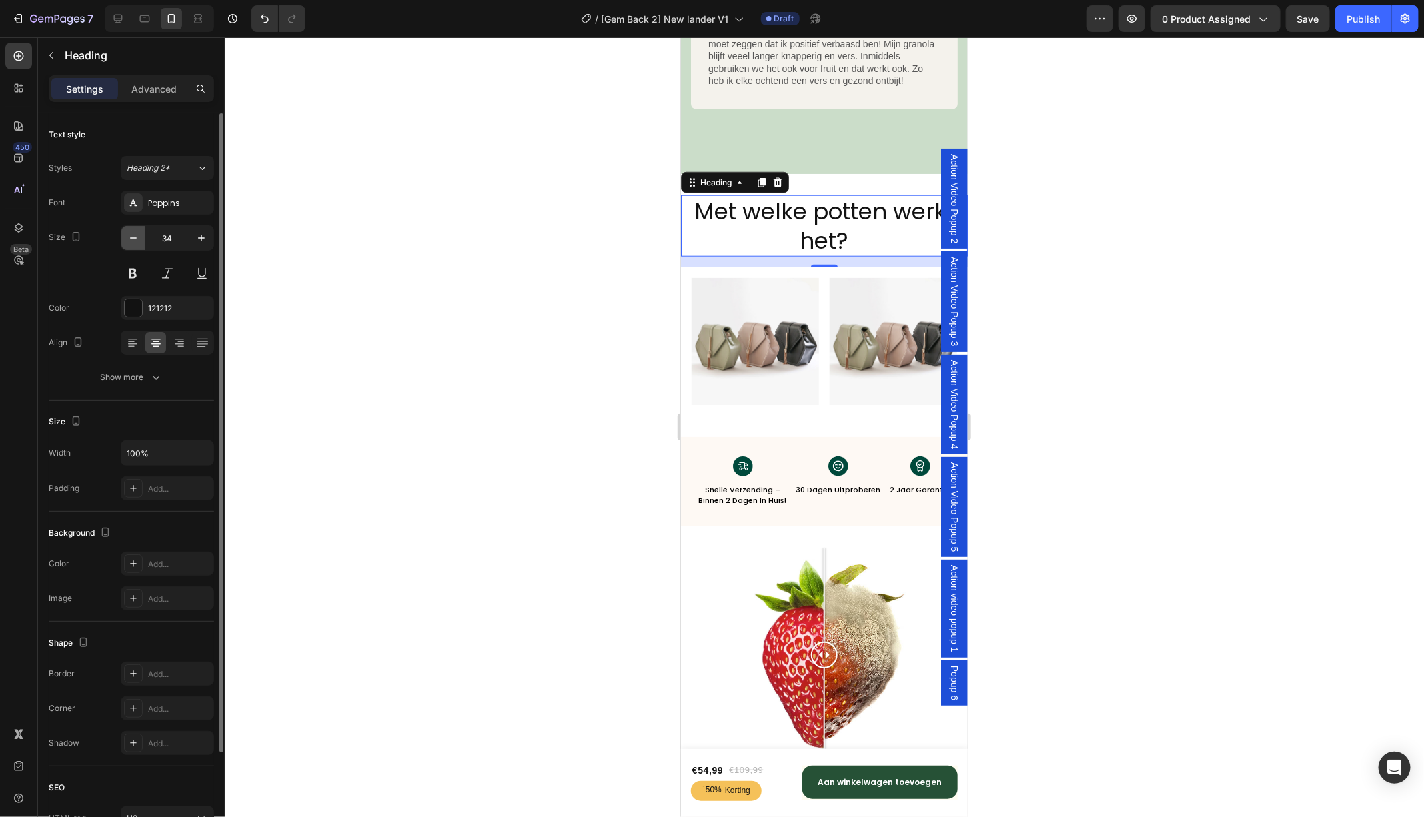
click at [140, 235] on button "button" at bounding box center [133, 238] width 24 height 24
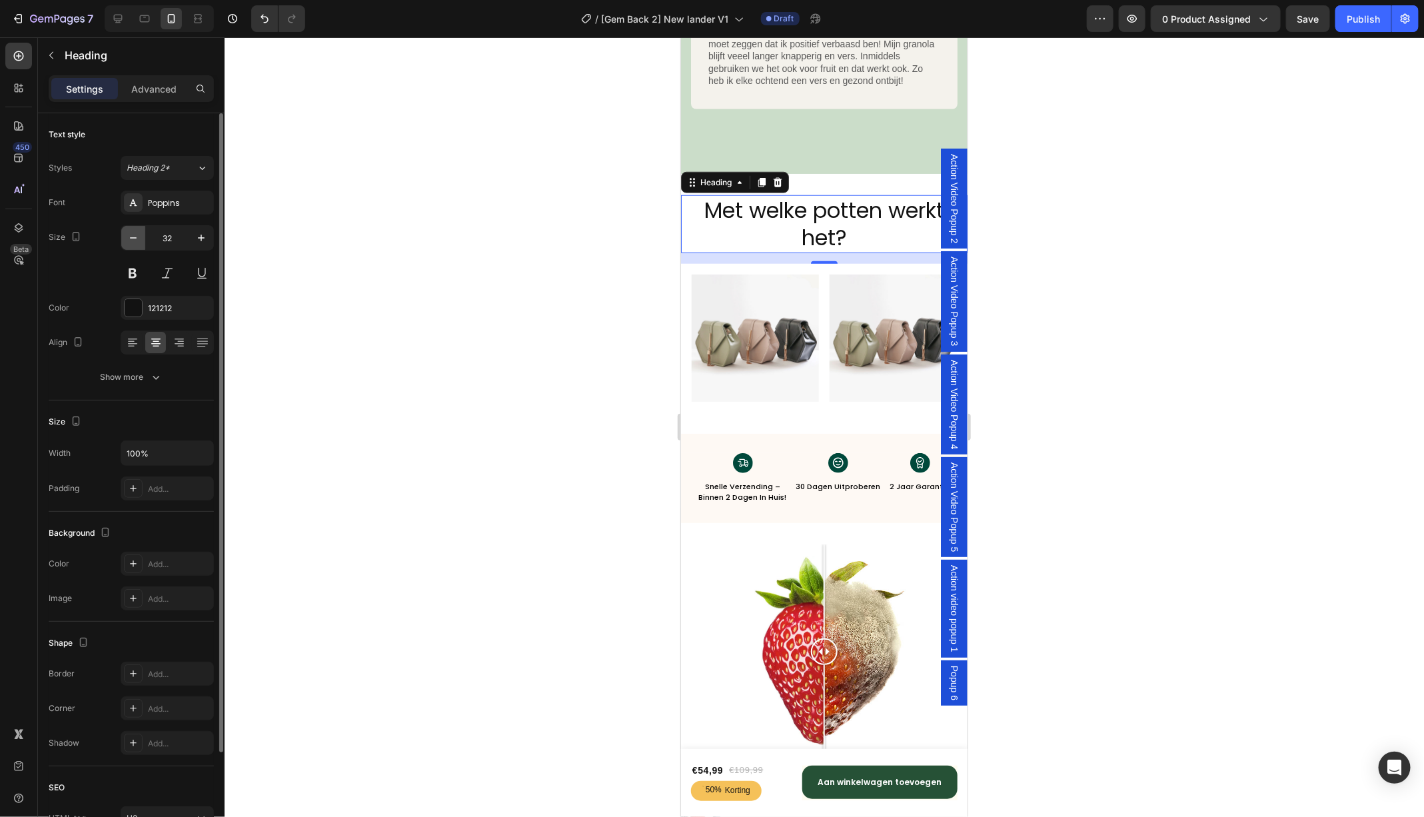
click at [140, 235] on button "button" at bounding box center [133, 238] width 24 height 24
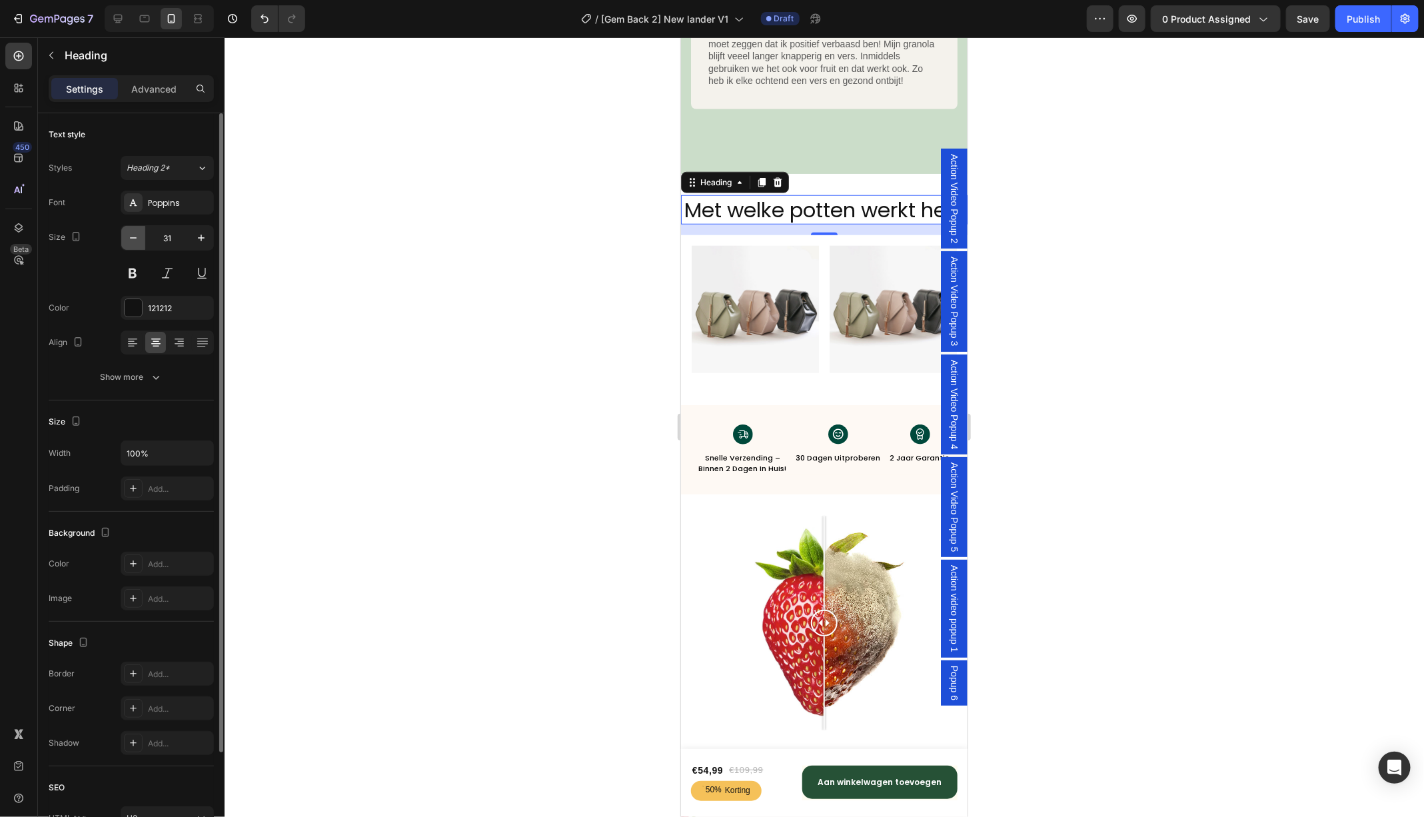
click at [140, 235] on button "button" at bounding box center [133, 238] width 24 height 24
click at [202, 238] on icon "button" at bounding box center [201, 237] width 13 height 13
type input "30"
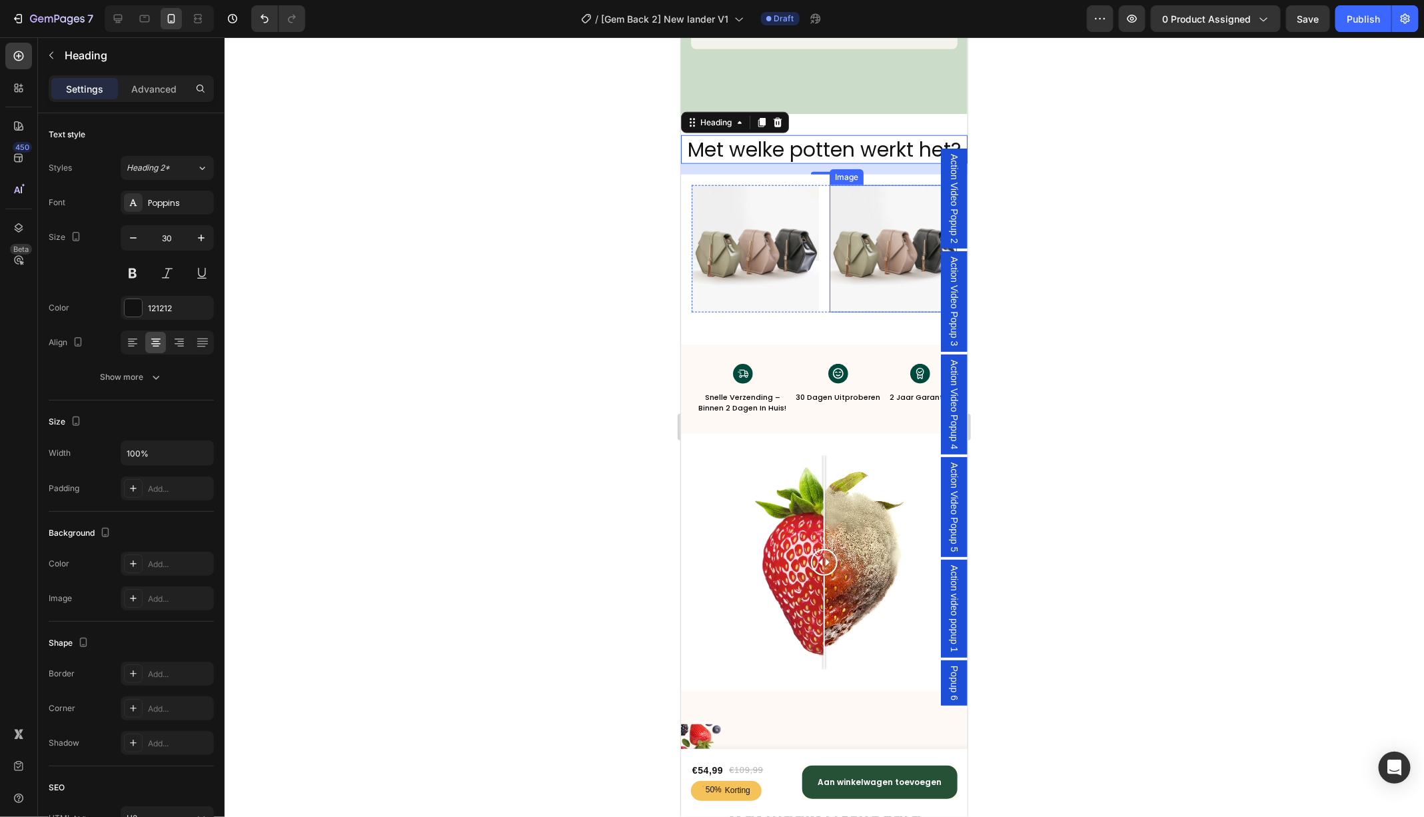
scroll to position [6422, 0]
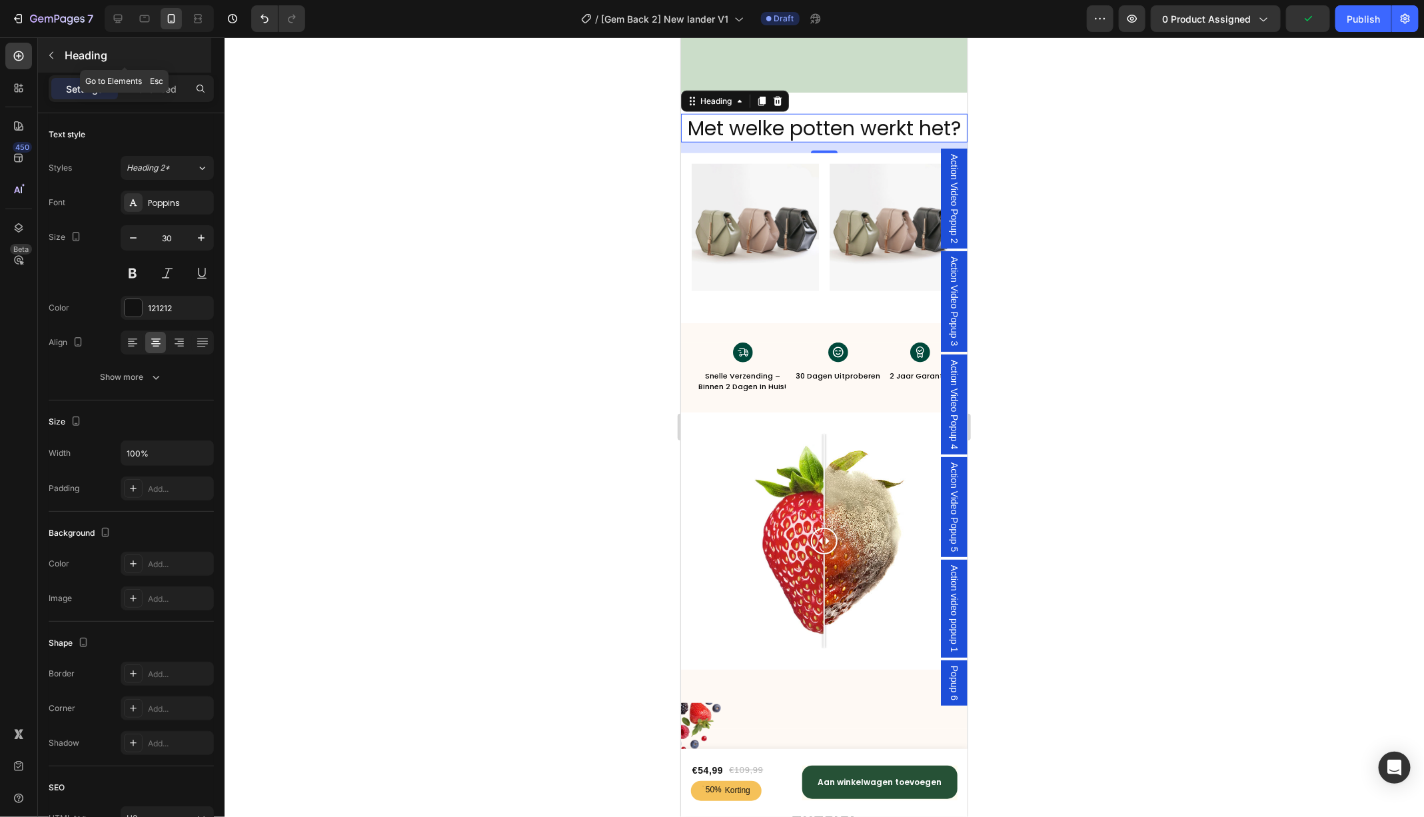
click at [50, 62] on button "button" at bounding box center [51, 55] width 21 height 21
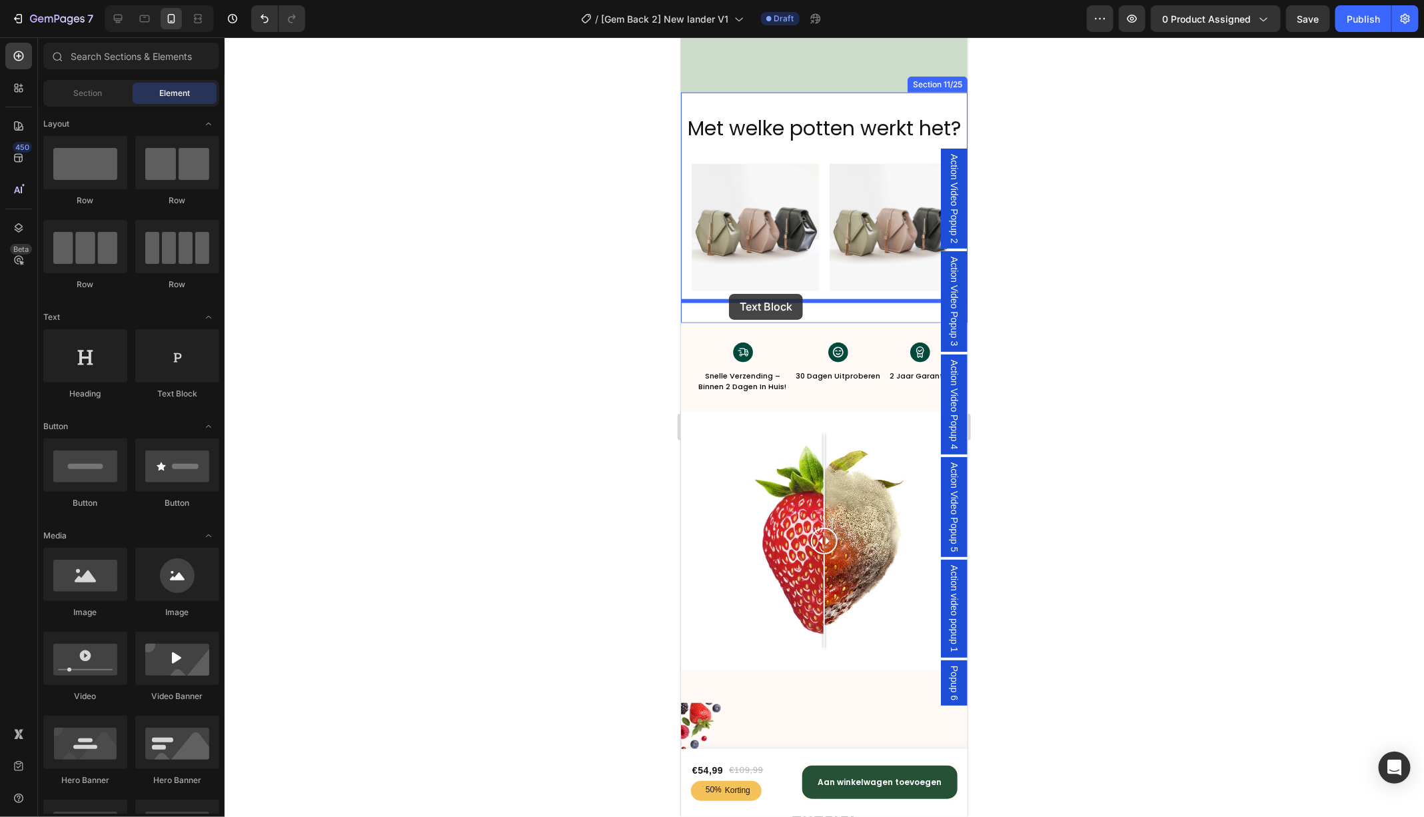
drag, startPoint x: 853, startPoint y: 401, endPoint x: 728, endPoint y: 293, distance: 164.8
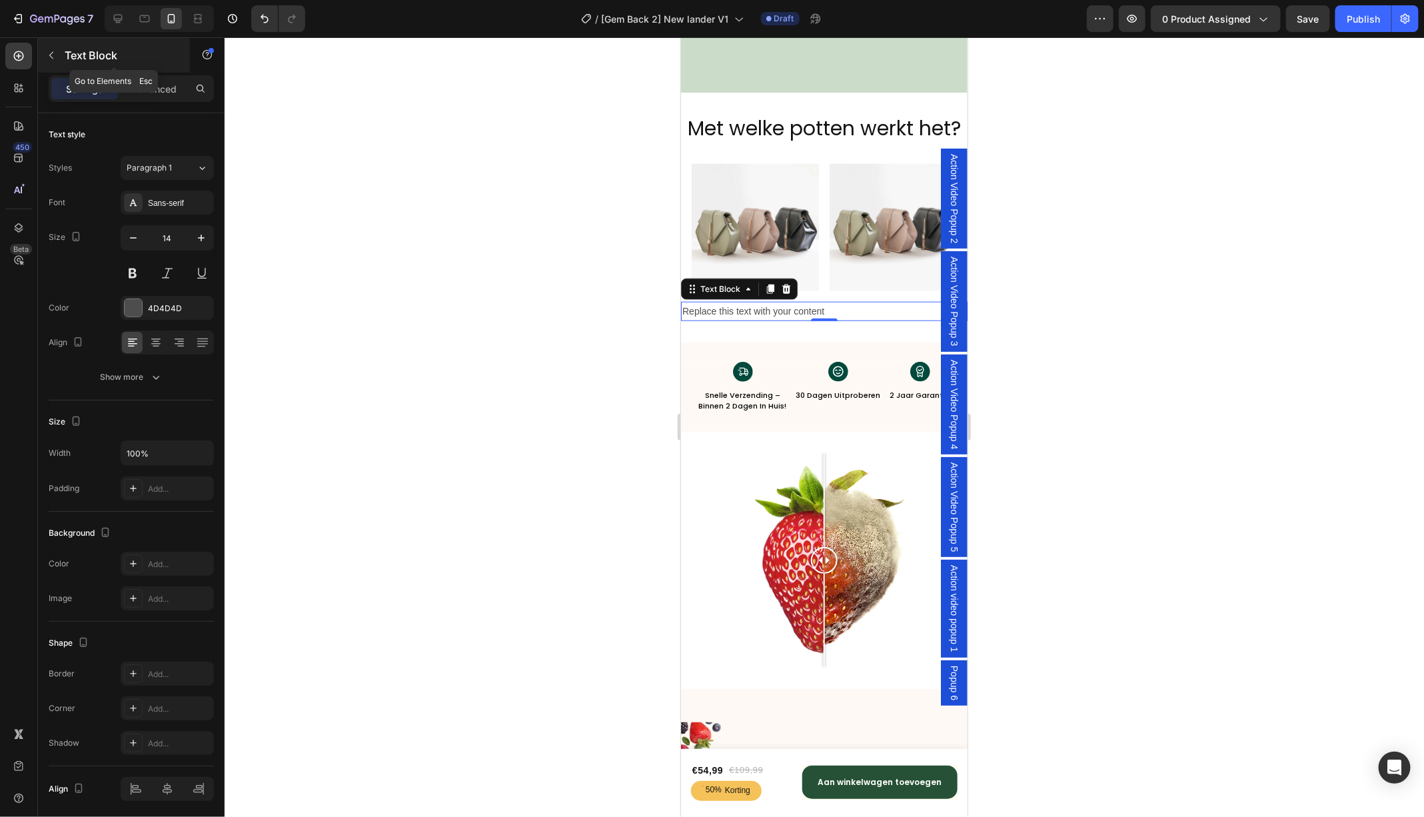
click at [46, 53] on icon "button" at bounding box center [51, 55] width 11 height 11
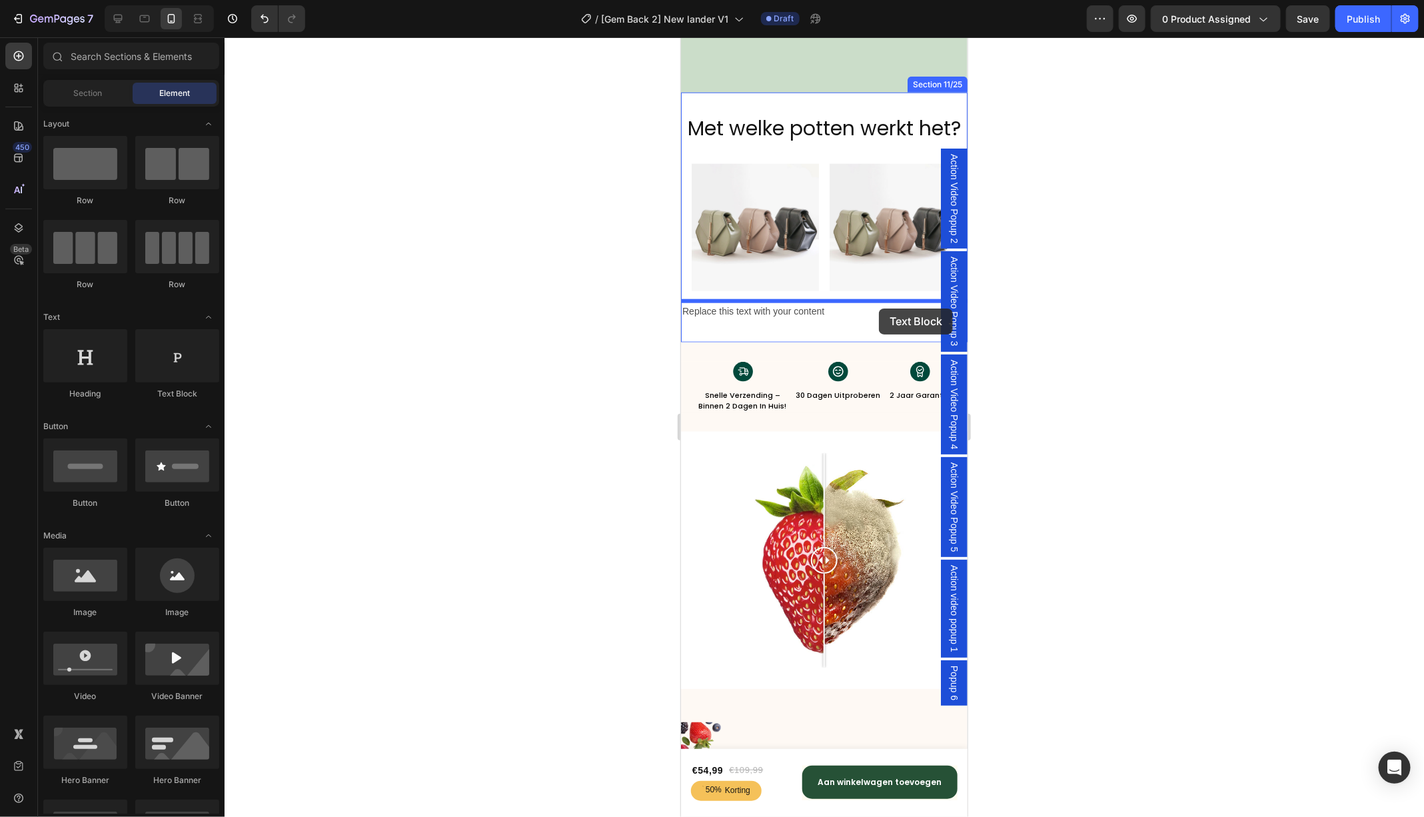
drag, startPoint x: 850, startPoint y: 394, endPoint x: 878, endPoint y: 308, distance: 90.4
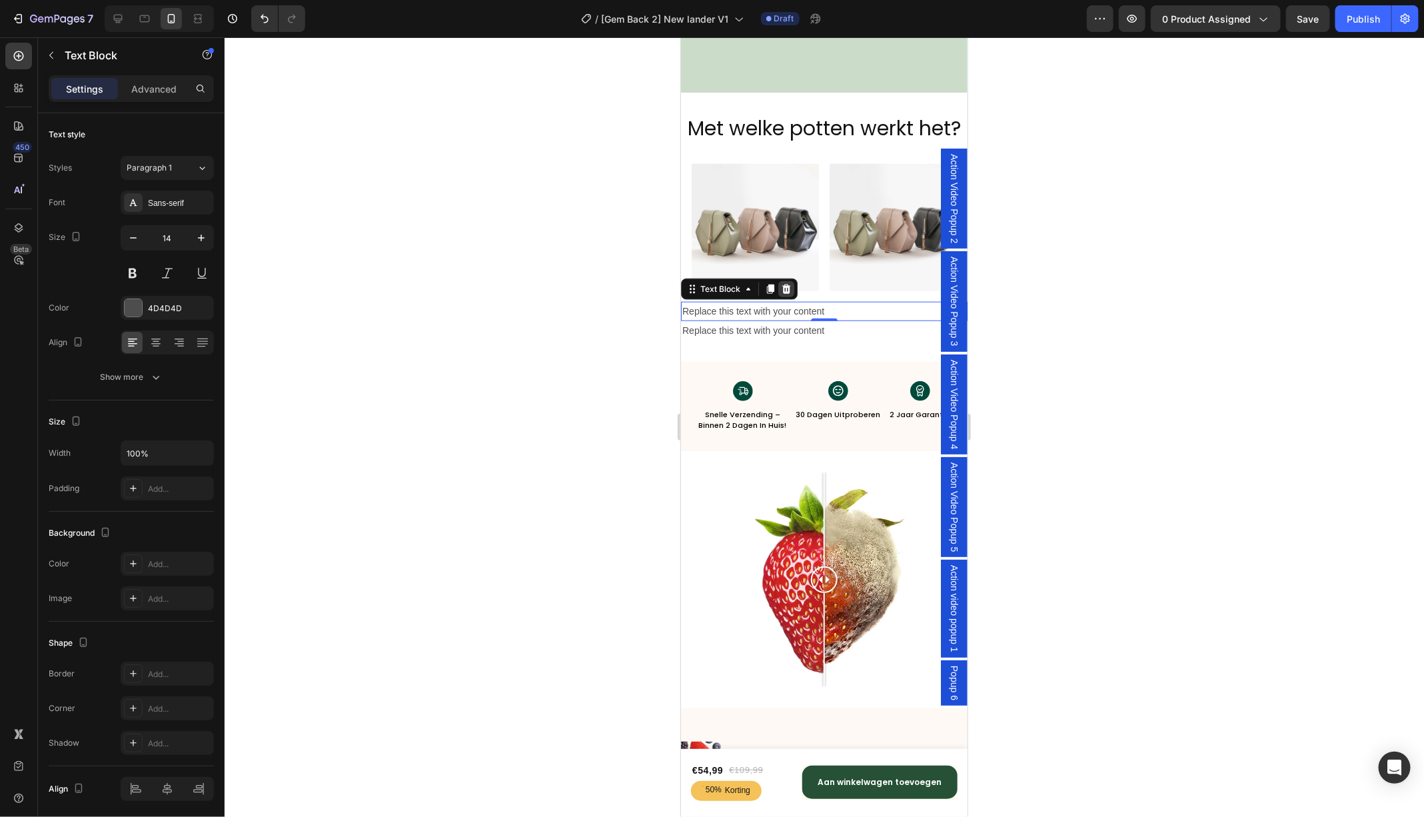
click at [785, 285] on icon at bounding box center [785, 287] width 9 height 9
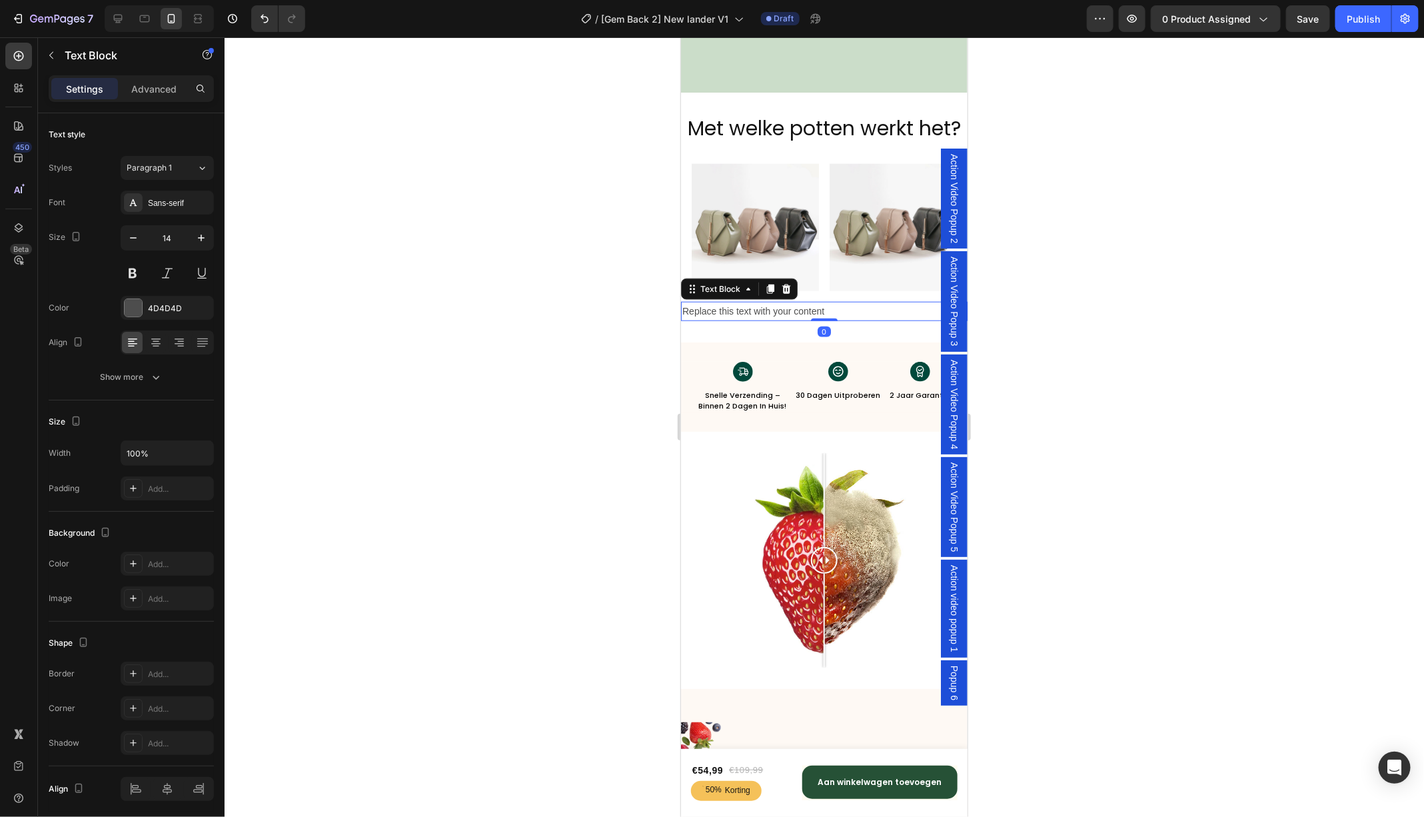
click at [790, 306] on div "Replace this text with your content" at bounding box center [823, 310] width 286 height 19
click at [785, 288] on icon at bounding box center [785, 287] width 9 height 9
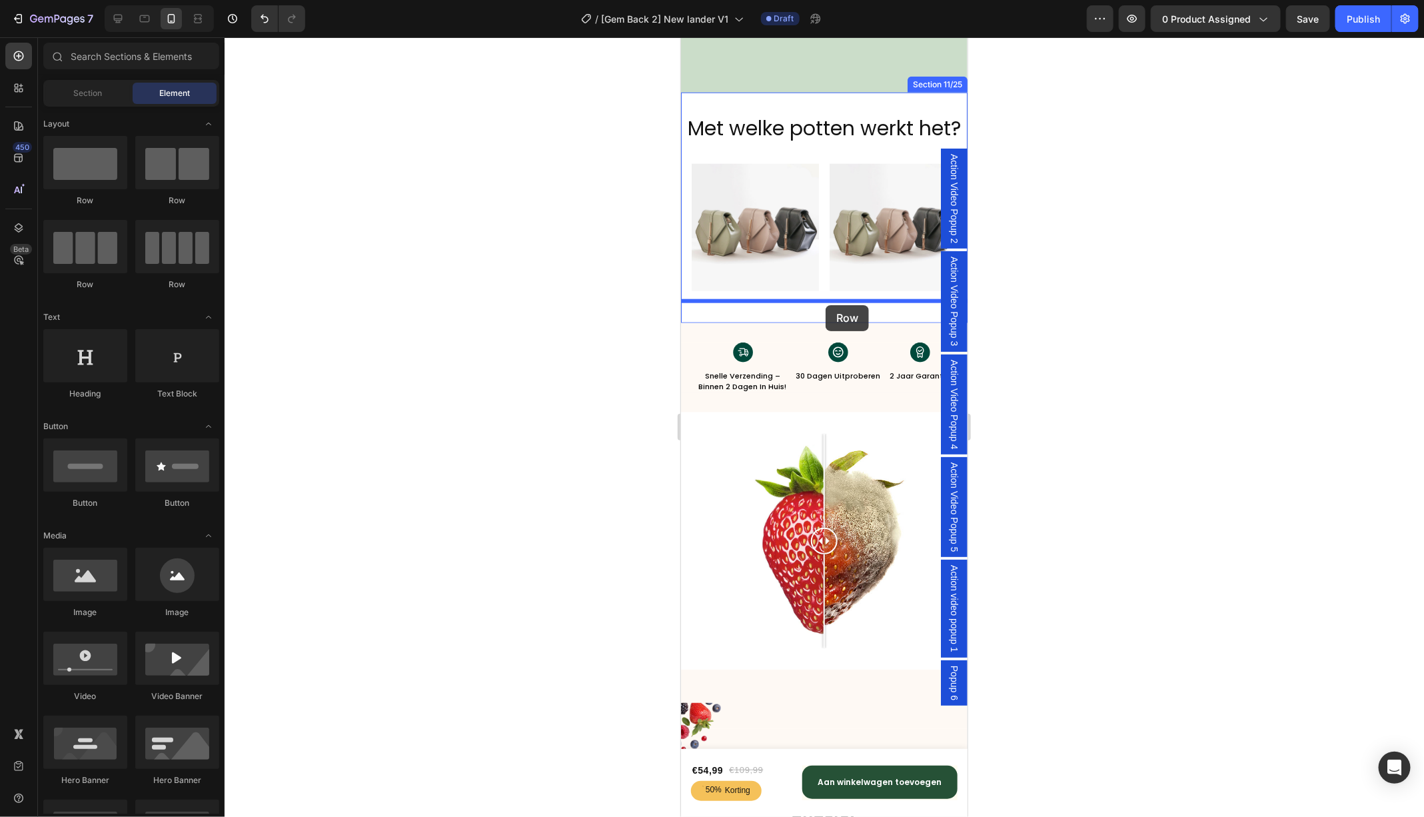
drag, startPoint x: 849, startPoint y: 203, endPoint x: 825, endPoint y: 304, distance: 104.1
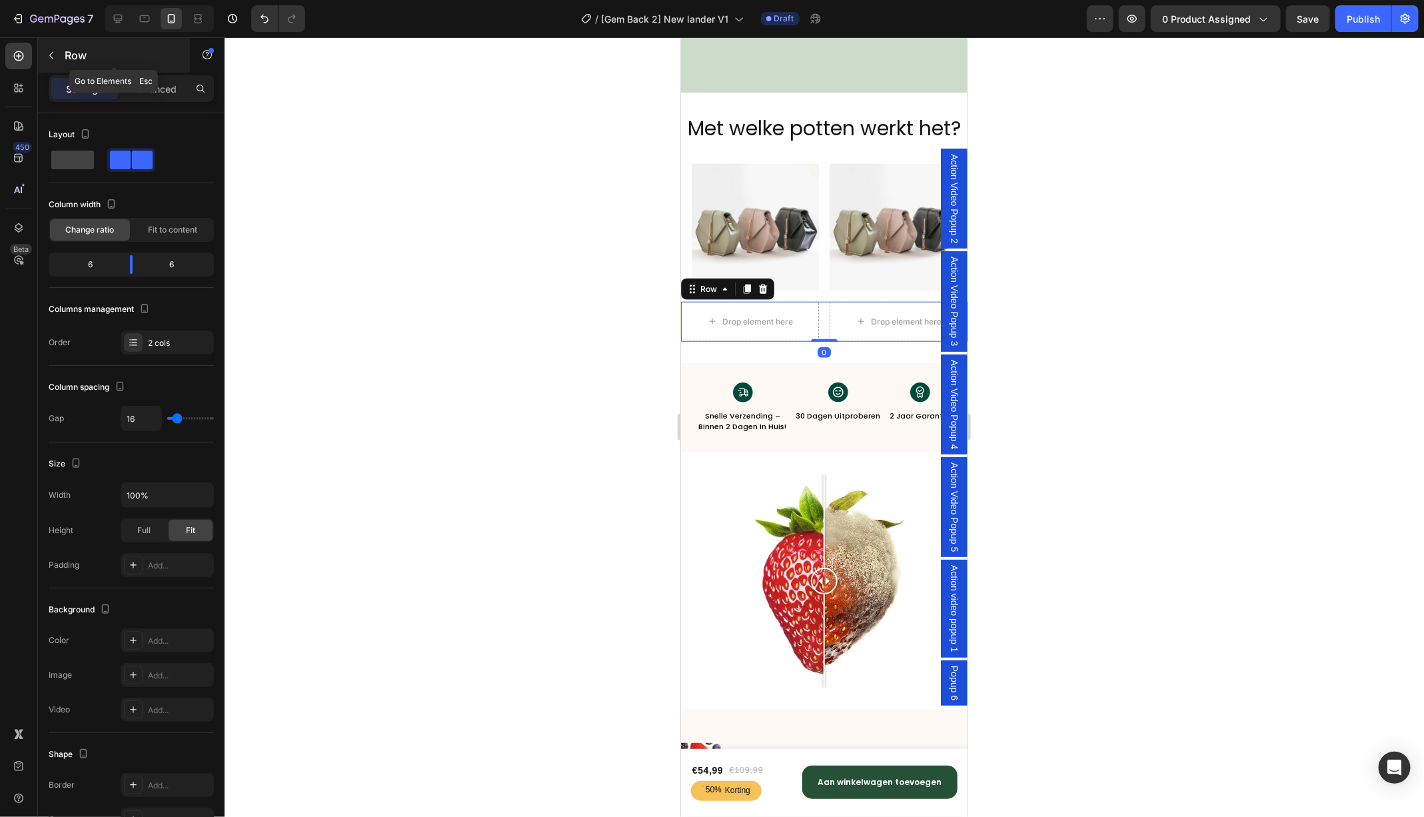
click at [58, 59] on button "button" at bounding box center [51, 55] width 21 height 21
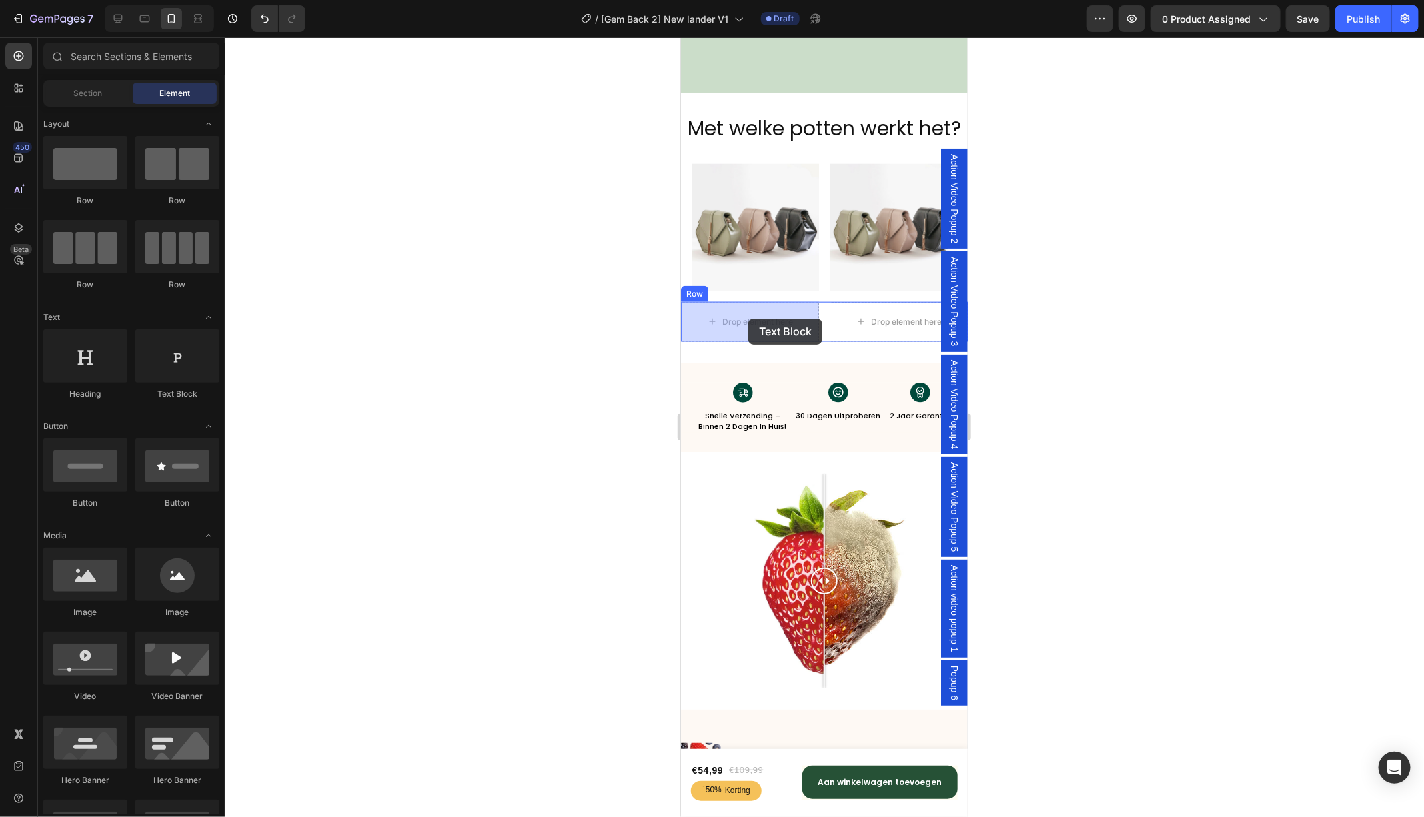
drag, startPoint x: 862, startPoint y: 407, endPoint x: 747, endPoint y: 318, distance: 145.2
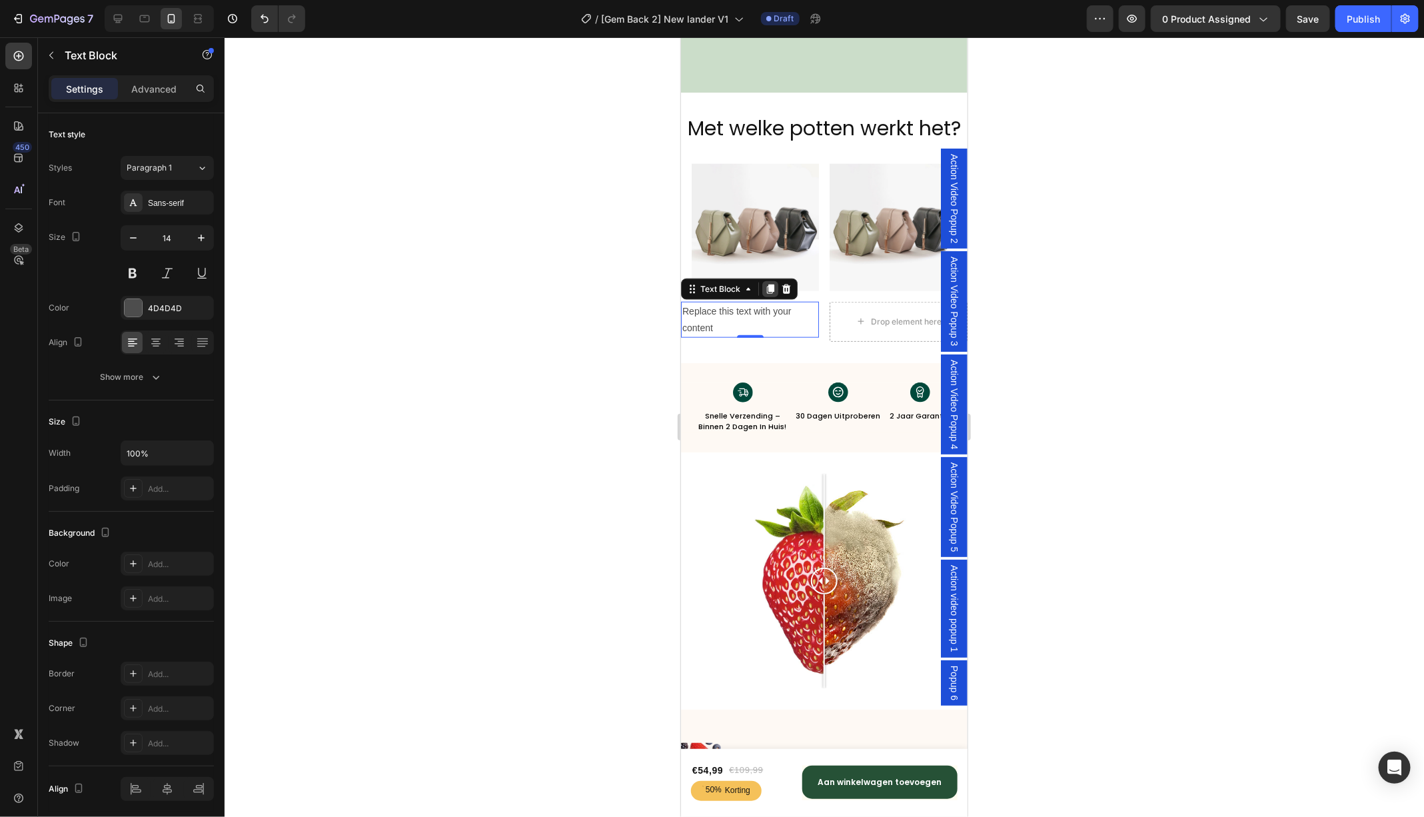
click at [769, 285] on icon at bounding box center [769, 288] width 7 height 9
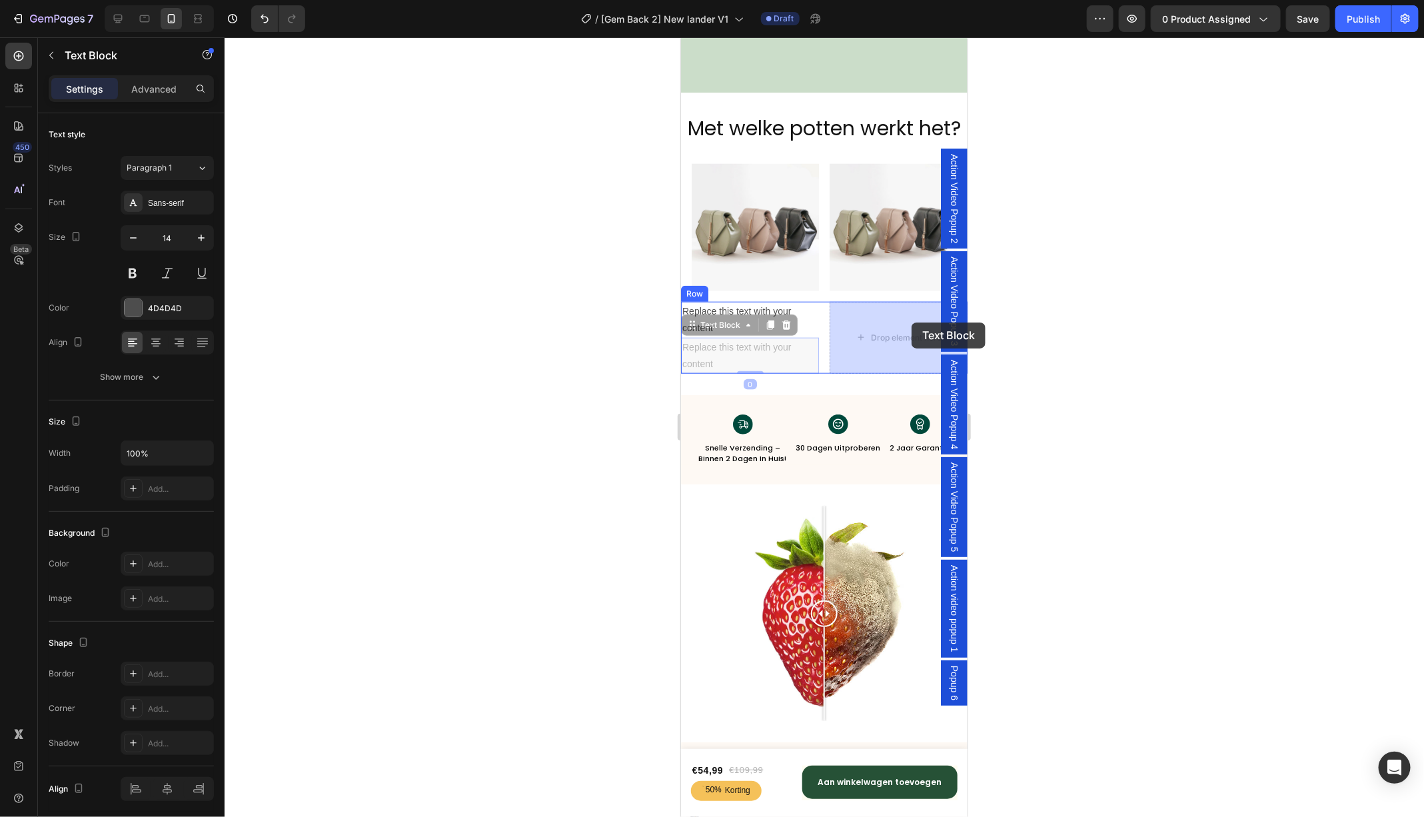
drag, startPoint x: 703, startPoint y: 328, endPoint x: 911, endPoint y: 322, distance: 207.9
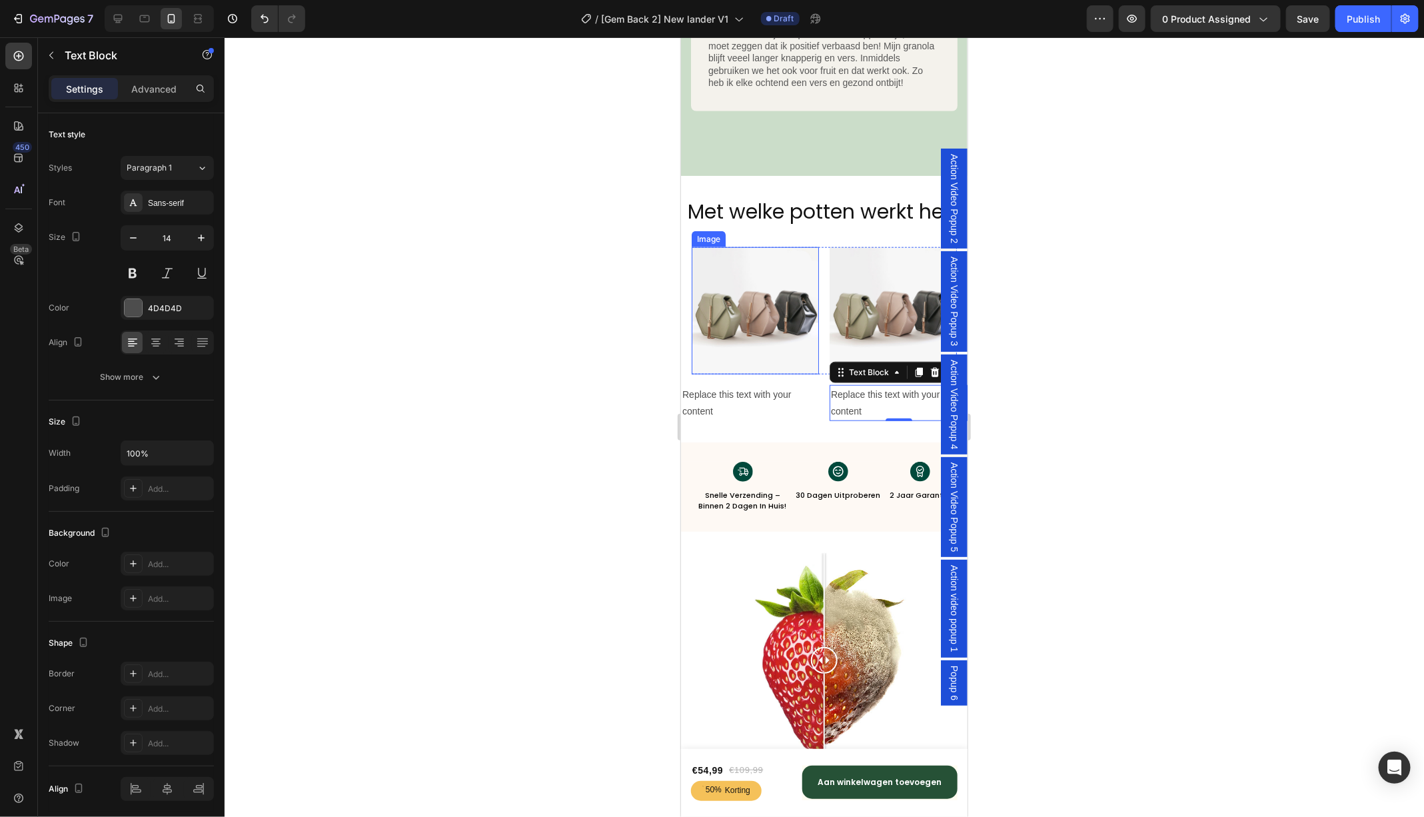
scroll to position [6340, 0]
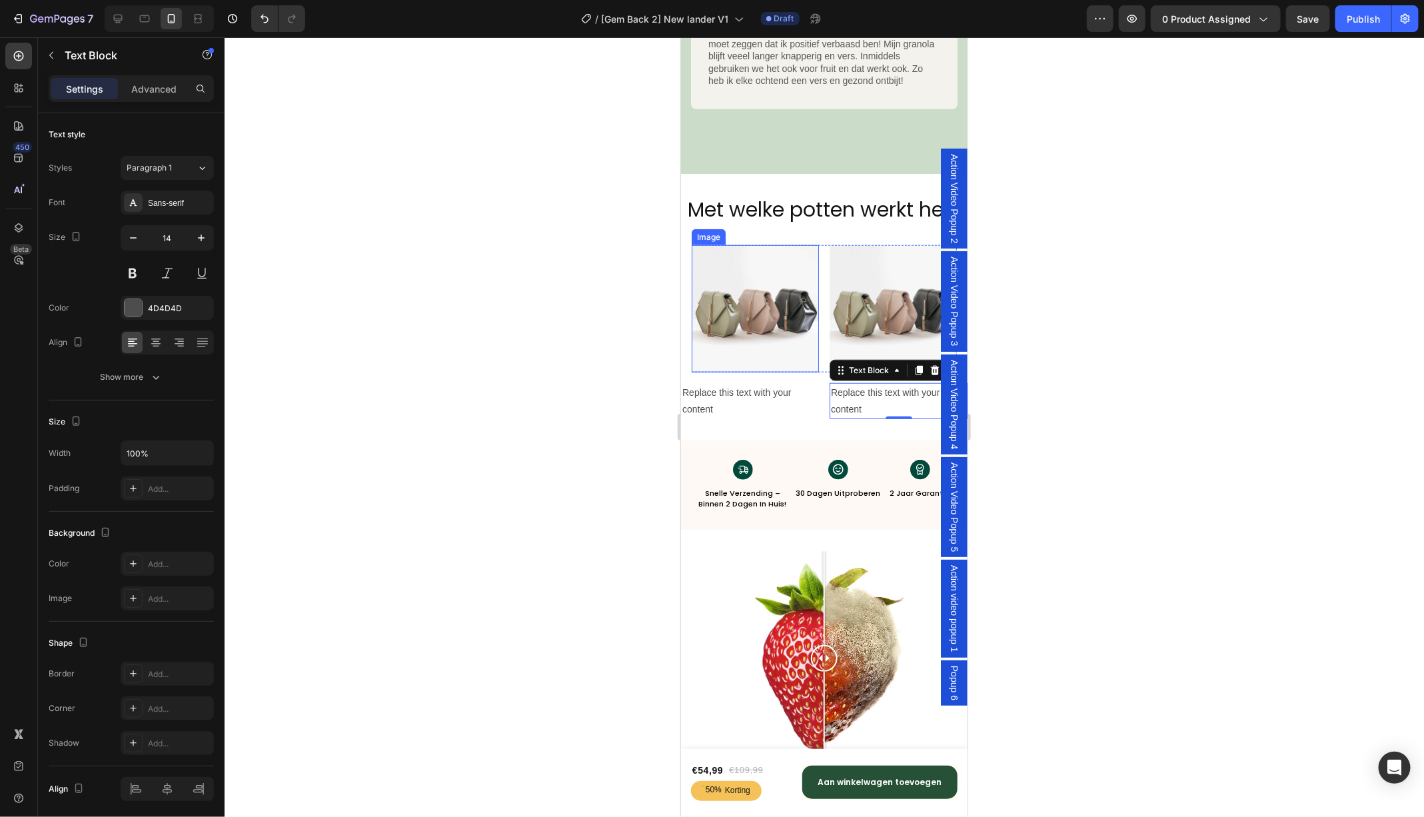
click at [739, 332] on img at bounding box center [754, 307] width 127 height 127
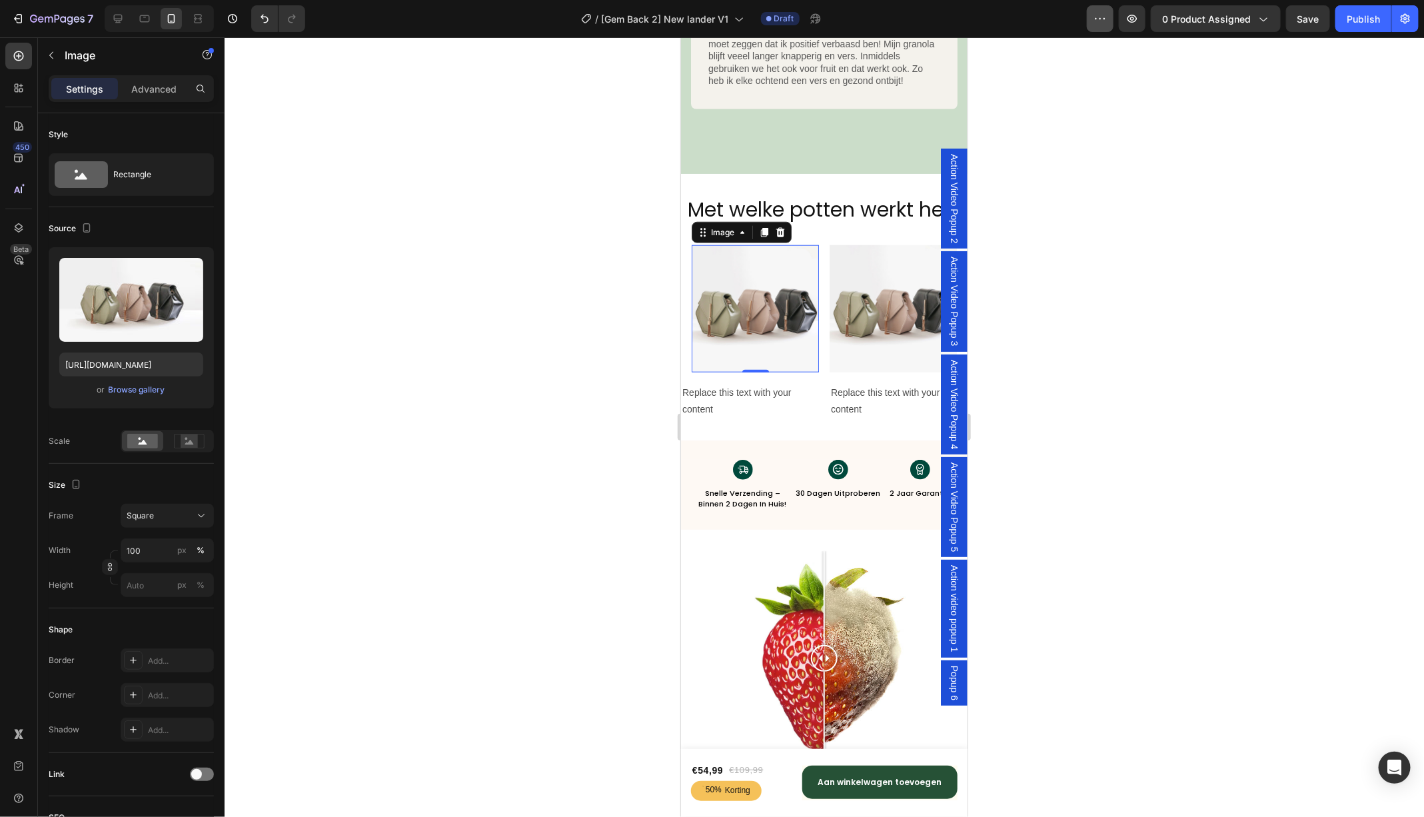
click at [1102, 23] on icon "button" at bounding box center [1099, 18] width 13 height 13
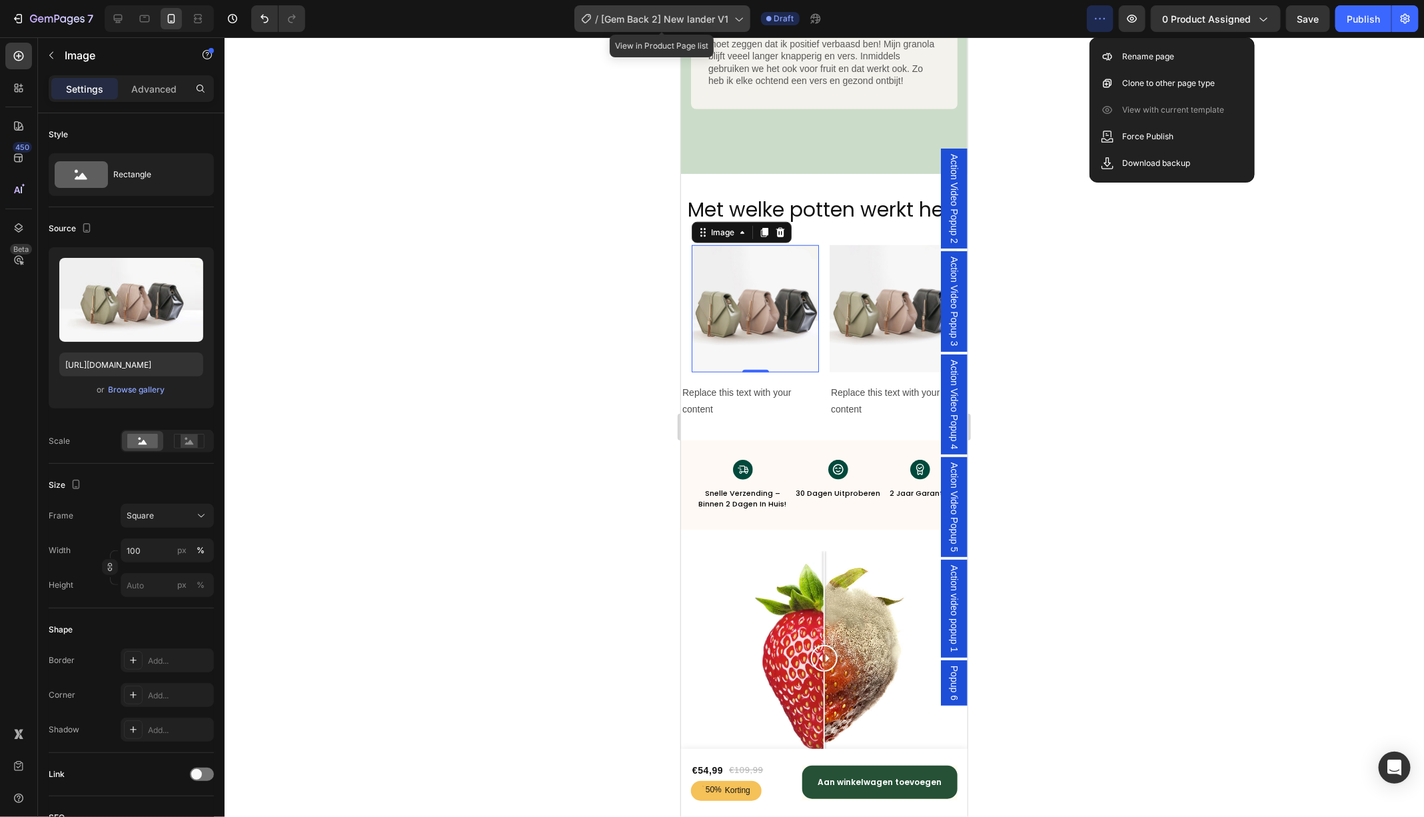
click at [721, 19] on span "[Gem Back 2] New lander V1" at bounding box center [665, 19] width 127 height 14
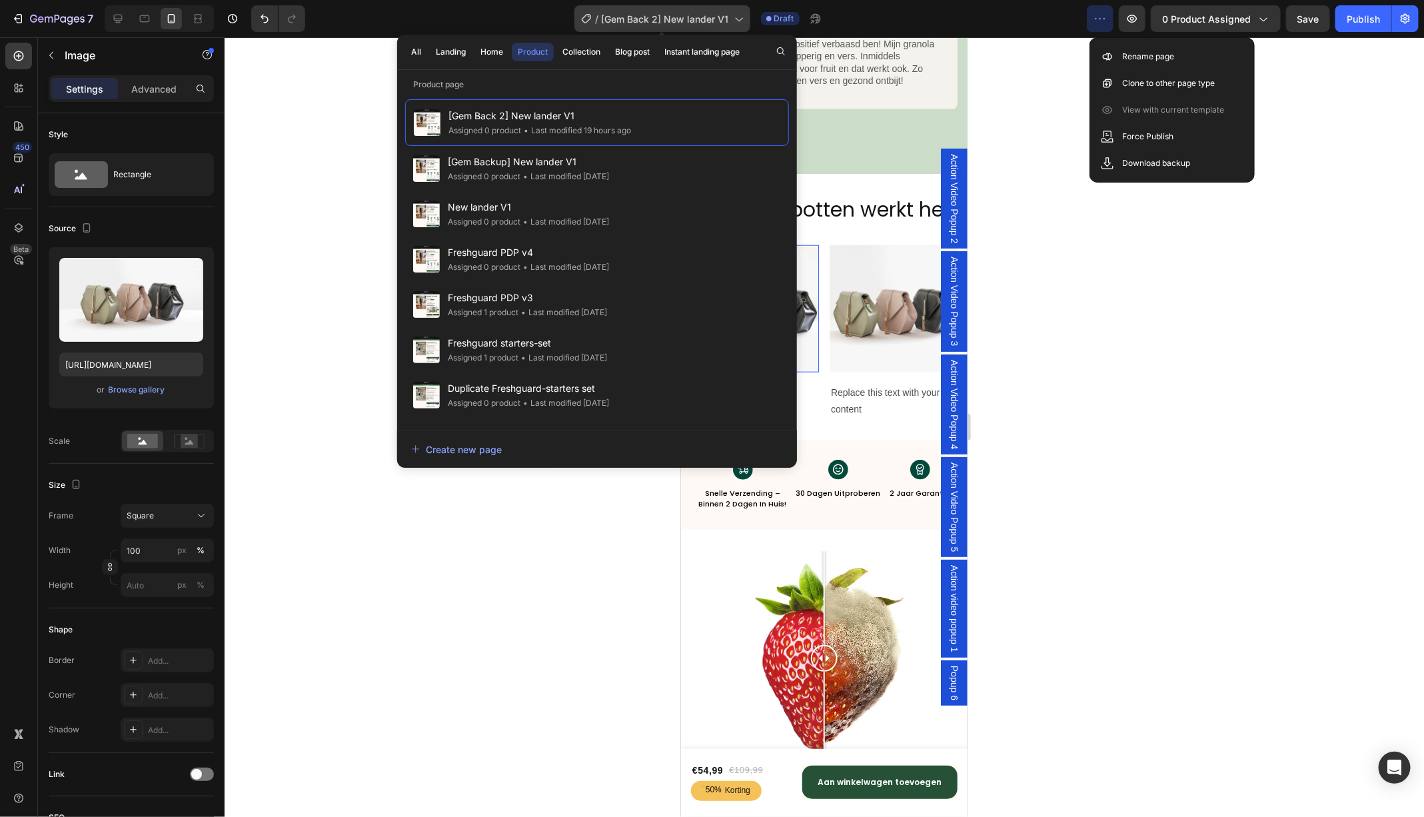
click at [721, 19] on span "[Gem Back 2] New lander V1" at bounding box center [665, 19] width 127 height 14
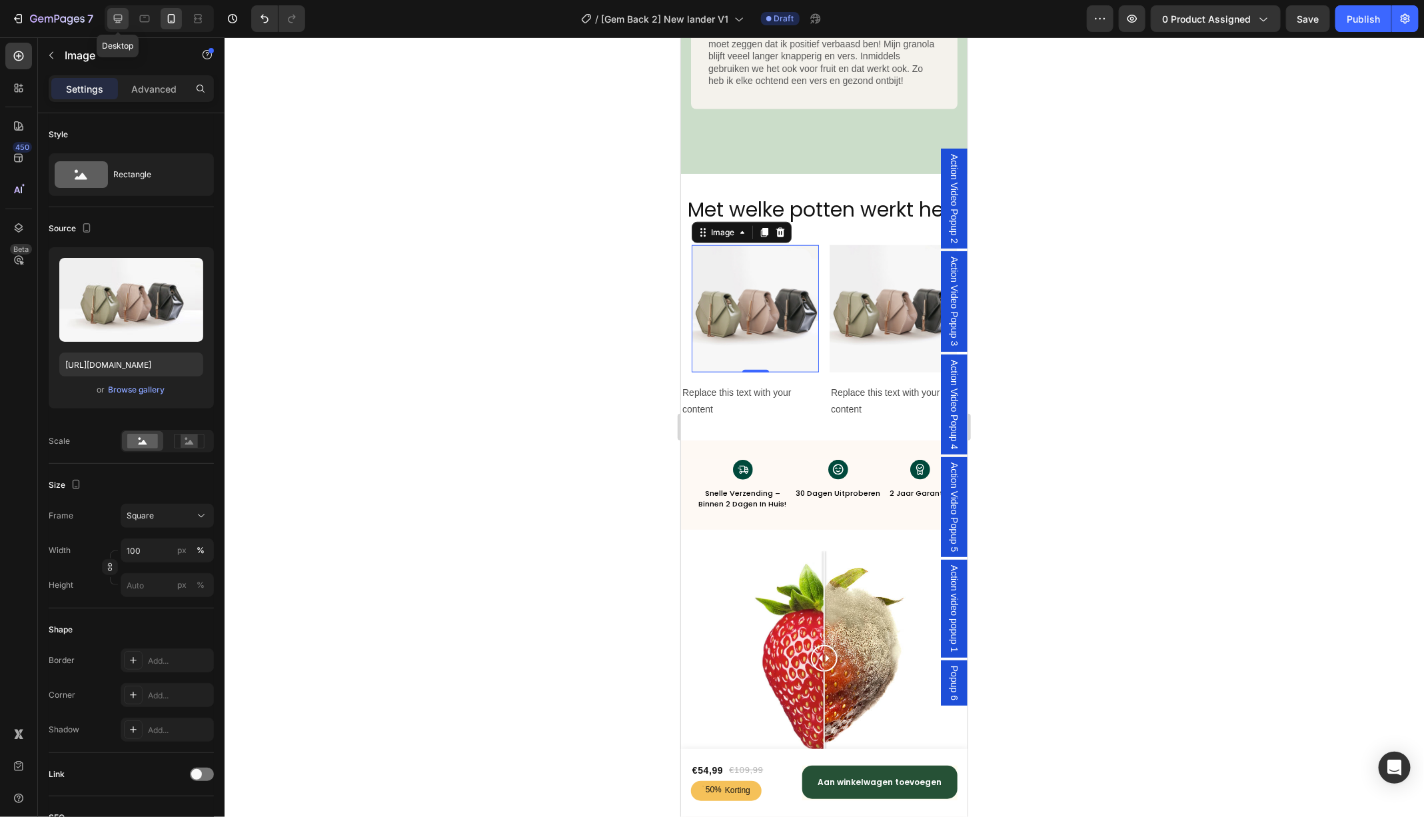
click at [121, 21] on icon at bounding box center [117, 18] width 13 height 13
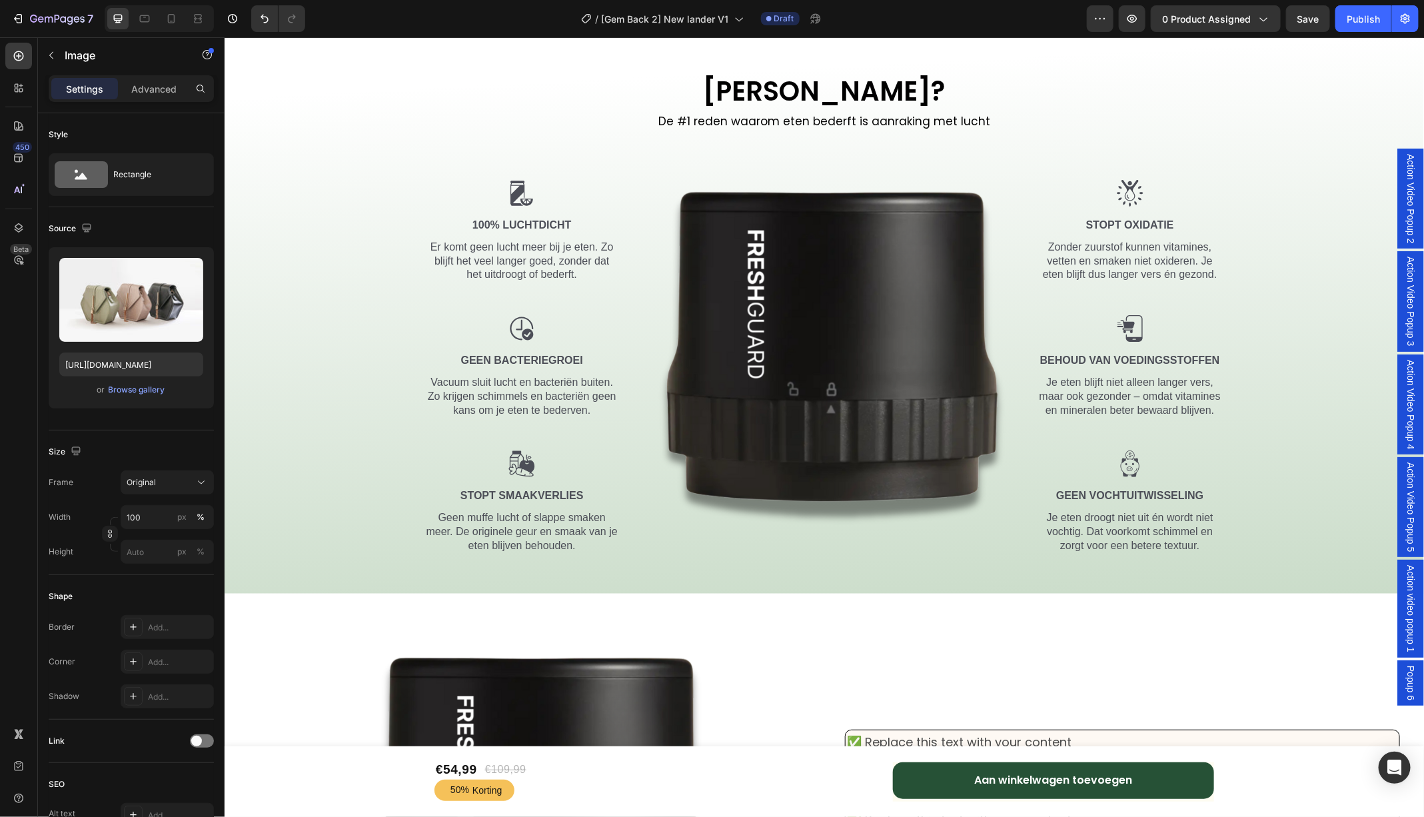
scroll to position [1966, 0]
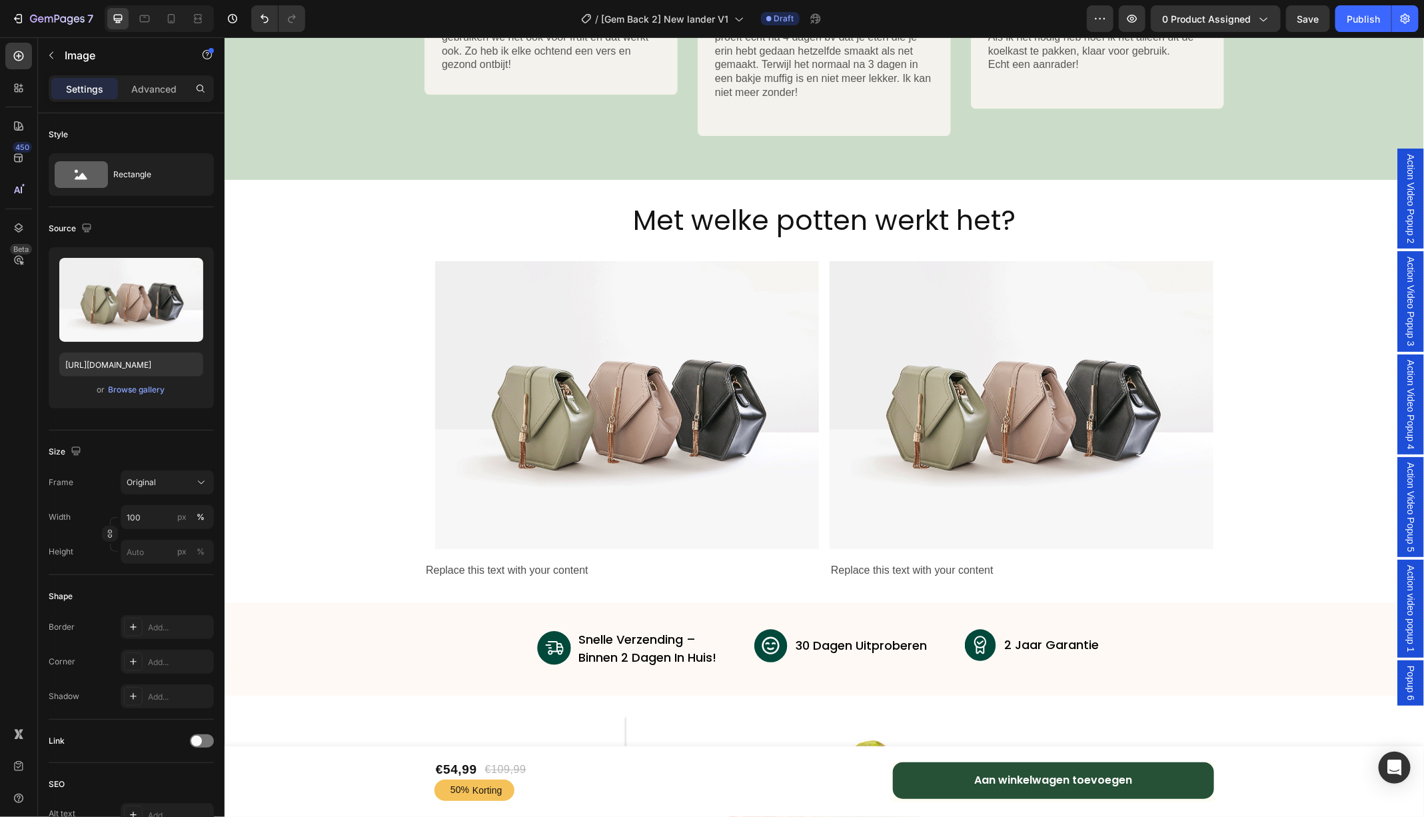
scroll to position [4946, 0]
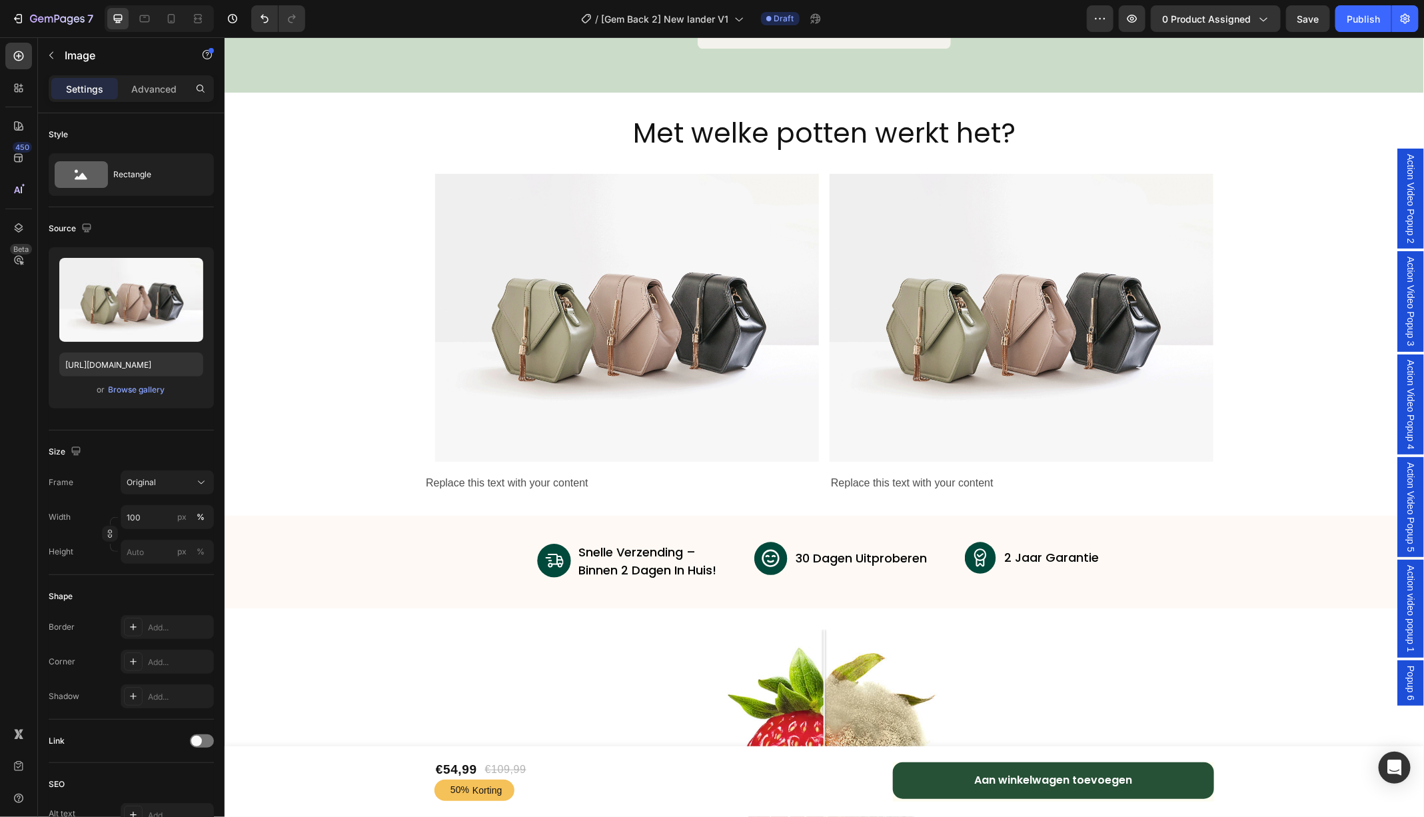
click at [589, 296] on img at bounding box center [626, 317] width 384 height 288
click at [567, 298] on img at bounding box center [626, 317] width 384 height 288
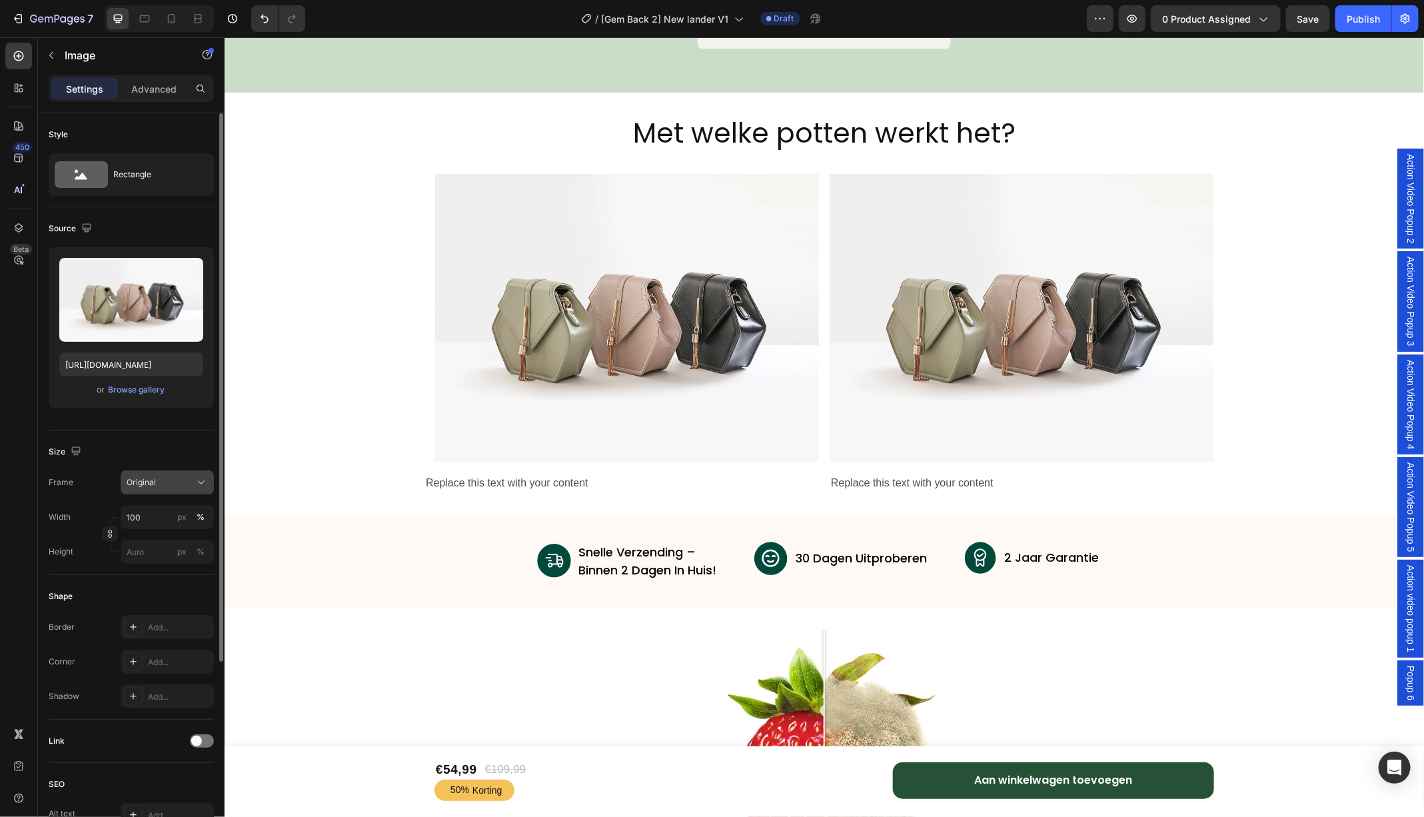
click at [187, 478] on div "Original" at bounding box center [159, 482] width 65 height 12
click at [174, 514] on div "Square" at bounding box center [164, 514] width 77 height 13
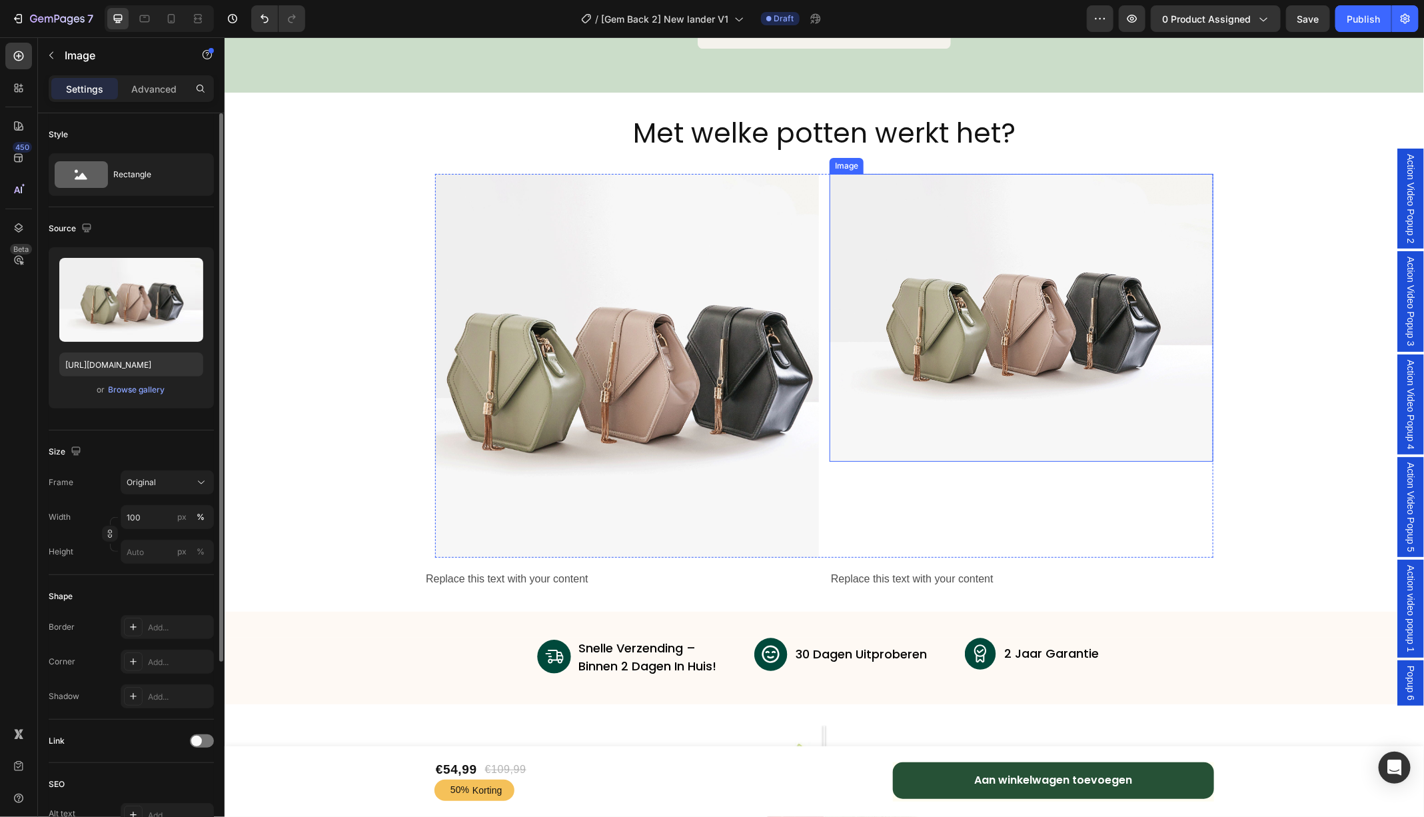
click at [917, 349] on img at bounding box center [1021, 317] width 384 height 288
click at [188, 473] on button "Original" at bounding box center [167, 482] width 93 height 24
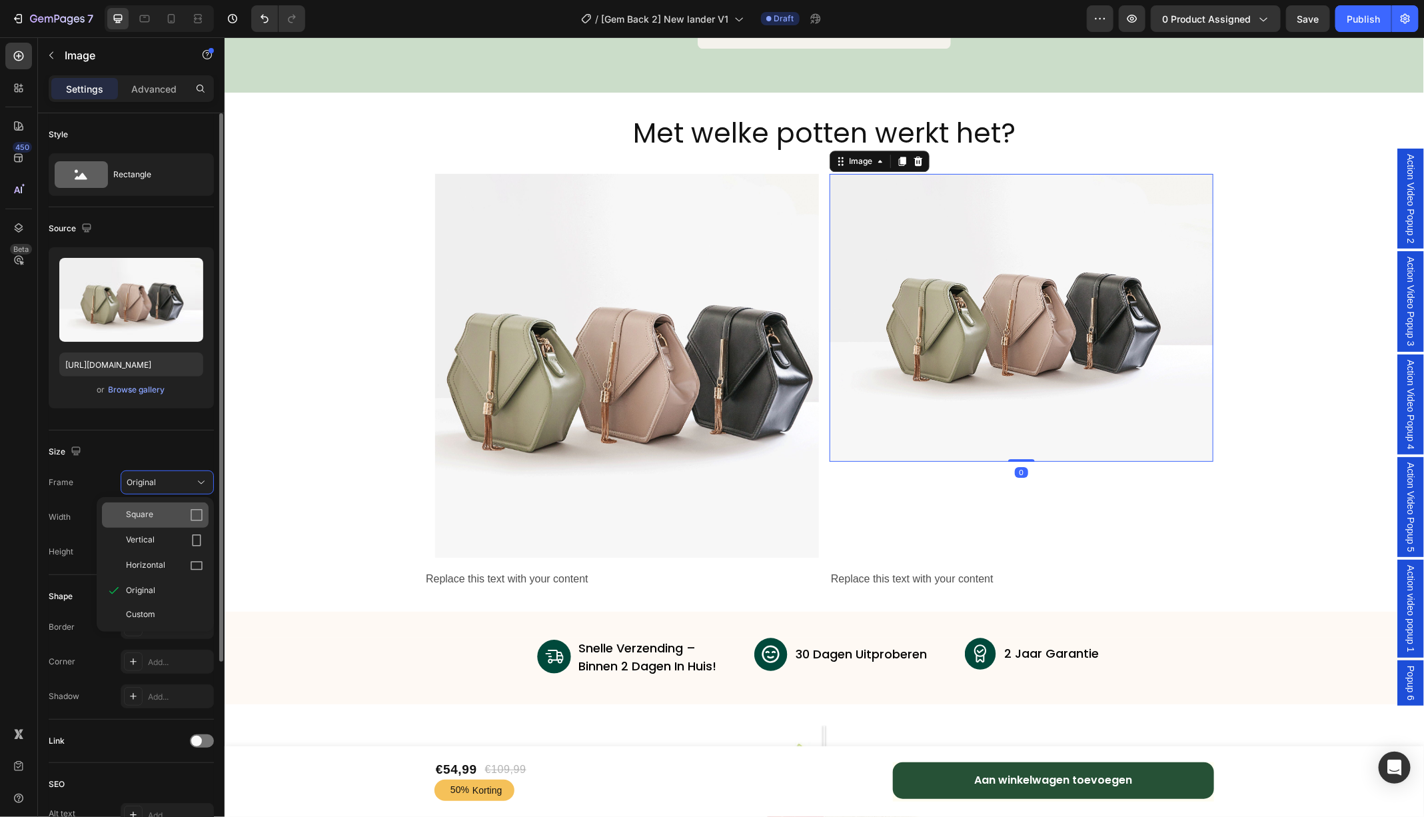
click at [171, 517] on div "Square" at bounding box center [164, 514] width 77 height 13
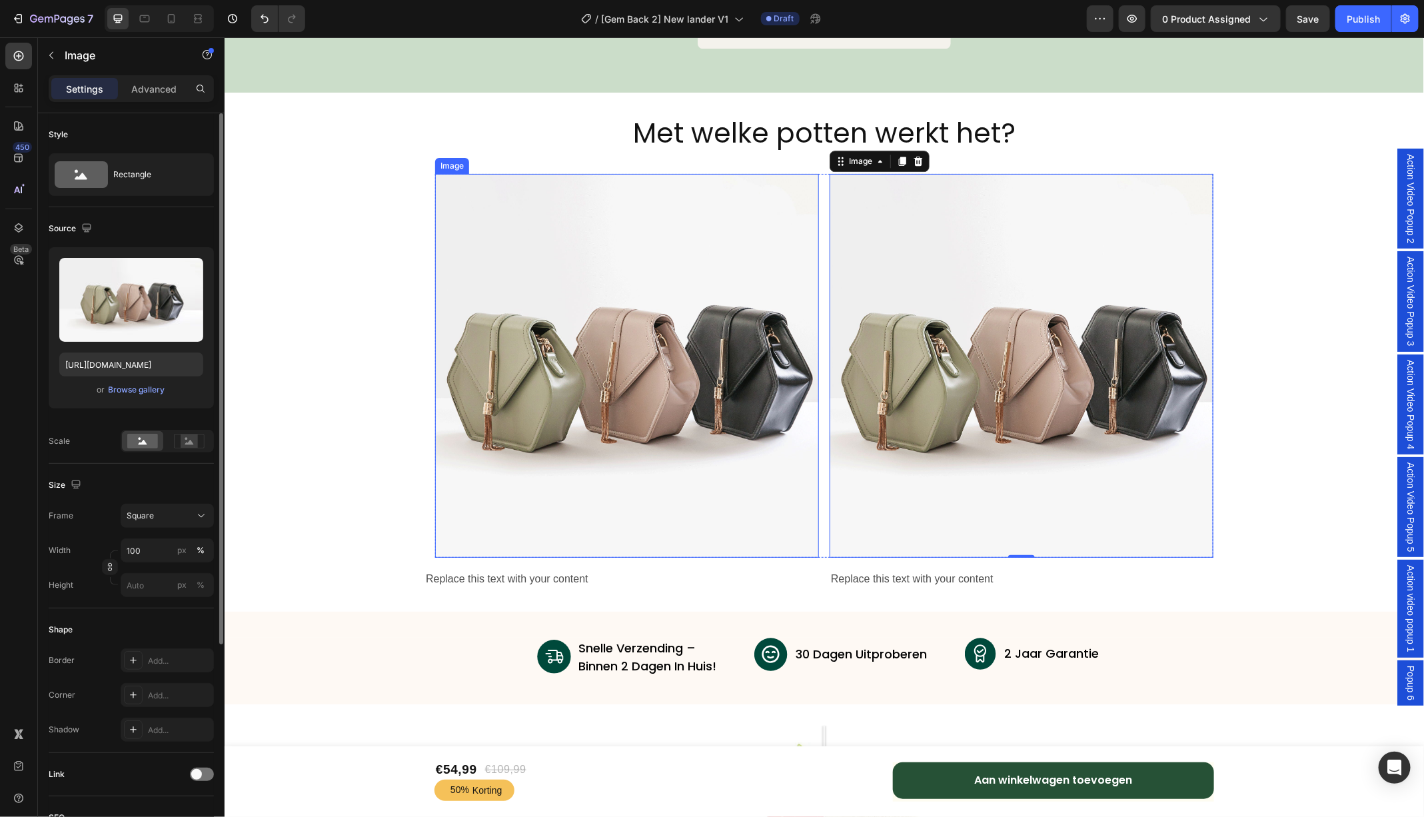
click at [626, 442] on img at bounding box center [626, 365] width 384 height 384
click at [151, 542] on input "100" at bounding box center [167, 550] width 93 height 24
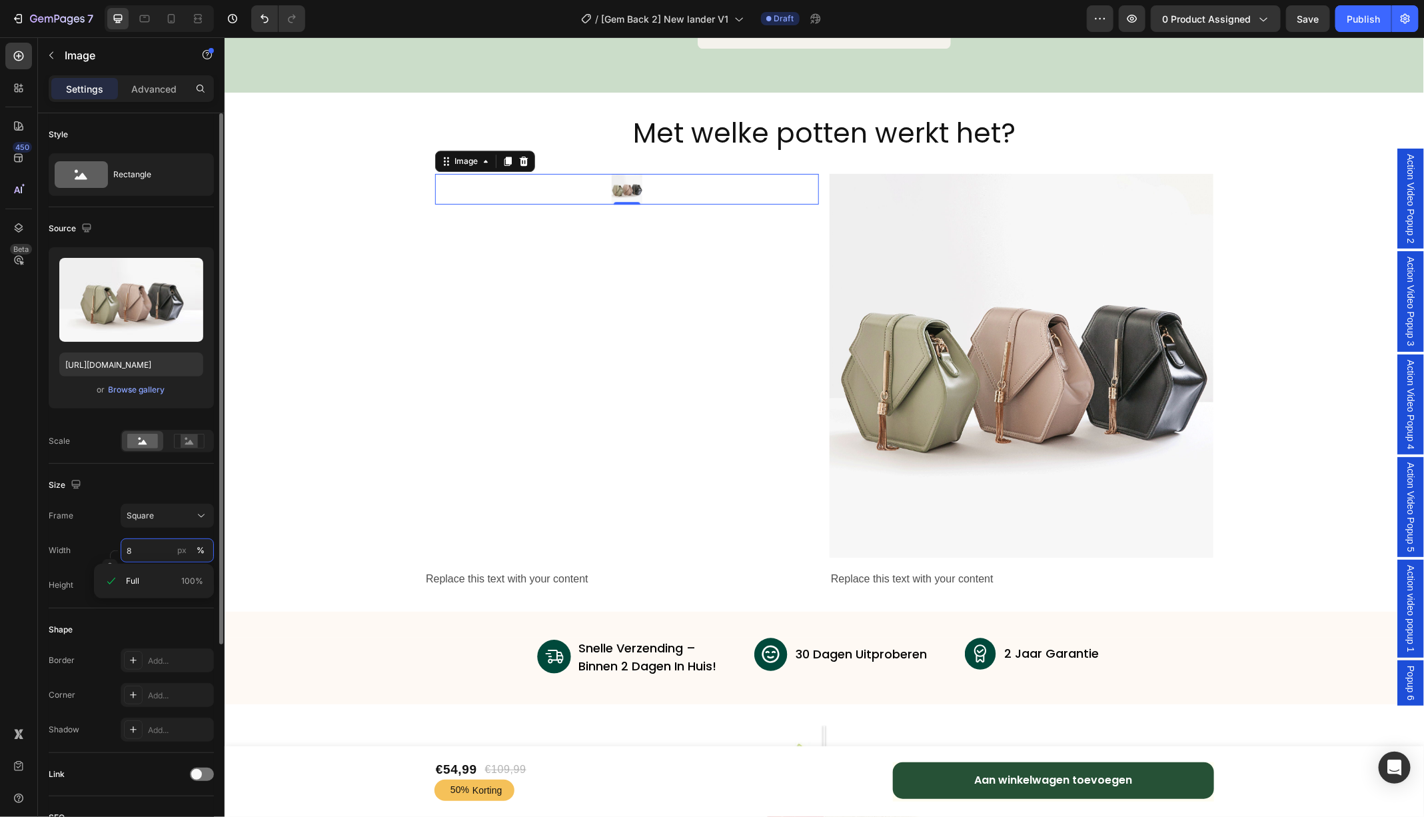
type input "80"
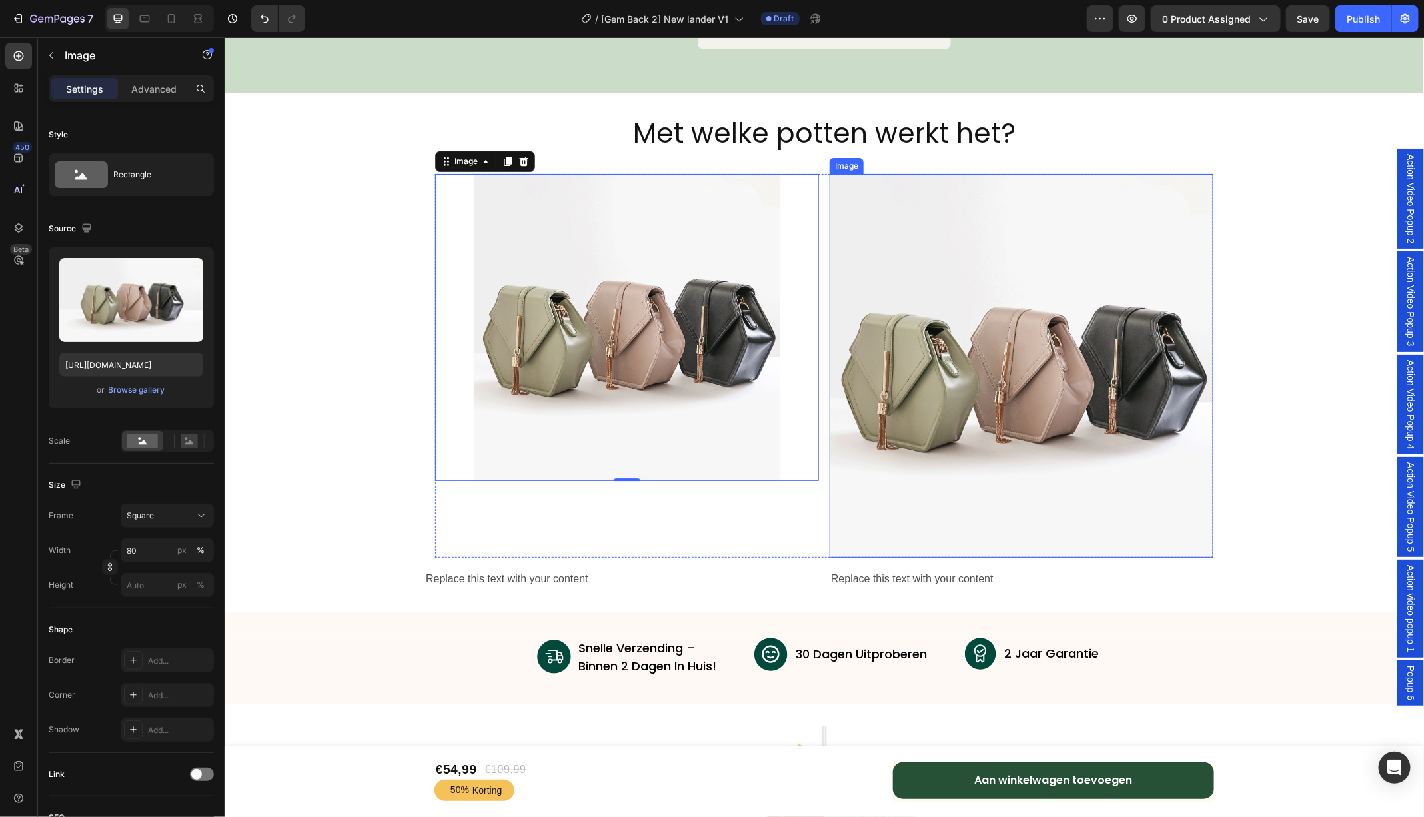
click at [916, 399] on img at bounding box center [1021, 365] width 384 height 384
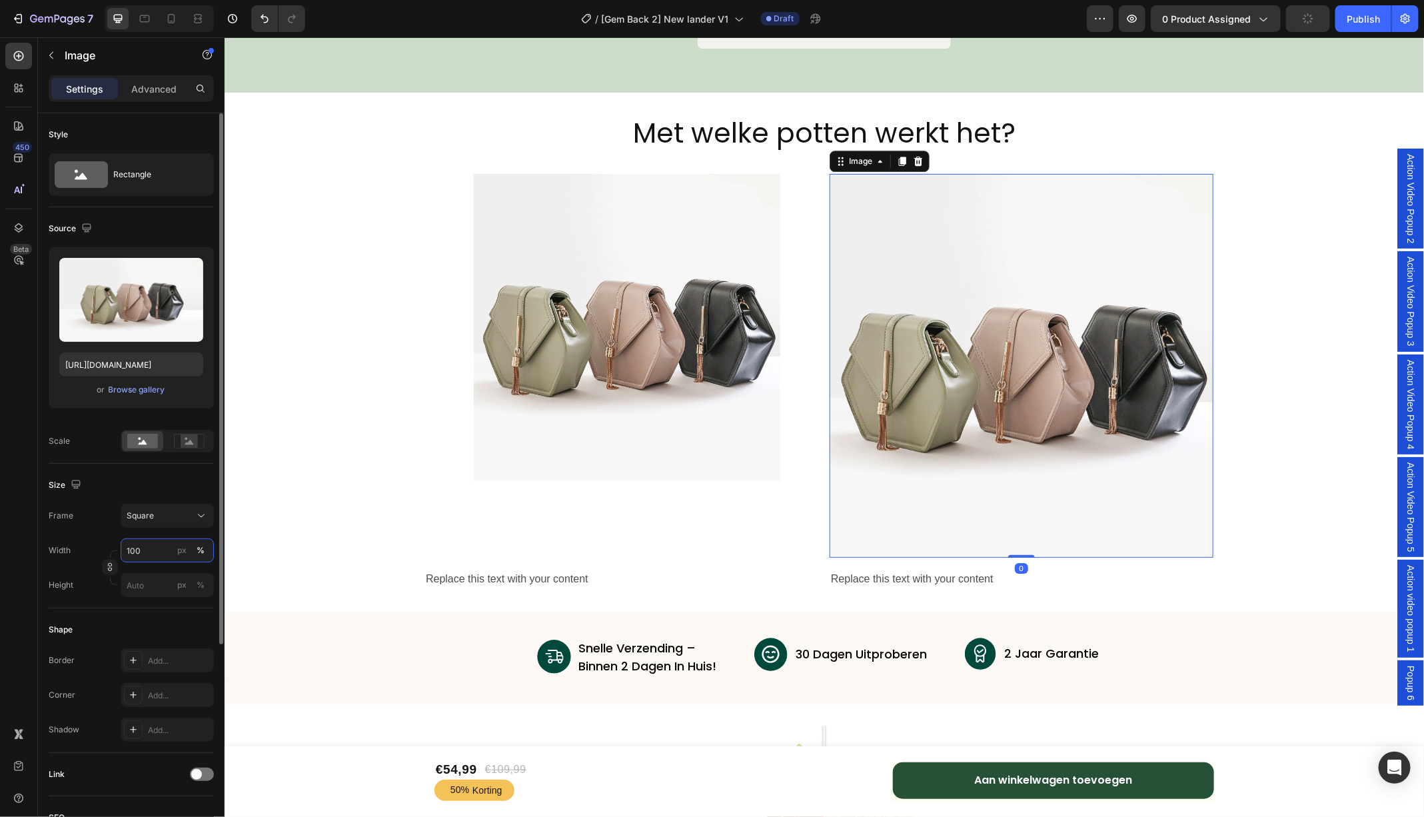
click at [153, 554] on input "100" at bounding box center [167, 550] width 93 height 24
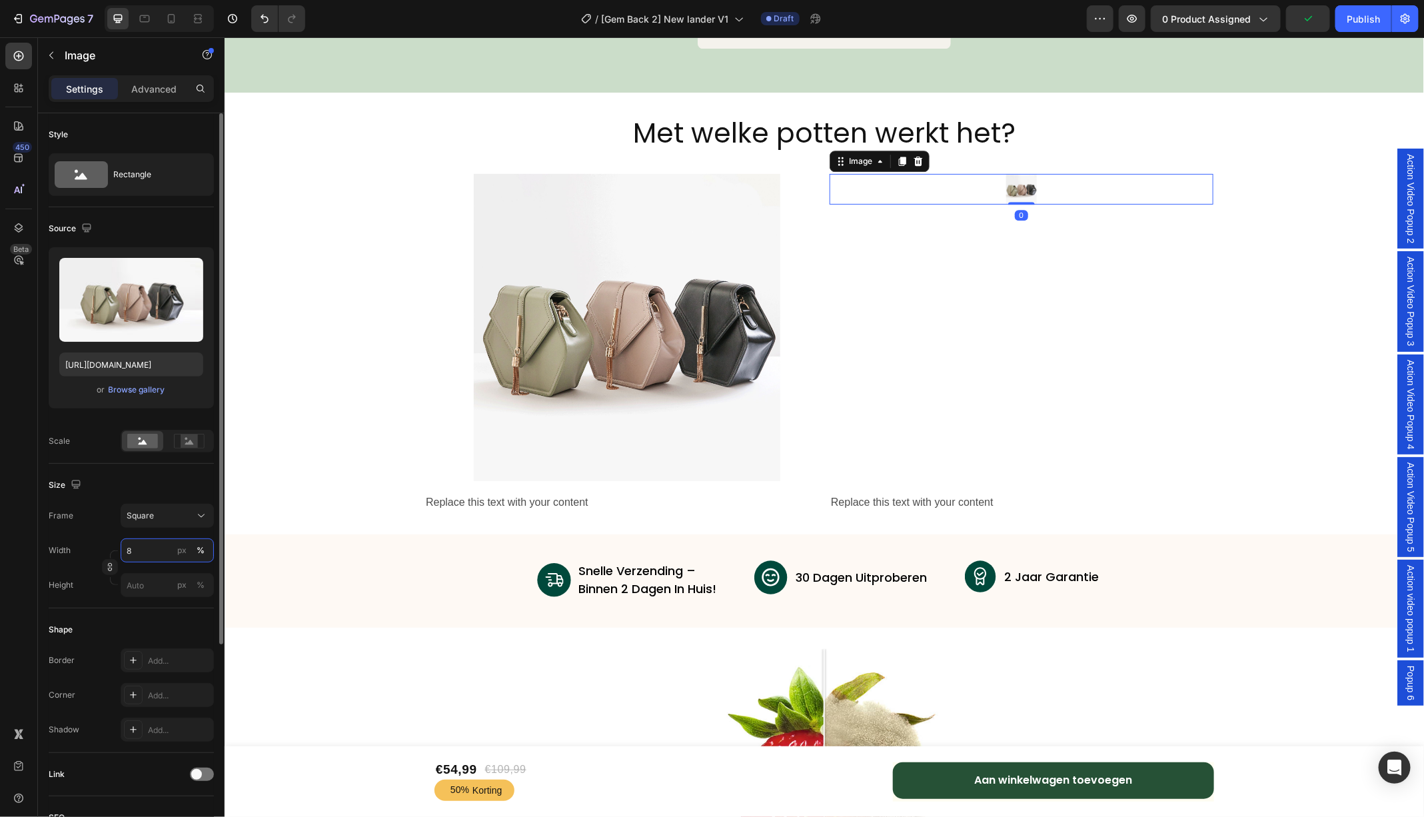
type input "80"
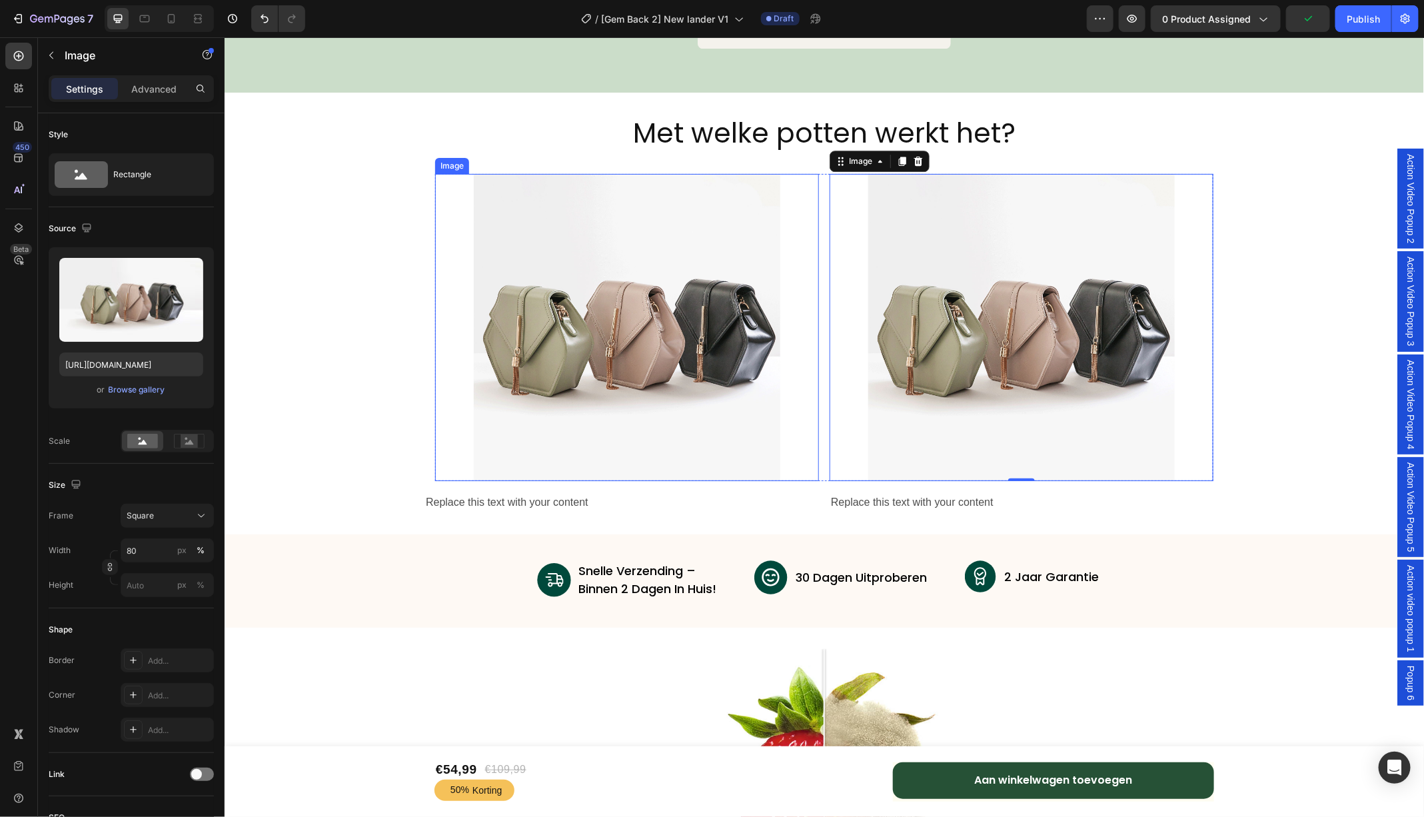
click at [519, 380] on img at bounding box center [626, 326] width 307 height 307
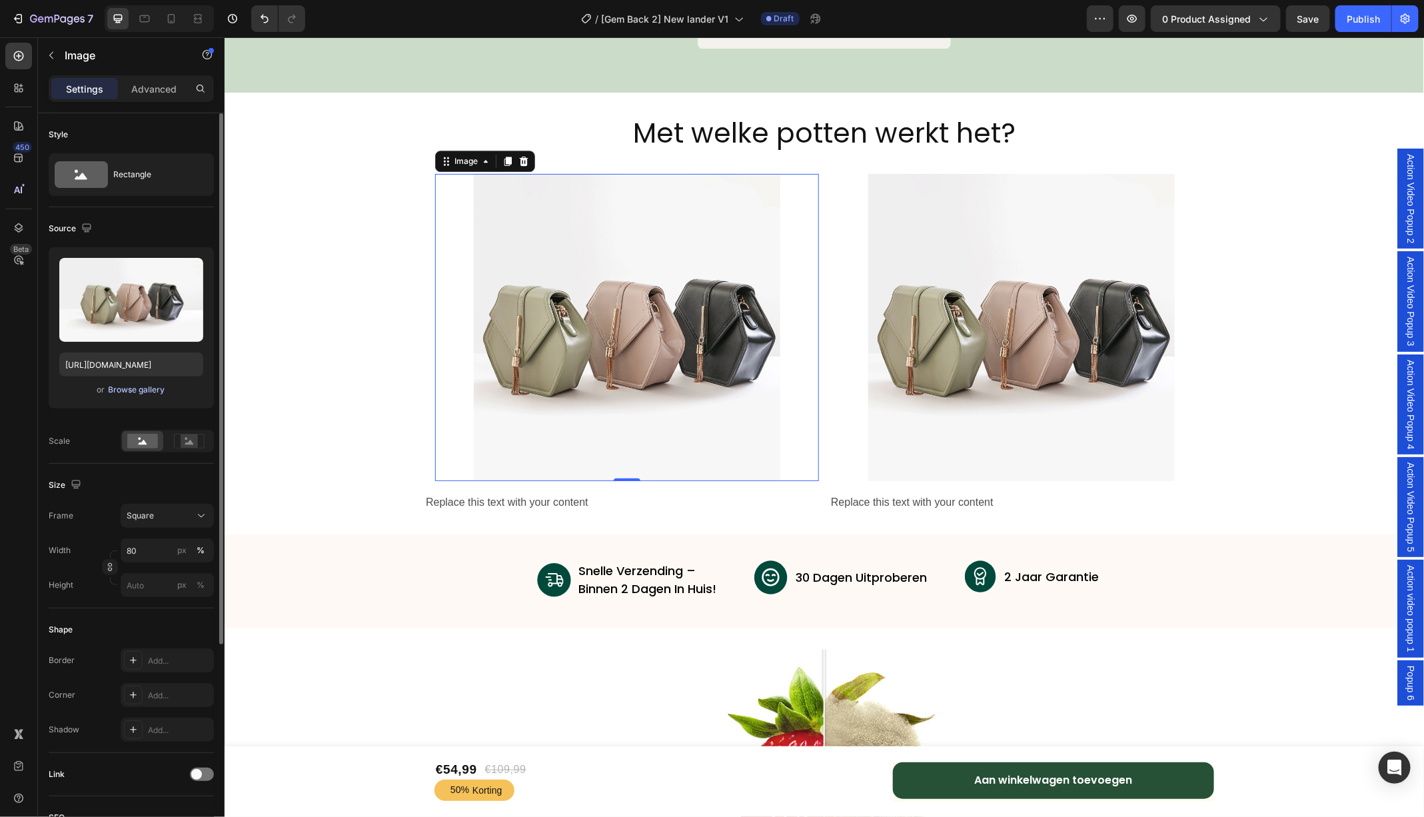
click at [145, 391] on div "Browse gallery" at bounding box center [137, 390] width 57 height 12
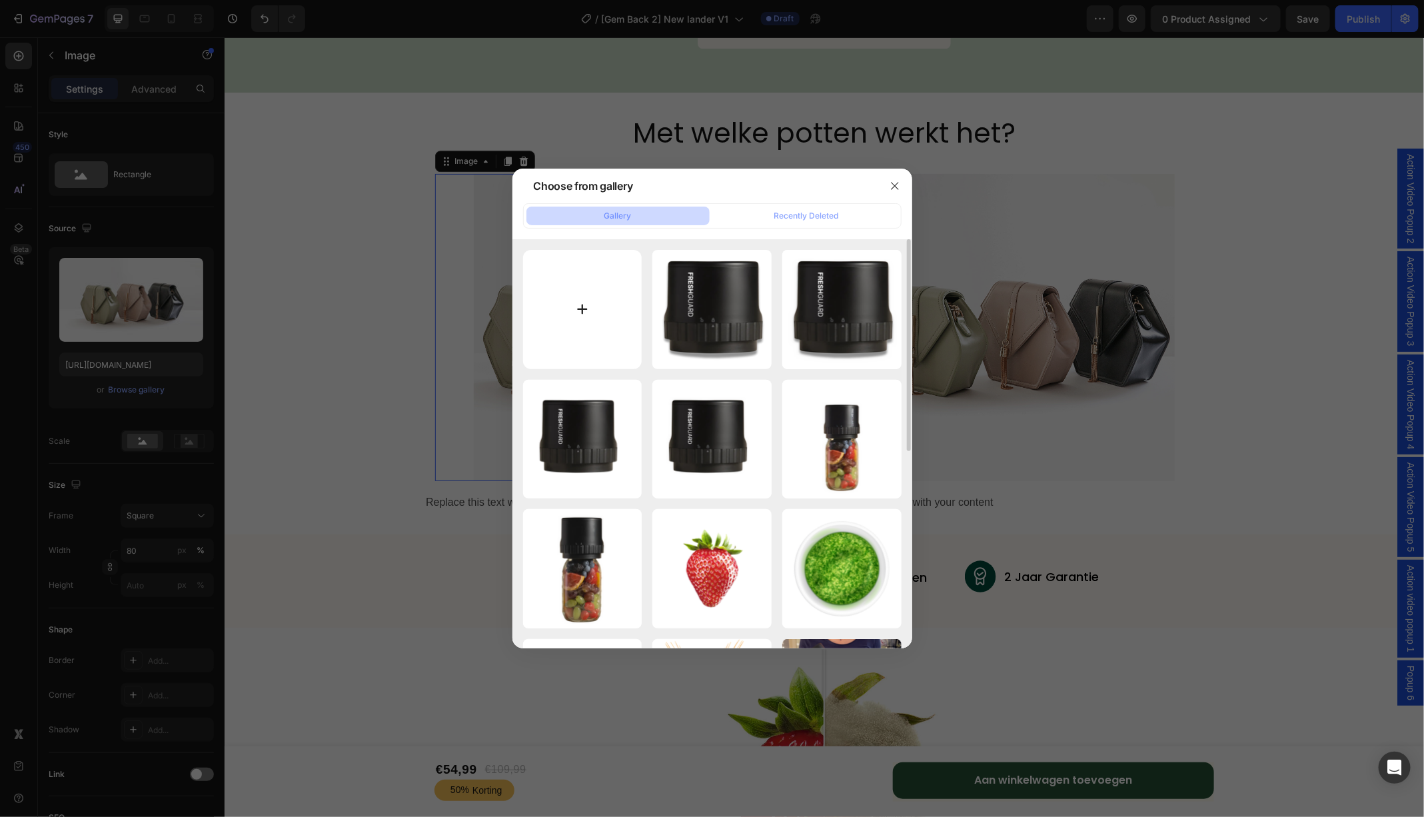
click at [590, 306] on input "file" at bounding box center [582, 309] width 119 height 119
click at [899, 189] on icon "button" at bounding box center [894, 186] width 11 height 11
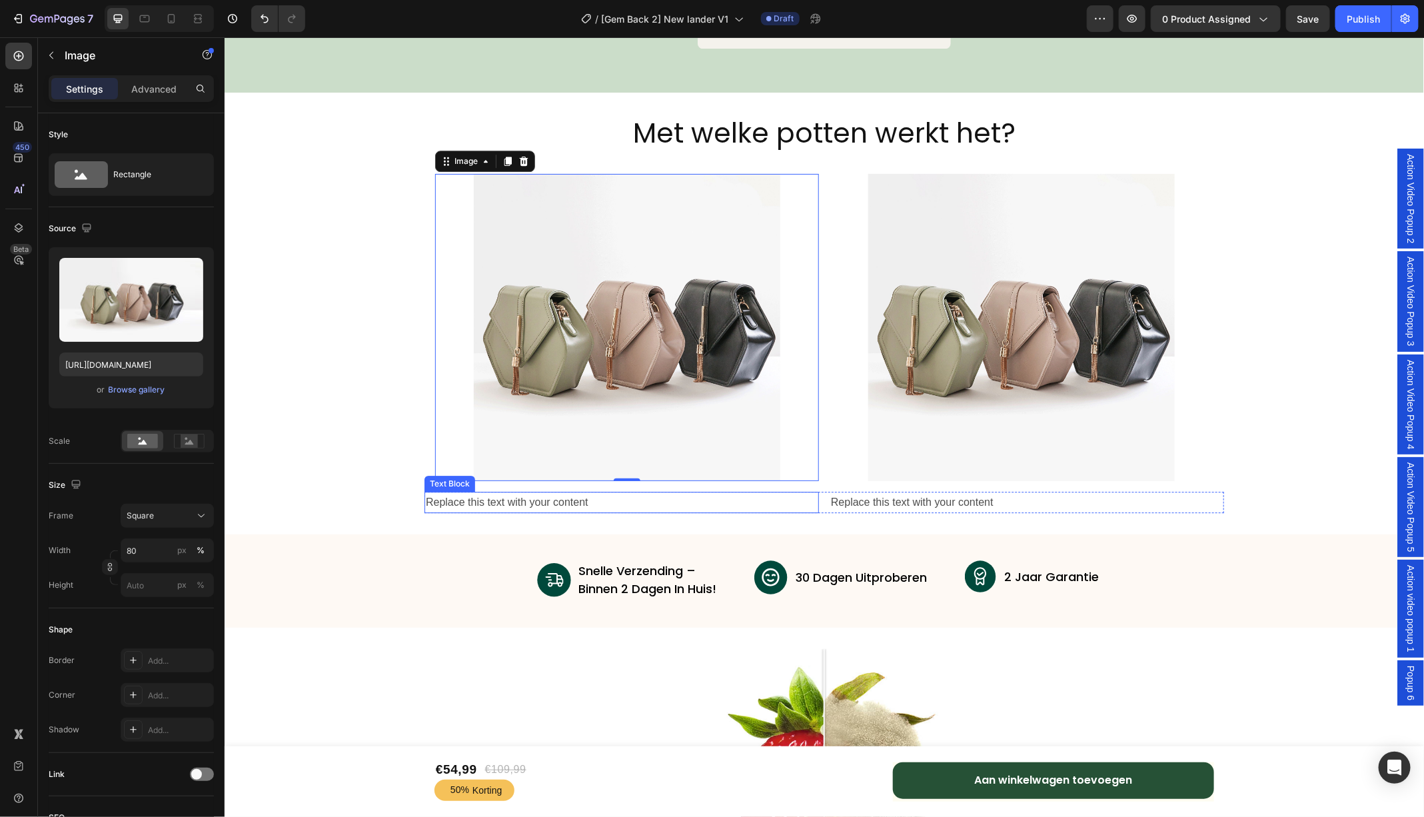
click at [548, 500] on div "Replace this text with your content" at bounding box center [621, 502] width 394 height 22
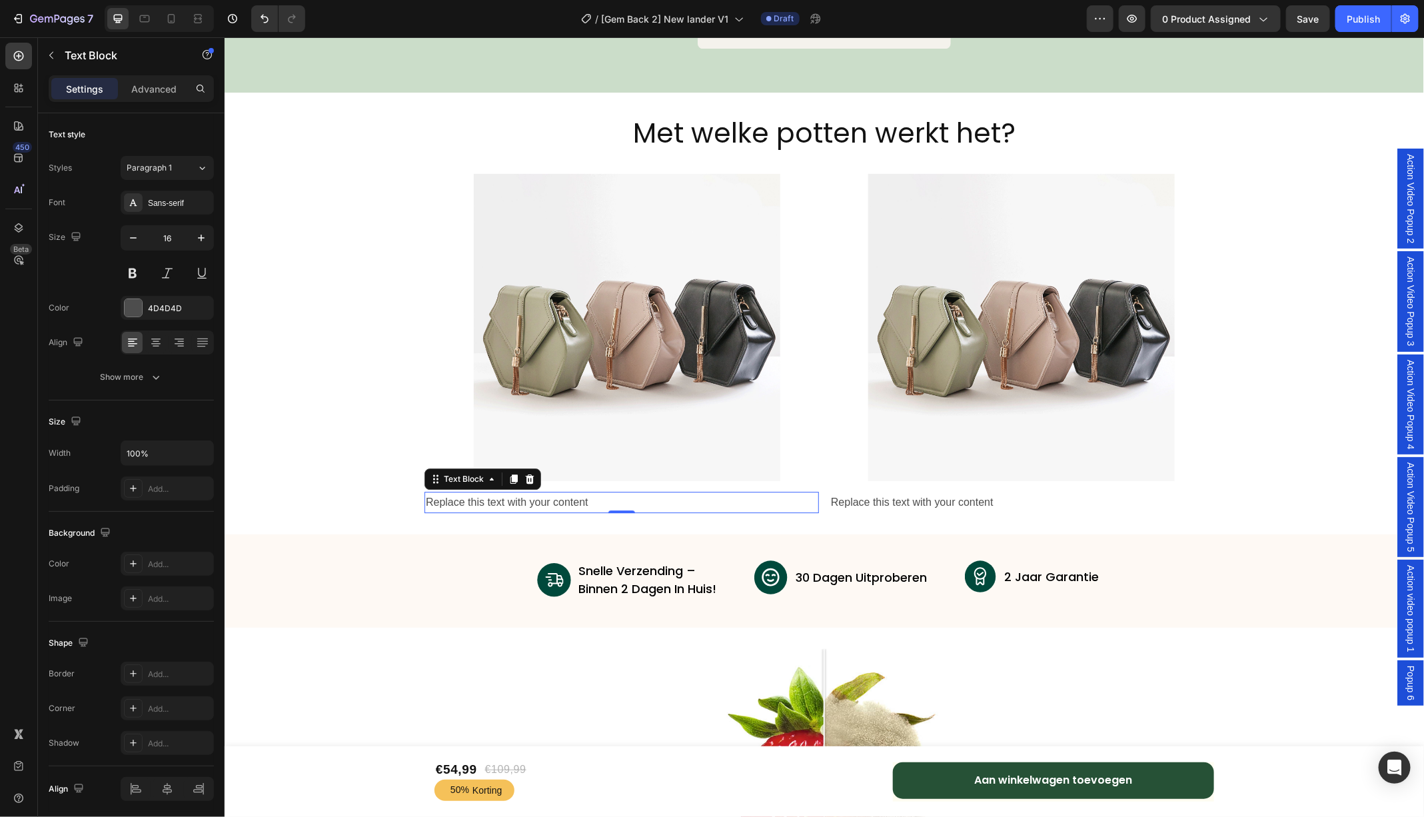
click at [432, 503] on div "Replace this text with your content" at bounding box center [621, 502] width 394 height 22
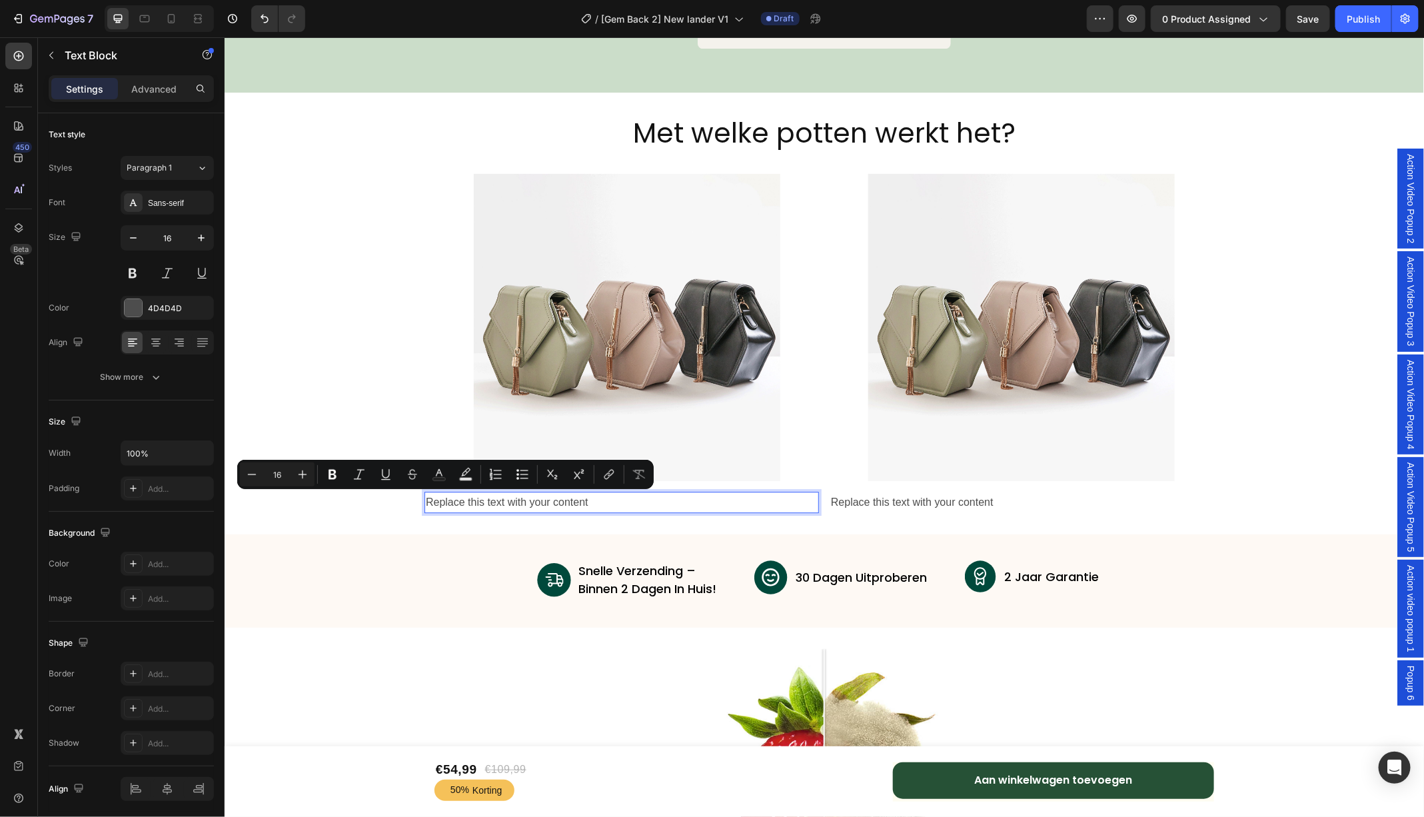
click at [625, 502] on p "Replace this text with your content" at bounding box center [621, 501] width 392 height 19
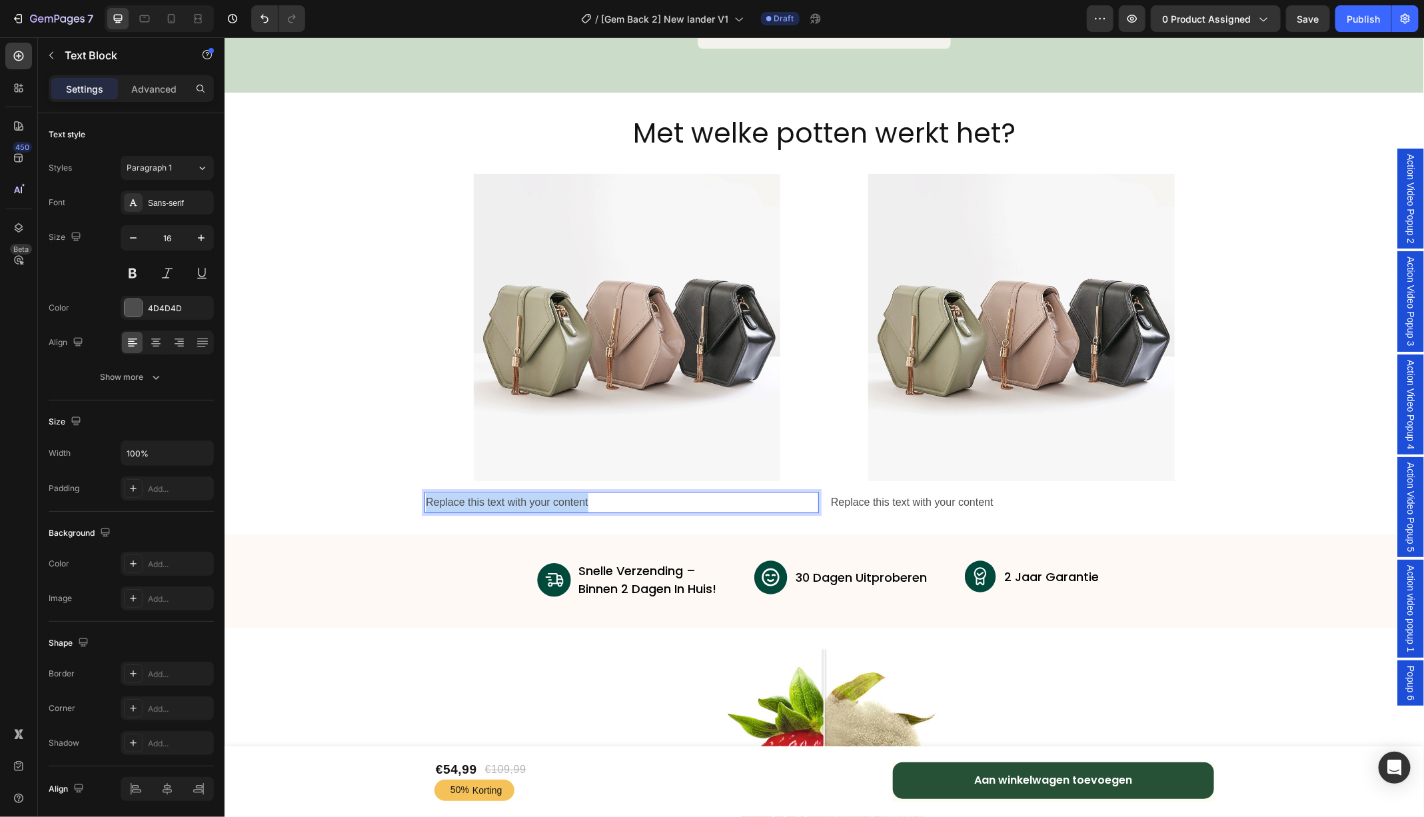
drag, startPoint x: 625, startPoint y: 502, endPoint x: 421, endPoint y: 500, distance: 203.8
click at [421, 500] on div "Met welke potten werkt het? Heading Image Image Row Row Replace this text with …" at bounding box center [823, 312] width 1199 height 399
drag, startPoint x: 628, startPoint y: 500, endPoint x: 419, endPoint y: 500, distance: 209.2
click at [419, 500] on div "Met welke potten werkt het? Heading Image Image Row Row Werkt perfect met onze …" at bounding box center [823, 312] width 1199 height 399
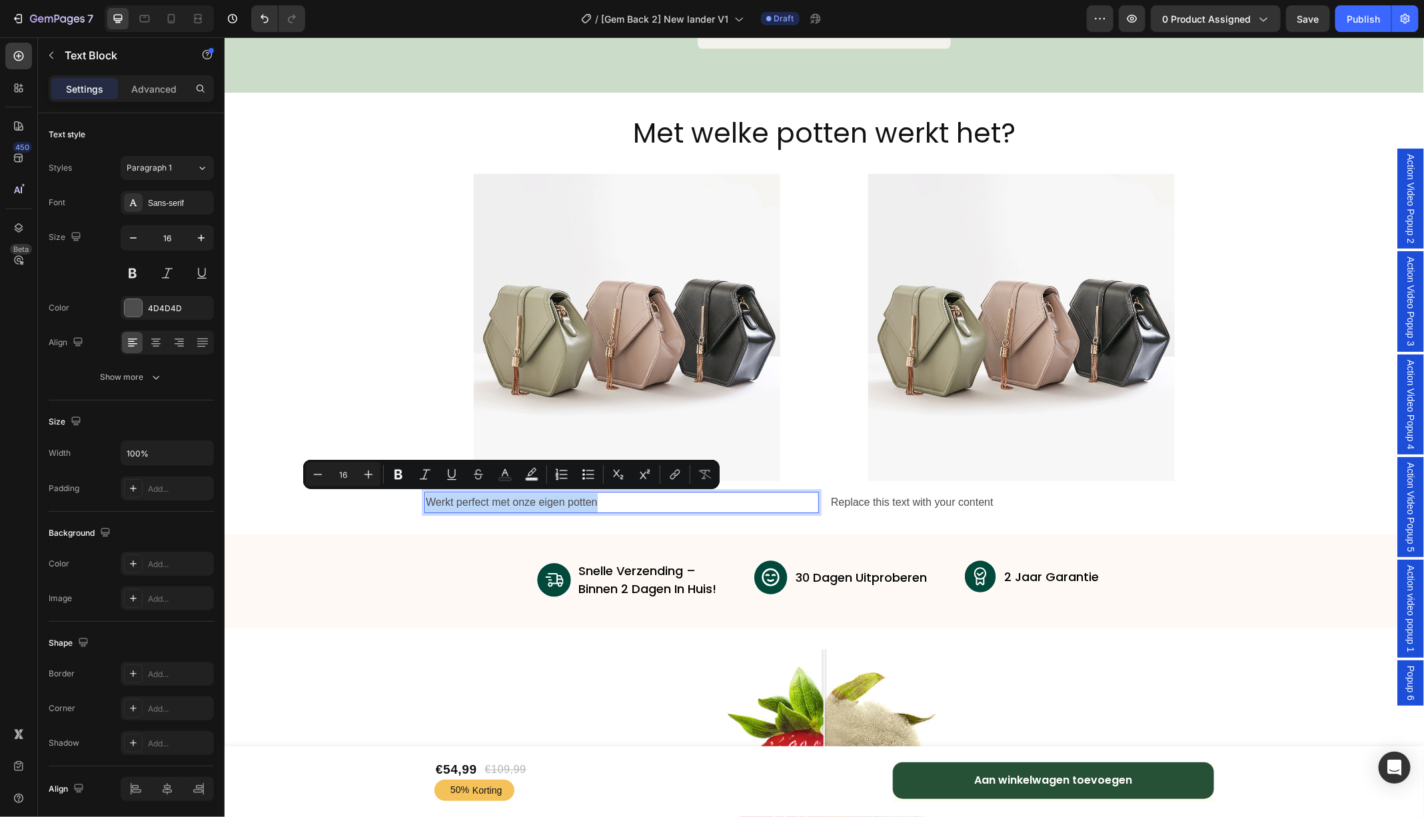
click at [613, 507] on p "Werkt perfect met onze eigen potten" at bounding box center [621, 501] width 392 height 19
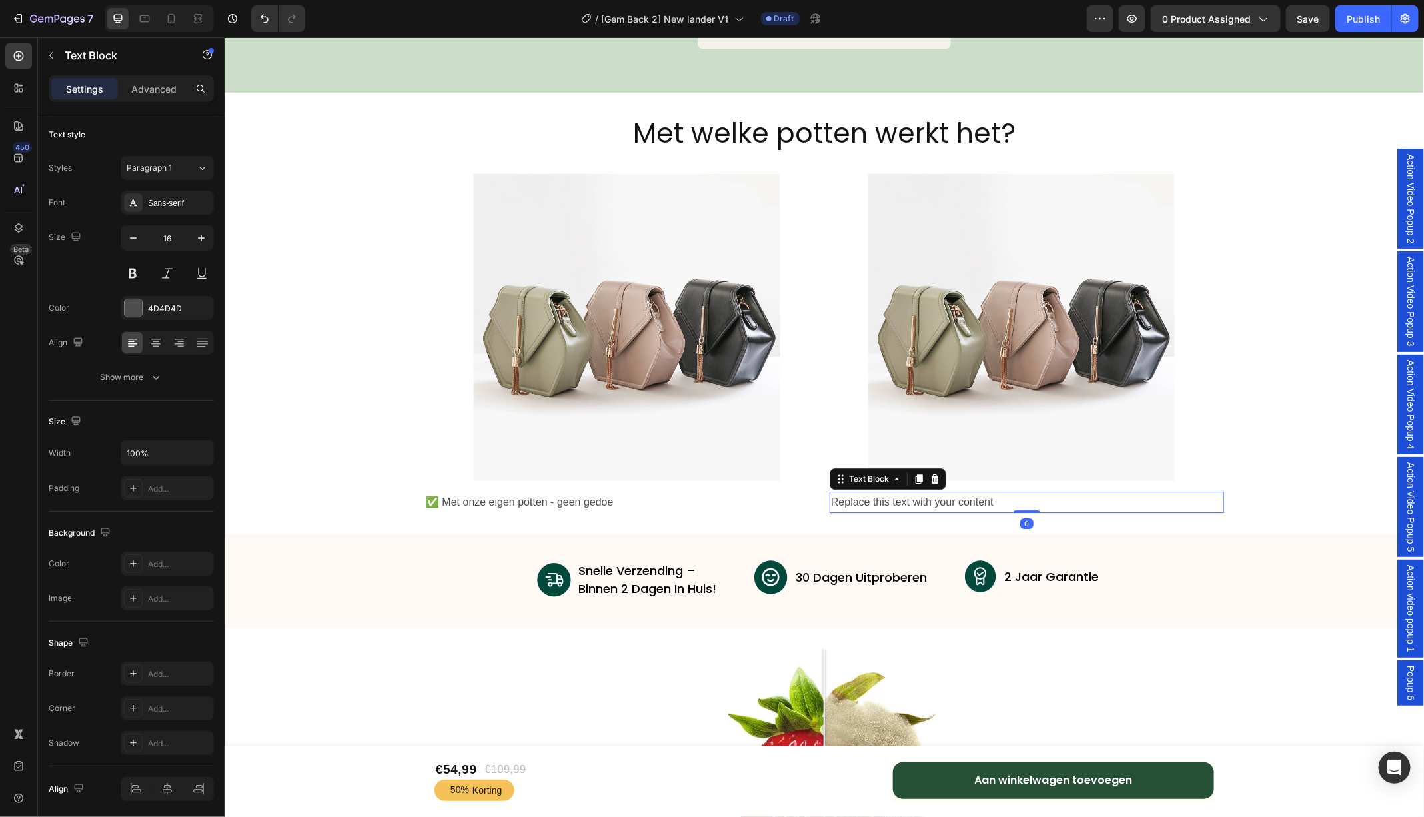
click at [931, 503] on div "Replace this text with your content" at bounding box center [1026, 502] width 394 height 22
click at [1001, 504] on div "Replace this text with your content" at bounding box center [1026, 502] width 394 height 22
click at [1001, 504] on p "Replace this text with your content" at bounding box center [1026, 501] width 392 height 19
click at [665, 495] on p "✅ Met onze eigen potten - geen gedoe" at bounding box center [621, 501] width 392 height 19
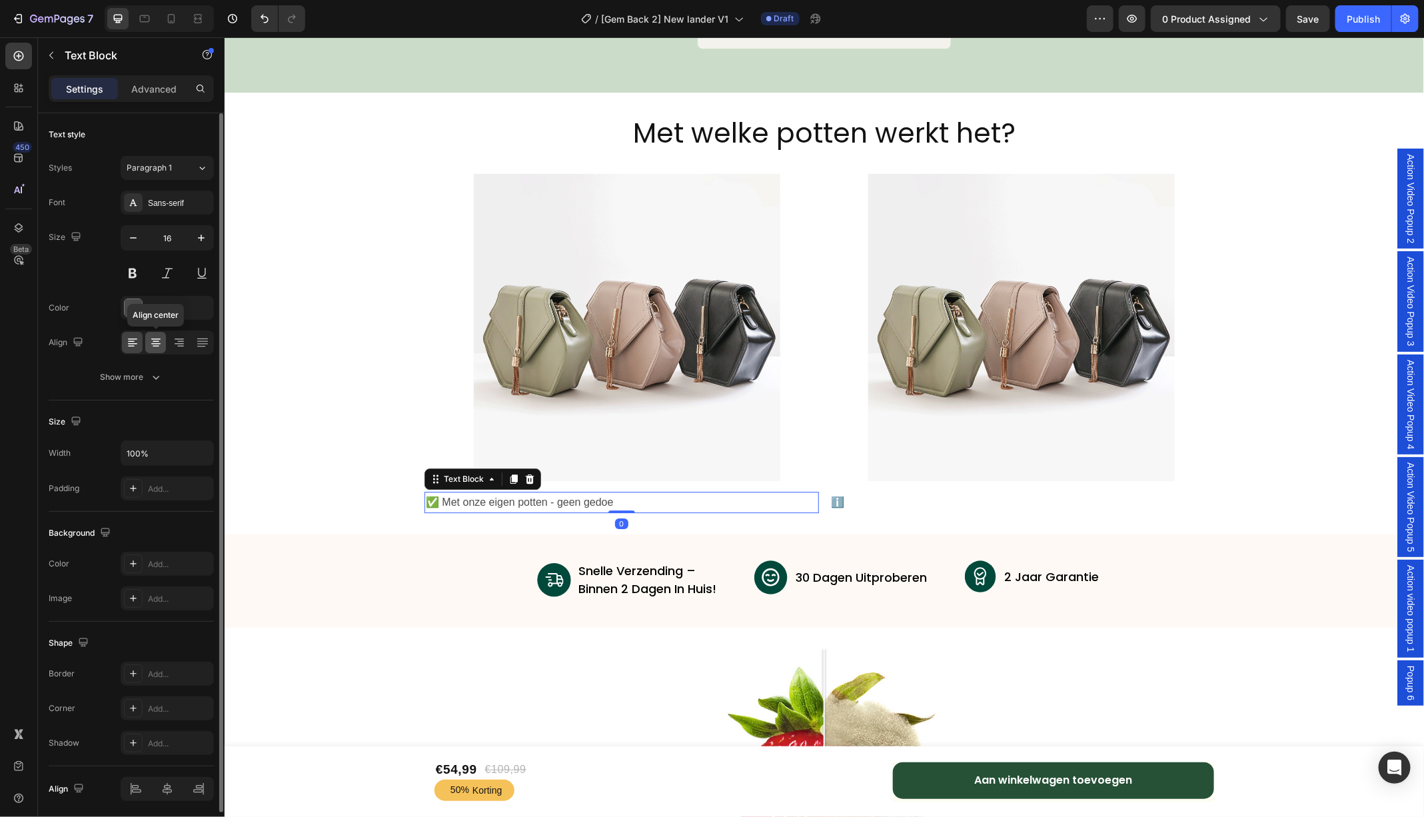
click at [159, 334] on div at bounding box center [155, 342] width 21 height 21
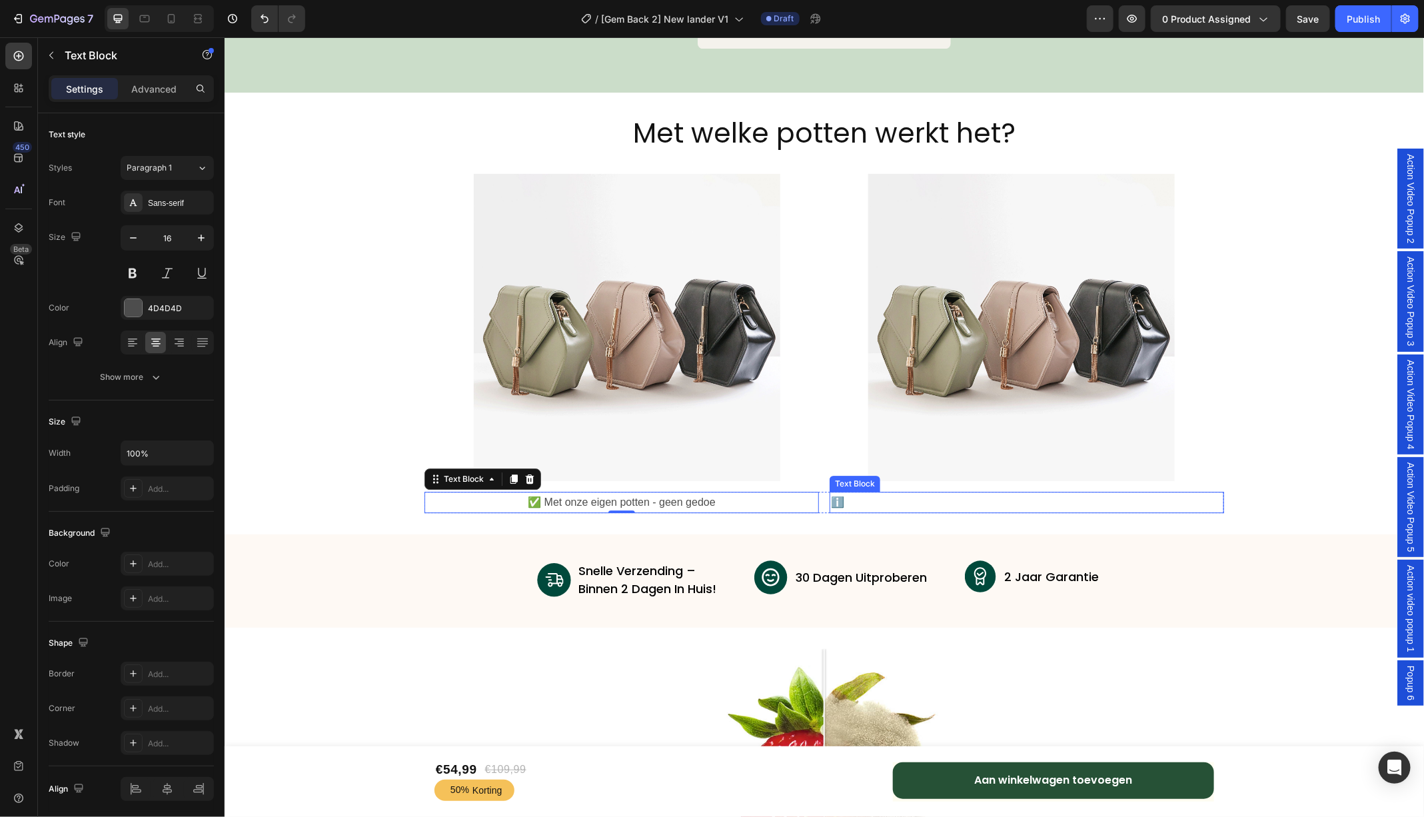
click at [945, 496] on p "ℹ️" at bounding box center [1026, 501] width 392 height 19
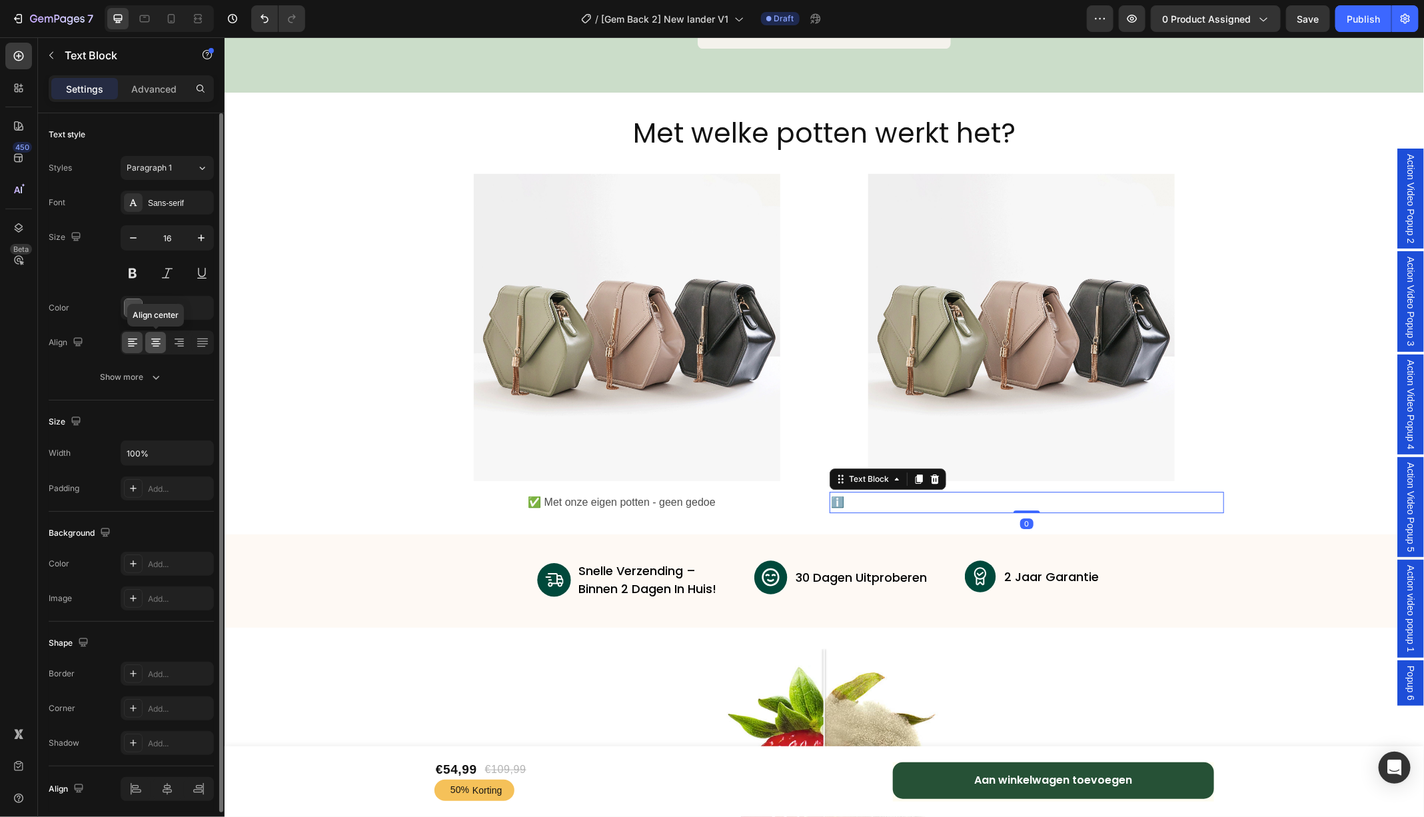
click at [158, 339] on icon at bounding box center [155, 342] width 13 height 13
click at [174, 217] on div "Font Sans-serif Size 16 Color 4D4D4D Align Show more" at bounding box center [131, 290] width 165 height 199
click at [170, 211] on div "Sans-serif" at bounding box center [167, 203] width 93 height 24
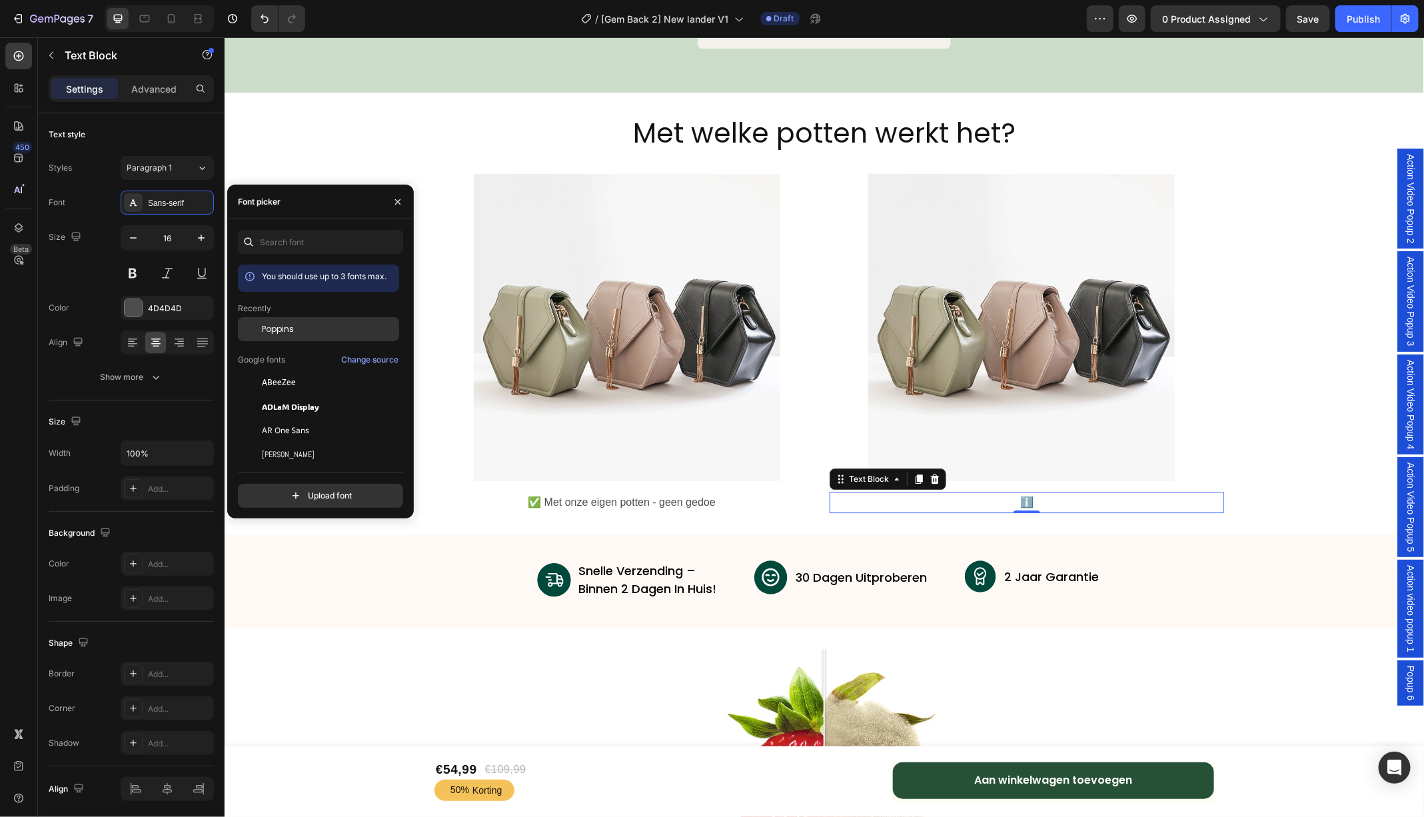
click at [278, 331] on span "Poppins" at bounding box center [278, 329] width 32 height 12
click at [648, 498] on p "✅ Met onze eigen potten - geen gedoe" at bounding box center [621, 501] width 392 height 19
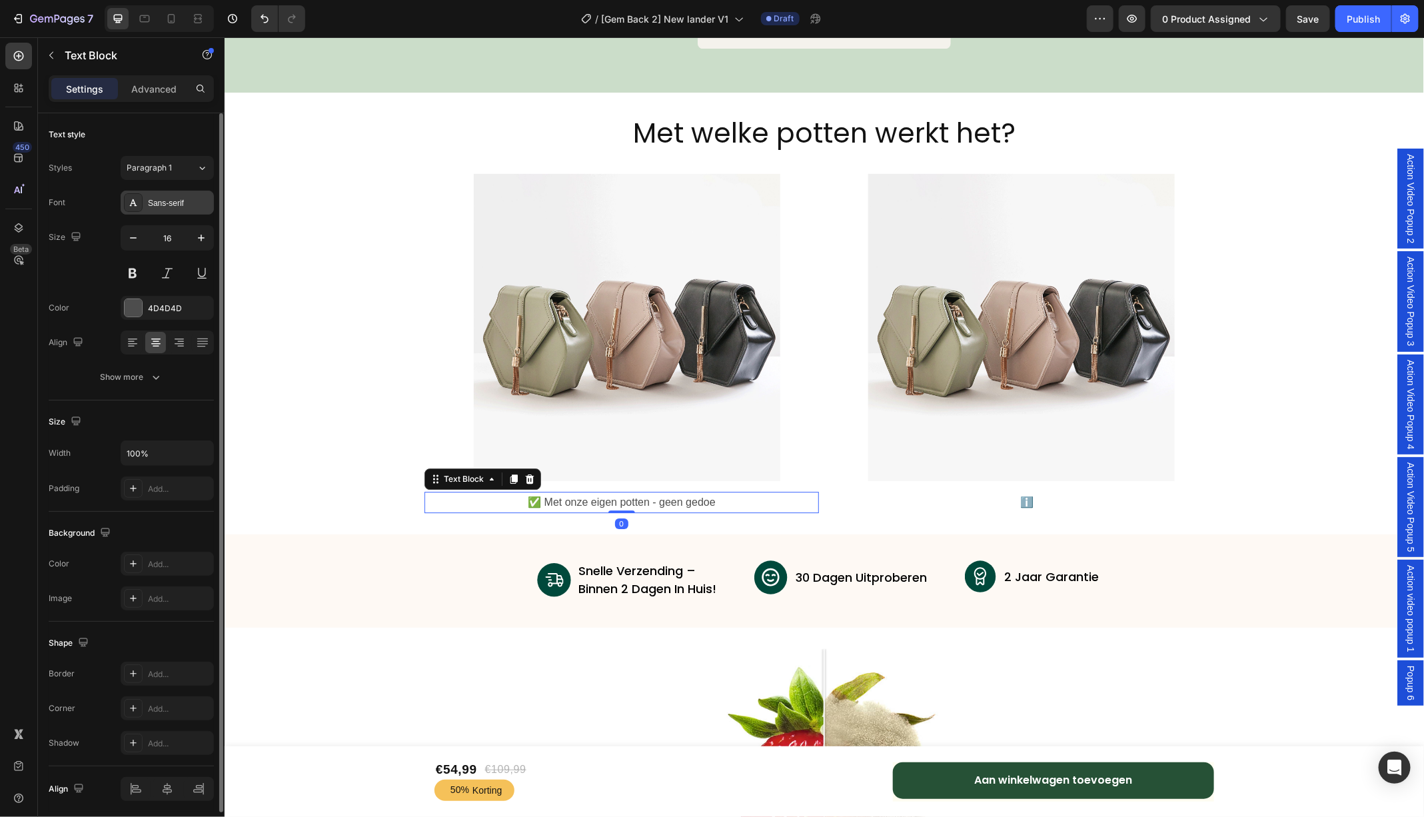
click at [189, 207] on div "Sans-serif" at bounding box center [179, 203] width 63 height 12
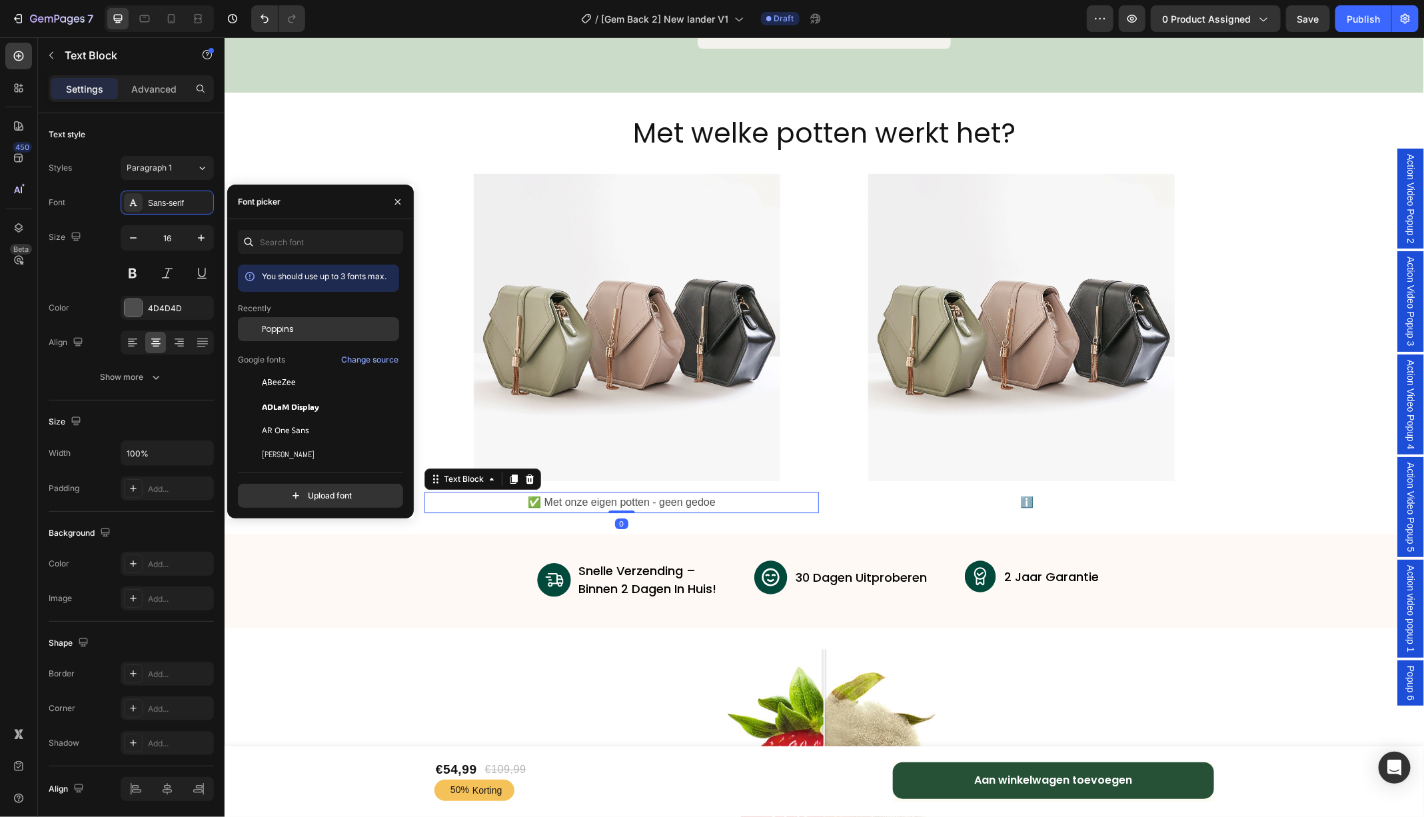
click at [295, 326] on div "Poppins" at bounding box center [329, 329] width 135 height 12
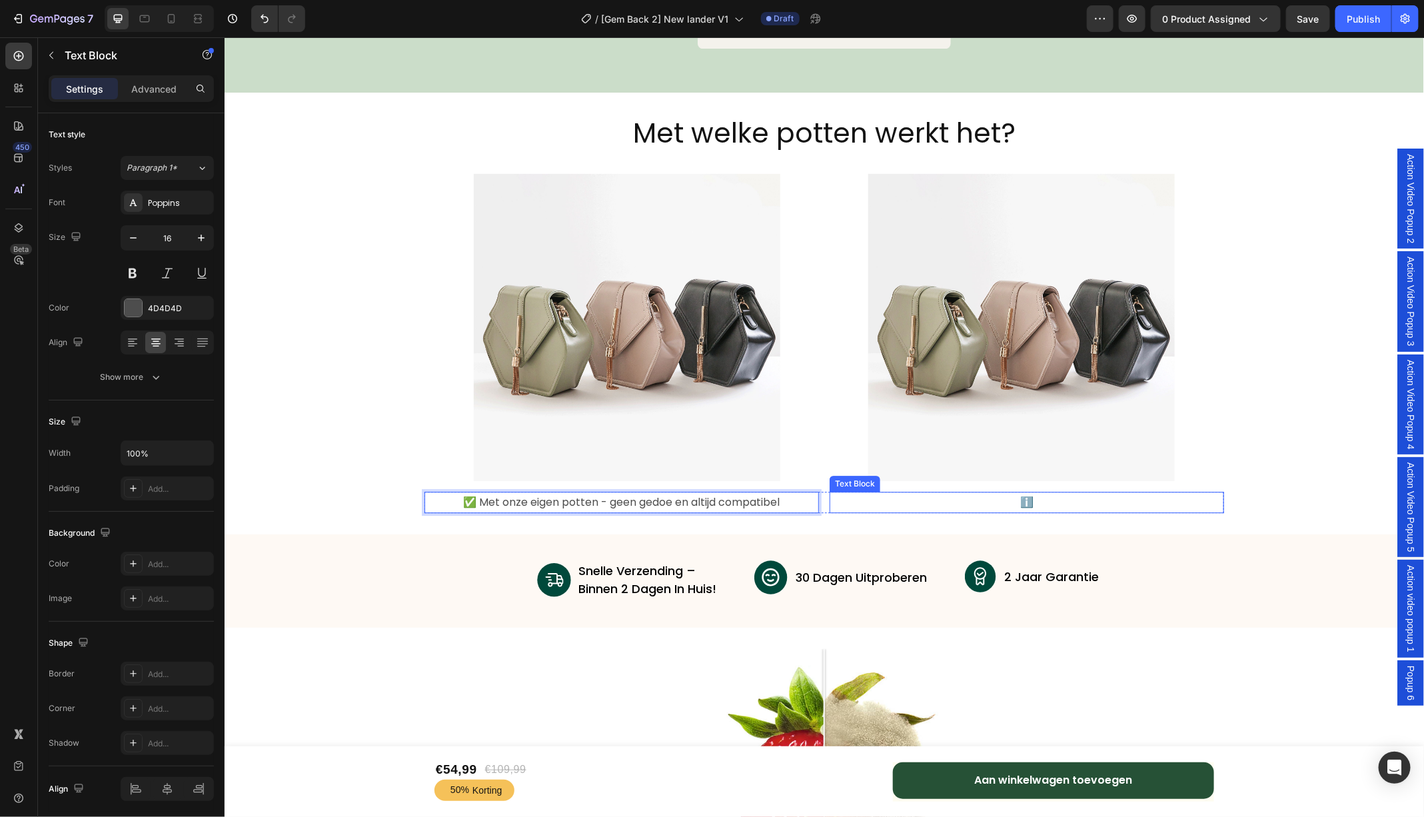
click at [1046, 503] on p "ℹ️" at bounding box center [1026, 501] width 392 height 19
click at [1052, 499] on p "ℹ️" at bounding box center [1026, 501] width 392 height 19
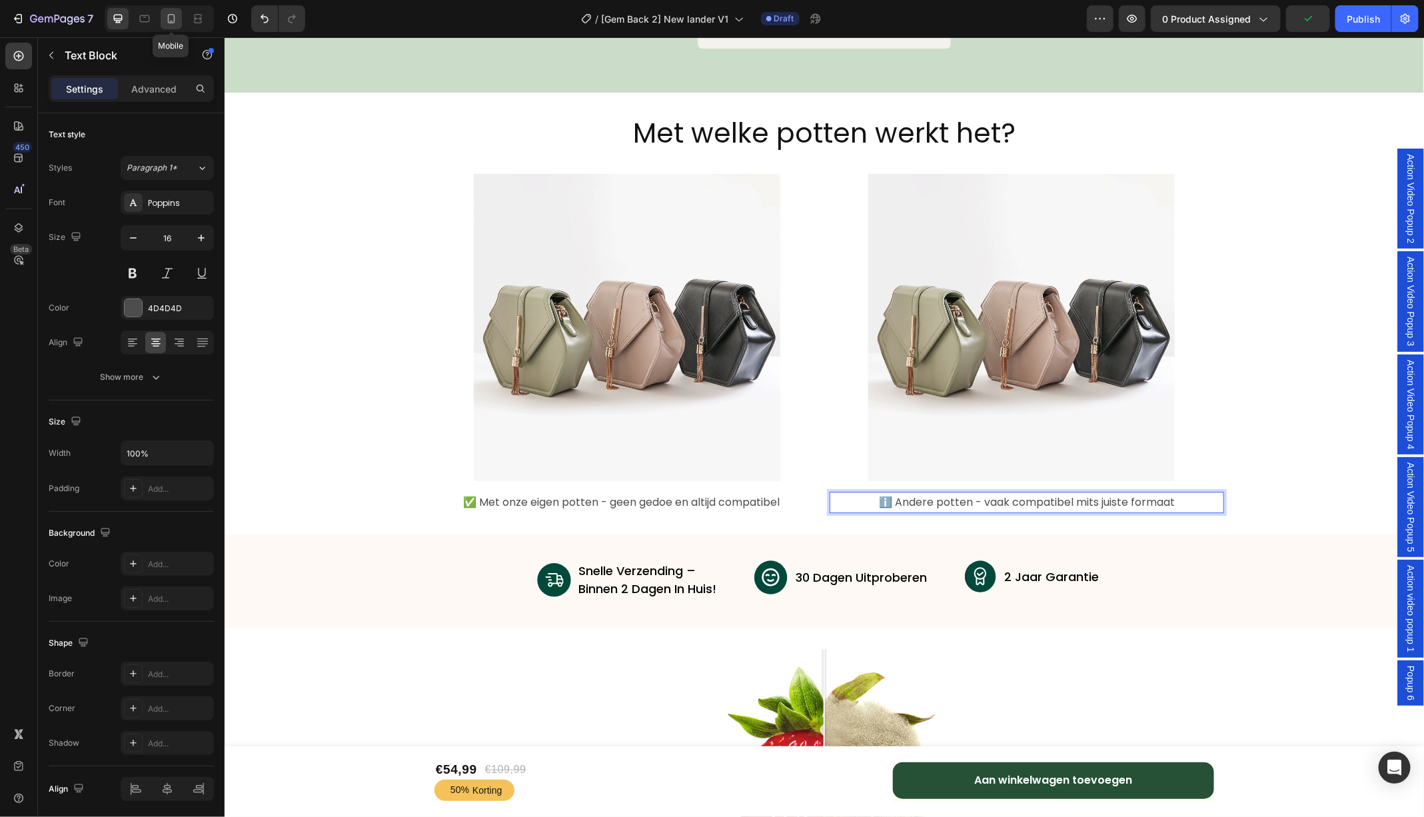
click at [173, 17] on icon at bounding box center [171, 18] width 7 height 9
type input "14"
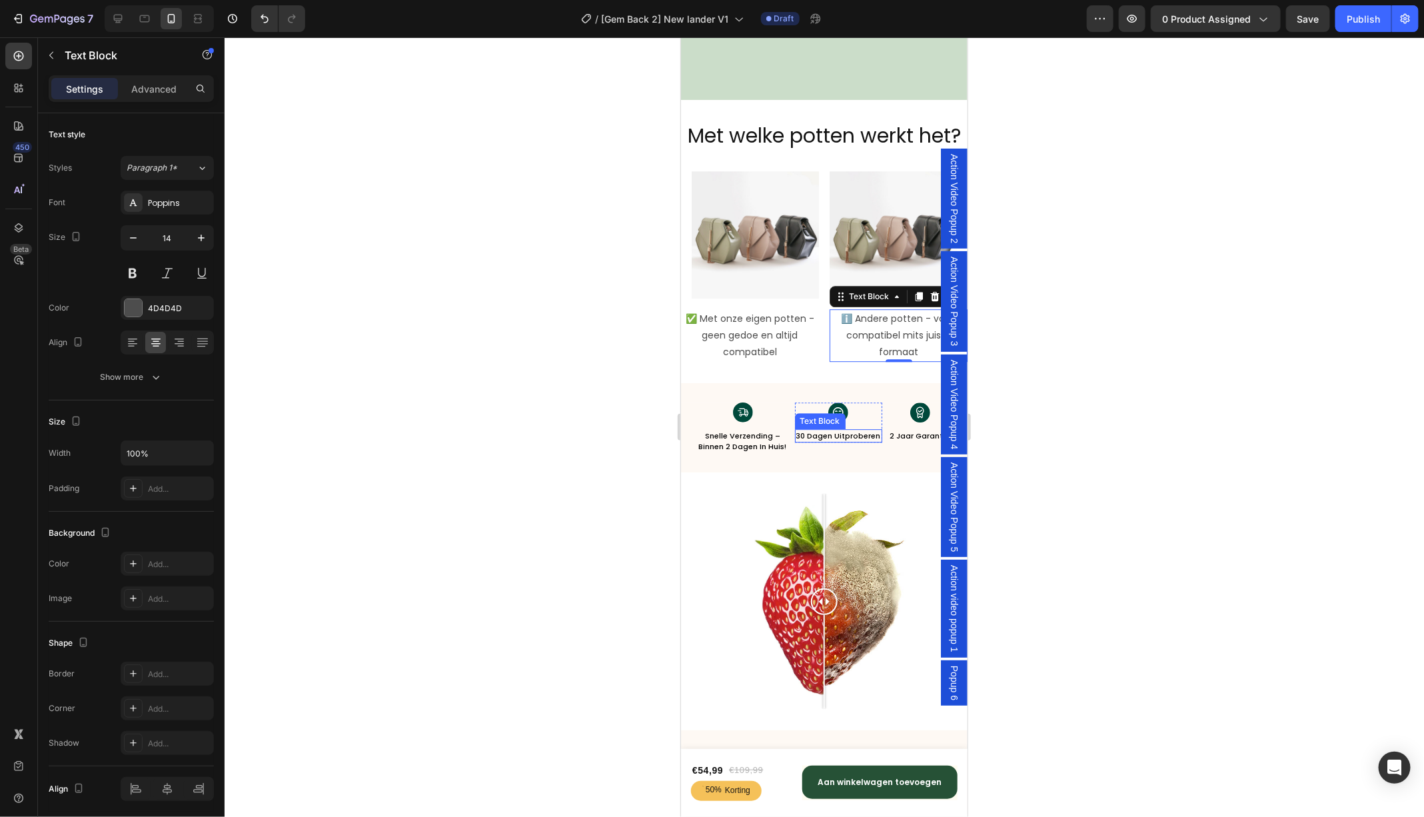
scroll to position [4784, 0]
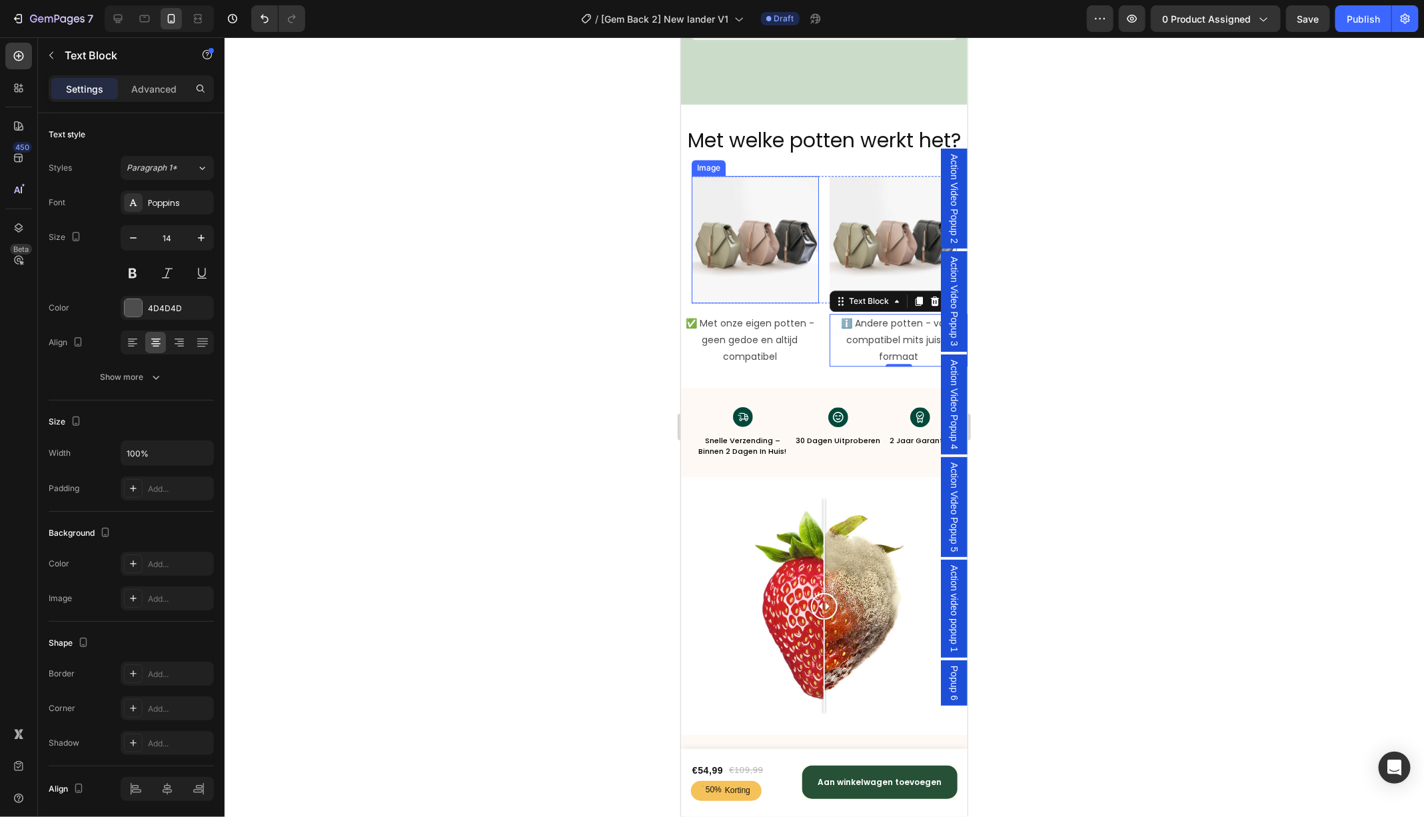
click at [757, 224] on img at bounding box center [754, 238] width 127 height 127
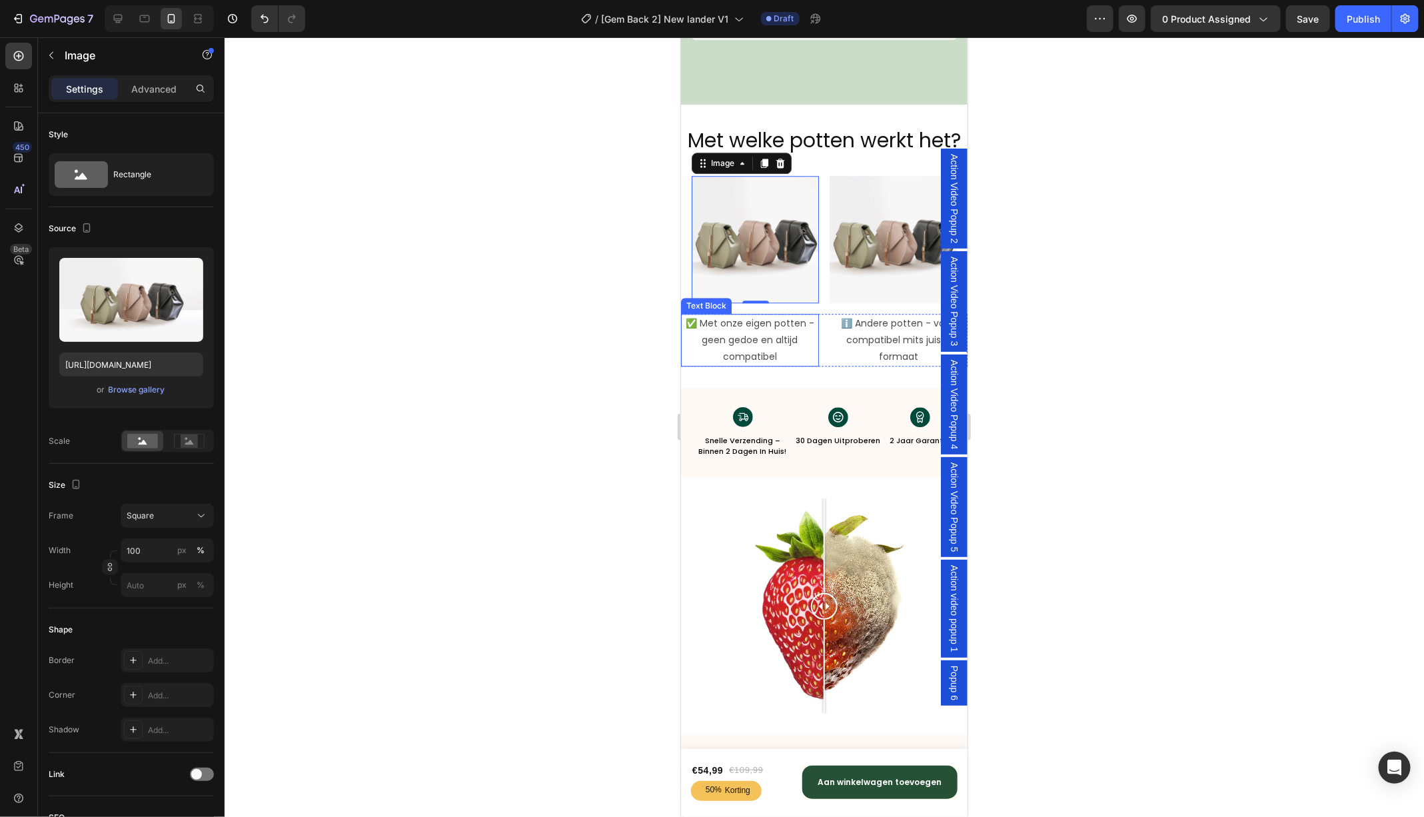
click at [765, 332] on p "✅ Met onze eigen potten - geen gedoe en altijd compatibel" at bounding box center [748, 339] width 135 height 51
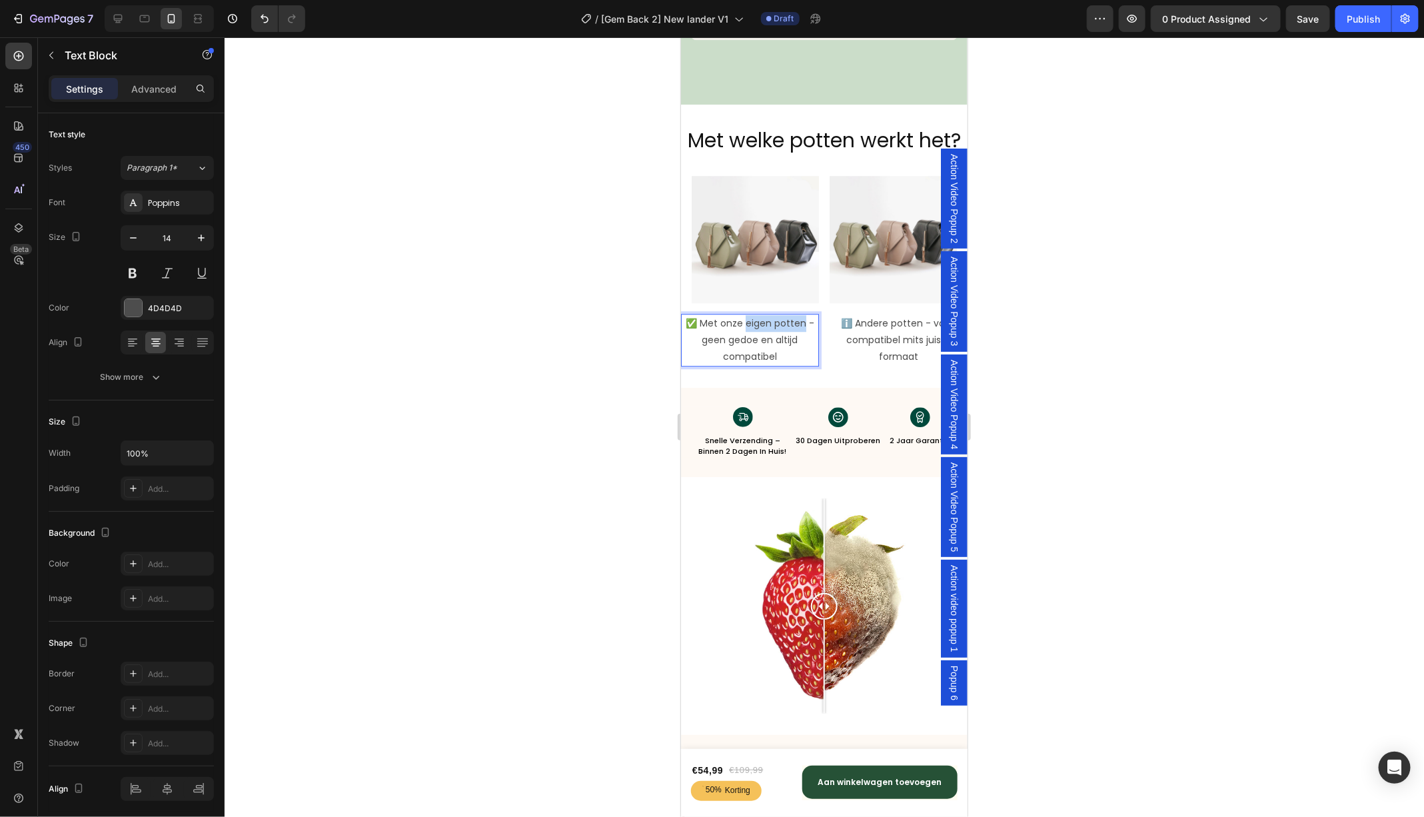
drag, startPoint x: 801, startPoint y: 323, endPoint x: 745, endPoint y: 324, distance: 56.0
click at [745, 324] on p "✅ Met onze eigen potten - geen gedoe en altijd compatibel" at bounding box center [748, 339] width 135 height 51
click at [770, 323] on p "✅ Met onze masonjar - geen gedoe en altijd compatibel" at bounding box center [748, 339] width 135 height 51
click at [797, 322] on p "✅ Met onze mason jar - geen gedoe en altijd compatibel" at bounding box center [748, 339] width 135 height 51
click at [765, 234] on img at bounding box center [754, 238] width 127 height 127
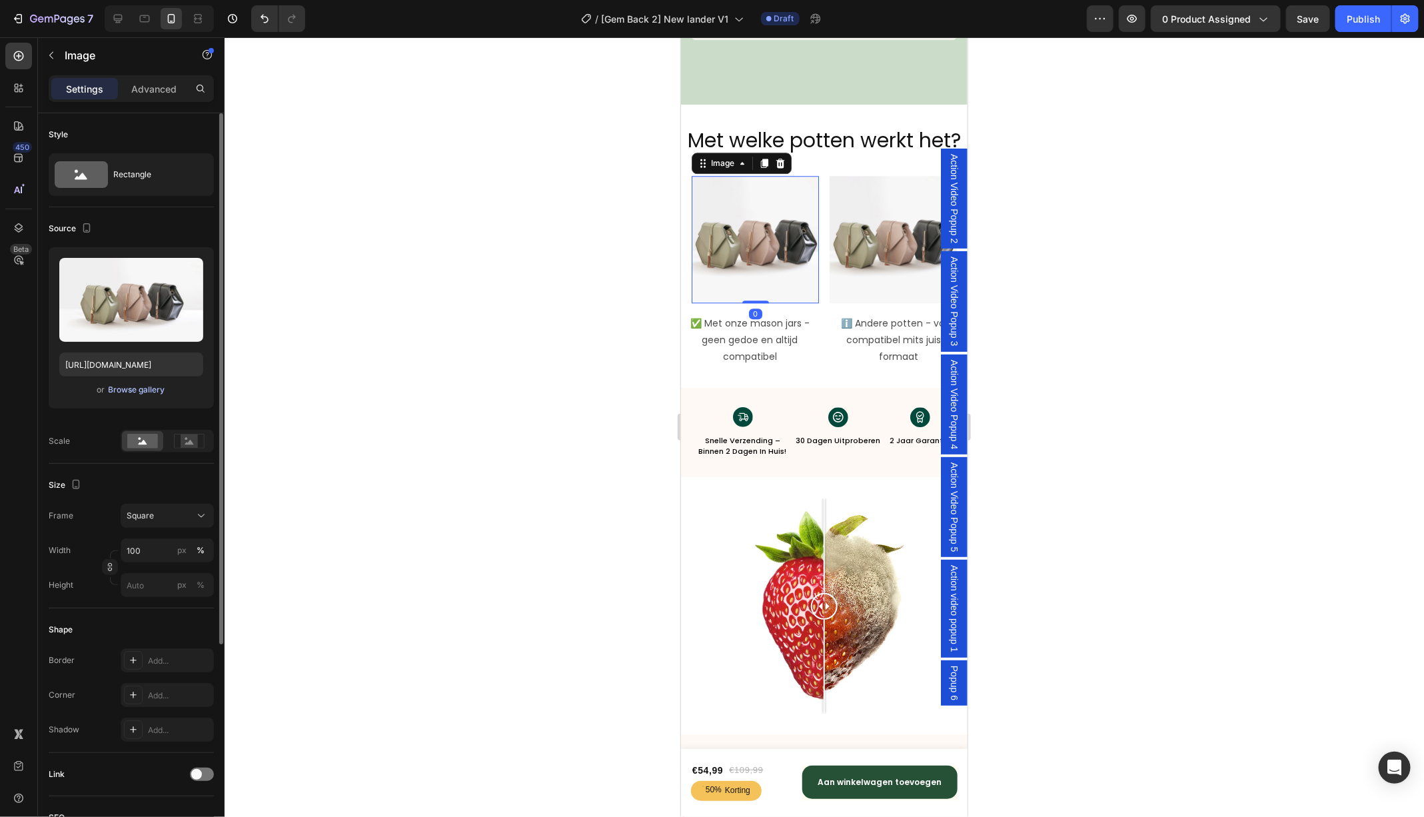
click at [140, 394] on div "Browse gallery" at bounding box center [137, 390] width 57 height 12
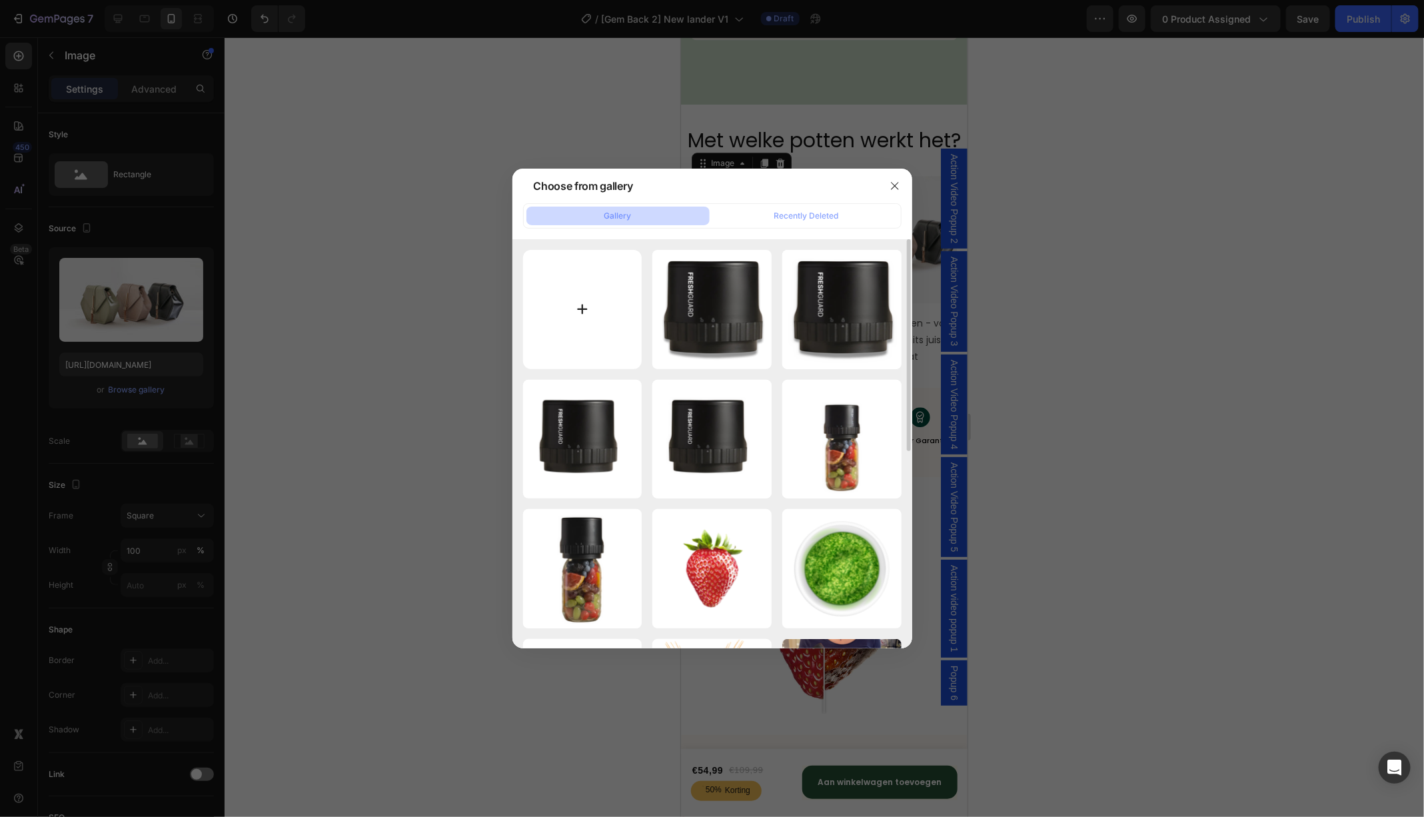
click at [612, 304] on input "file" at bounding box center [582, 309] width 119 height 119
type input "C:\fakepath\80810171_01_001.webp"
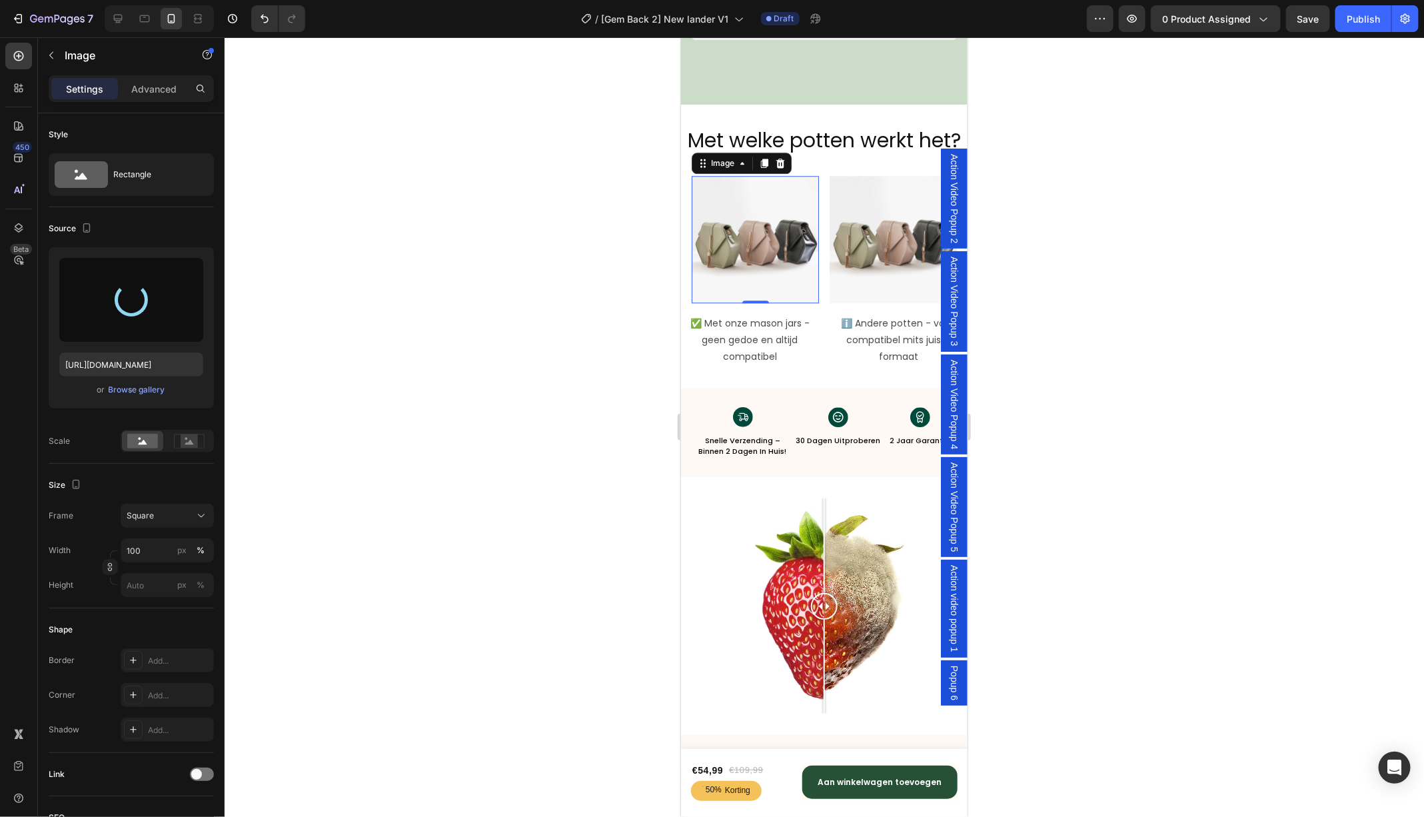
type input "https://cdn.shopify.com/s/files/1/0747/6602/4923/files/gempages_555404258220967…"
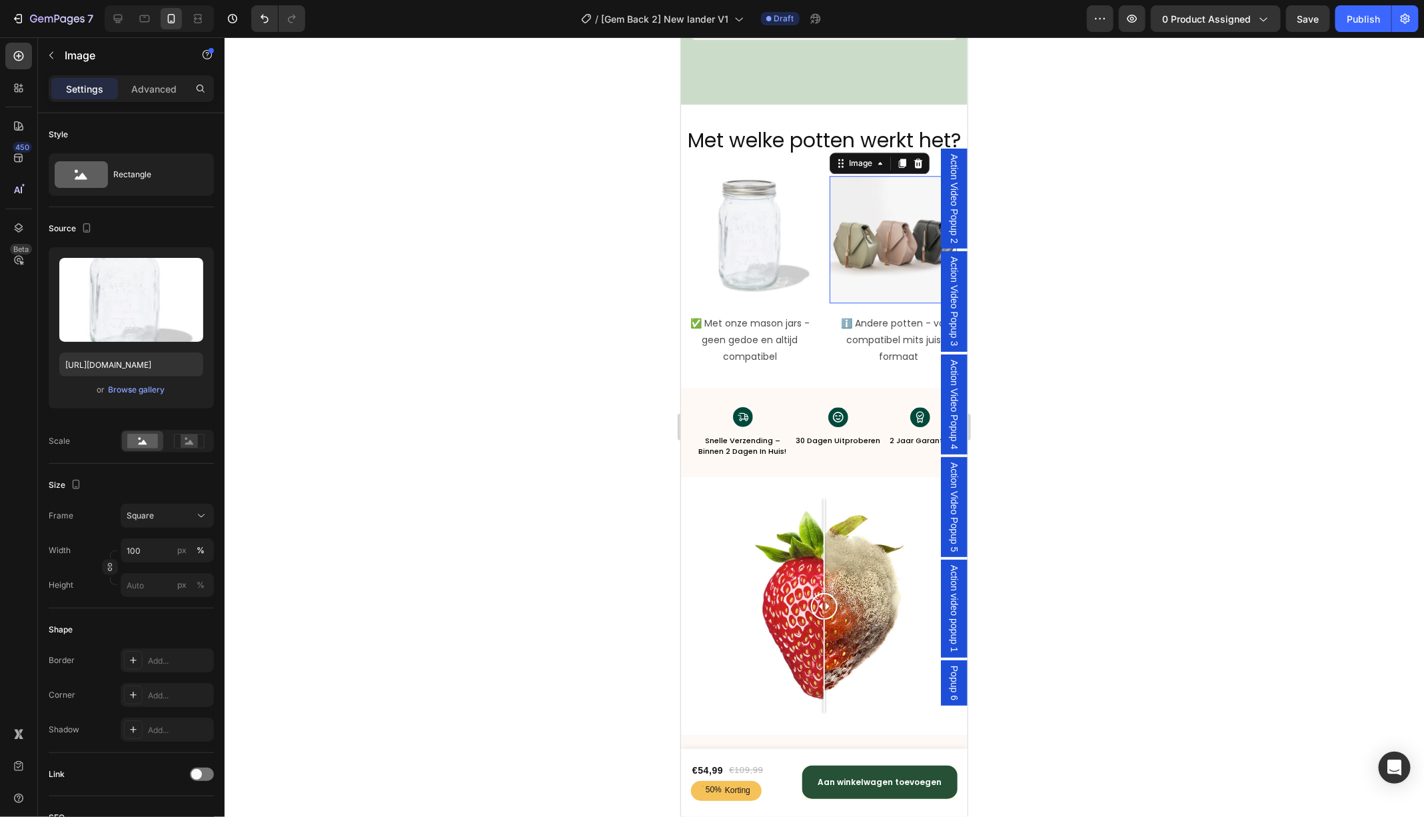
click at [907, 257] on img at bounding box center [892, 238] width 127 height 127
click at [53, 59] on icon "button" at bounding box center [51, 55] width 11 height 11
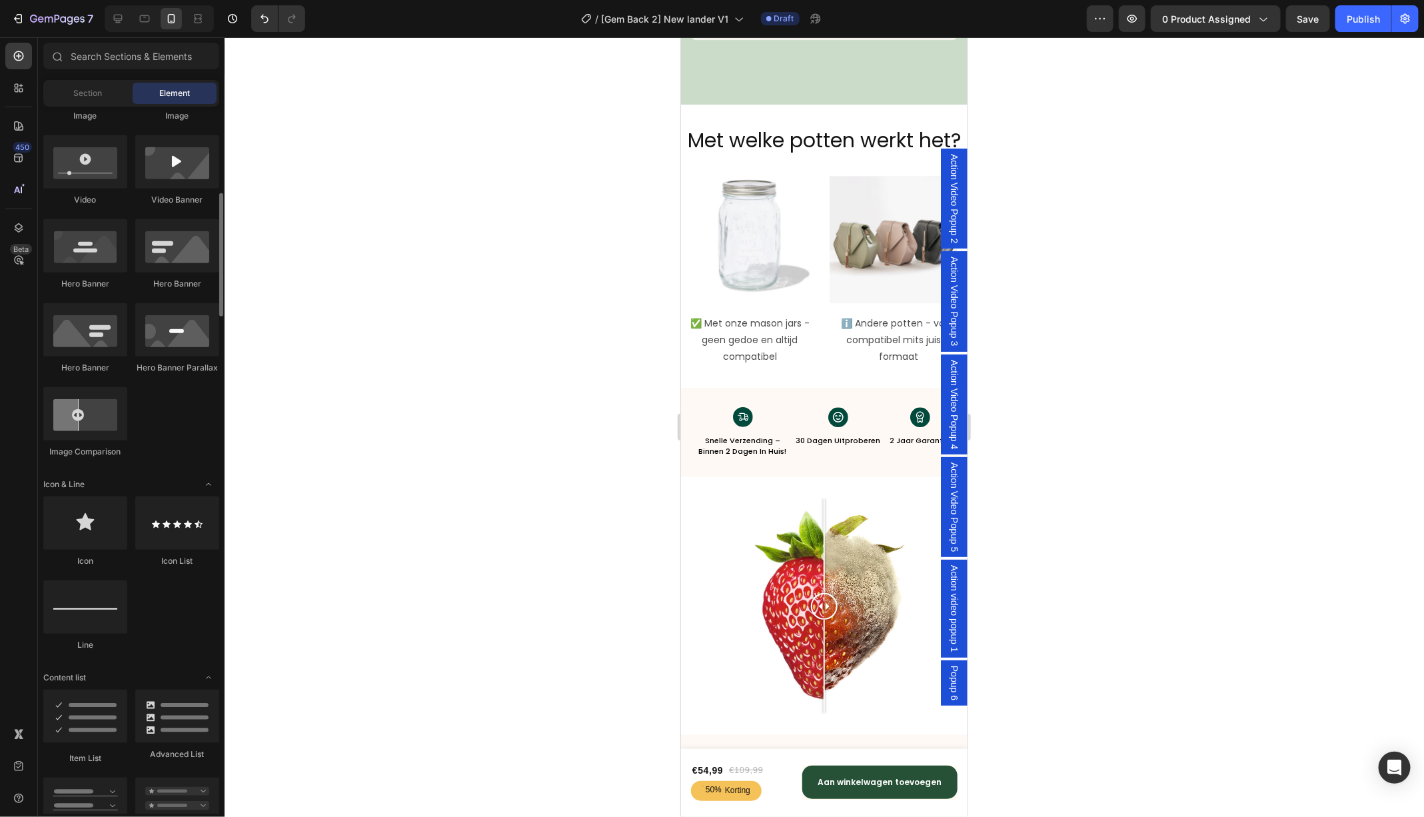
scroll to position [645, 0]
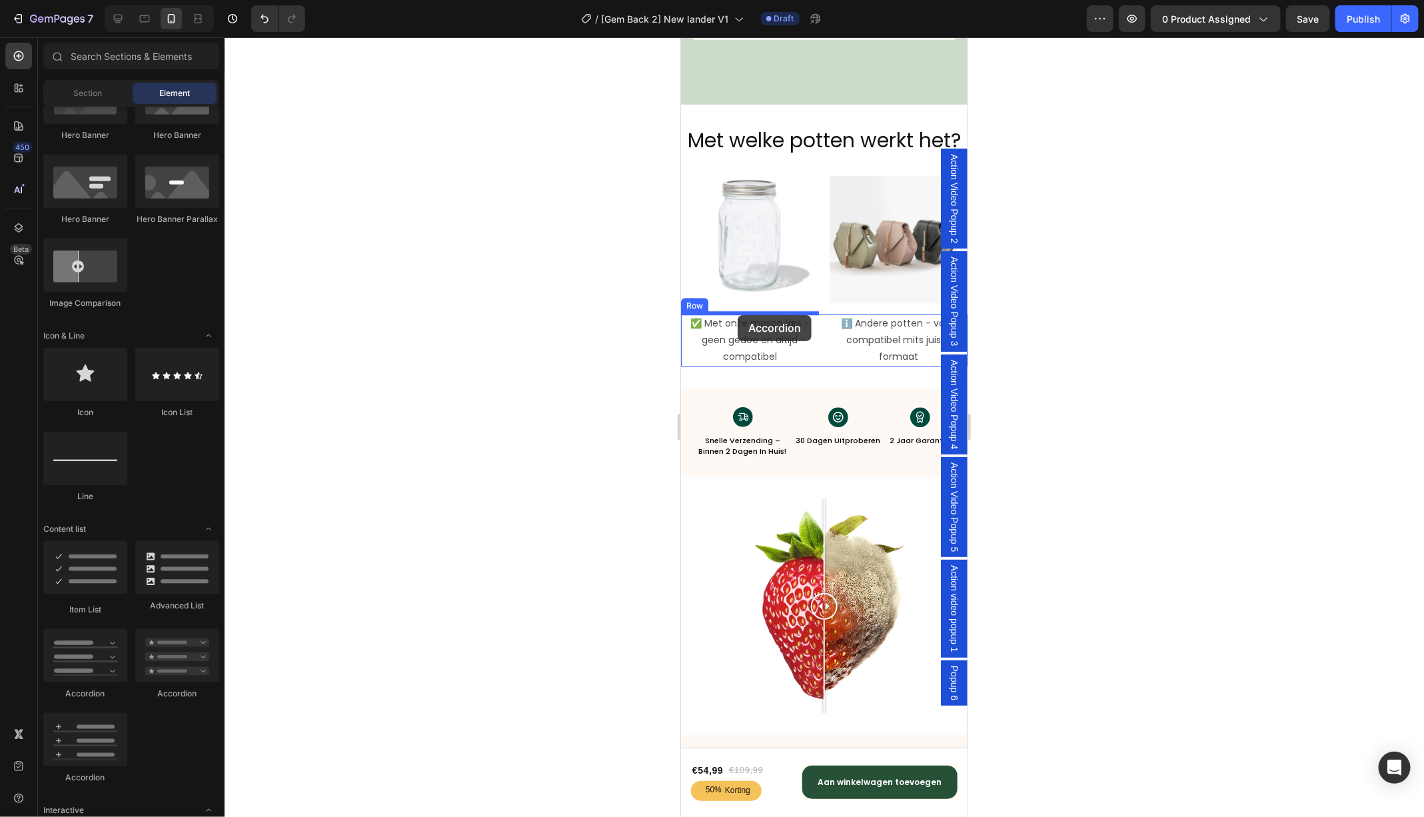
drag, startPoint x: 779, startPoint y: 784, endPoint x: 737, endPoint y: 314, distance: 471.5
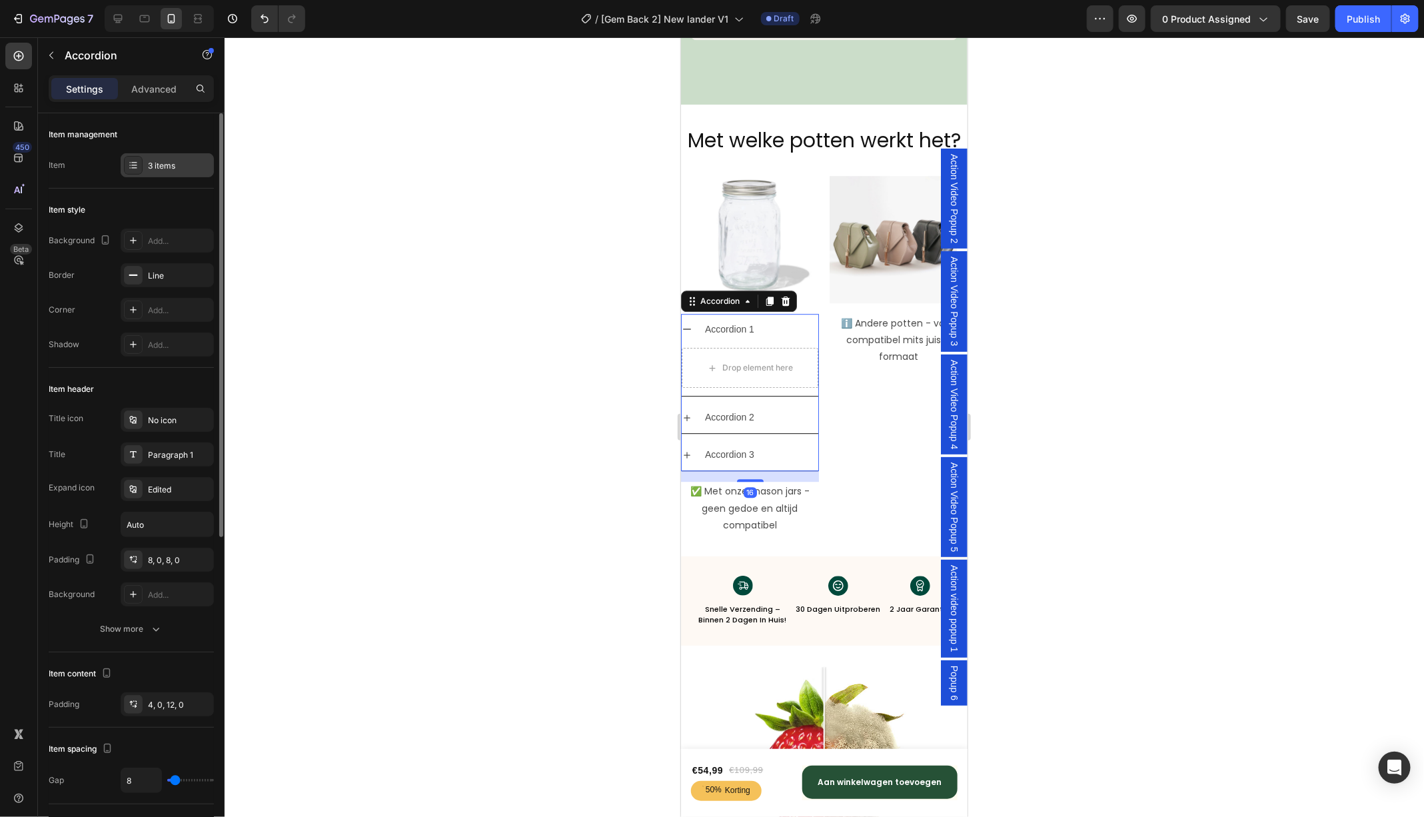
click at [155, 167] on div "3 items" at bounding box center [179, 166] width 63 height 12
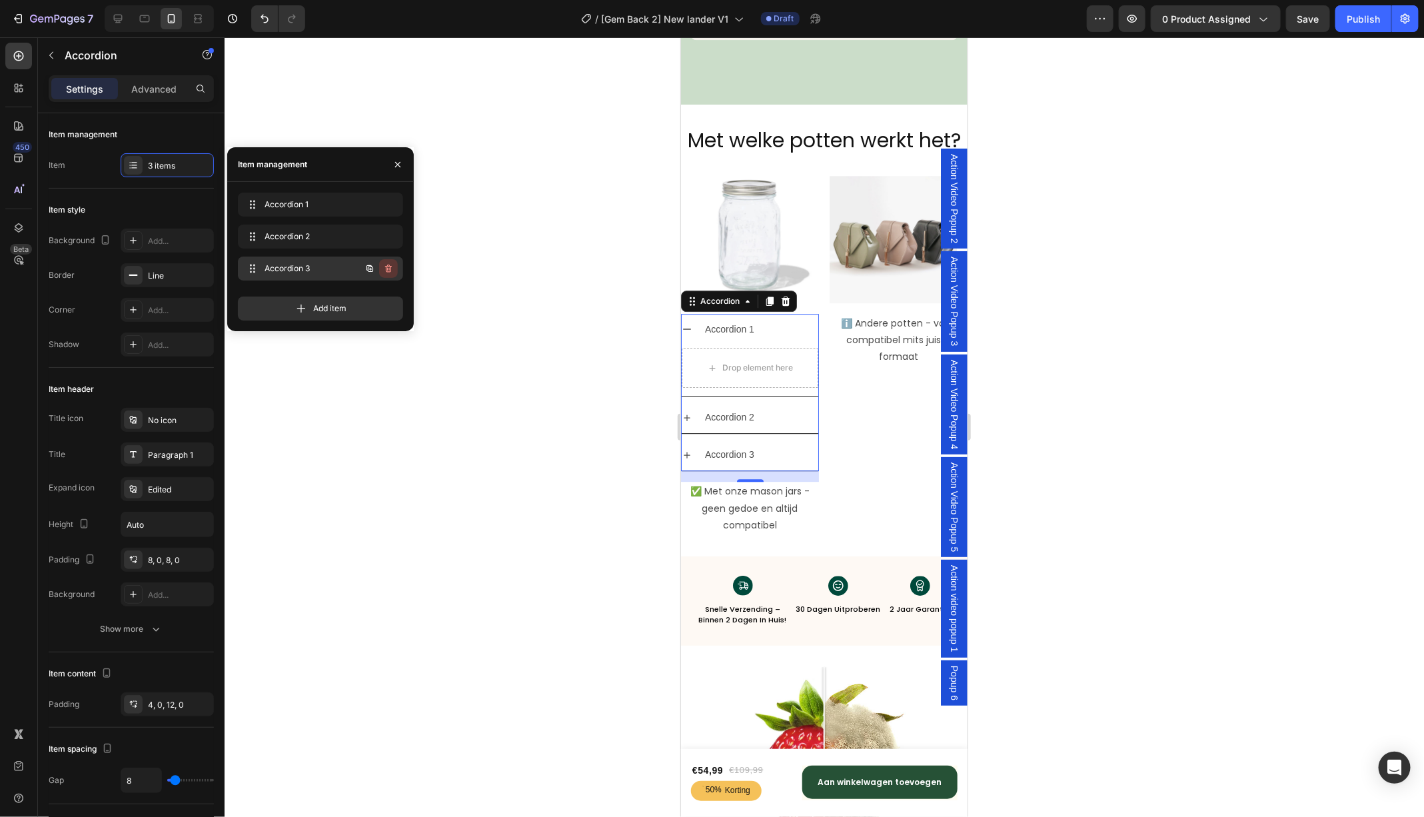
click at [390, 266] on icon "button" at bounding box center [388, 268] width 7 height 8
click at [378, 263] on div "Delete" at bounding box center [379, 268] width 25 height 12
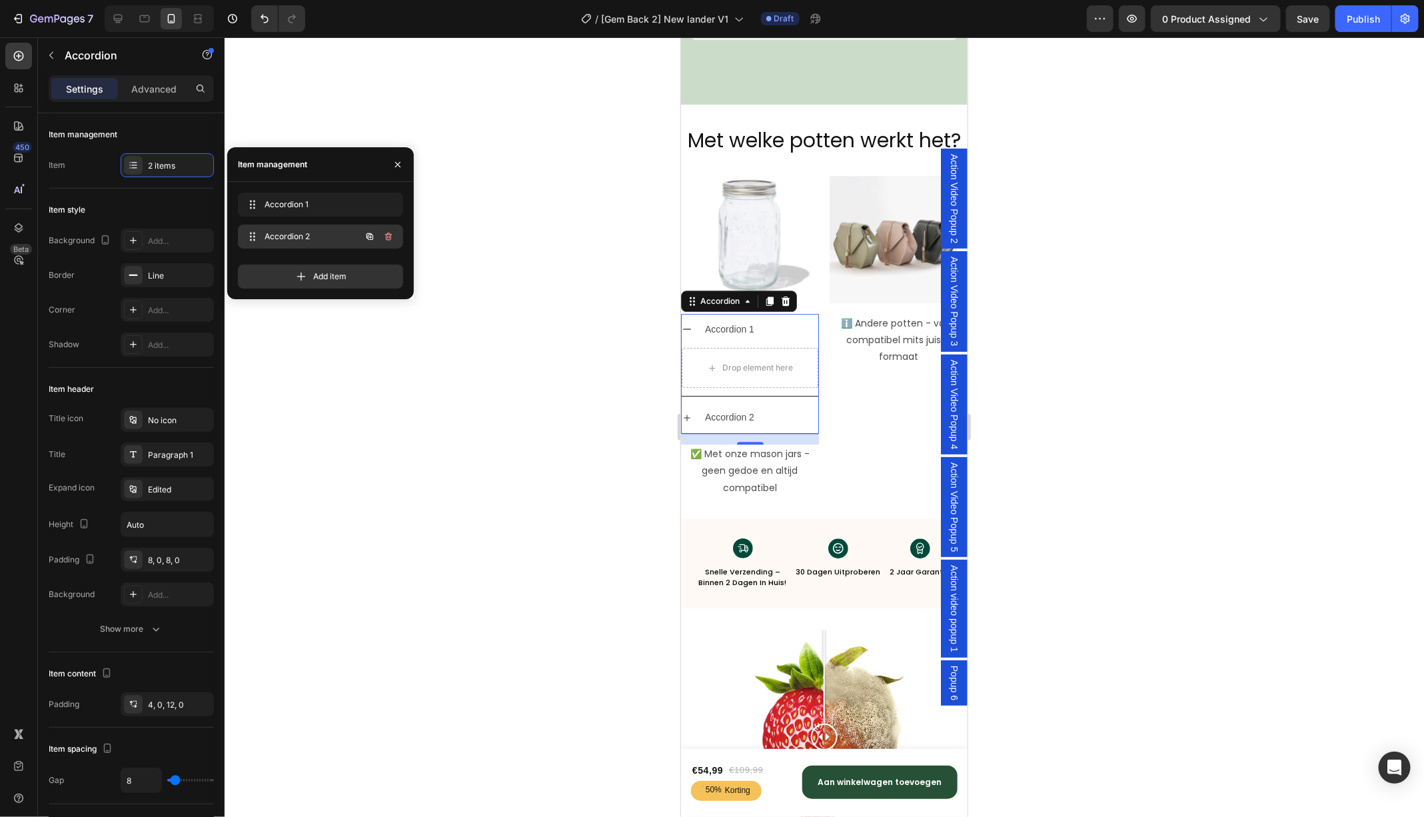
click at [386, 236] on icon "button" at bounding box center [388, 236] width 7 height 8
click at [386, 236] on div "Delete" at bounding box center [379, 236] width 25 height 12
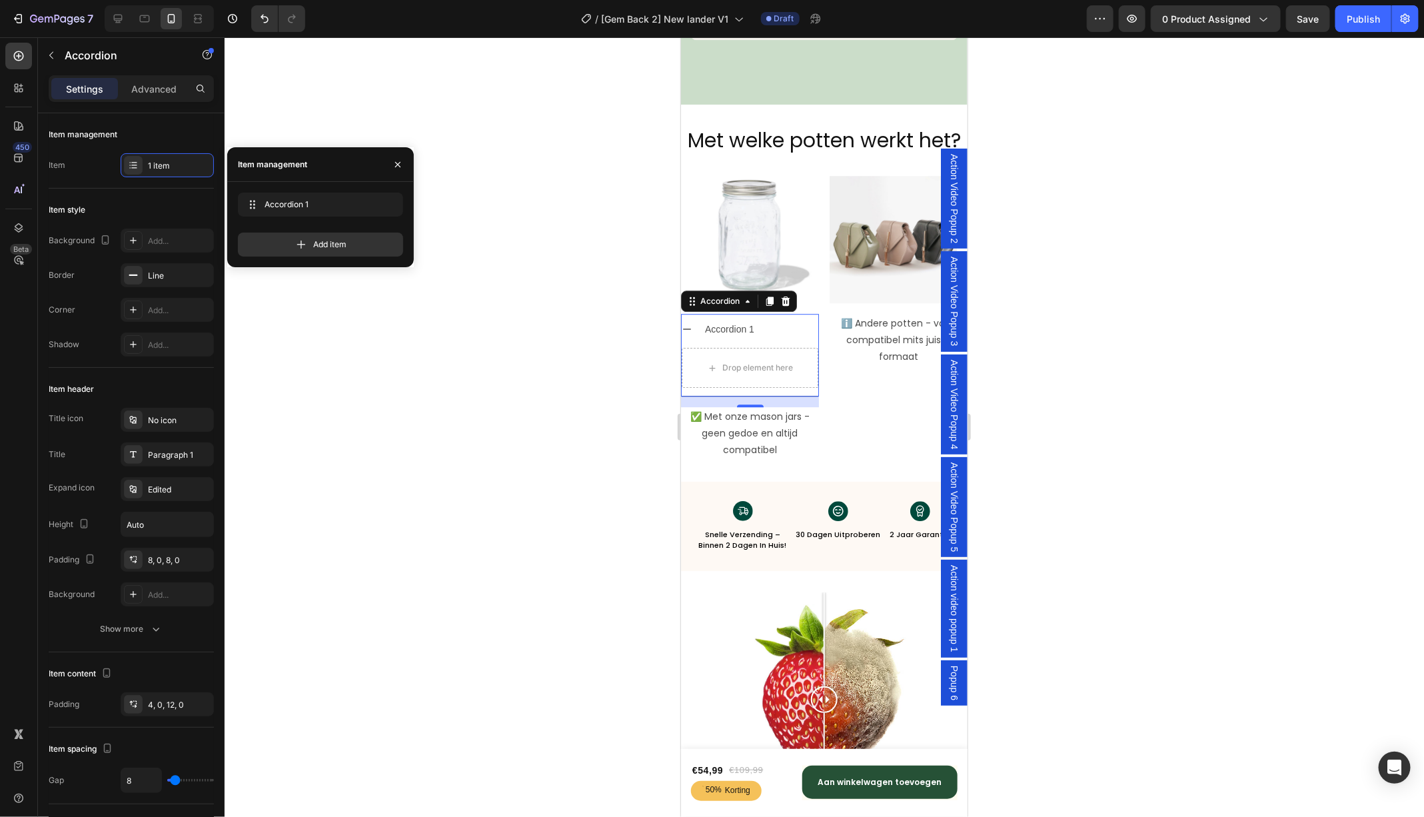
click at [723, 326] on div "Accordion 1" at bounding box center [728, 328] width 53 height 21
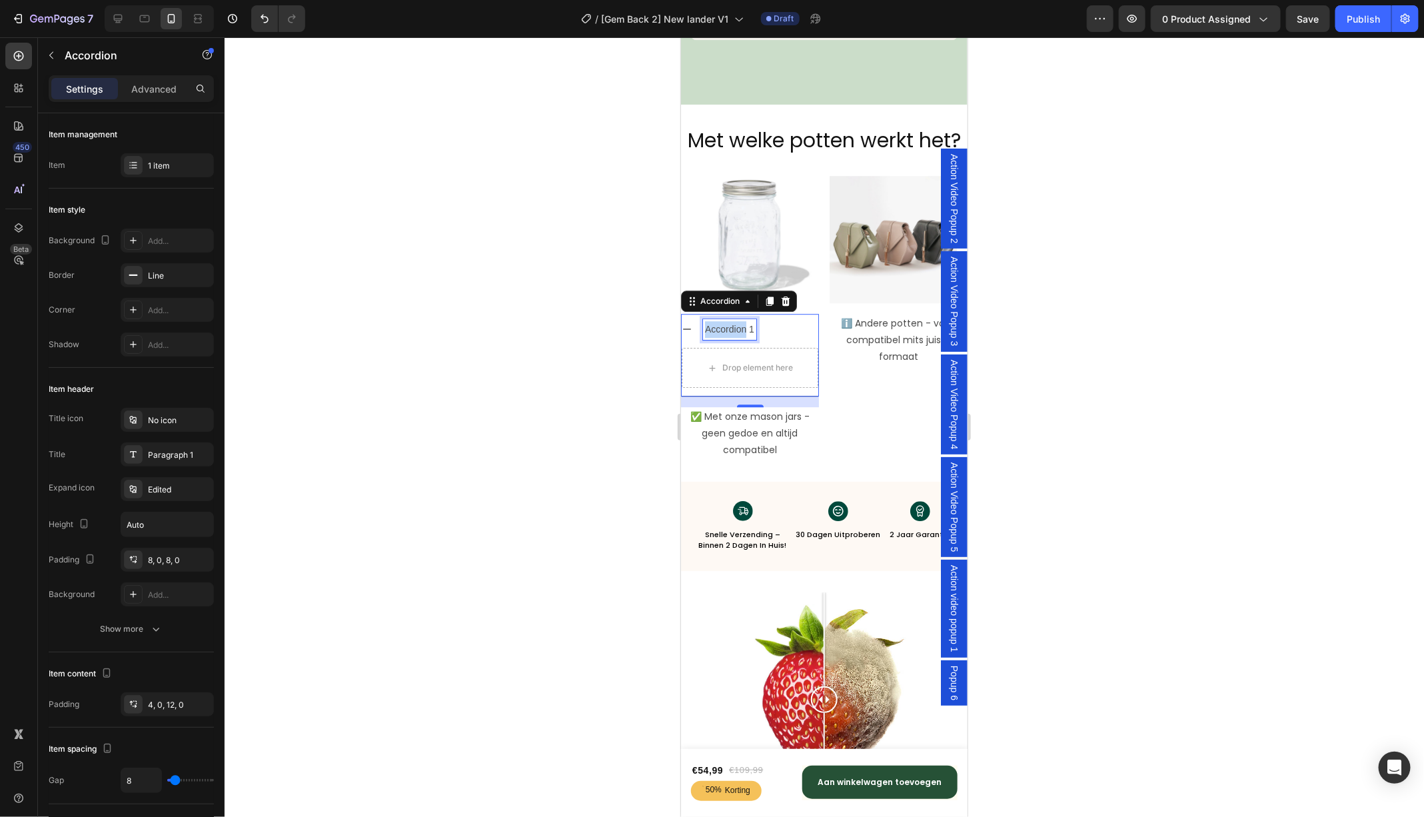
click at [723, 326] on p "Accordion 1" at bounding box center [728, 328] width 49 height 17
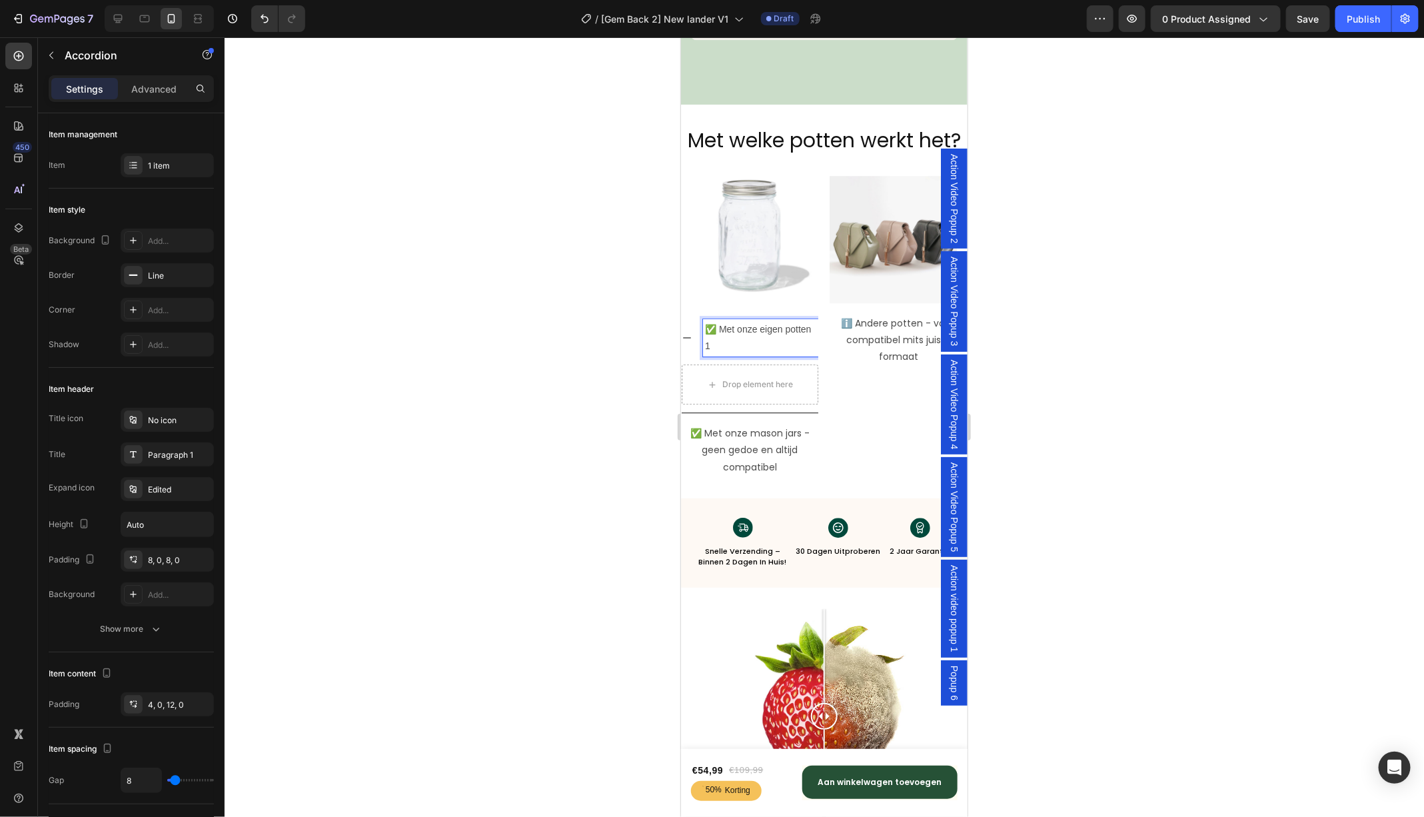
click at [720, 344] on p "✅ Met onze eigen potten 1" at bounding box center [759, 336] width 111 height 33
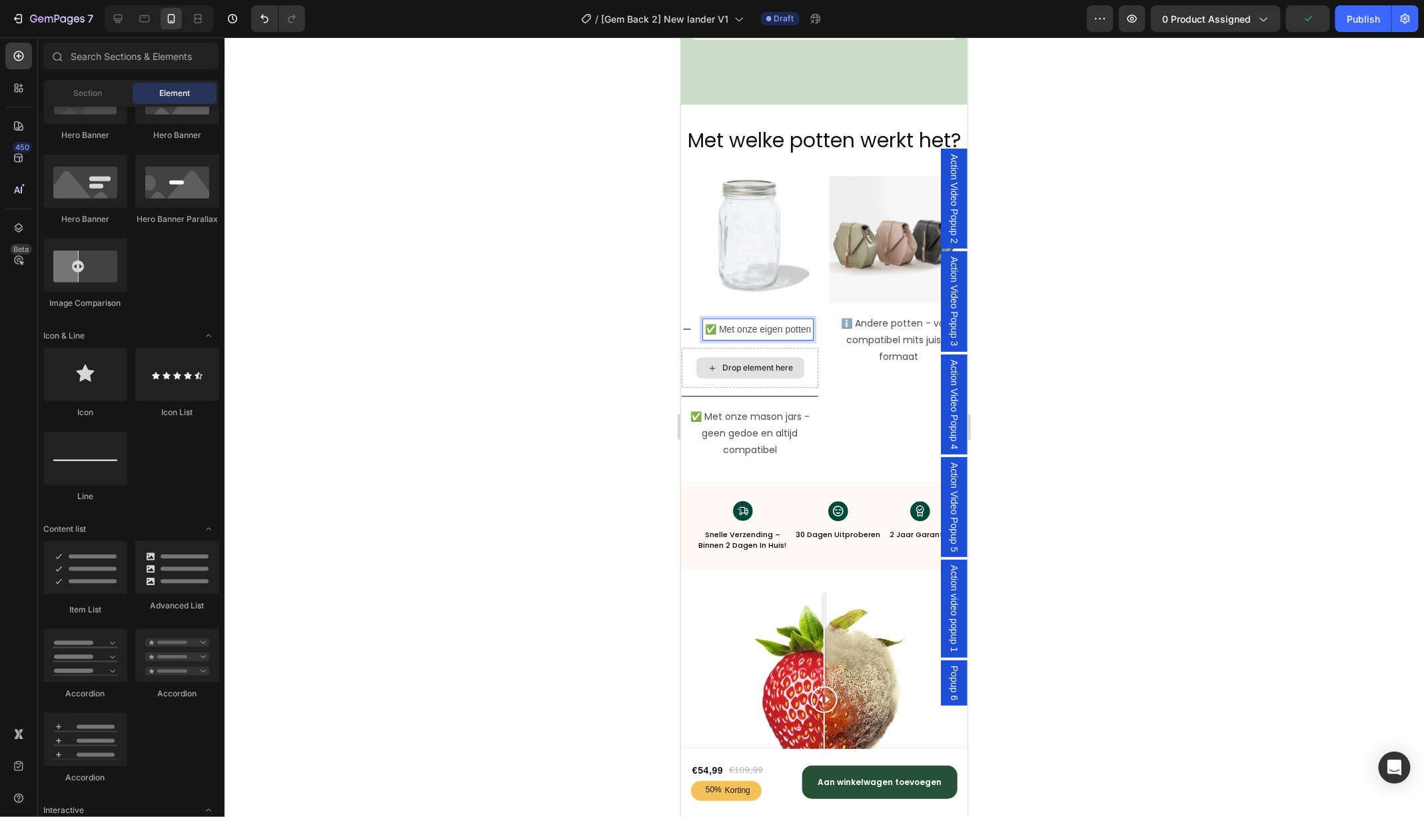
click at [757, 369] on div "Drop element here" at bounding box center [757, 367] width 71 height 11
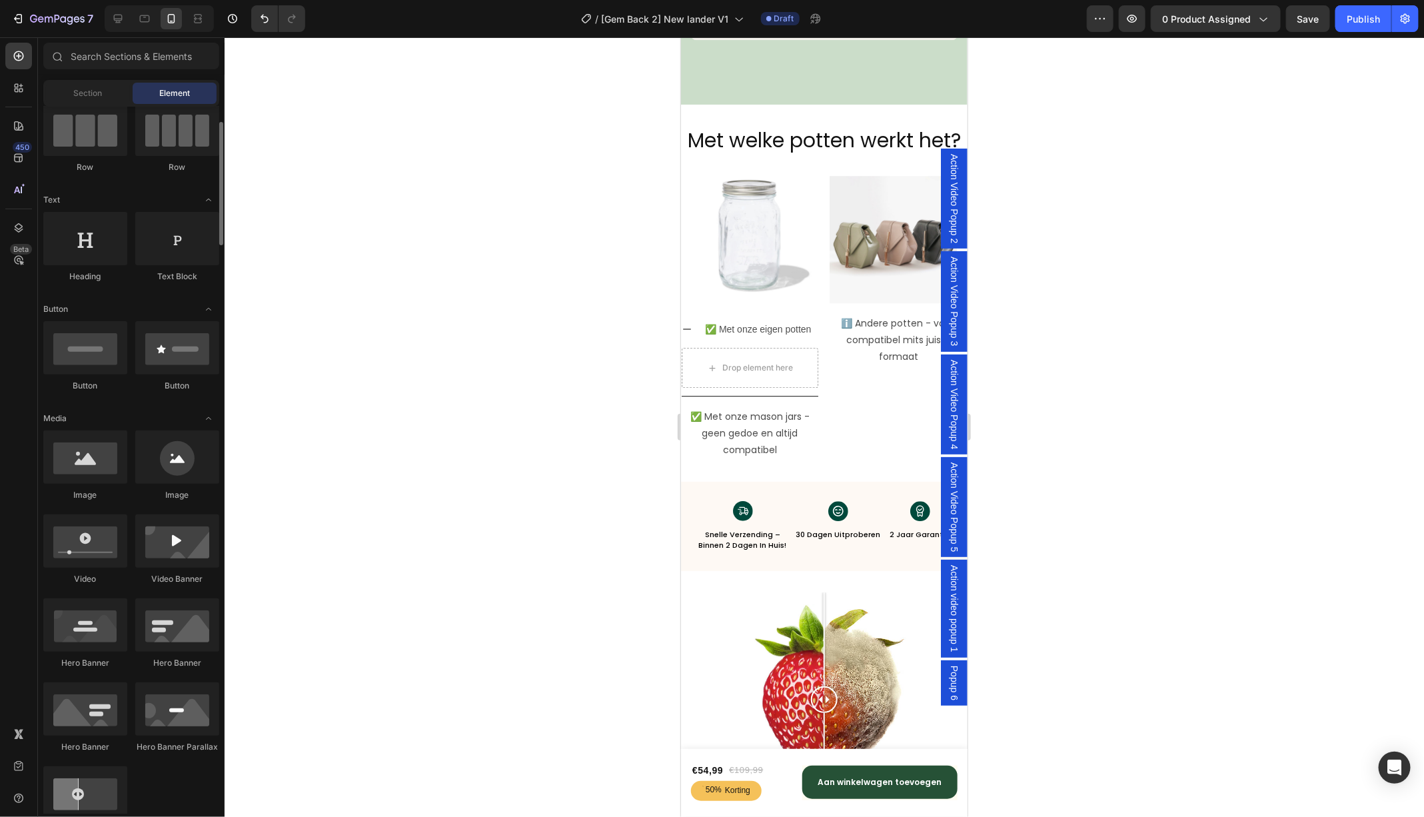
scroll to position [110, 0]
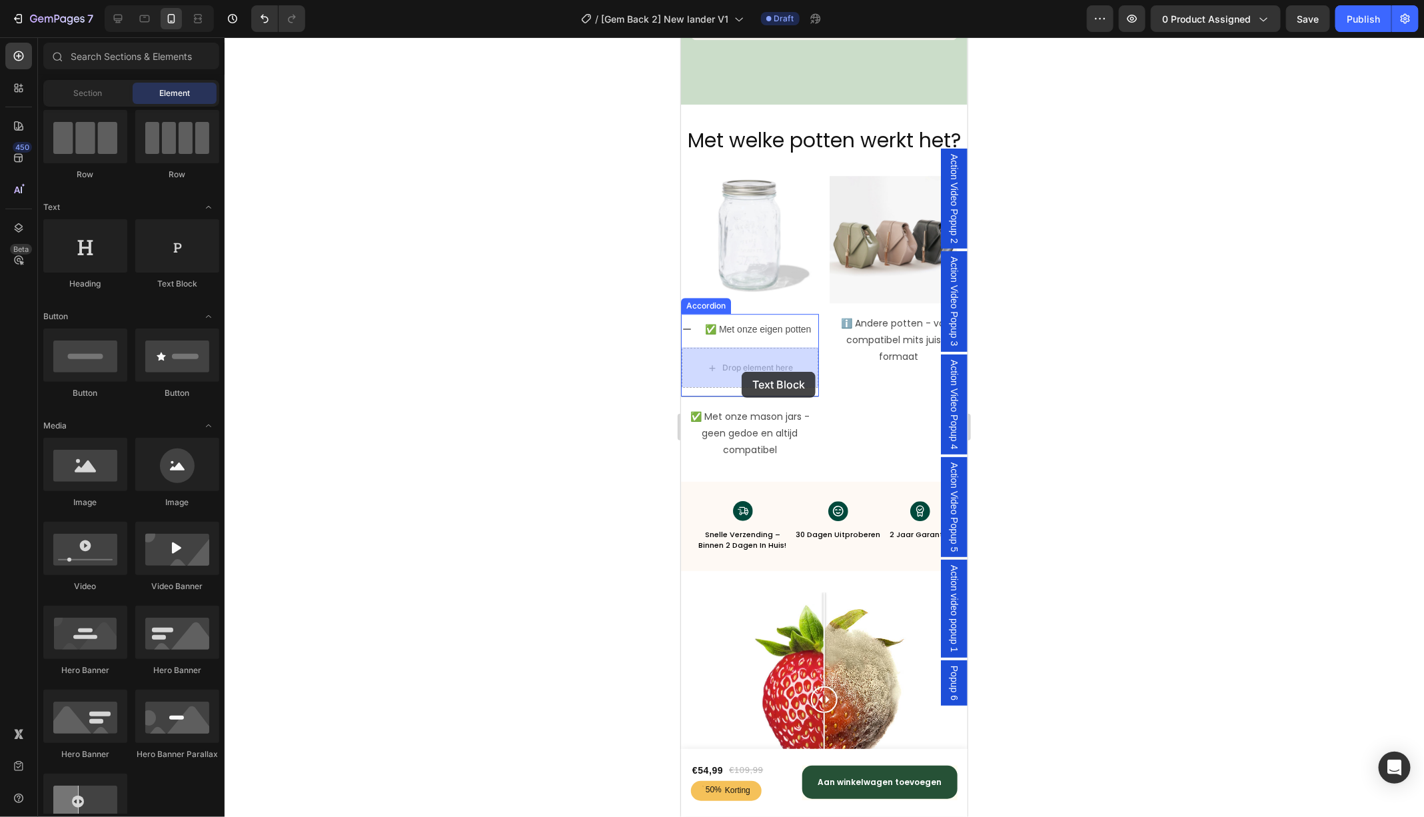
drag, startPoint x: 841, startPoint y: 278, endPoint x: 740, endPoint y: 370, distance: 137.2
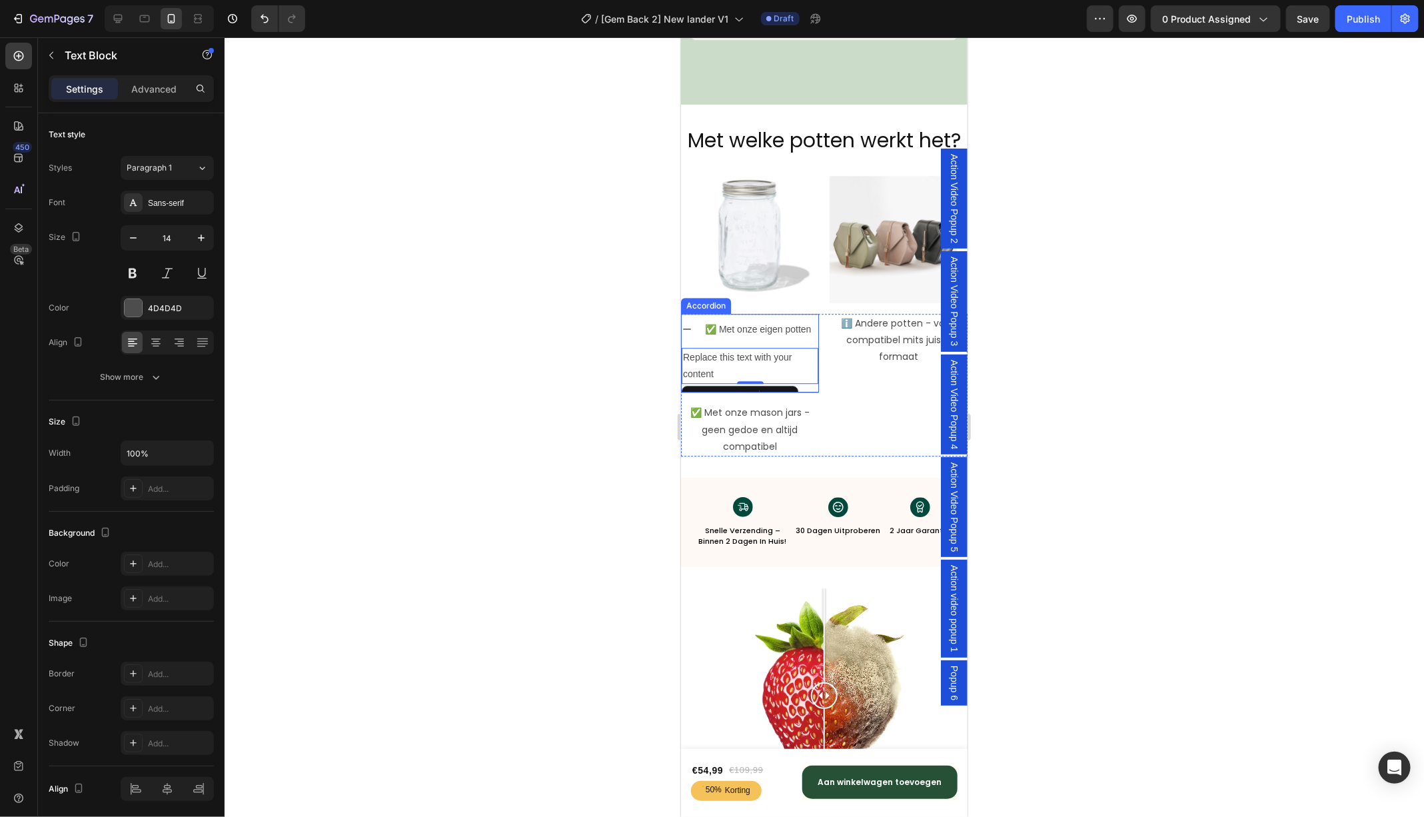
click at [690, 326] on icon at bounding box center [686, 328] width 11 height 11
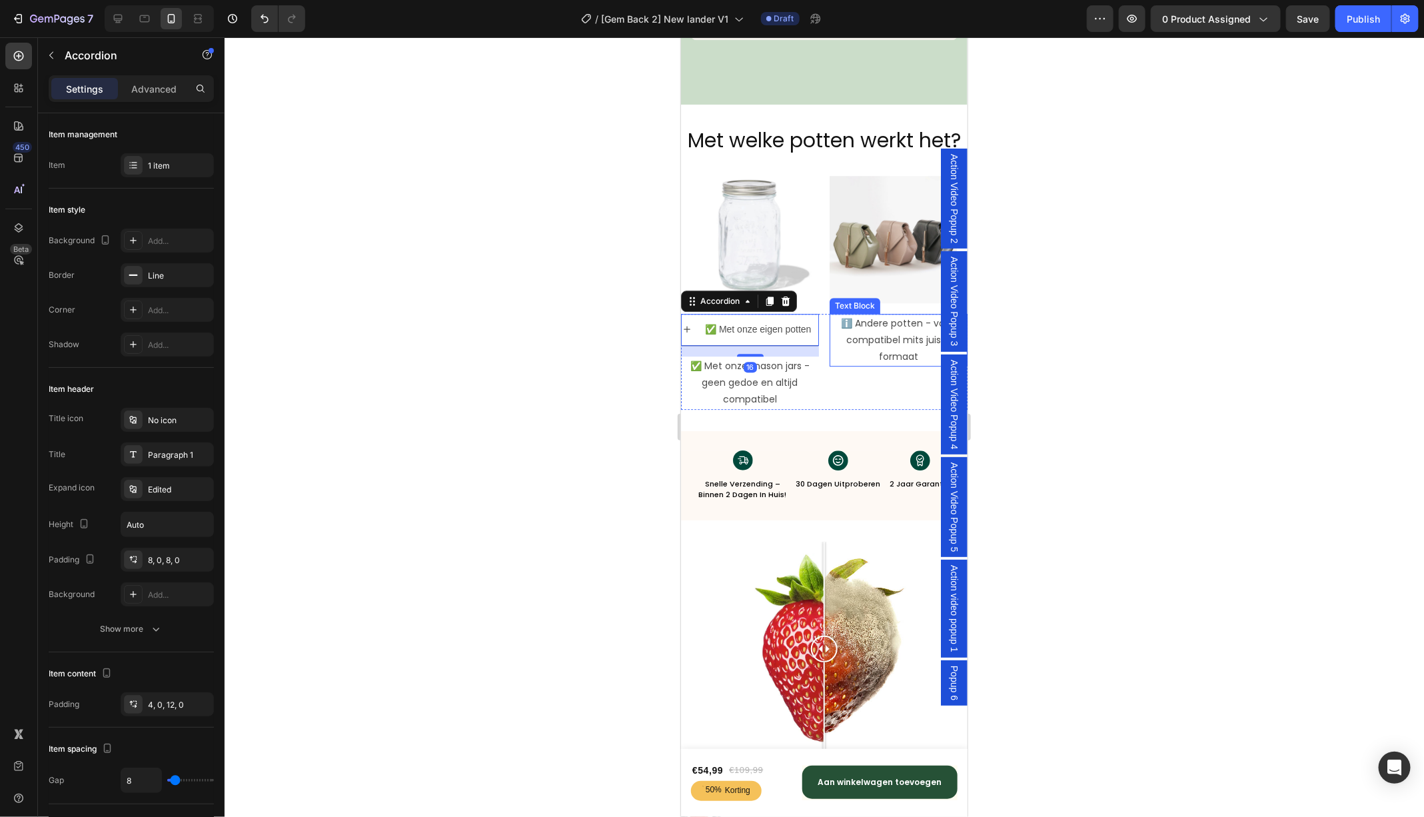
click at [883, 327] on p "ℹ️ Andere potten - vaak compatibel mits juiste formaat" at bounding box center [897, 339] width 135 height 51
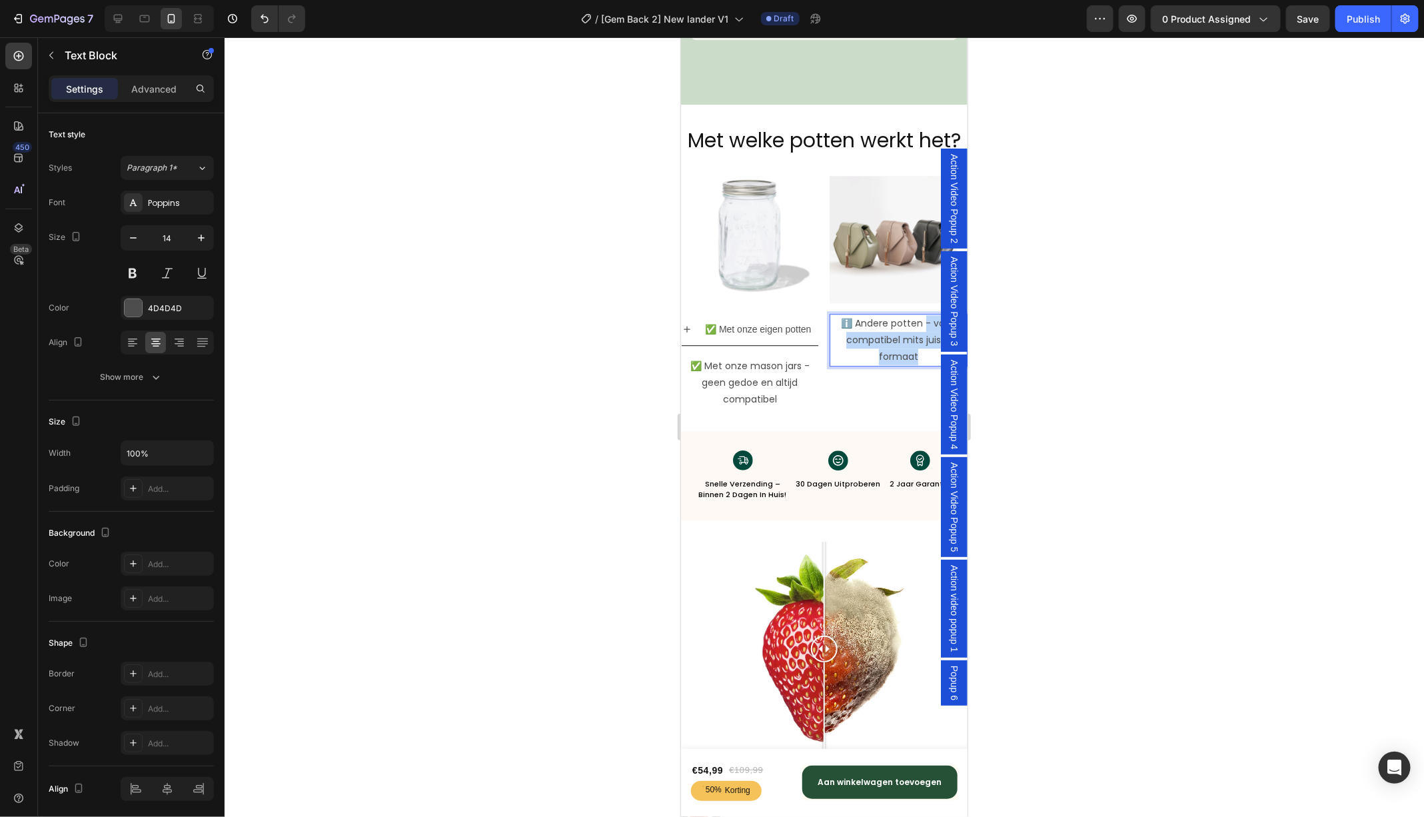
drag, startPoint x: 922, startPoint y: 321, endPoint x: 935, endPoint y: 359, distance: 40.0
click at [935, 359] on p "ℹ️ Andere potten - vaak compatibel mits juiste formaat" at bounding box center [897, 339] width 135 height 51
click at [691, 318] on div "✅ Met onze eigen potten" at bounding box center [749, 328] width 137 height 31
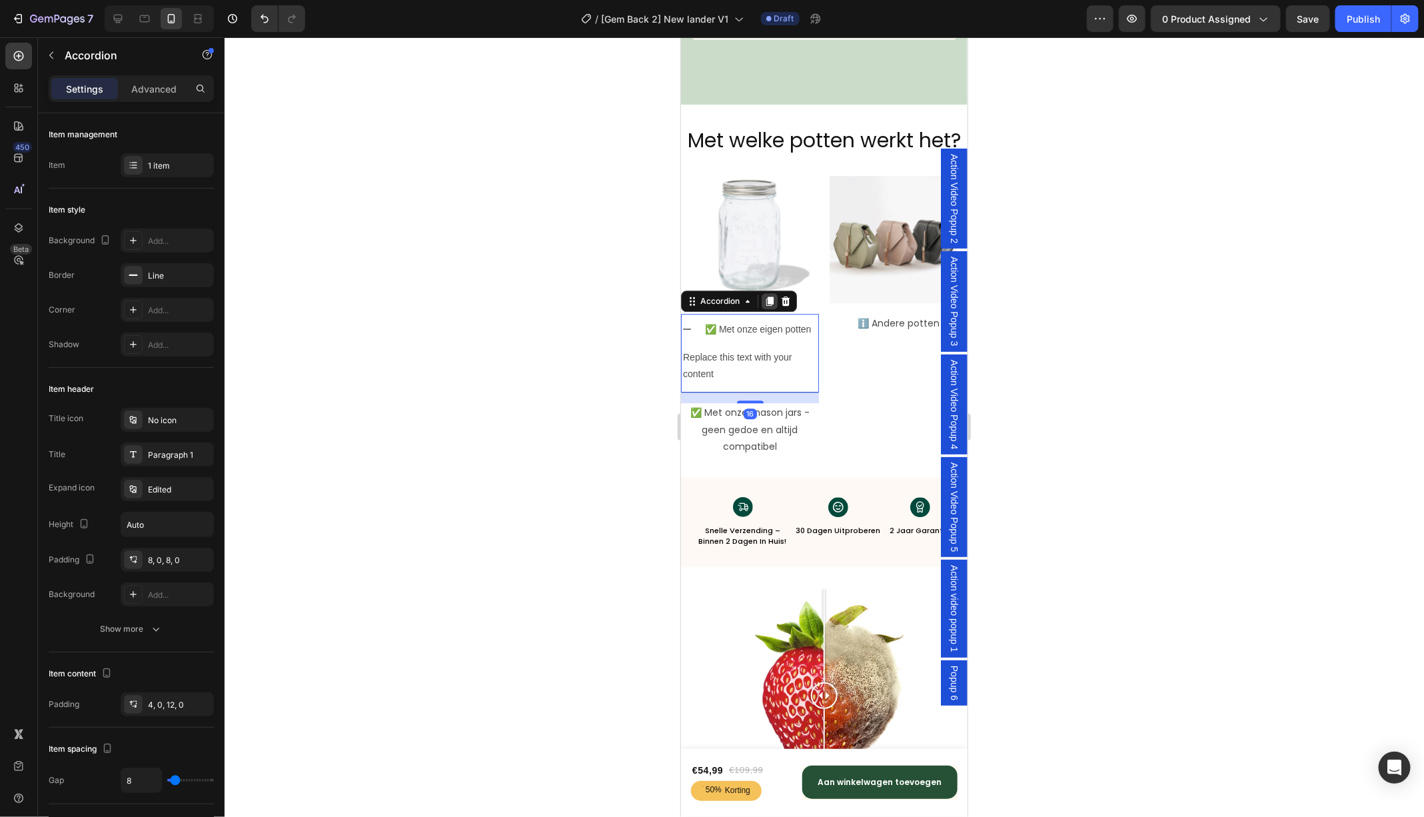
click at [770, 301] on icon at bounding box center [768, 300] width 7 height 9
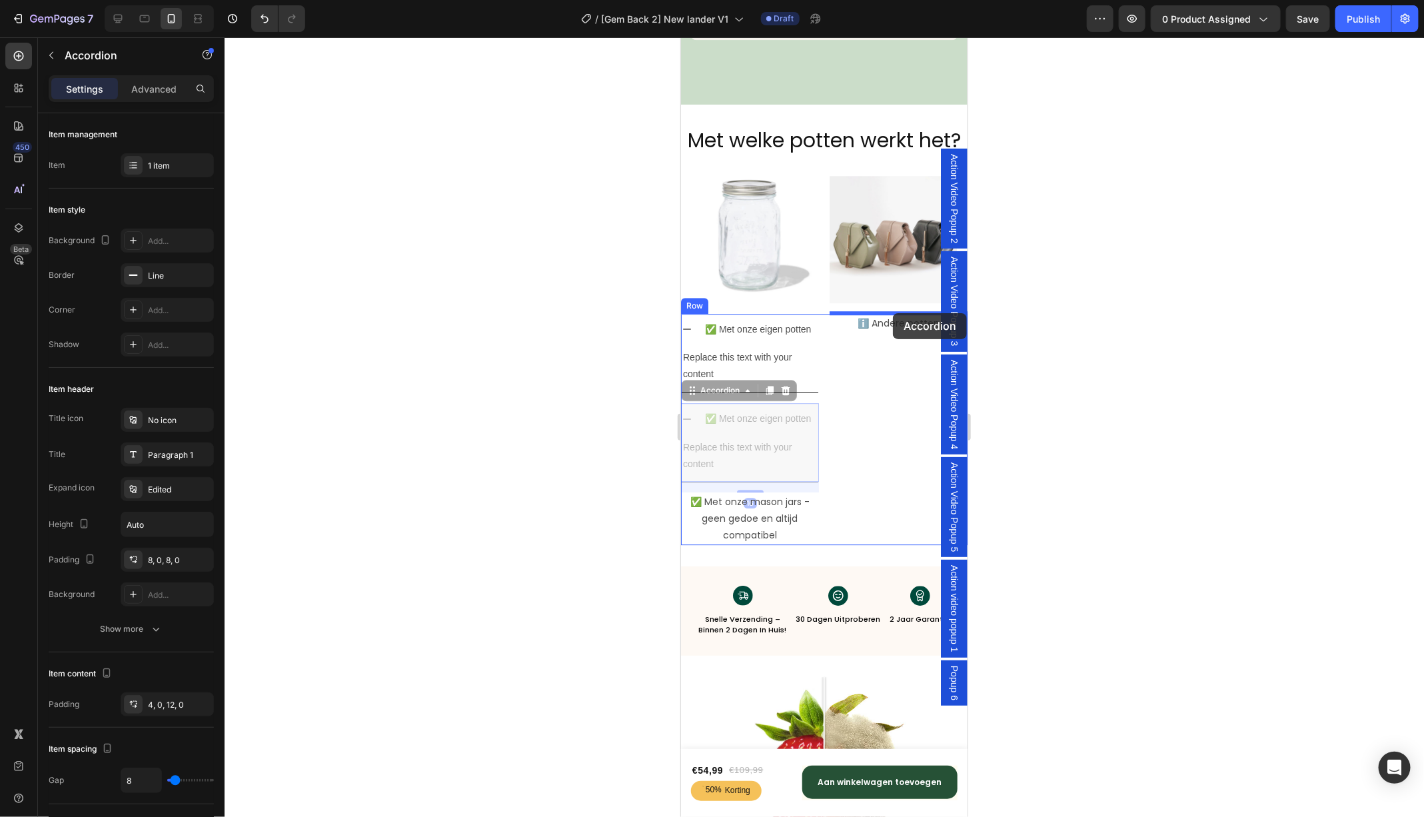
drag, startPoint x: 699, startPoint y: 392, endPoint x: 892, endPoint y: 312, distance: 208.5
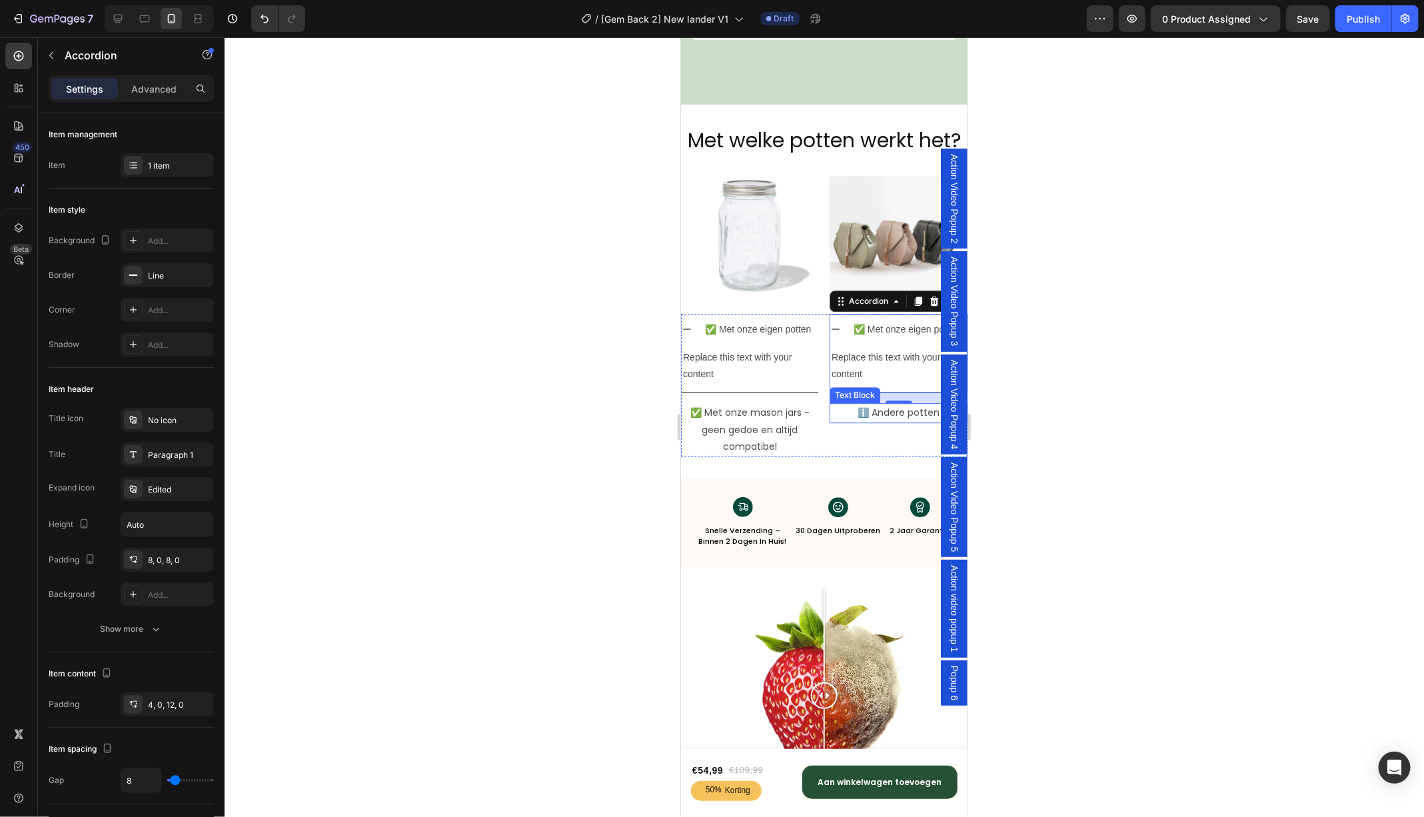
click at [887, 408] on p "ℹ️ Andere potten" at bounding box center [897, 412] width 135 height 17
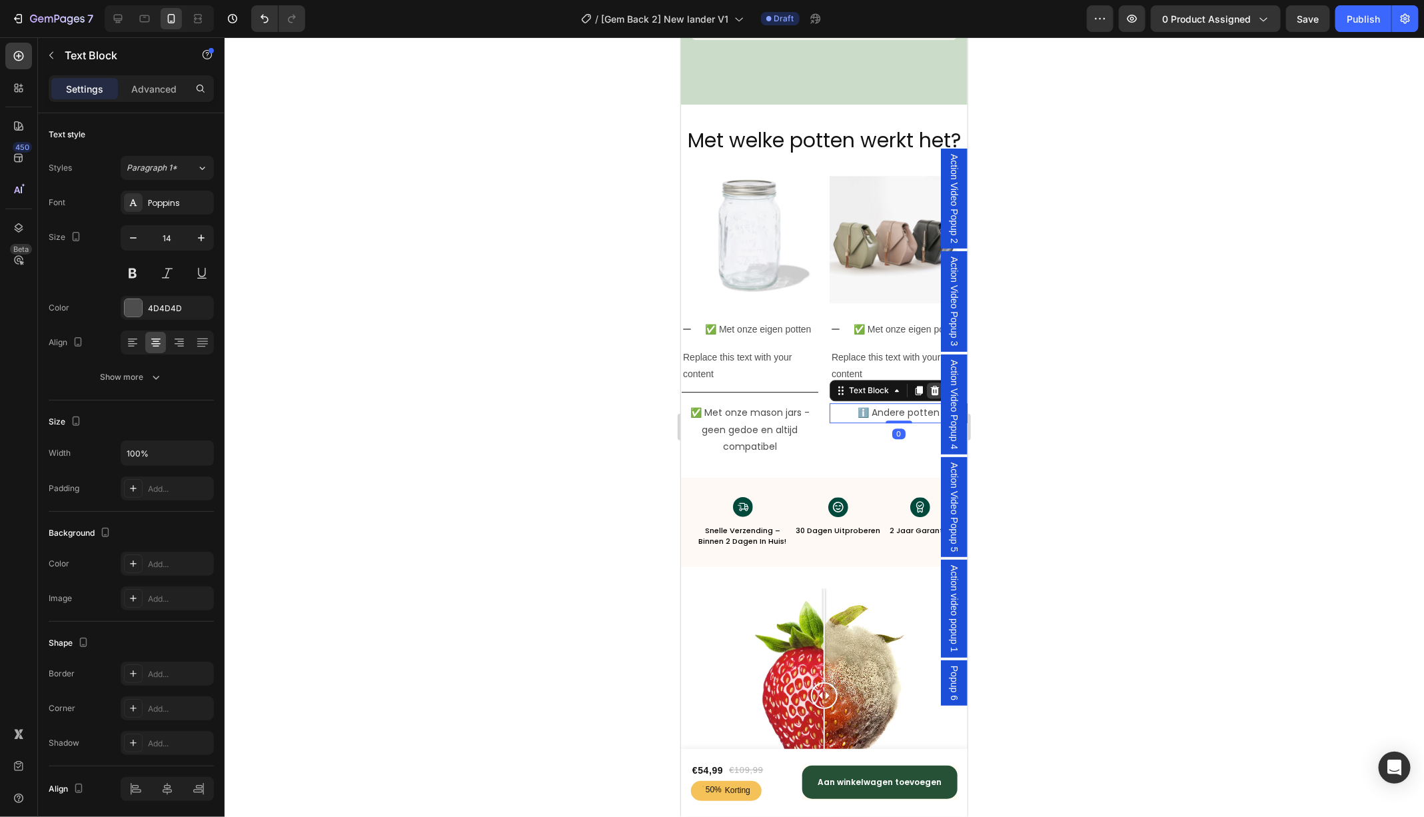
click at [929, 390] on icon at bounding box center [934, 389] width 11 height 11
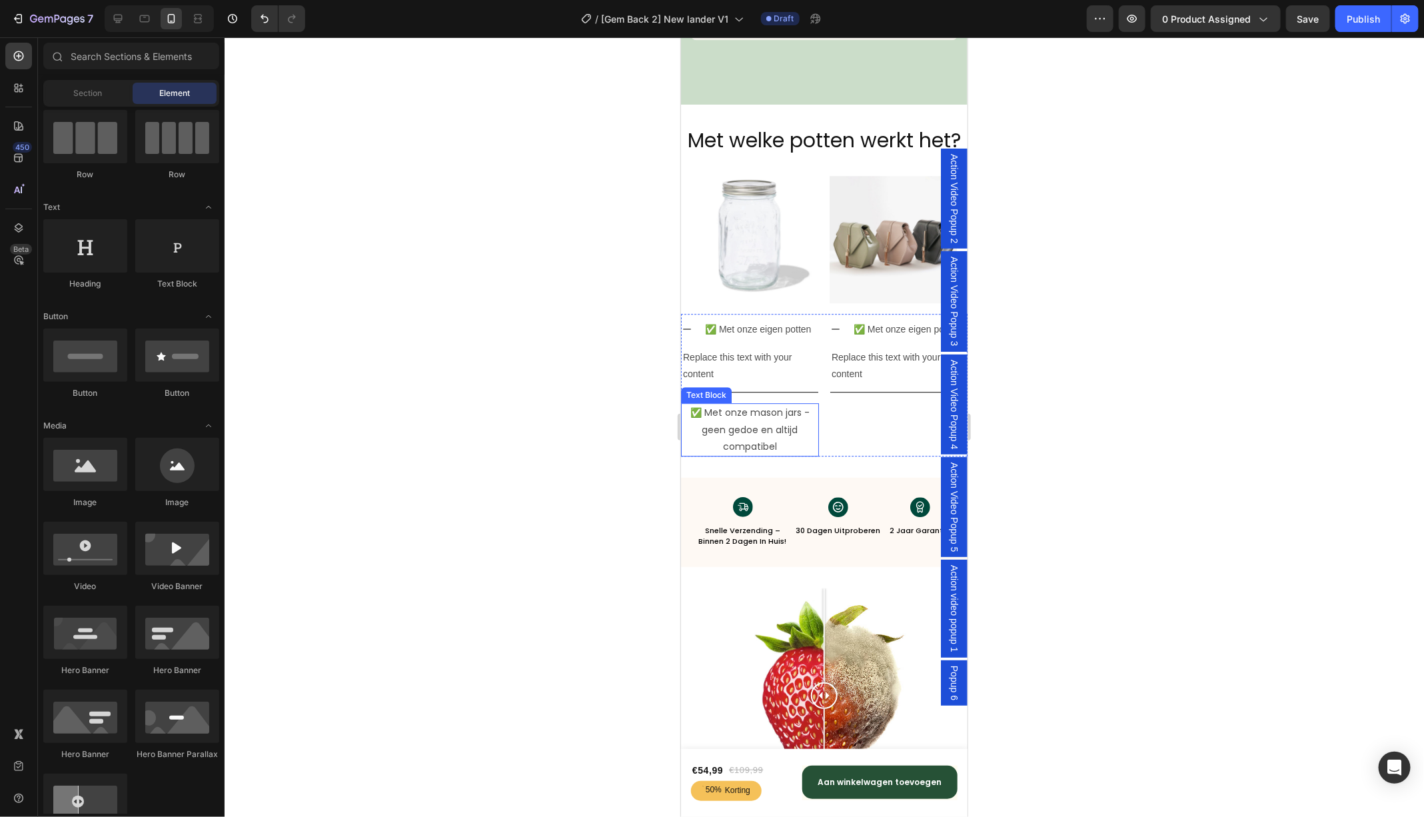
click at [769, 410] on p "✅ Met onze mason jars - geen gedoe en altijd compatibel" at bounding box center [748, 429] width 135 height 51
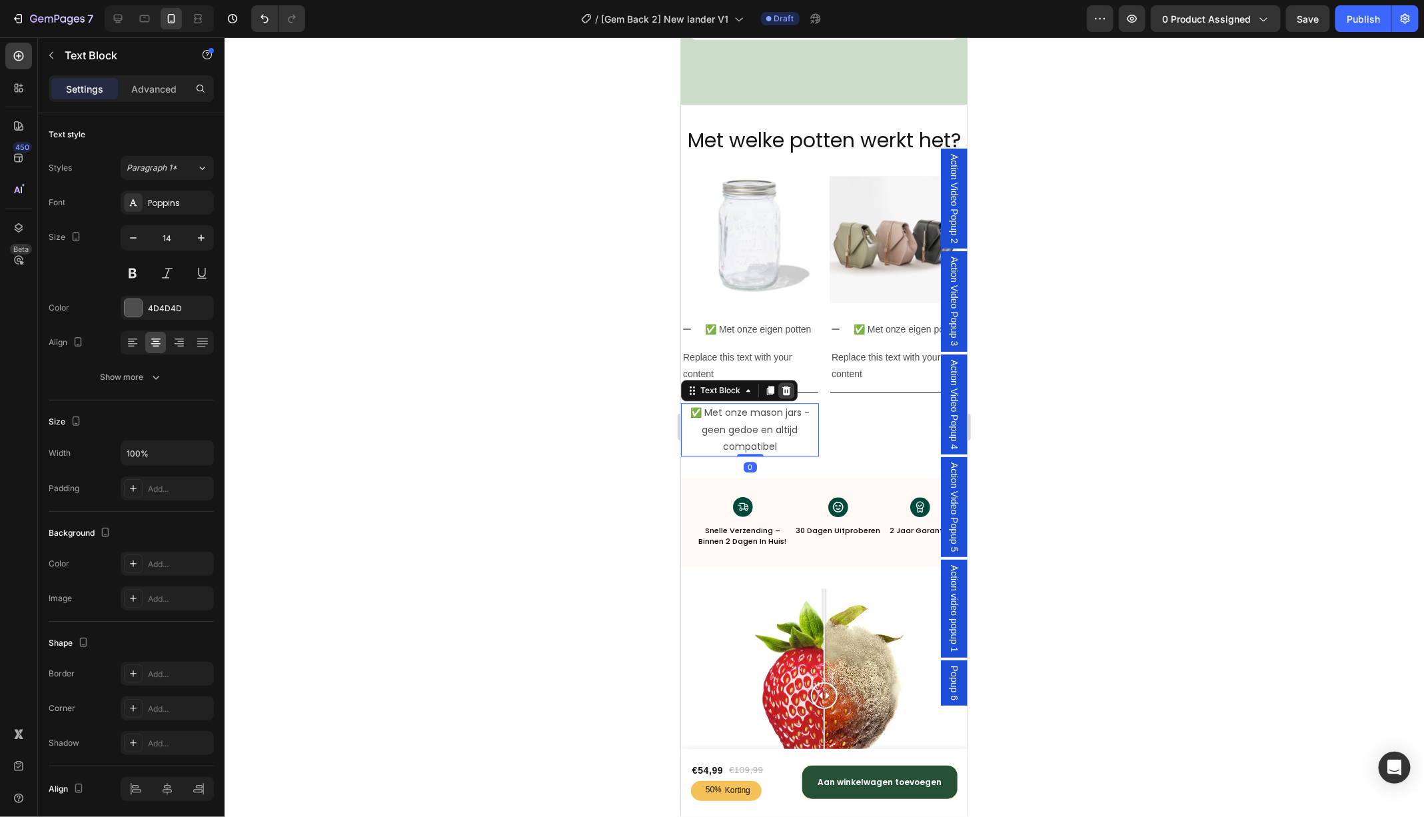
click at [783, 390] on icon at bounding box center [785, 389] width 9 height 9
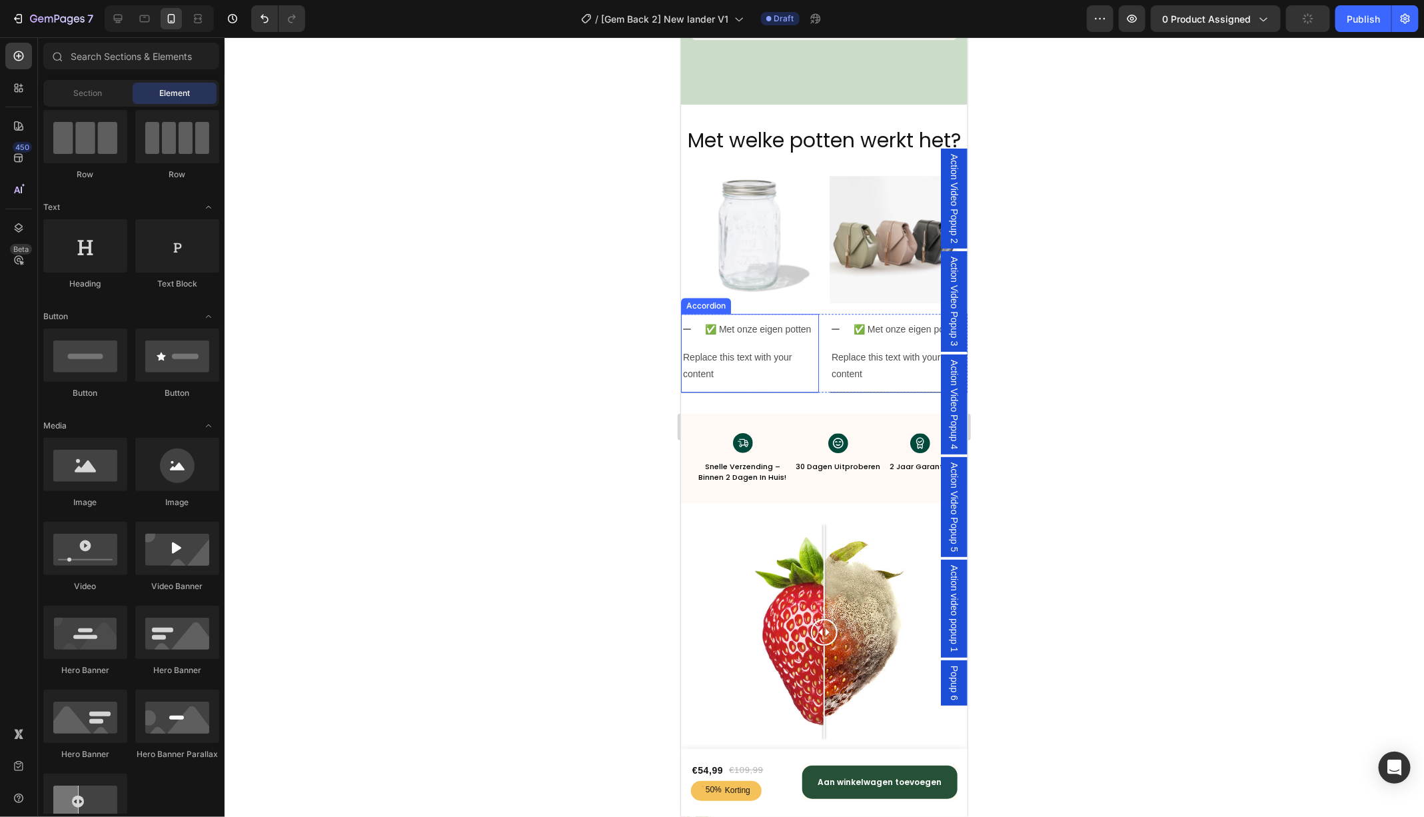
click at [760, 386] on div "Replace this text with your content Text Block" at bounding box center [749, 367] width 137 height 47
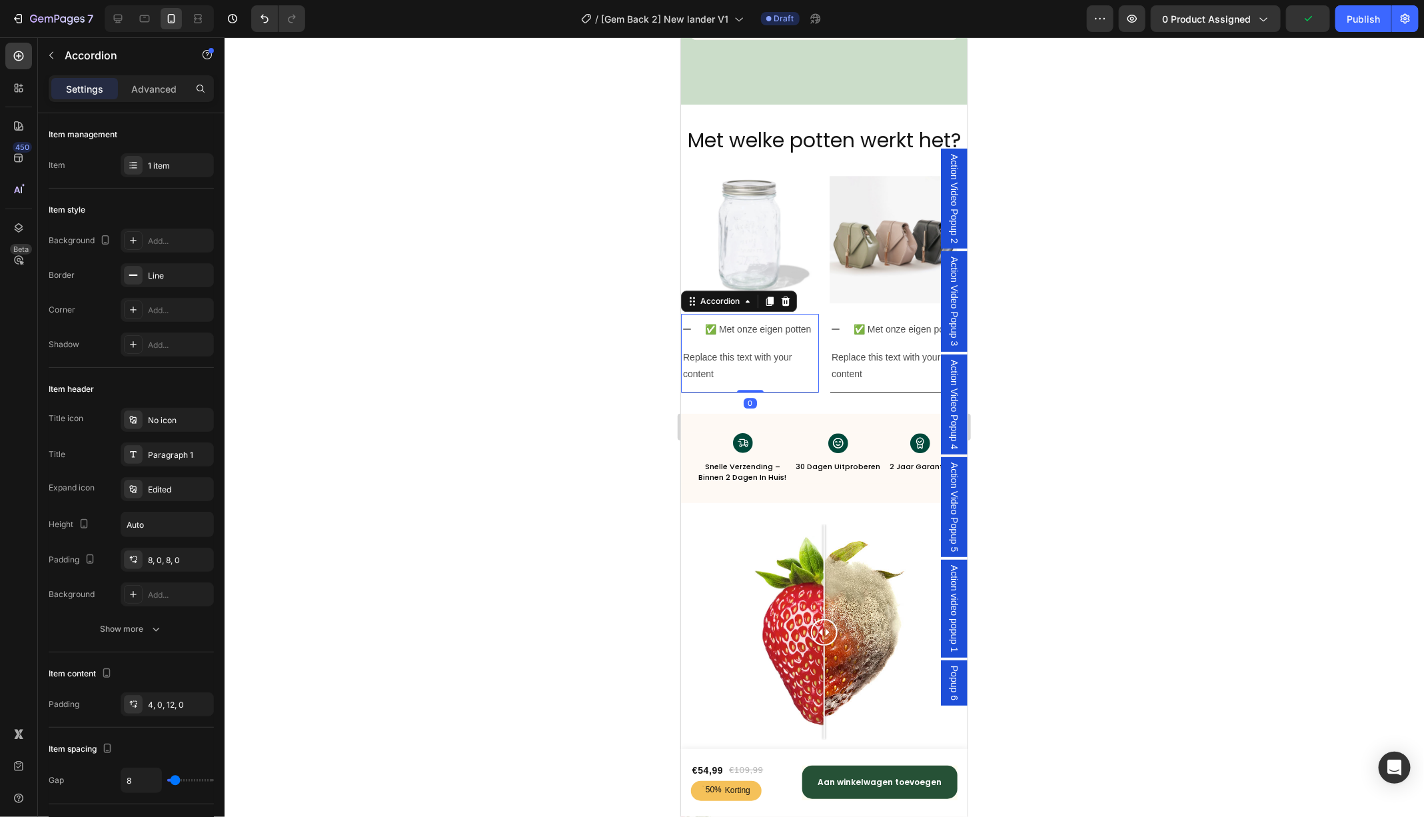
click at [687, 328] on icon at bounding box center [686, 328] width 11 height 11
drag, startPoint x: 808, startPoint y: 329, endPoint x: 757, endPoint y: 331, distance: 50.7
click at [757, 331] on p "✅ Met onze eigen potten" at bounding box center [757, 328] width 106 height 17
click at [762, 328] on p "✅ Met onze mason jars" at bounding box center [754, 328] width 101 height 17
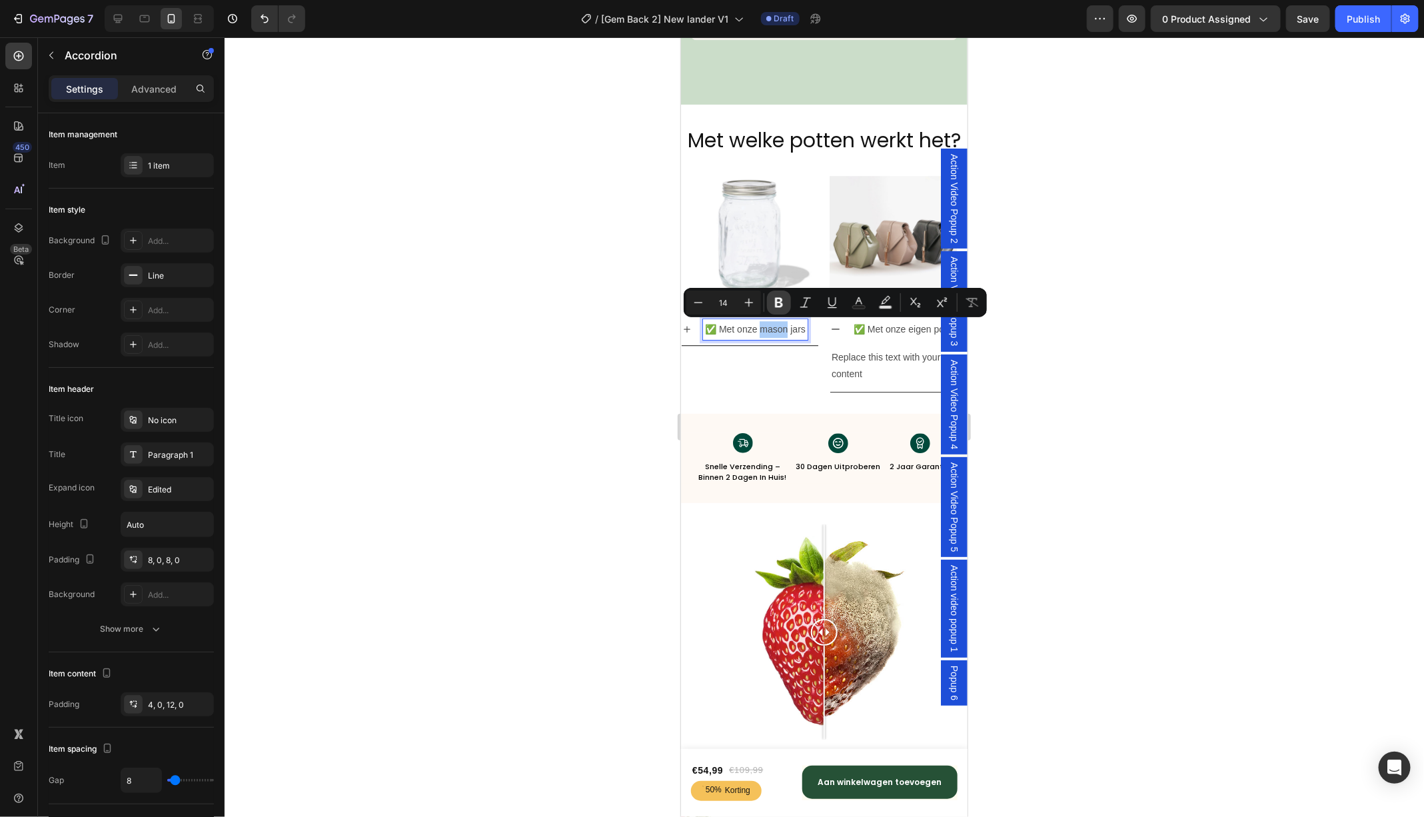
click at [775, 298] on icon "Editor contextual toolbar" at bounding box center [779, 303] width 8 height 10
click at [883, 328] on p "✅ Met onze eigen potten" at bounding box center [906, 328] width 106 height 17
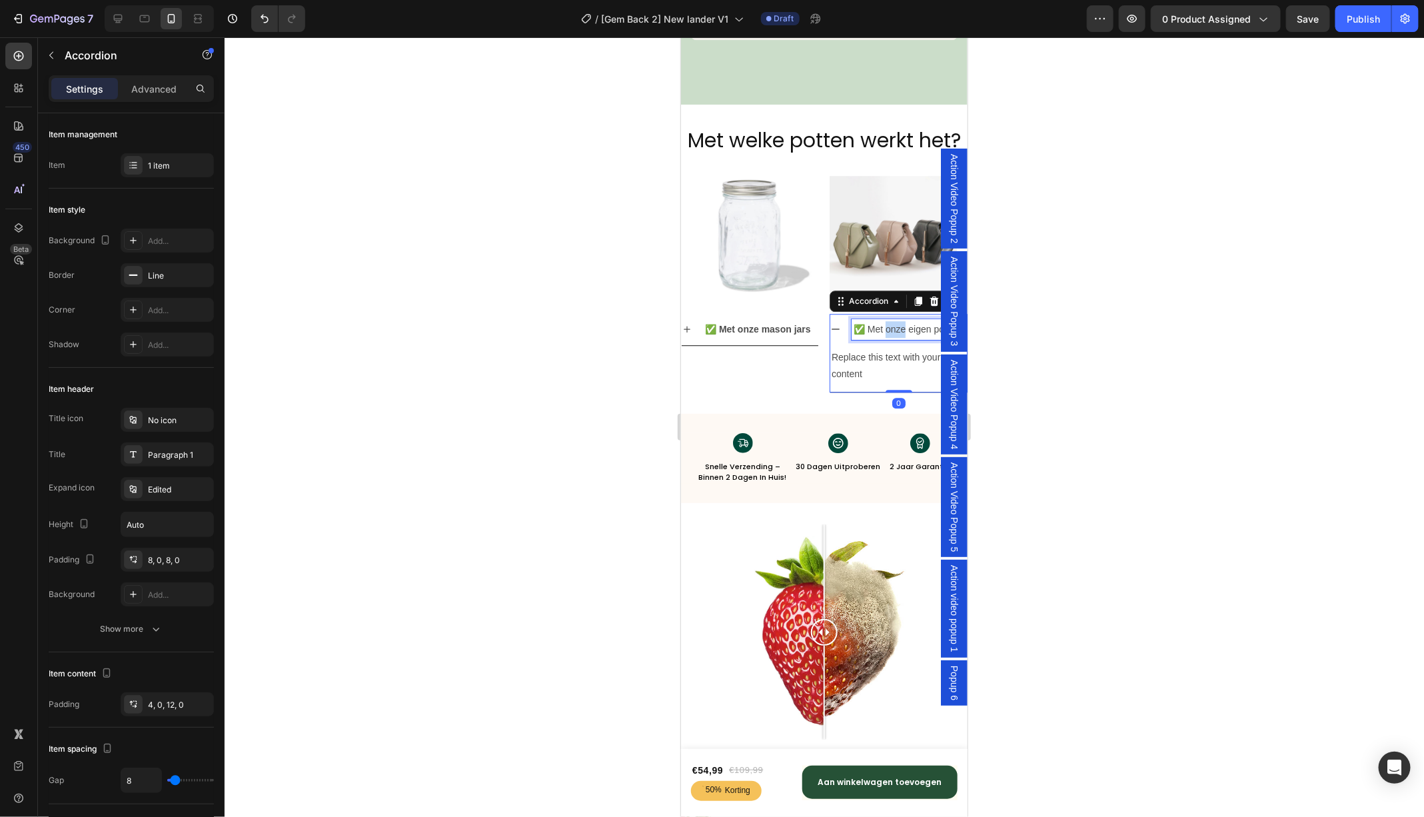
click at [883, 328] on p "✅ Met onze eigen potten" at bounding box center [906, 328] width 106 height 17
click at [860, 328] on p "✅ Met onze eigen potten" at bounding box center [906, 328] width 106 height 17
drag, startPoint x: 882, startPoint y: 328, endPoint x: 970, endPoint y: 328, distance: 87.9
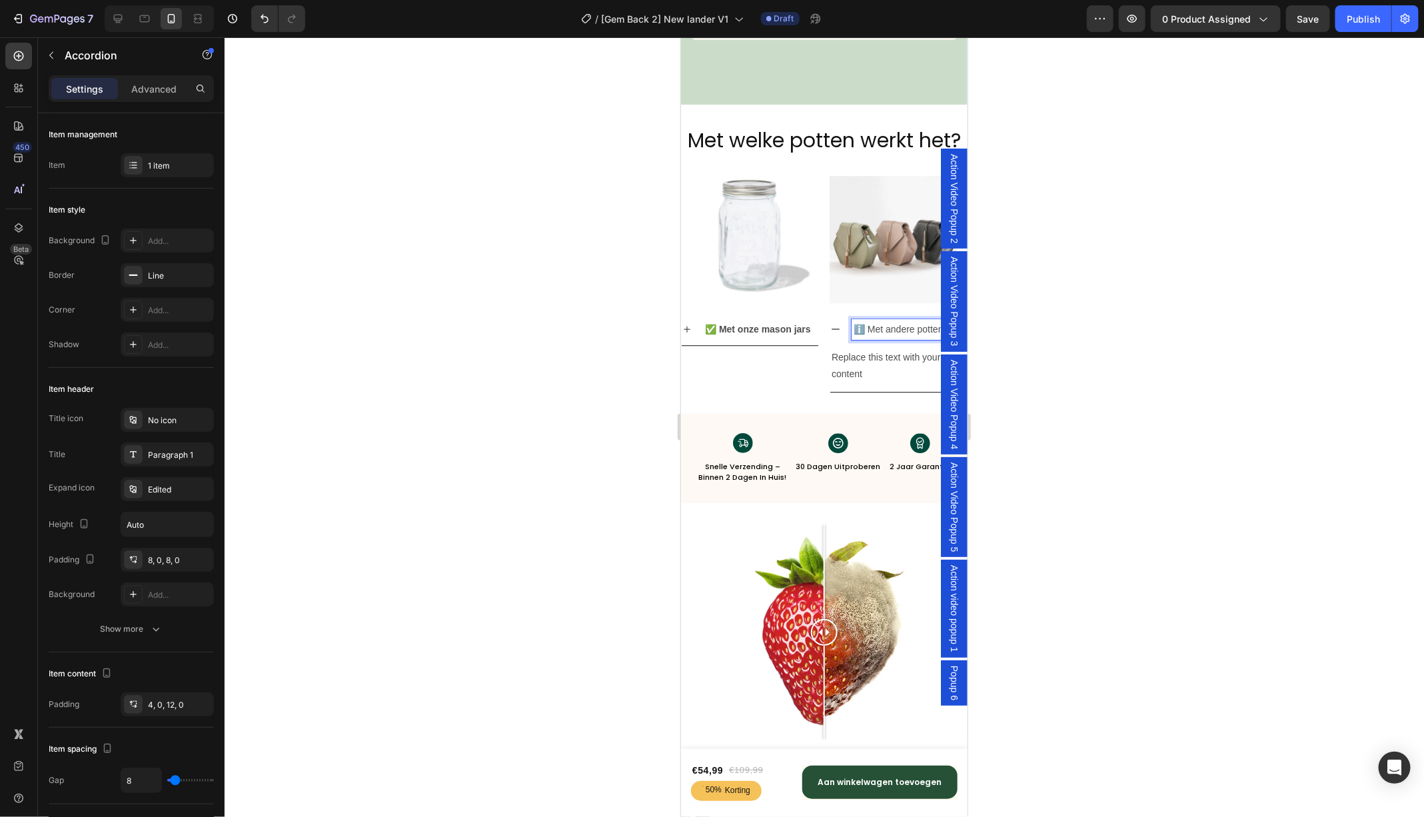
click at [906, 327] on p "ℹ️ Met andere potten" at bounding box center [898, 328] width 90 height 17
click at [777, 300] on icon "Editor contextual toolbar" at bounding box center [778, 302] width 13 height 13
click at [866, 357] on div "Replace this text with your content" at bounding box center [897, 365] width 137 height 36
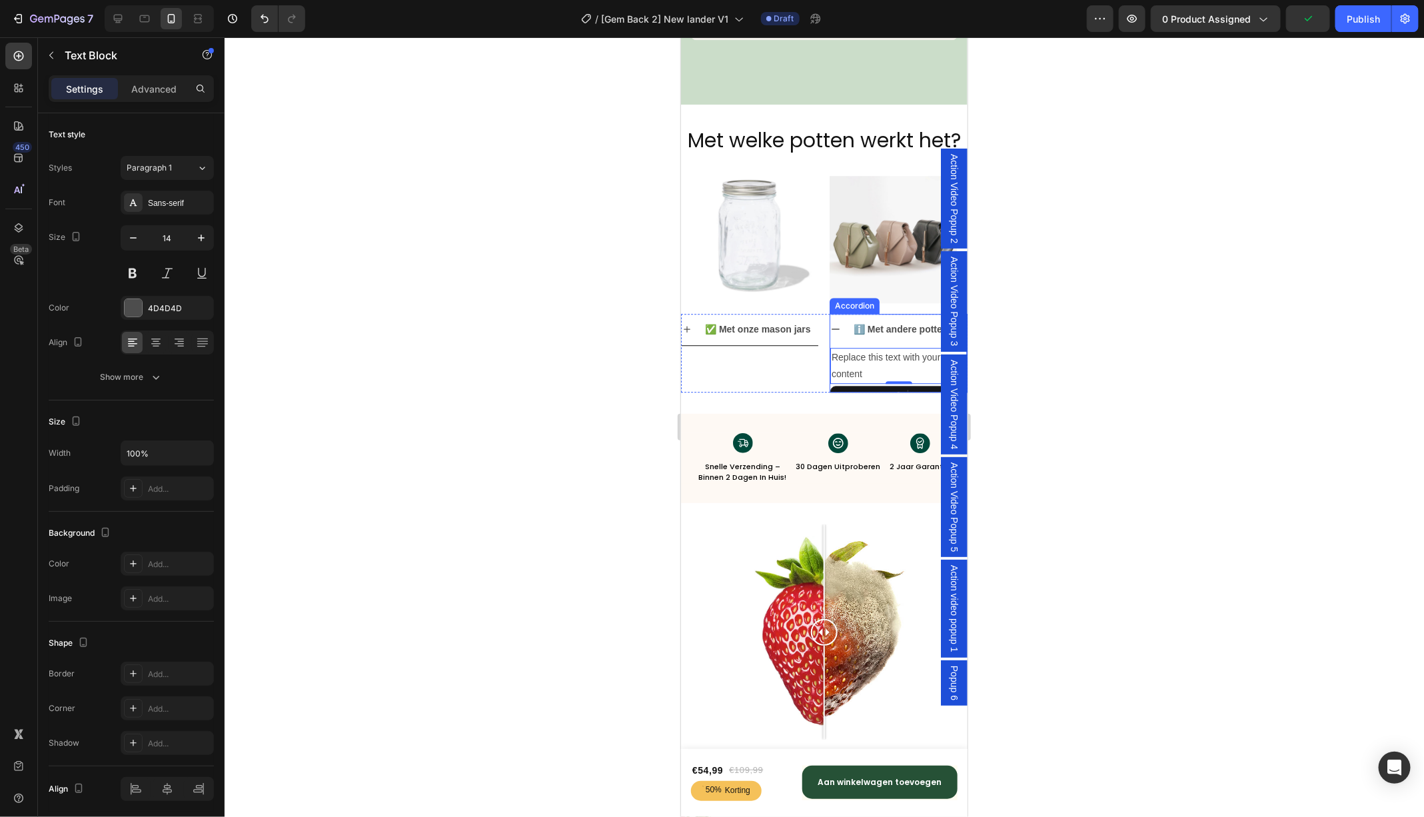
click at [833, 328] on icon at bounding box center [834, 328] width 11 height 11
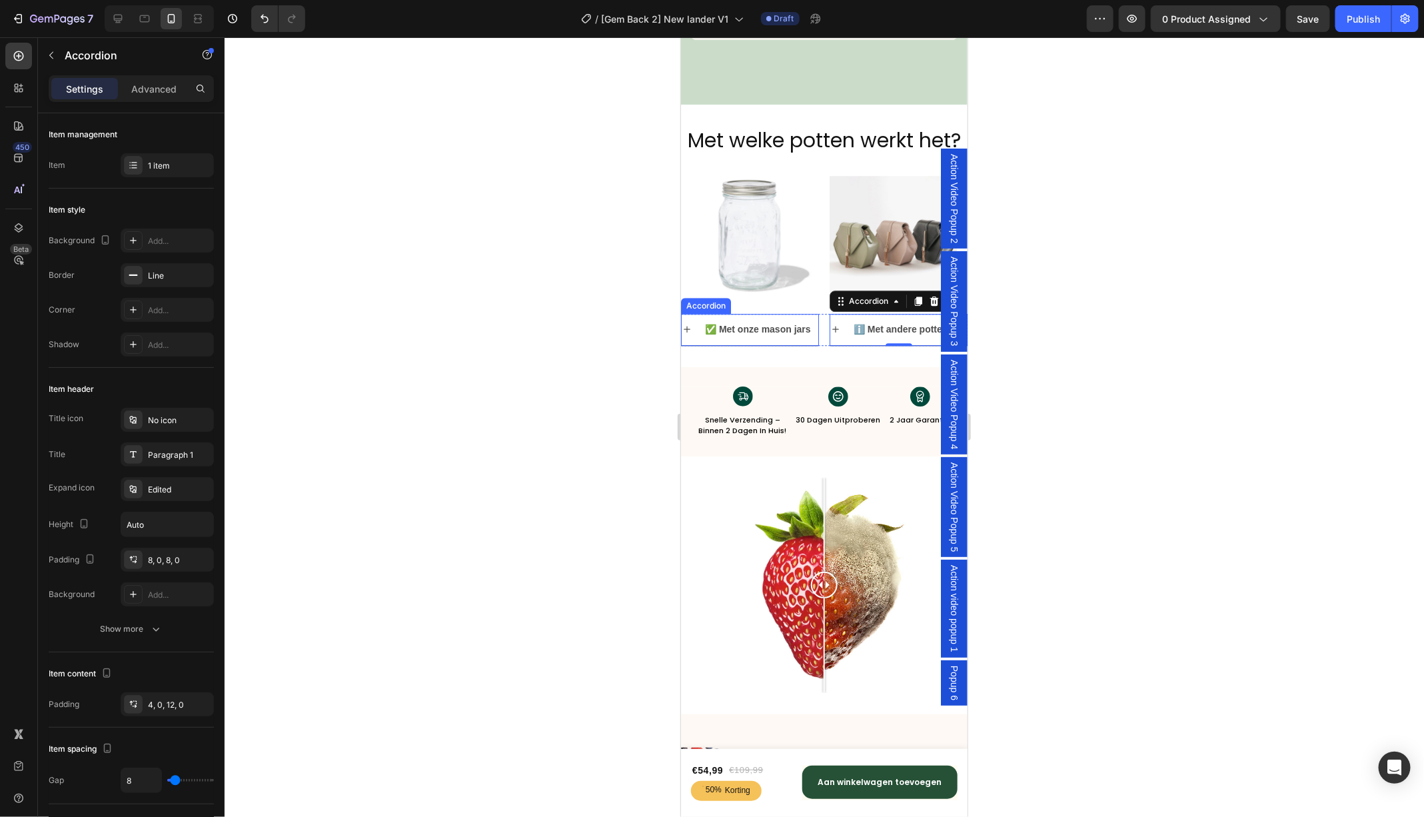
click at [690, 329] on icon at bounding box center [686, 328] width 11 height 11
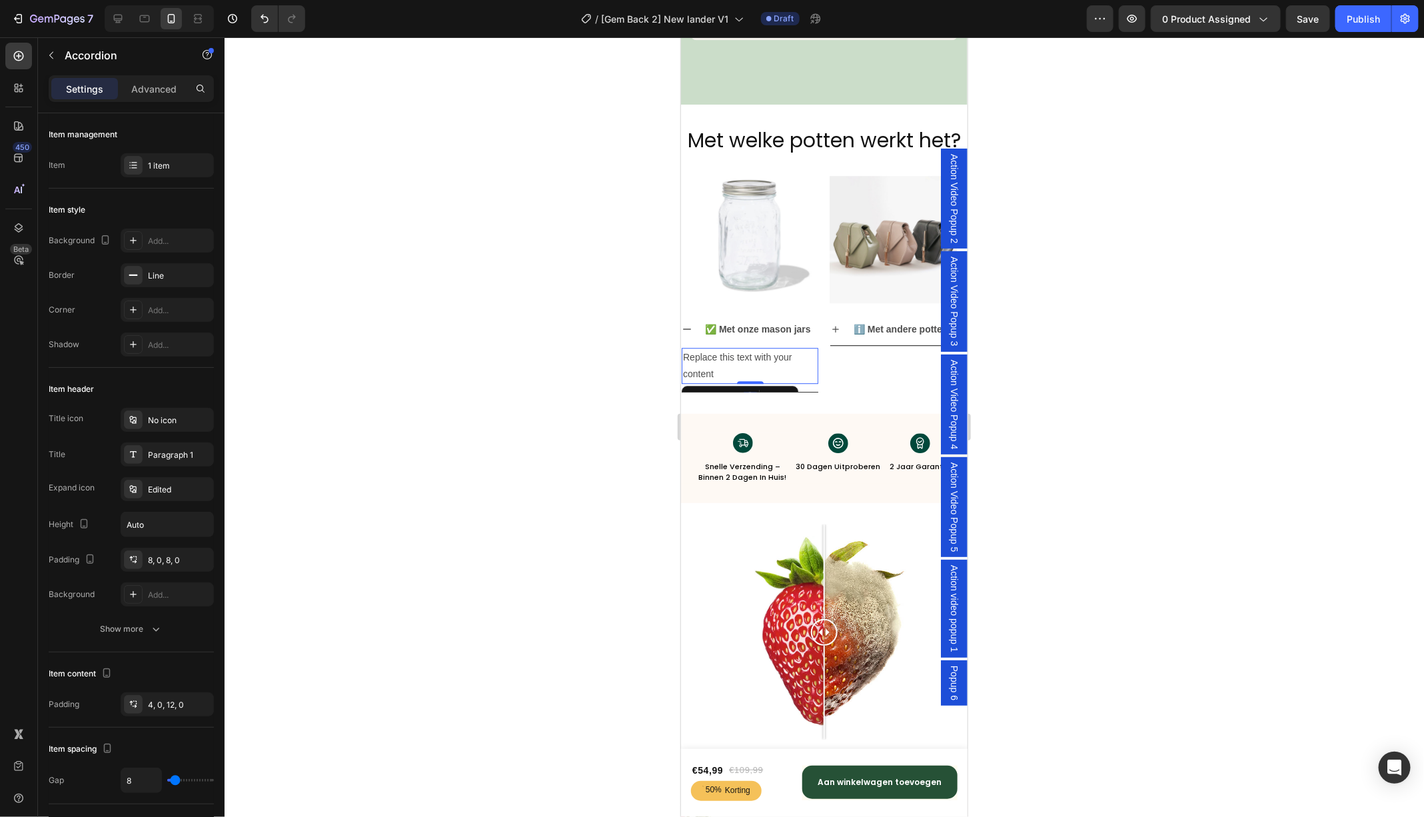
click at [712, 357] on div "Replace this text with your content" at bounding box center [749, 365] width 137 height 36
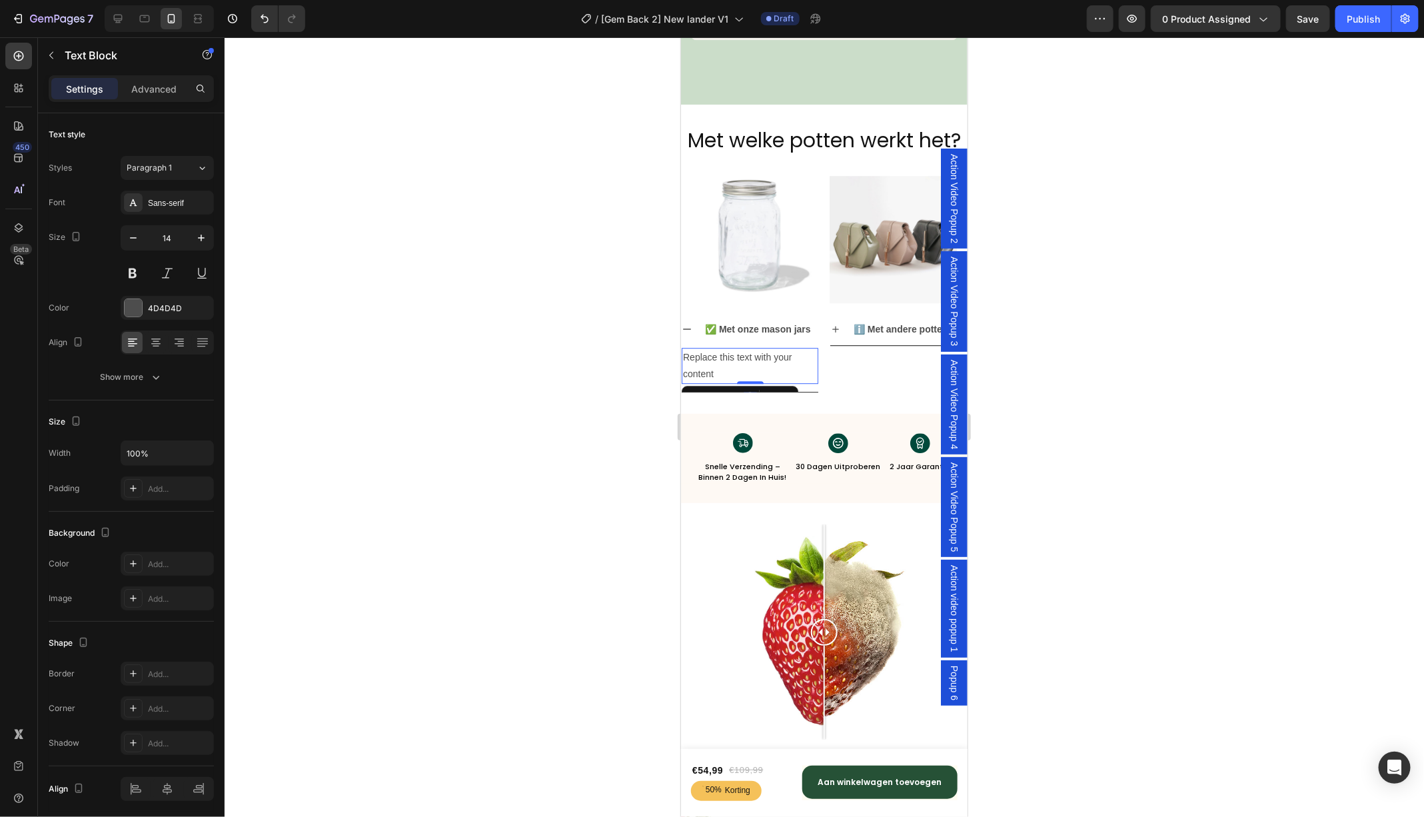
click at [712, 357] on div "Replace this text with your content" at bounding box center [749, 365] width 137 height 36
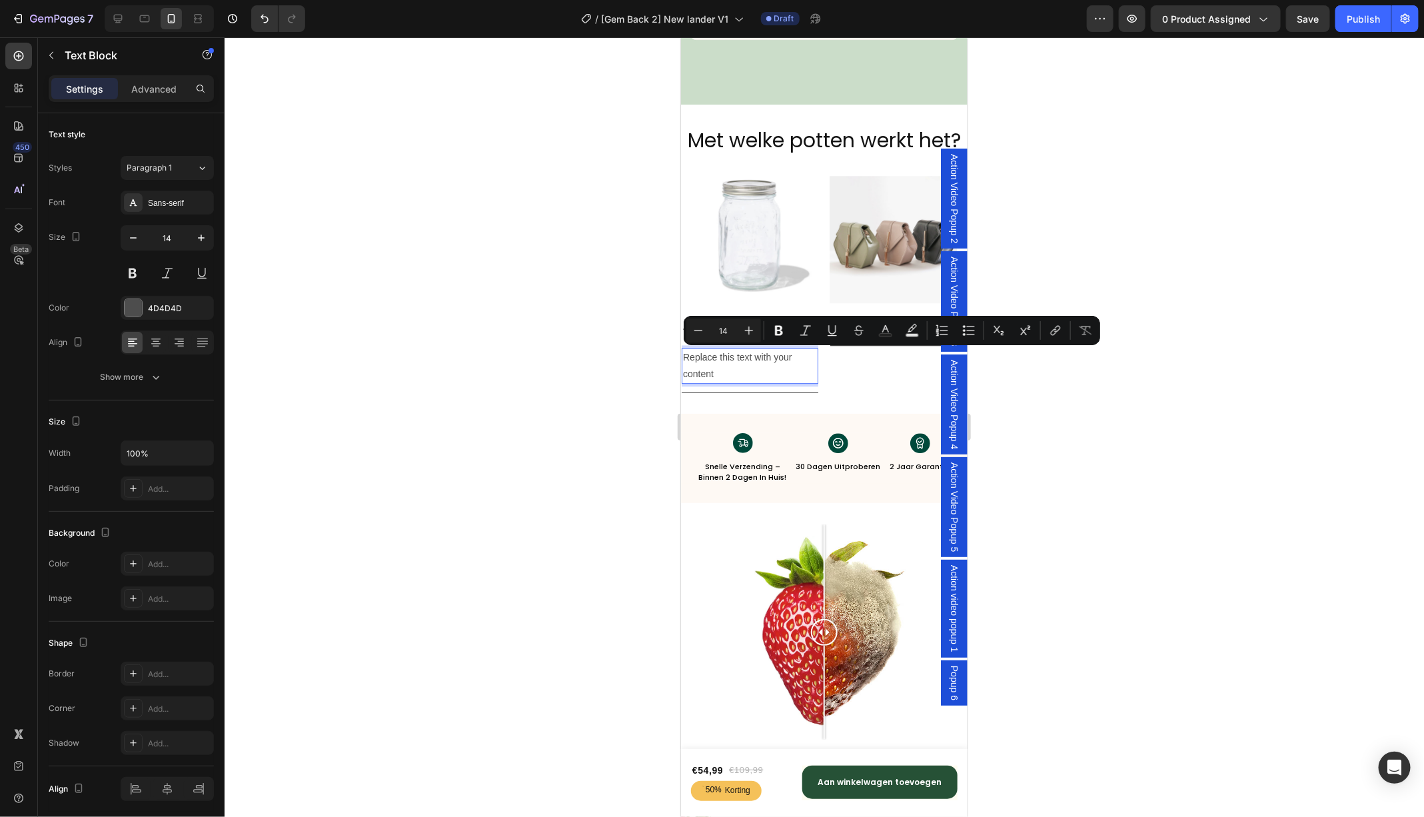
click at [727, 375] on p "Replace this text with your content" at bounding box center [749, 364] width 134 height 33
drag, startPoint x: 719, startPoint y: 376, endPoint x: 671, endPoint y: 354, distance: 53.4
